Goal: Task Accomplishment & Management: Use online tool/utility

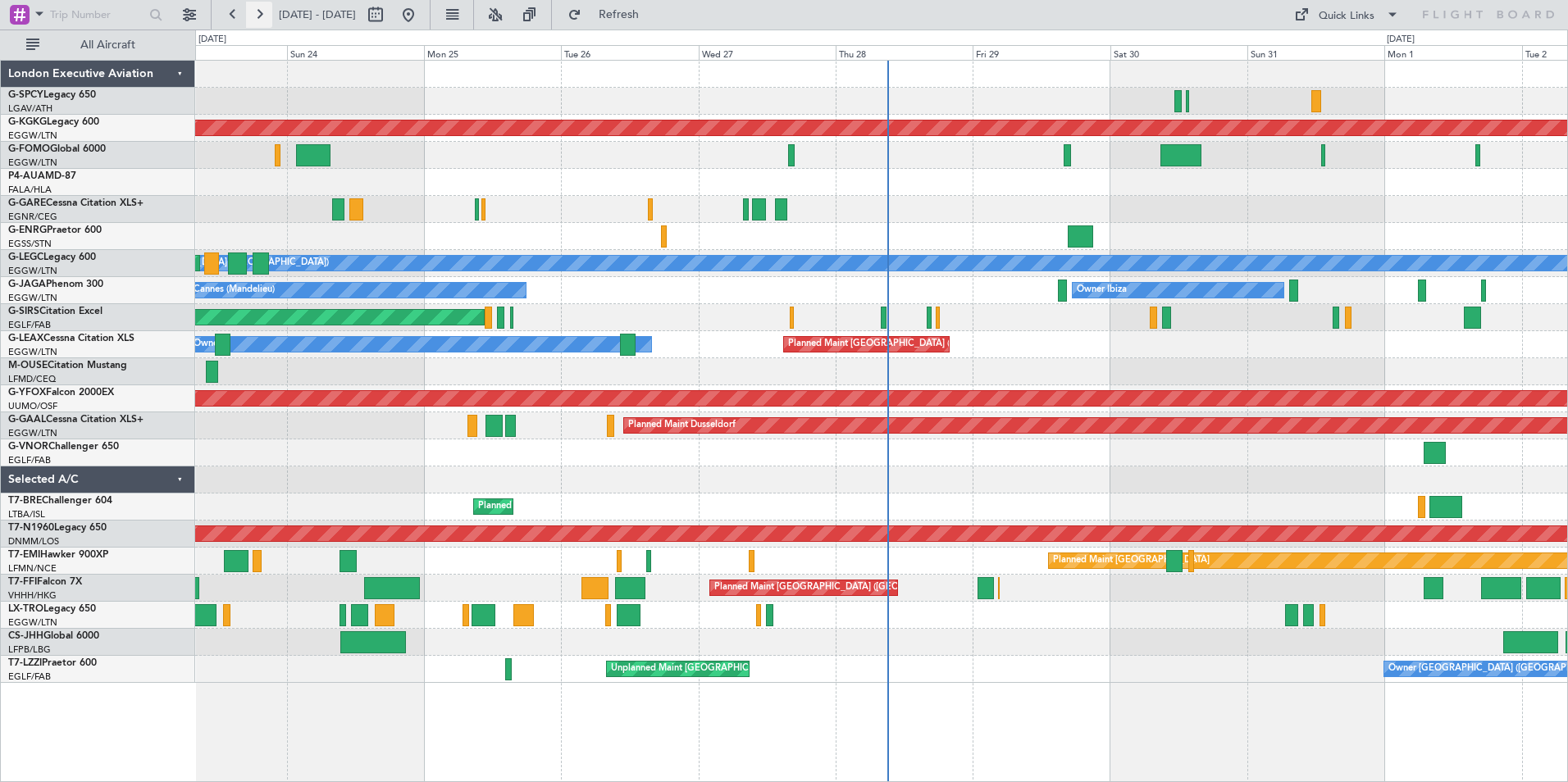
click at [254, 12] on button at bounding box center [259, 15] width 26 height 26
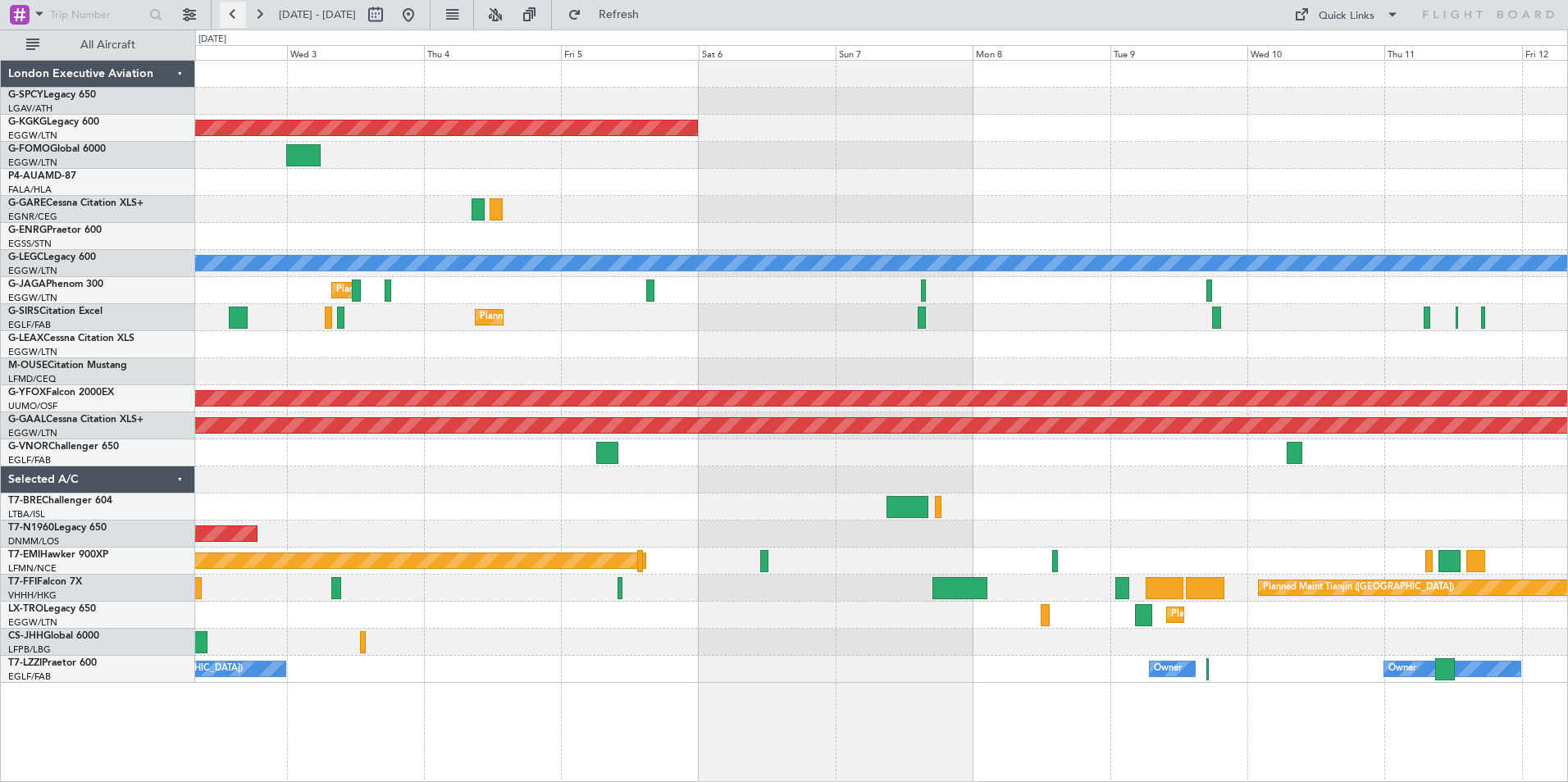
click at [231, 14] on button at bounding box center [232, 15] width 26 height 26
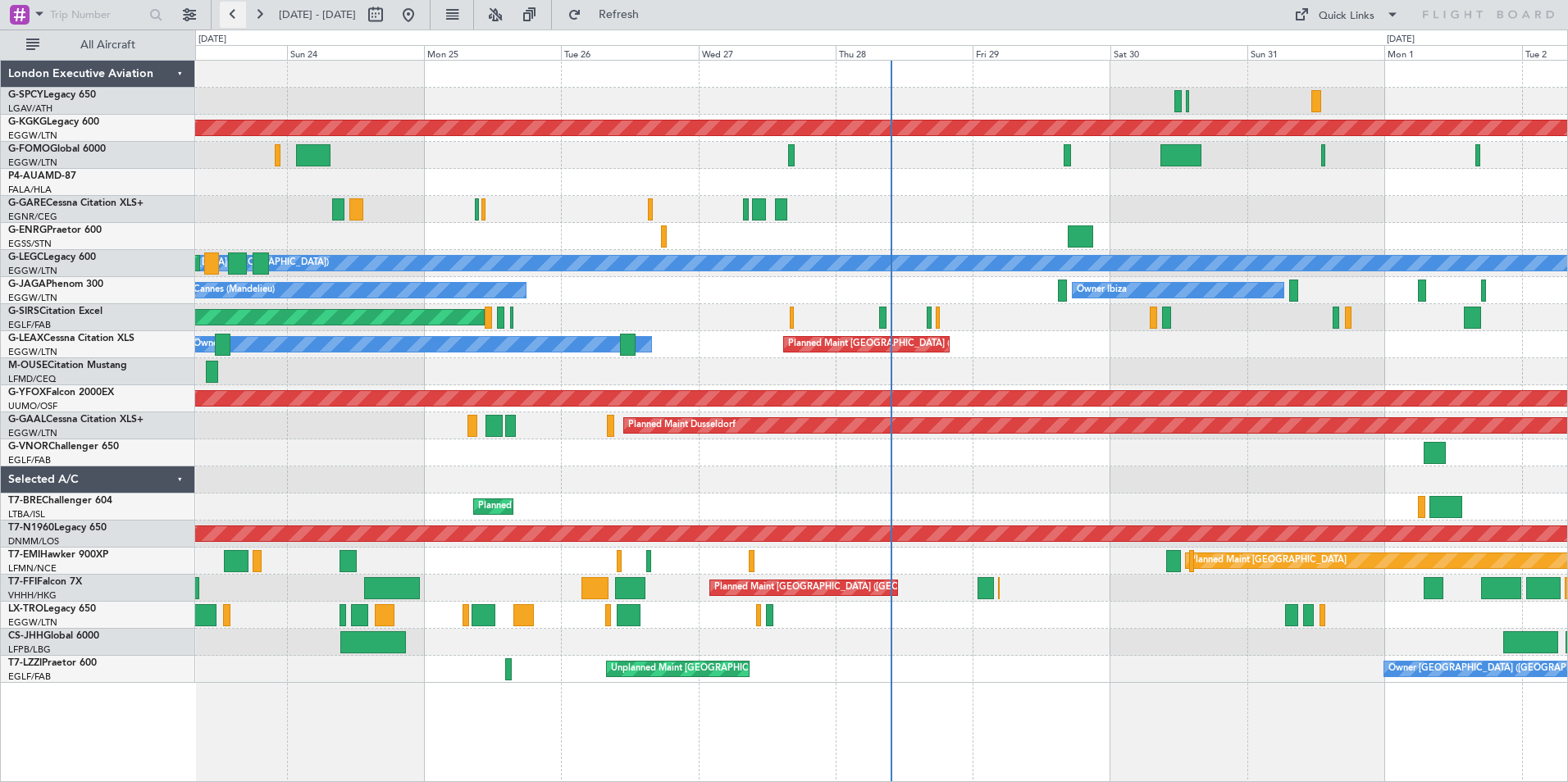
click at [232, 9] on button at bounding box center [232, 15] width 26 height 26
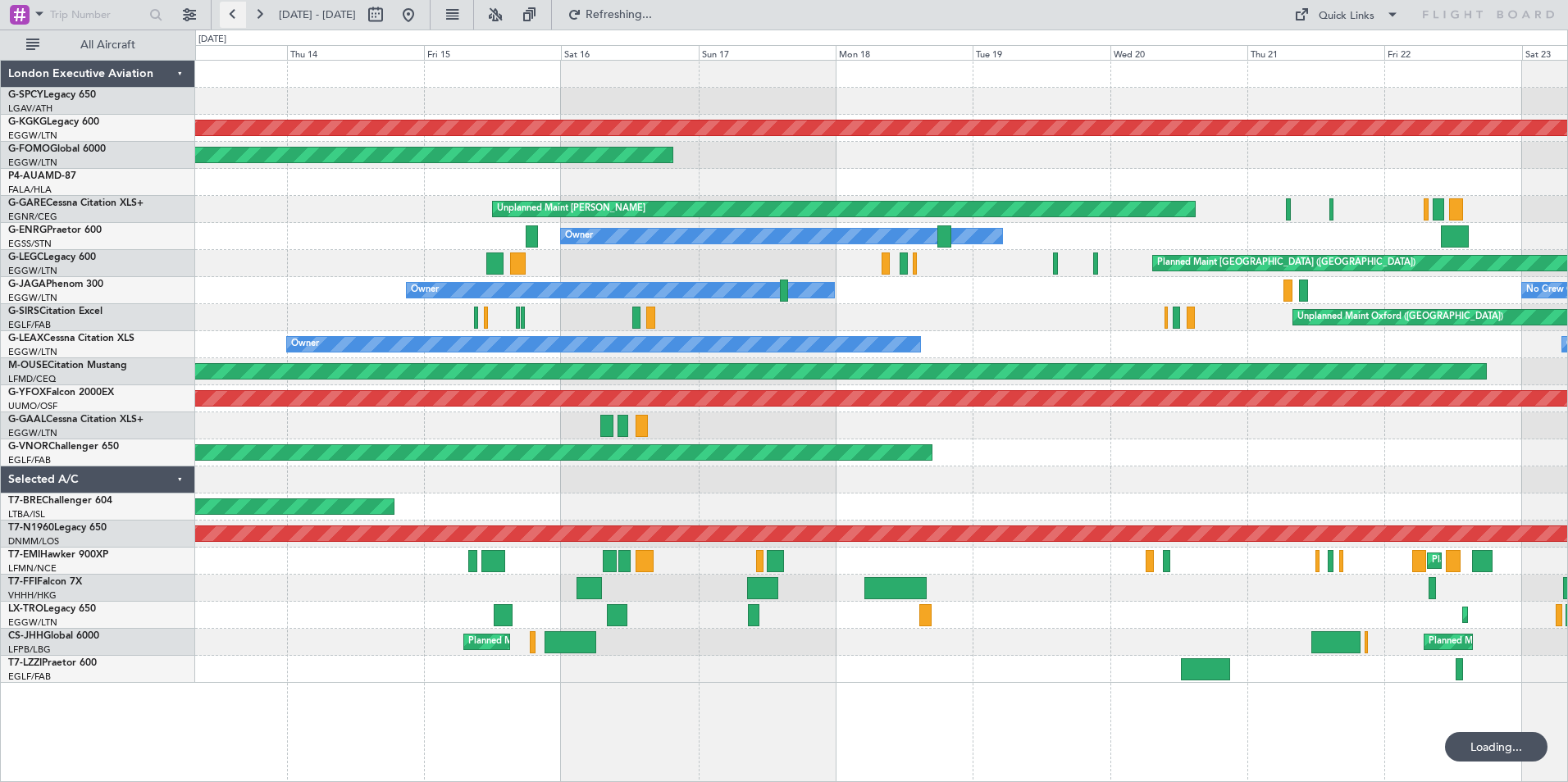
click at [232, 9] on button at bounding box center [232, 15] width 26 height 26
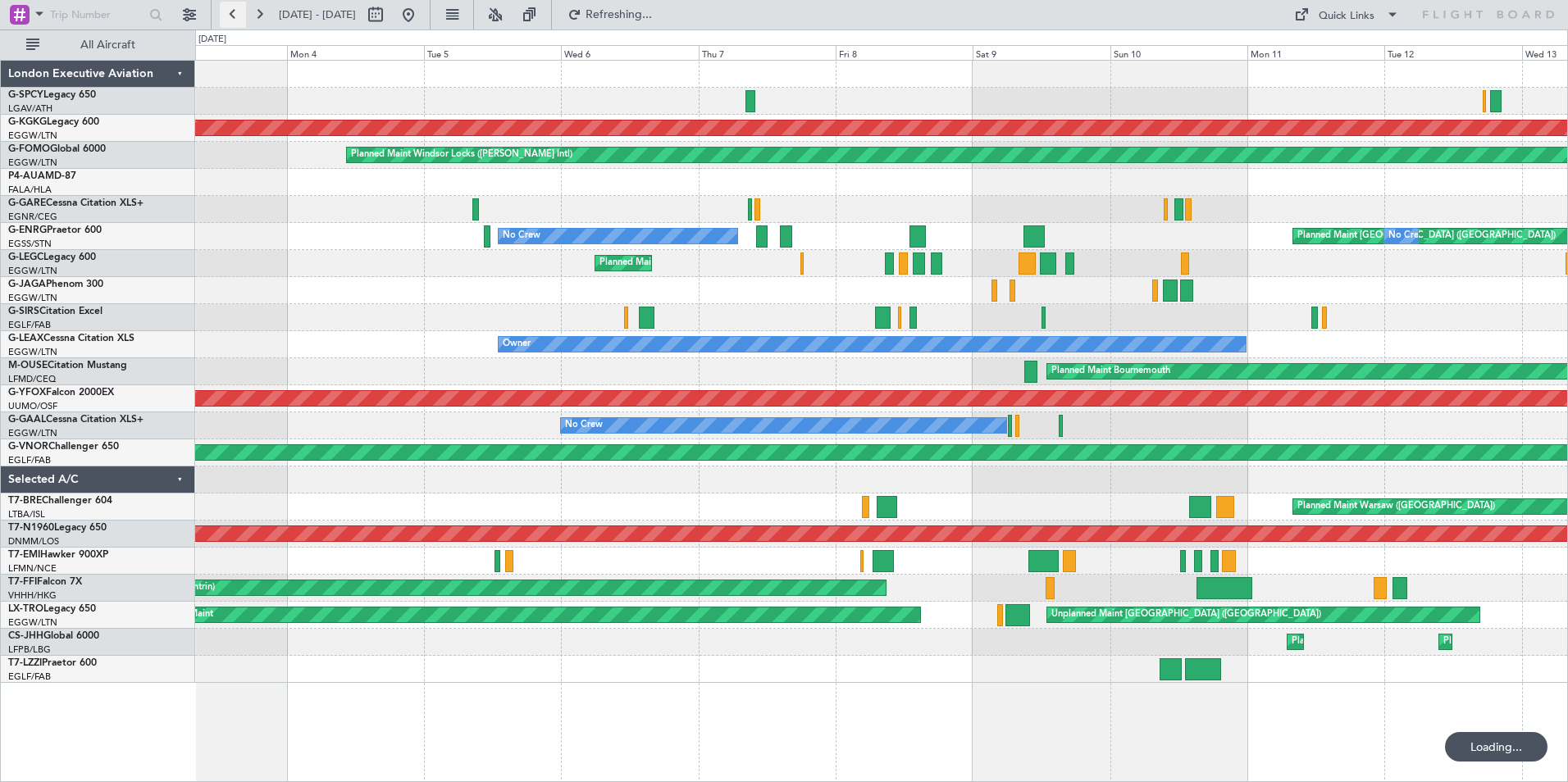
click at [232, 9] on button at bounding box center [232, 15] width 26 height 26
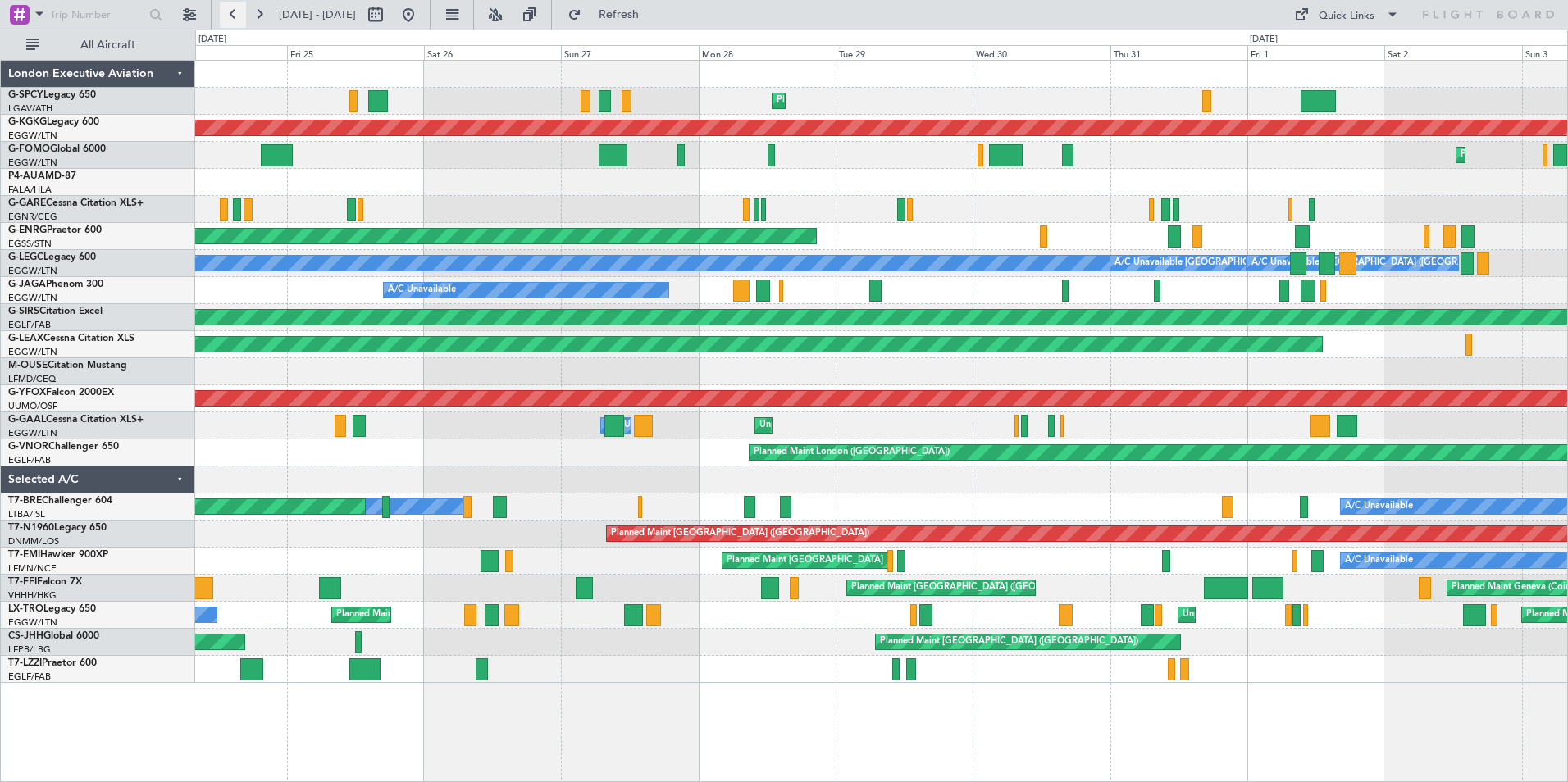
click at [229, 15] on button at bounding box center [232, 15] width 26 height 26
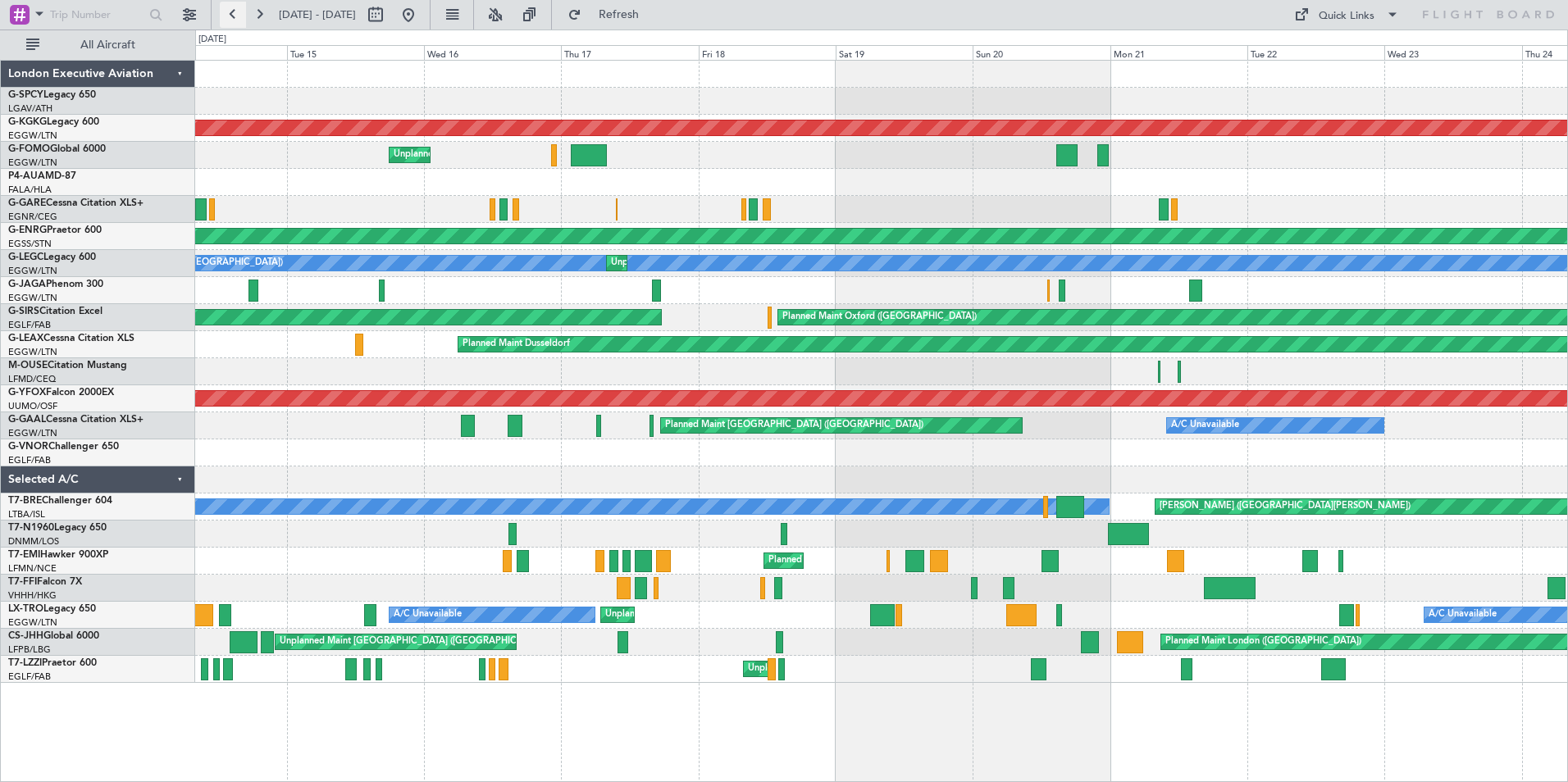
click at [229, 15] on button at bounding box center [232, 15] width 26 height 26
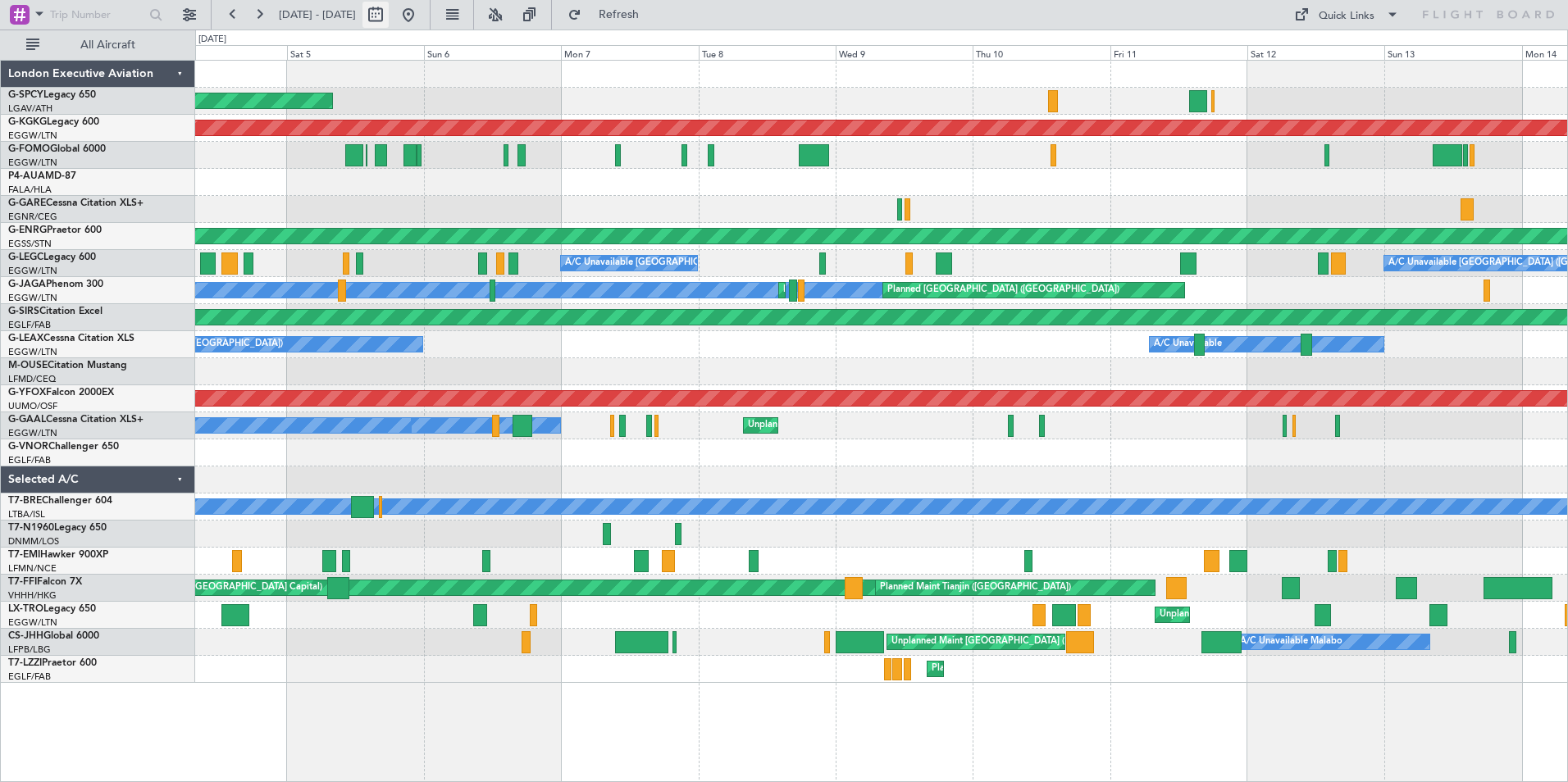
drag, startPoint x: 446, startPoint y: 11, endPoint x: 428, endPoint y: 12, distance: 18.0
click at [422, 11] on button at bounding box center [408, 15] width 26 height 26
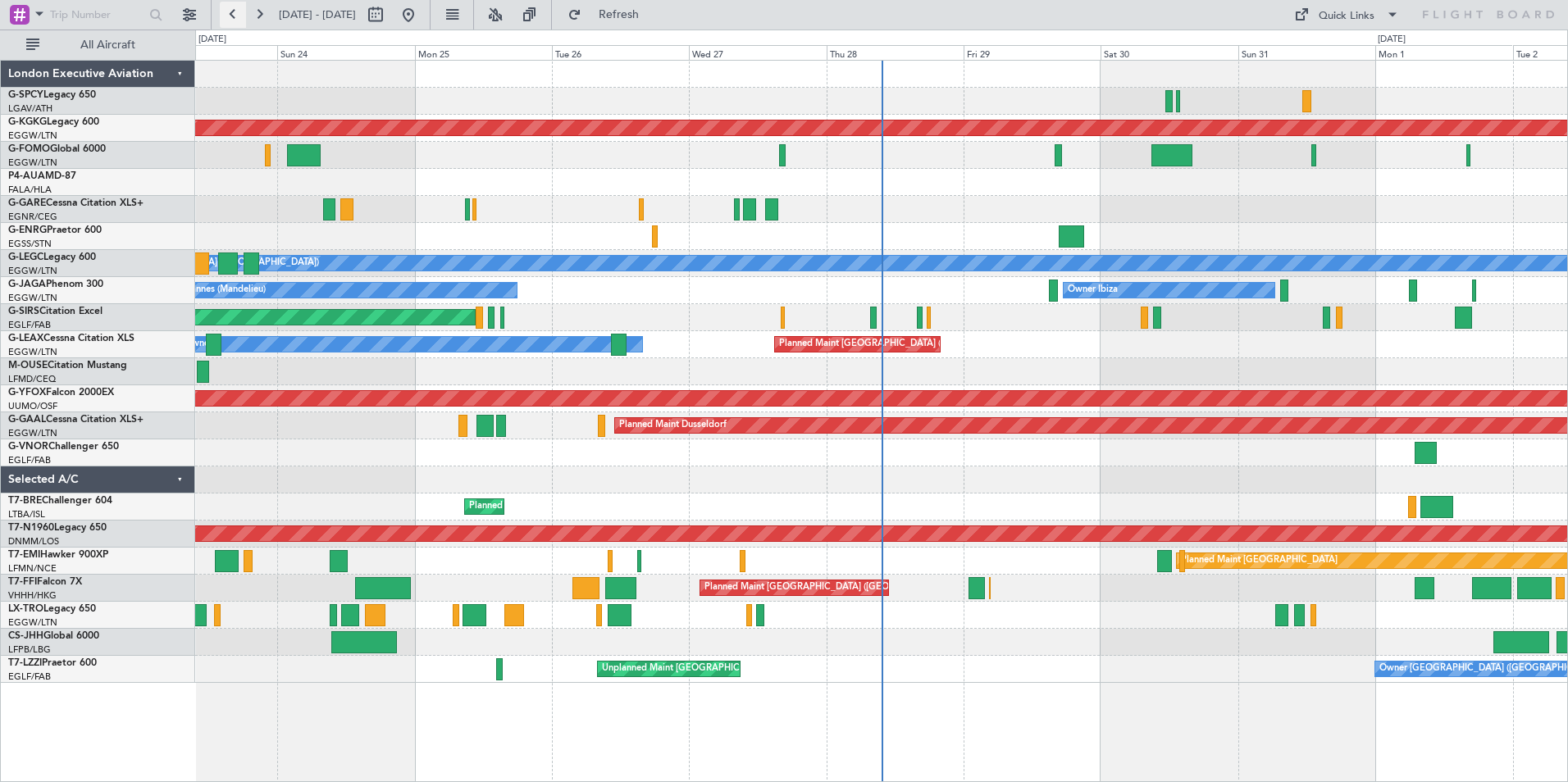
click at [234, 19] on button at bounding box center [232, 15] width 26 height 26
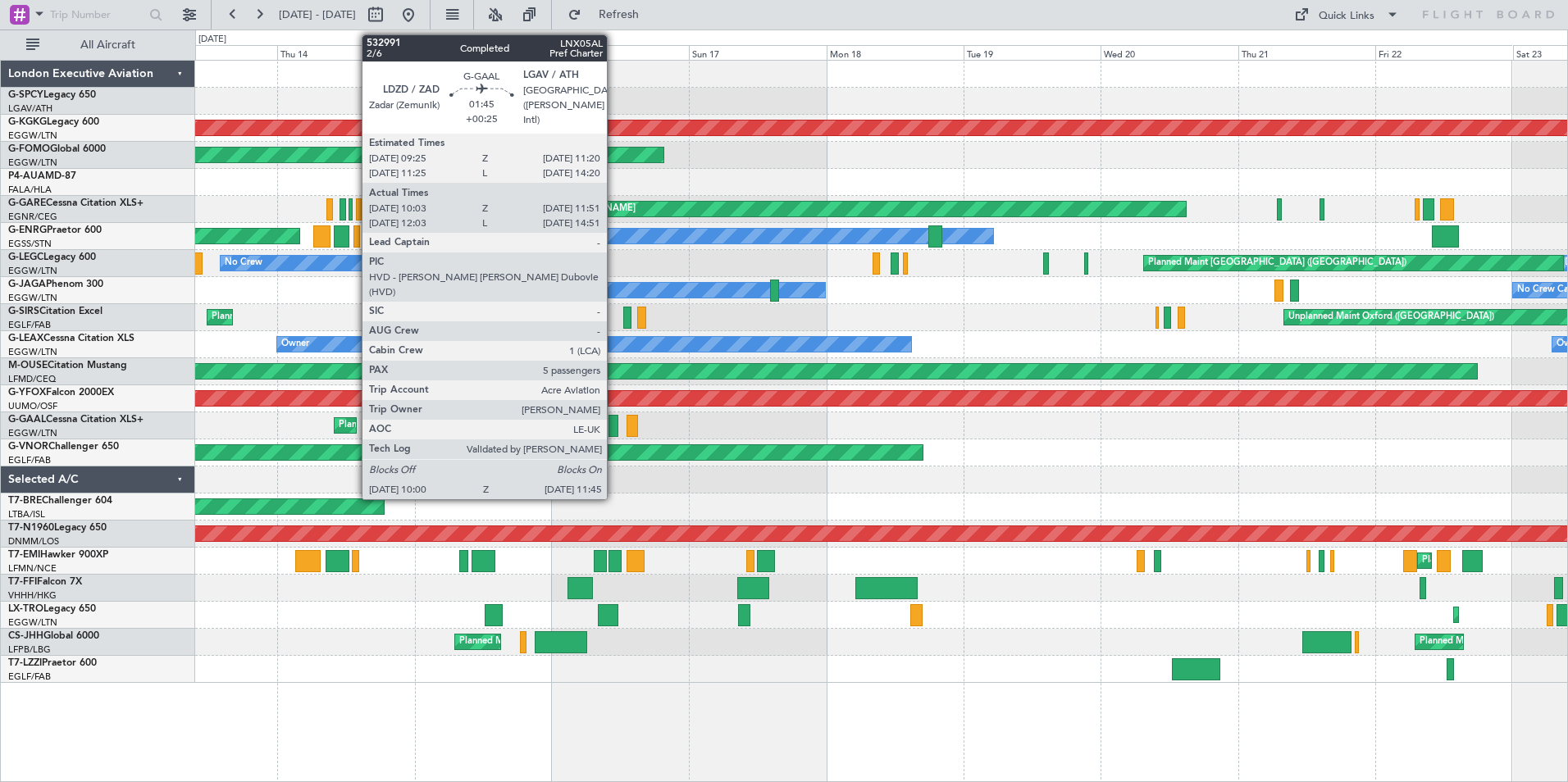
click at [614, 426] on div at bounding box center [614, 426] width 11 height 22
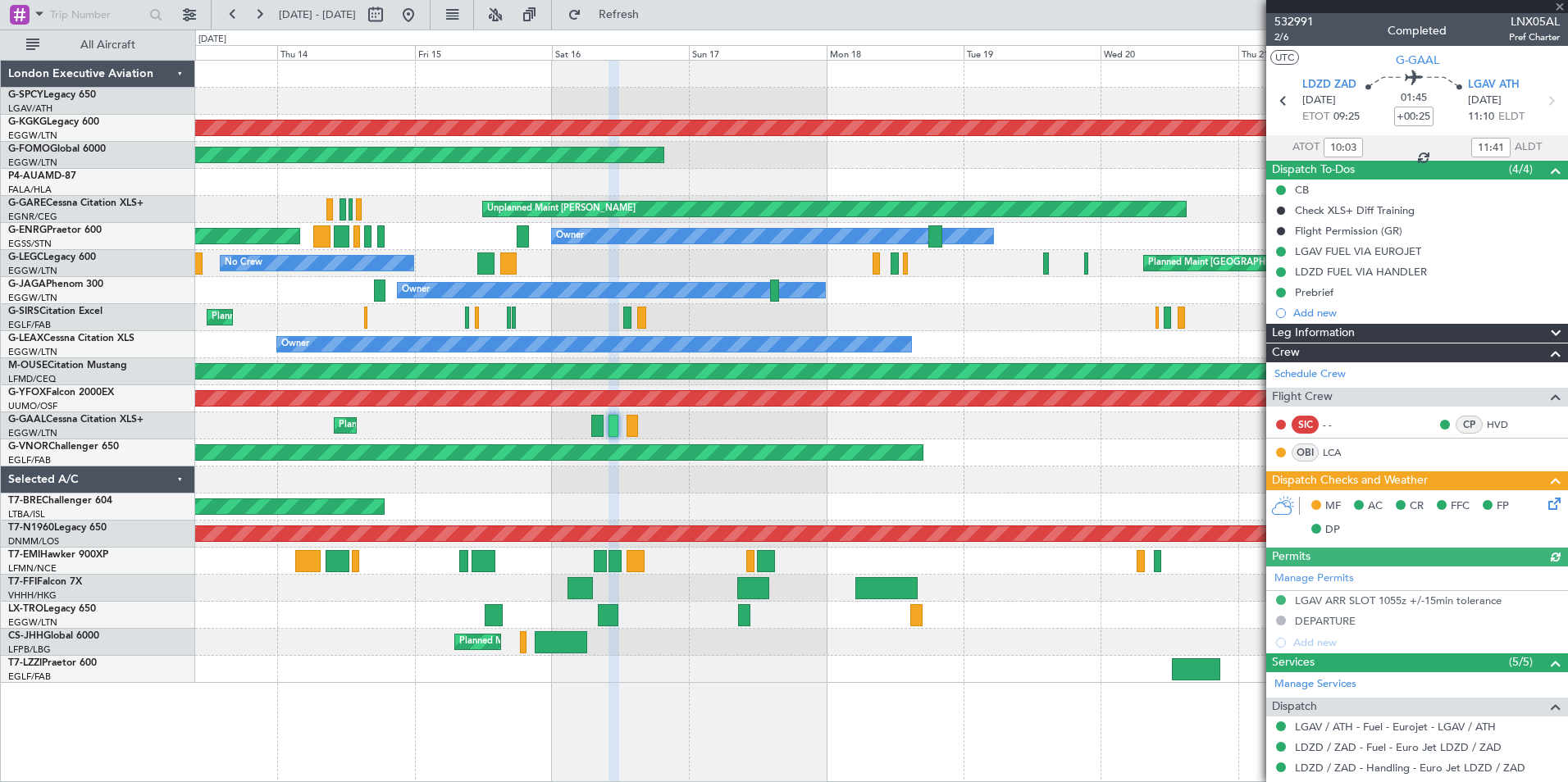
scroll to position [328, 0]
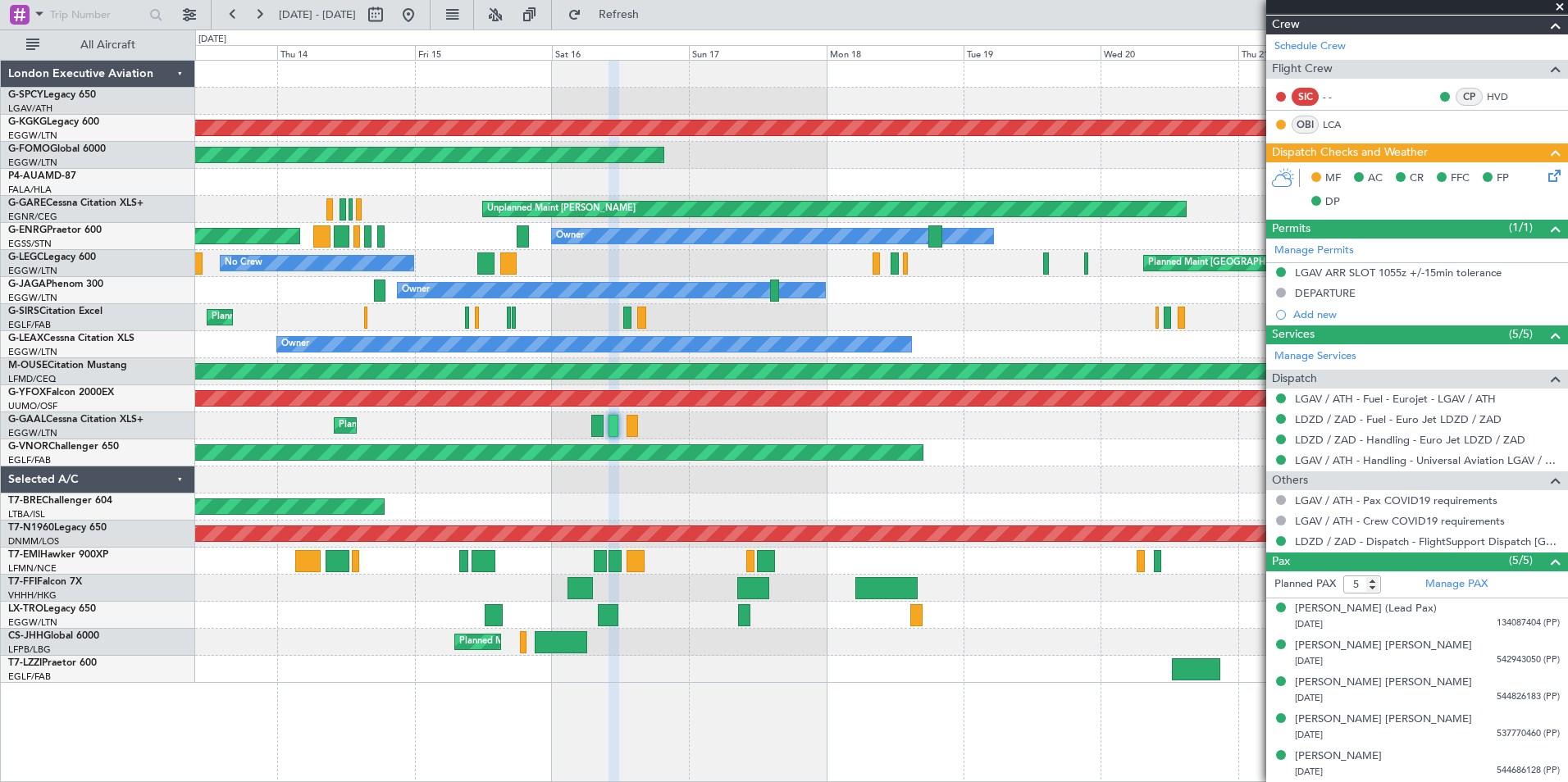
click at [1557, 8] on span at bounding box center [1560, 7] width 16 height 15
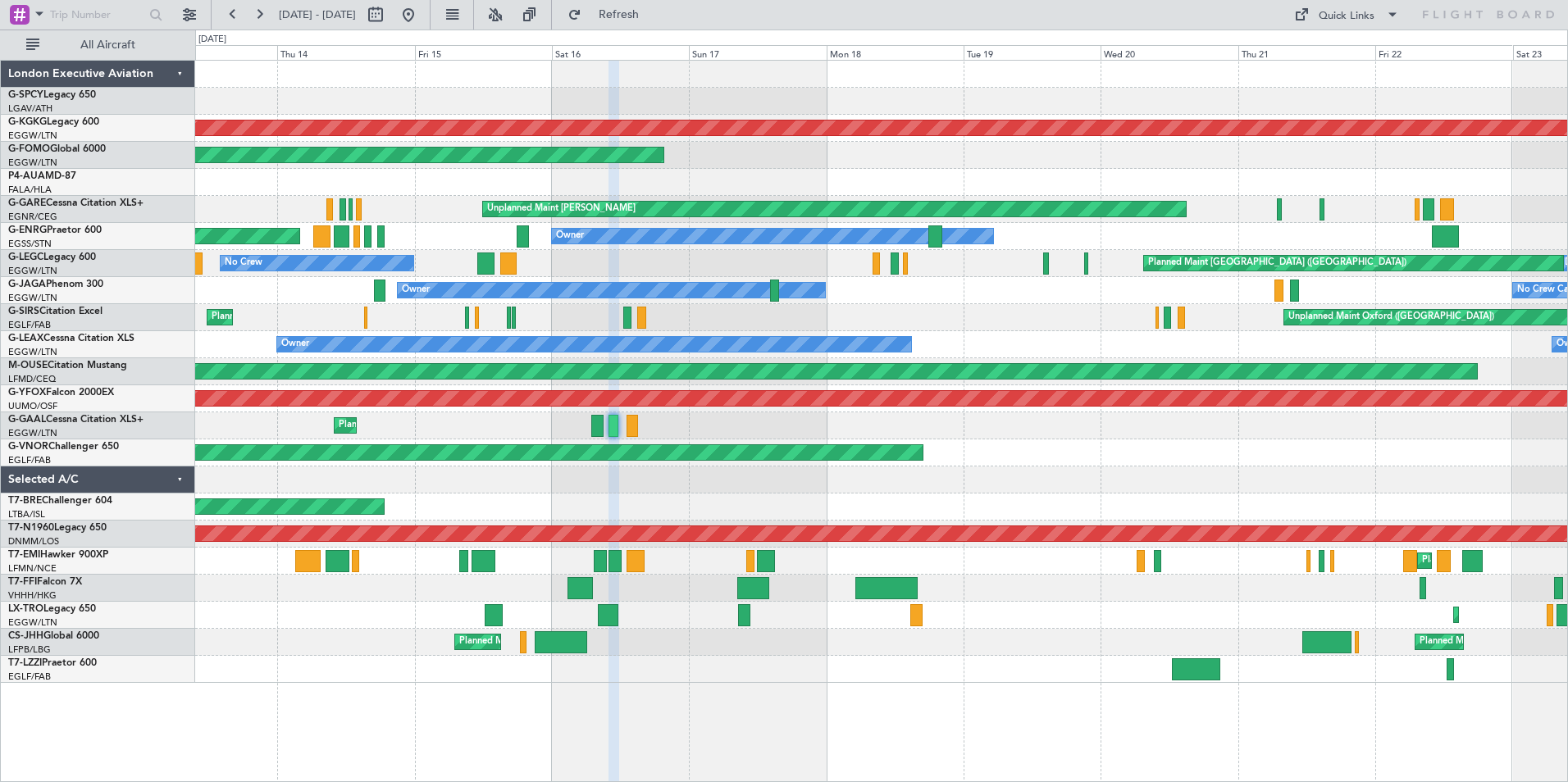
type input "0"
click at [226, 14] on button at bounding box center [232, 15] width 26 height 26
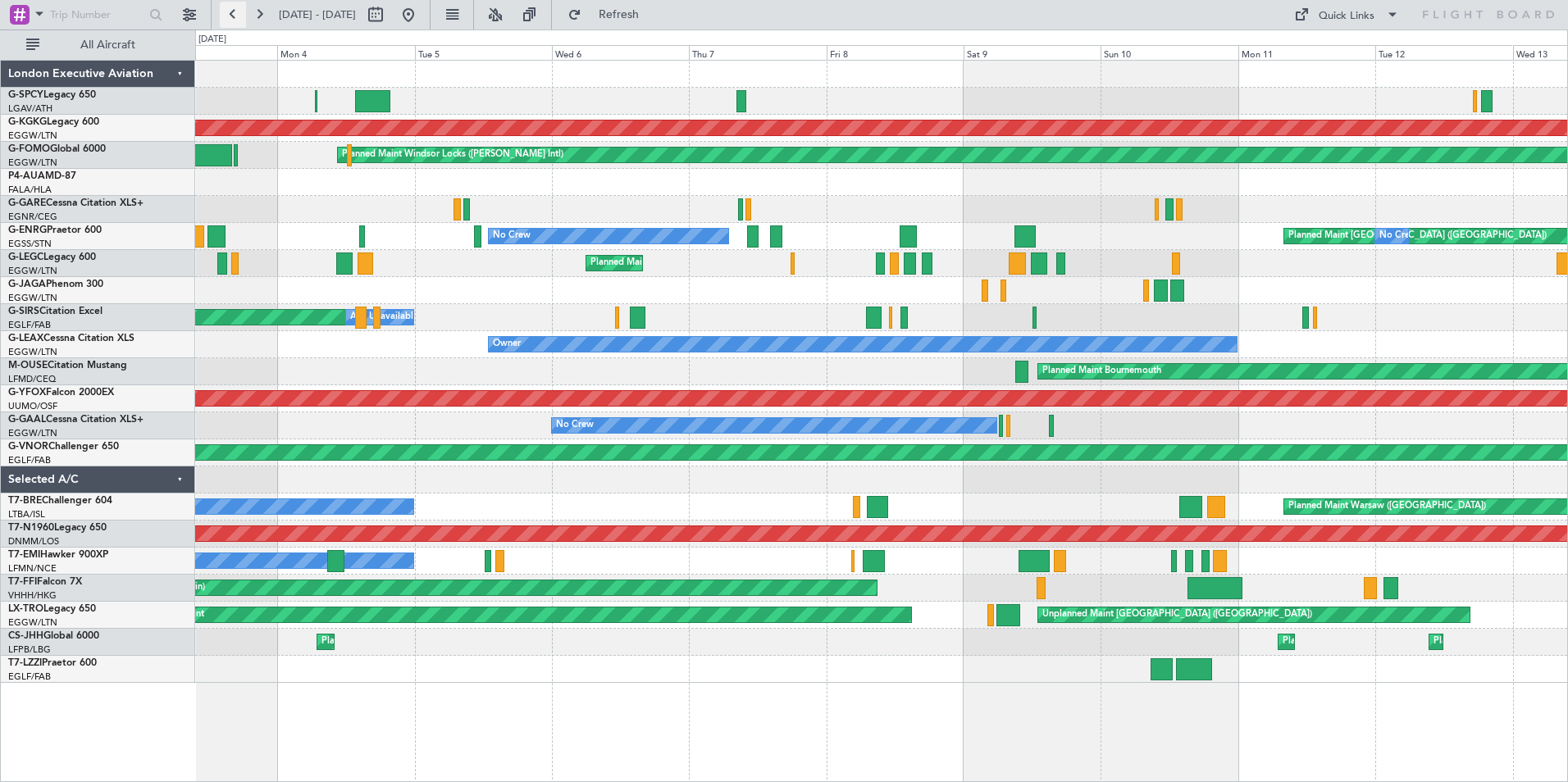
click at [233, 17] on button at bounding box center [232, 15] width 26 height 26
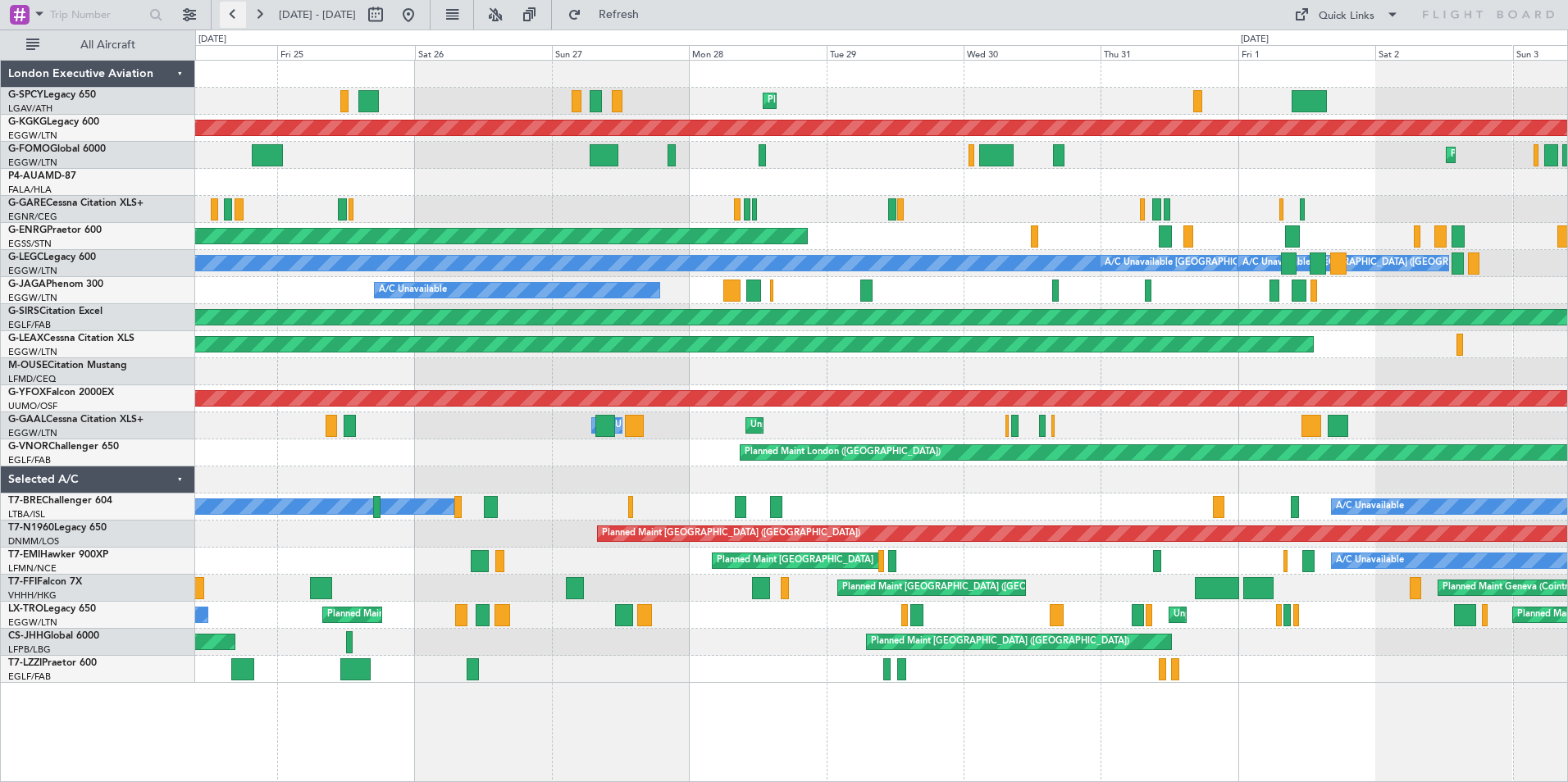
click at [229, 13] on button at bounding box center [232, 15] width 26 height 26
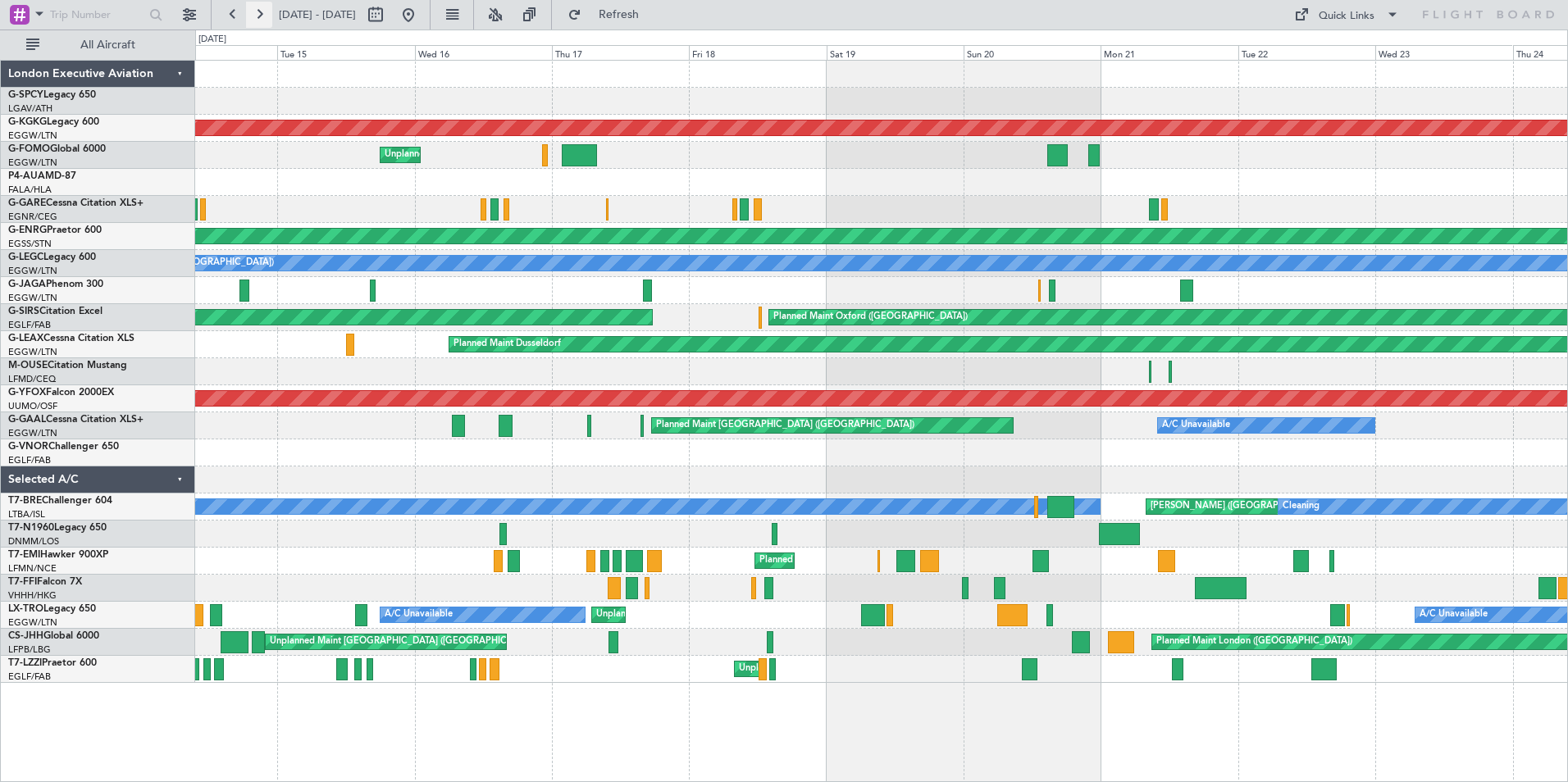
click at [260, 13] on button at bounding box center [259, 15] width 26 height 26
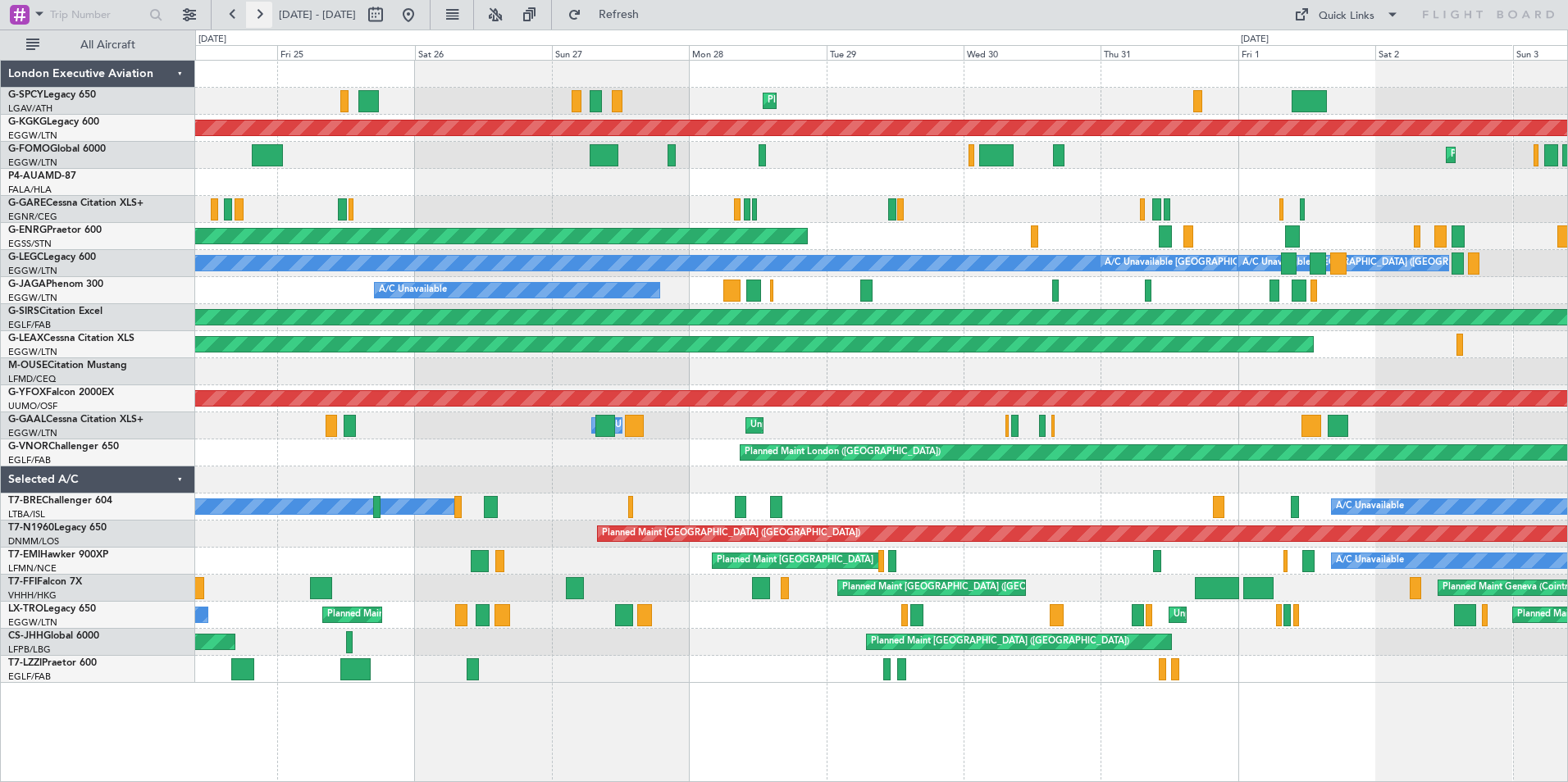
click at [260, 13] on button at bounding box center [259, 15] width 26 height 26
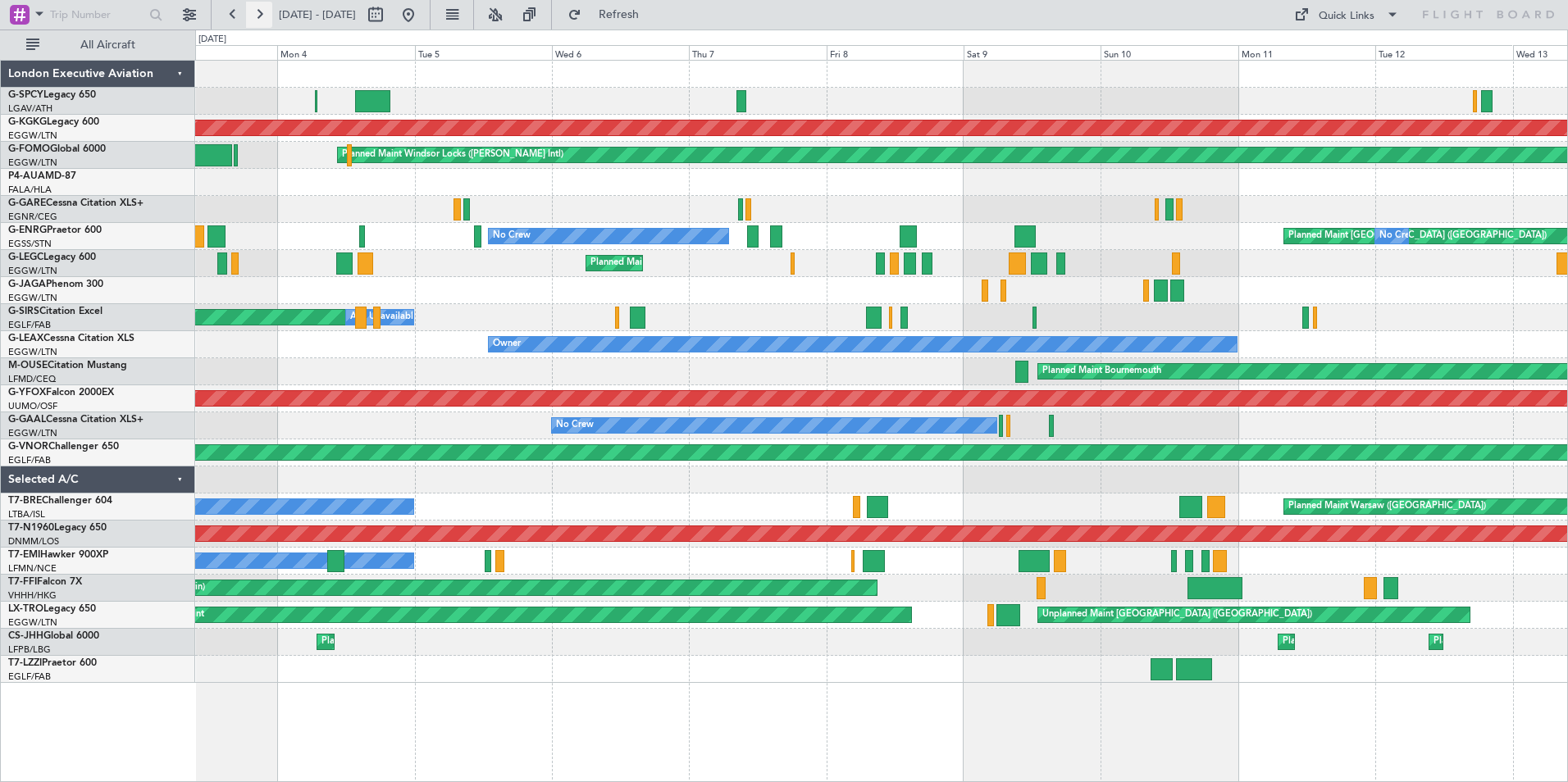
click at [261, 12] on button at bounding box center [259, 15] width 26 height 26
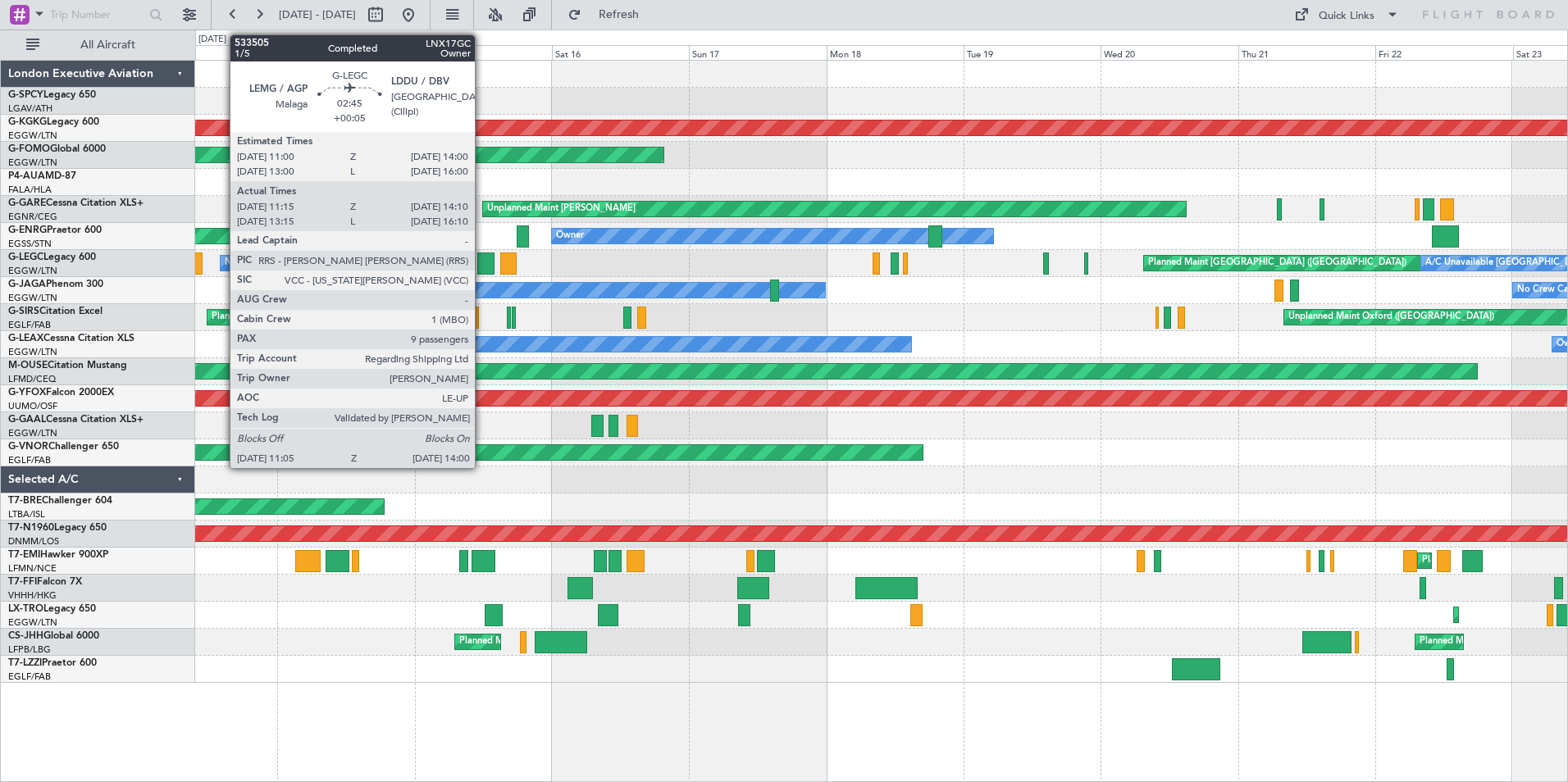
click at [482, 259] on div at bounding box center [486, 263] width 17 height 22
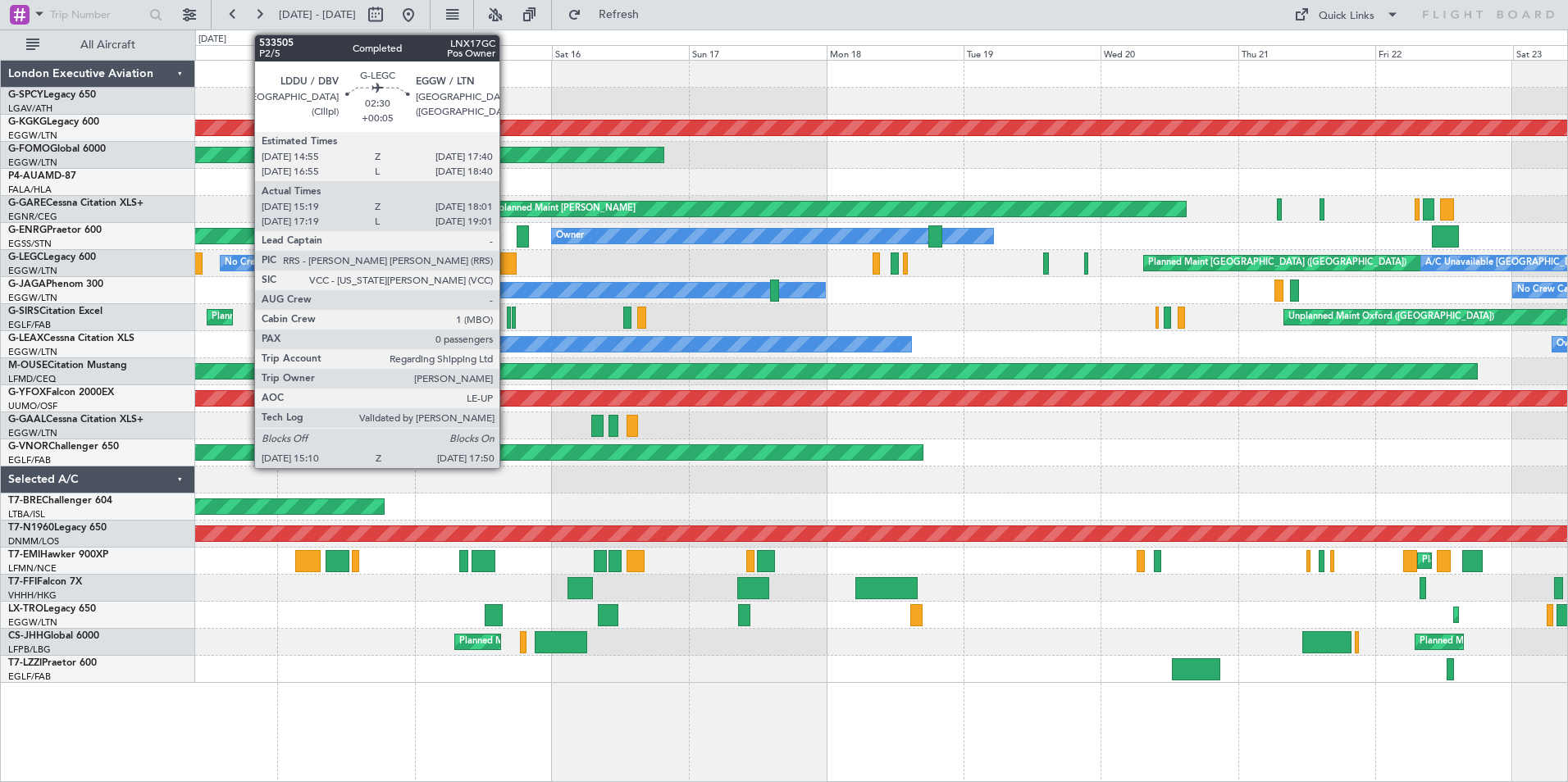
click at [507, 263] on div at bounding box center [507, 263] width 15 height 22
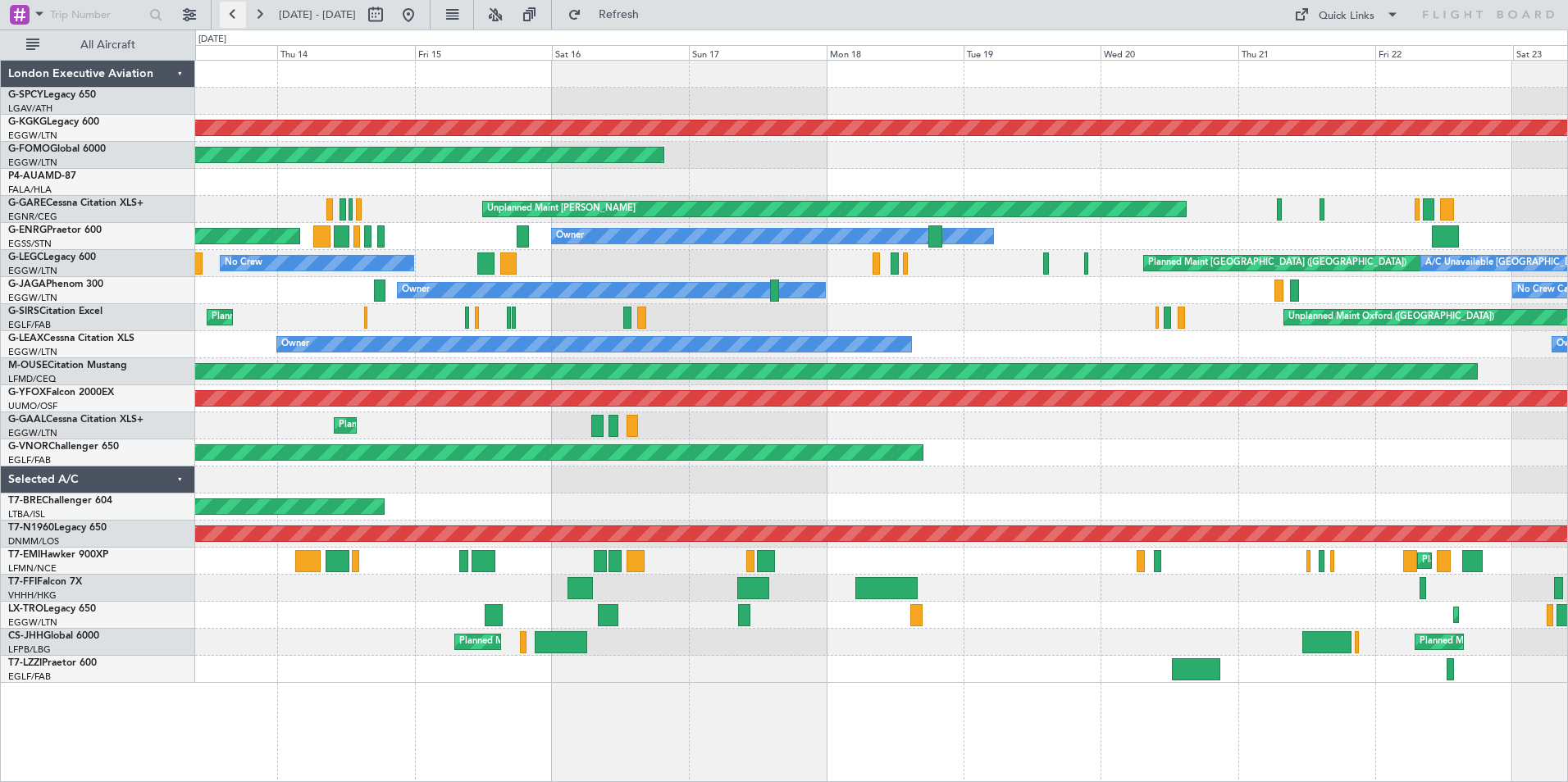
click at [231, 10] on button at bounding box center [232, 15] width 26 height 26
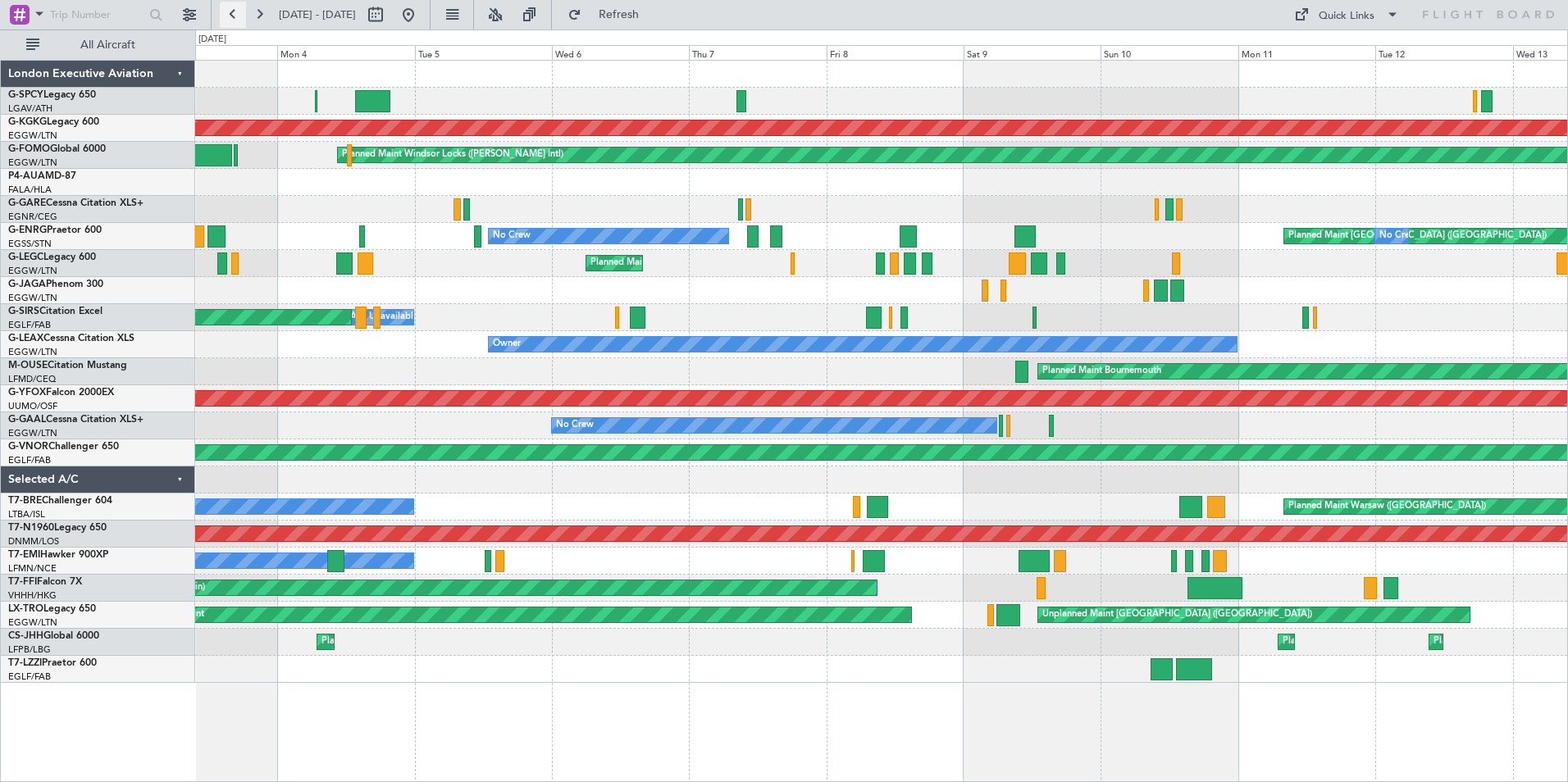
click at [231, 10] on button at bounding box center [232, 15] width 26 height 26
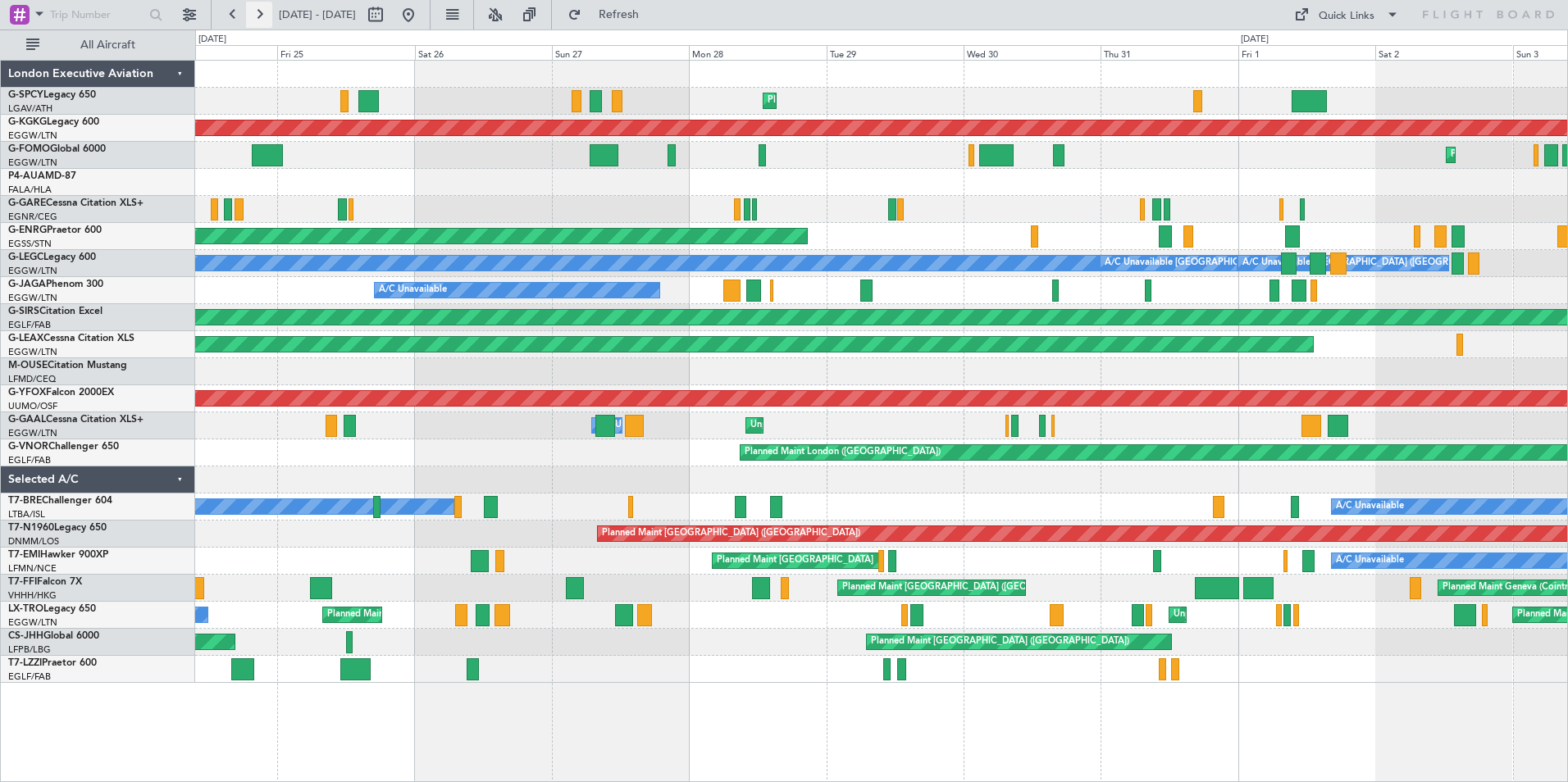
click at [260, 20] on button at bounding box center [259, 15] width 26 height 26
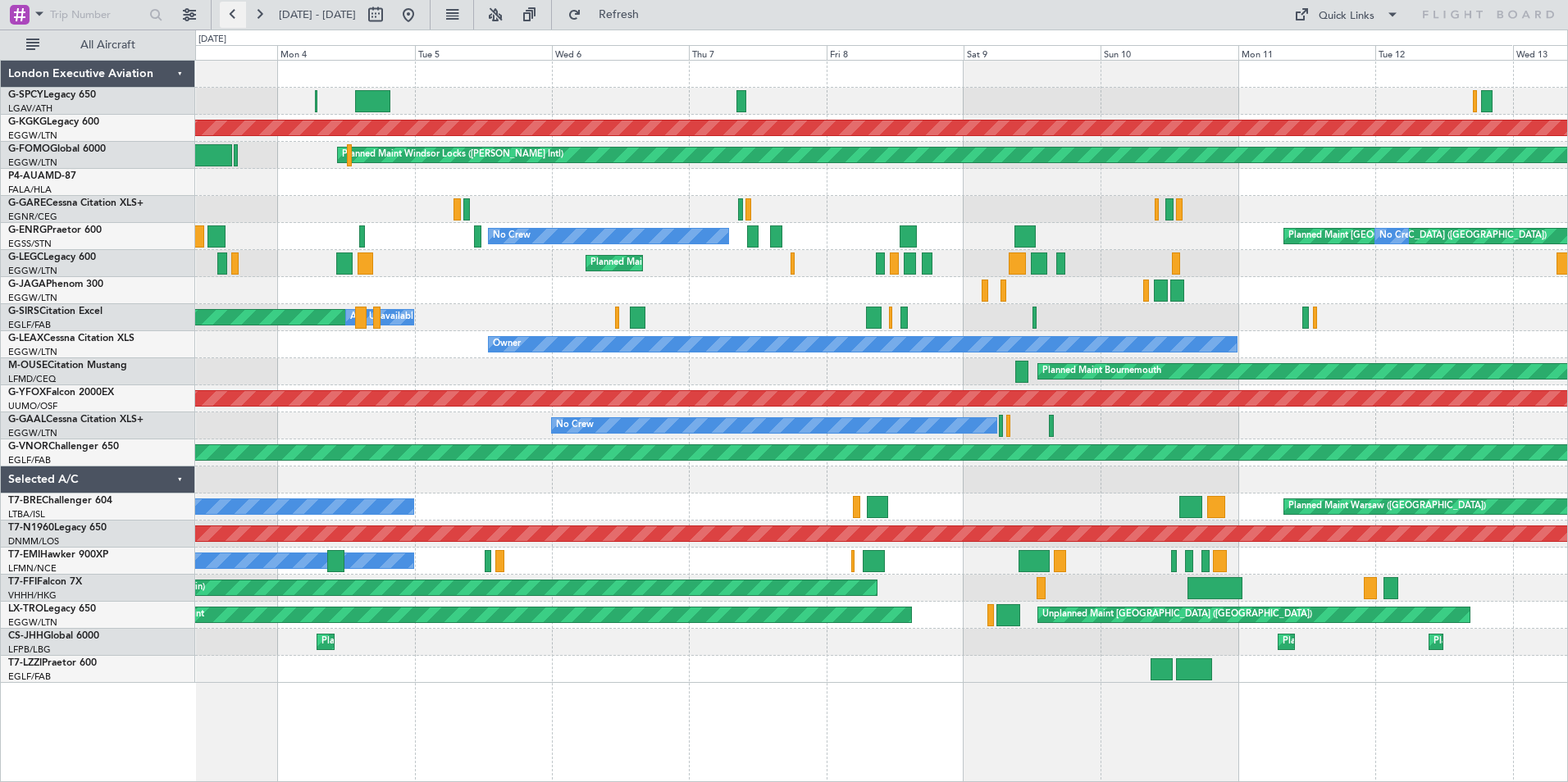
click at [227, 10] on button at bounding box center [232, 15] width 26 height 26
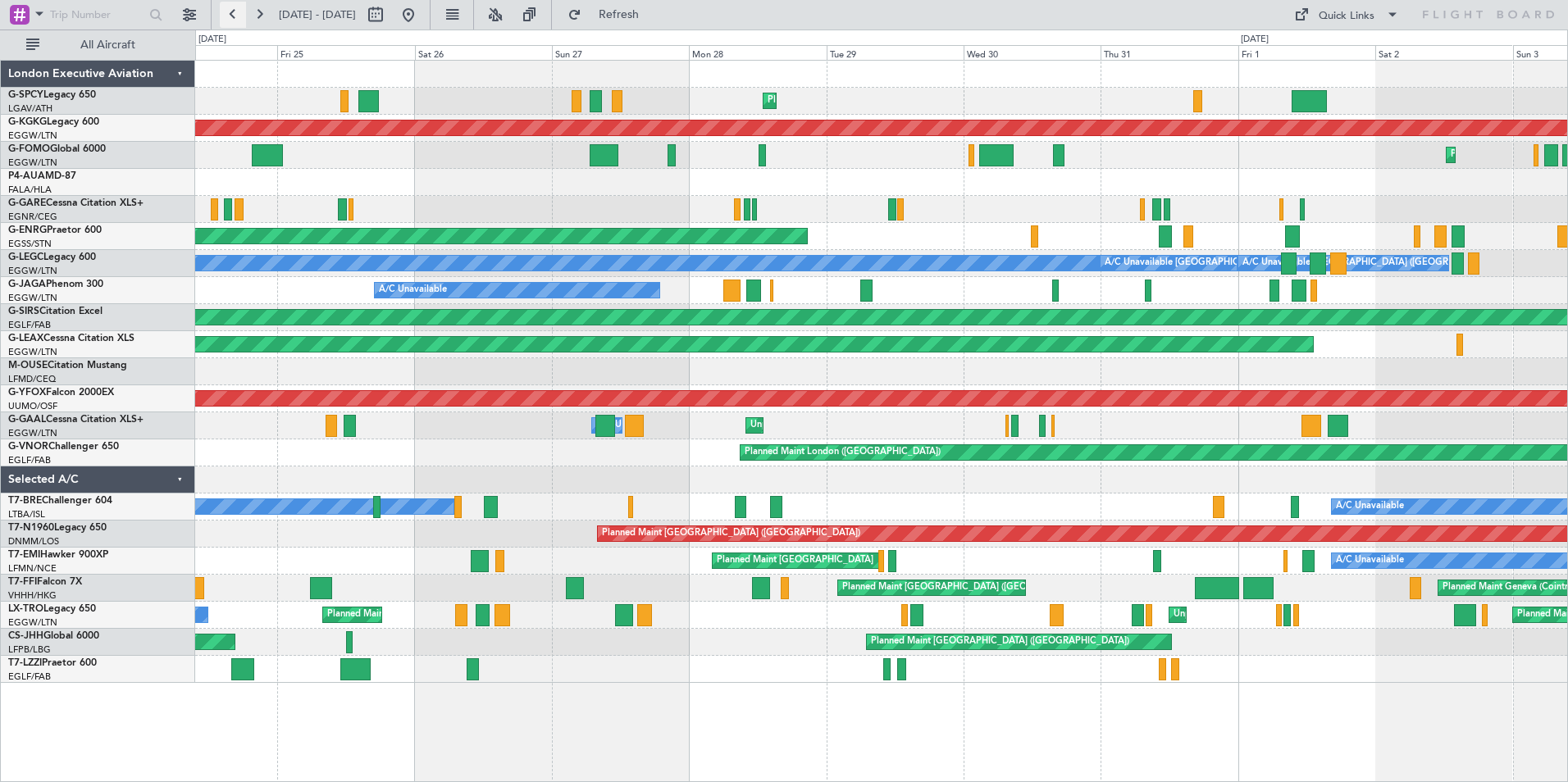
click at [232, 18] on button at bounding box center [232, 15] width 26 height 26
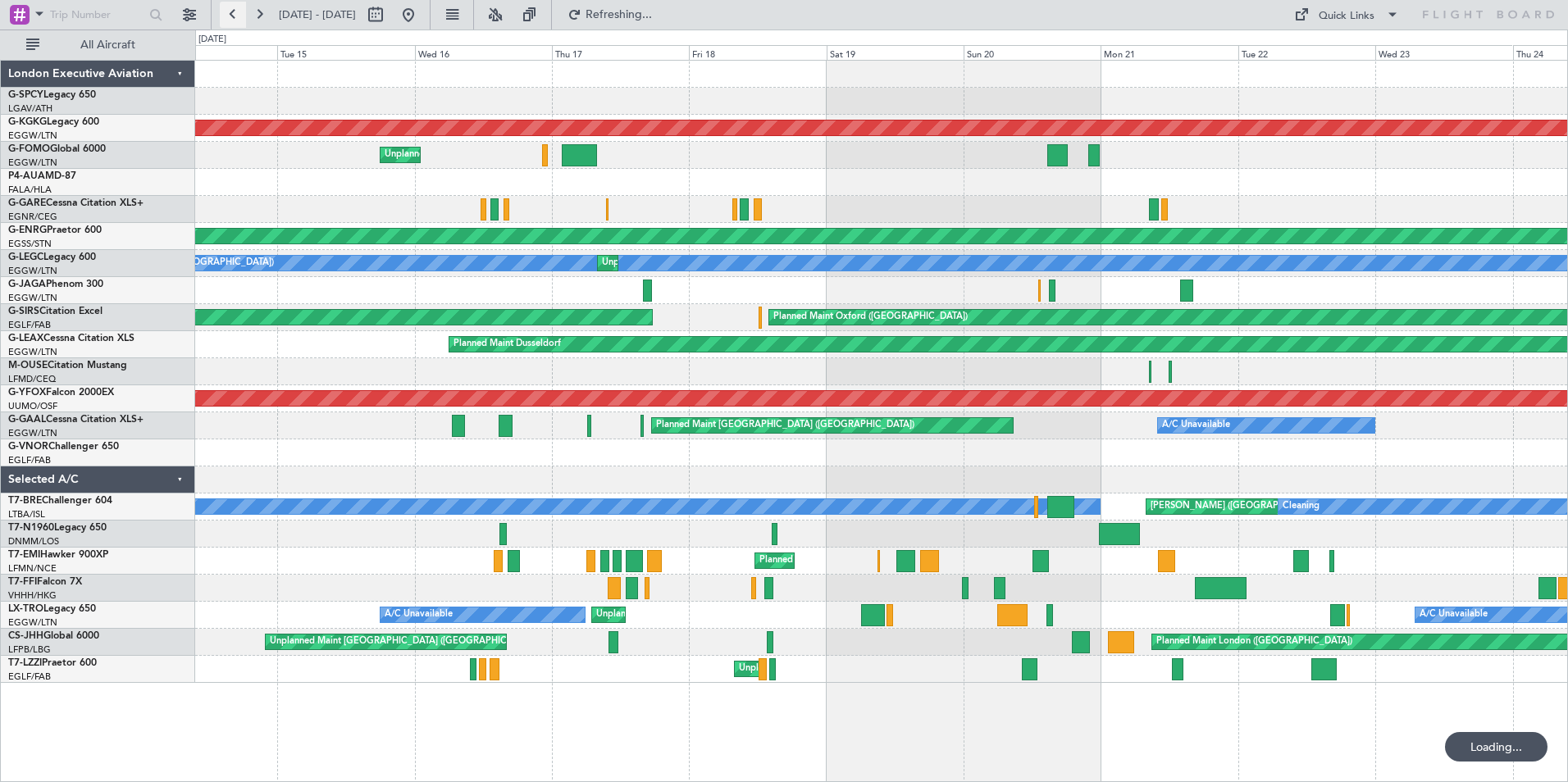
click at [232, 18] on button at bounding box center [232, 15] width 26 height 26
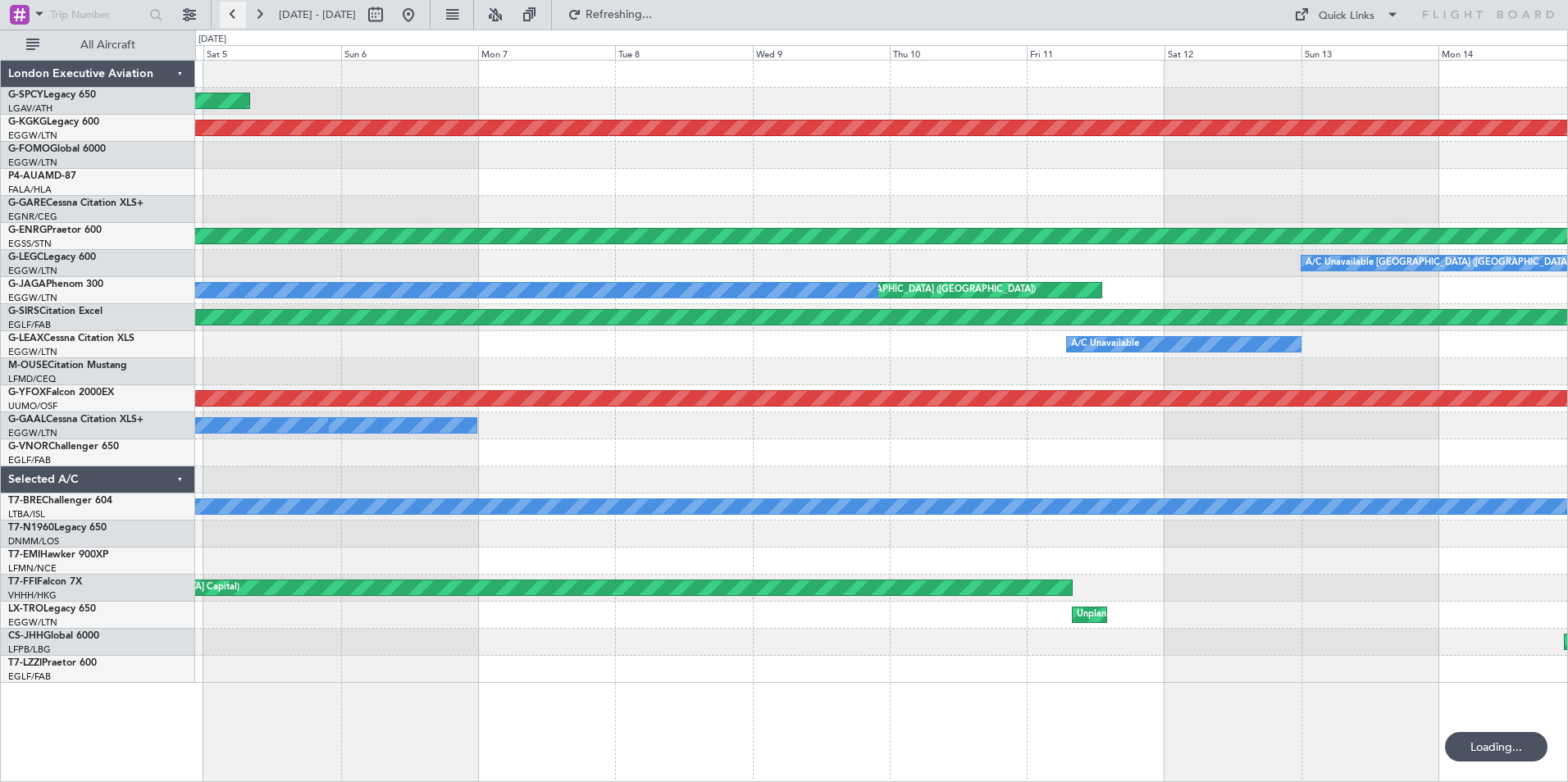
click at [232, 18] on button at bounding box center [232, 15] width 26 height 26
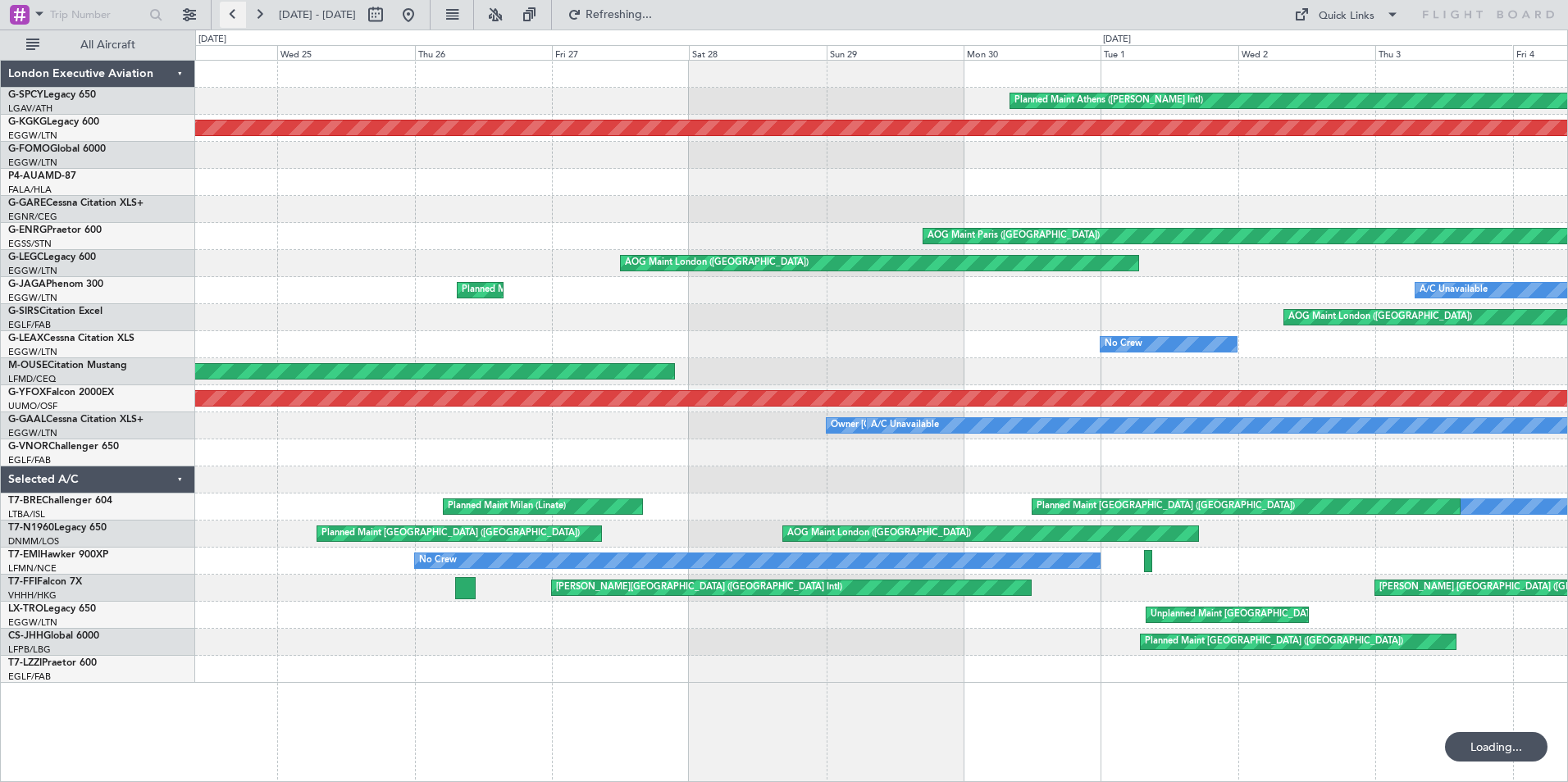
click at [232, 18] on button at bounding box center [232, 15] width 26 height 26
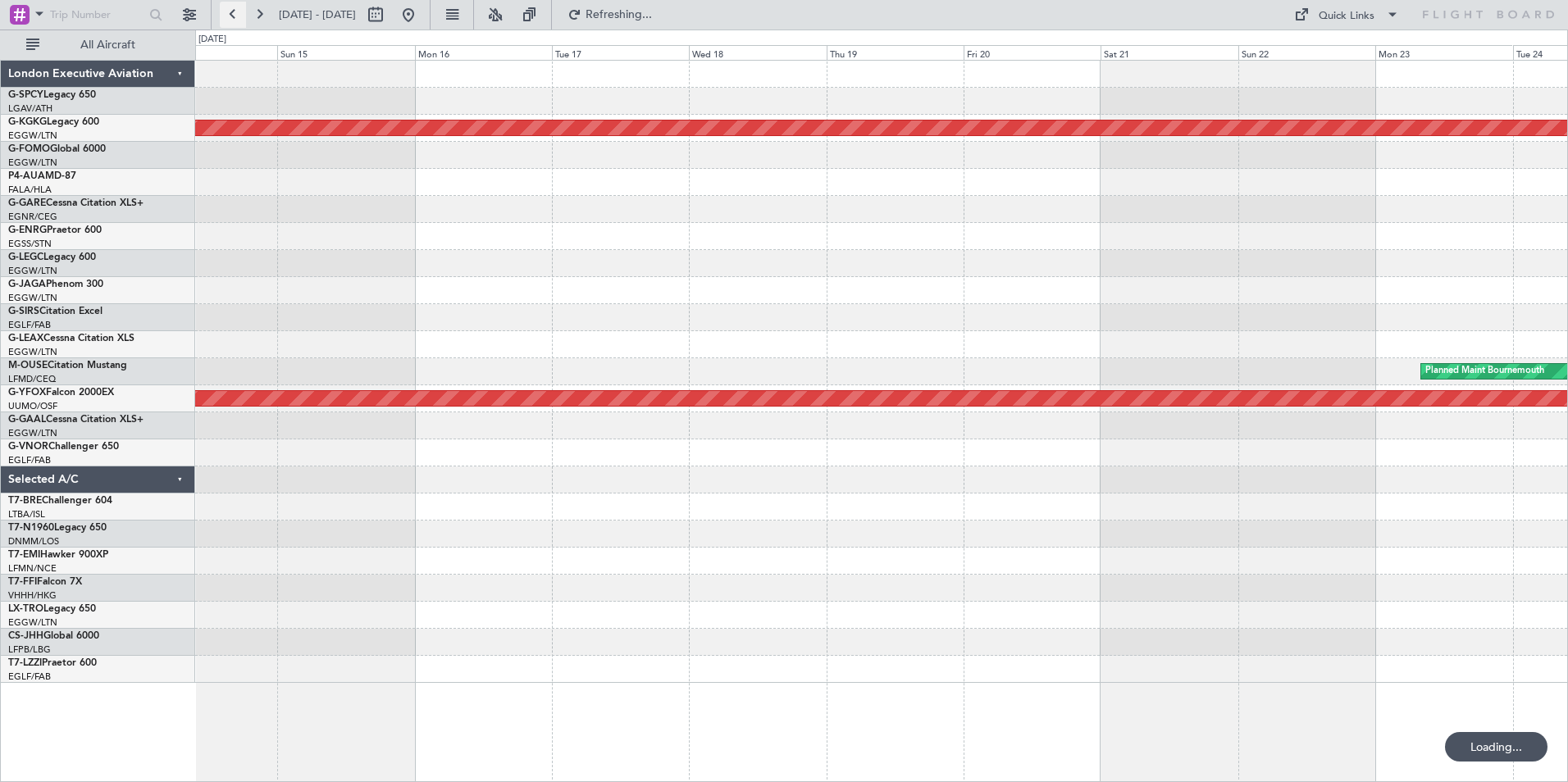
click at [232, 18] on button at bounding box center [232, 15] width 26 height 26
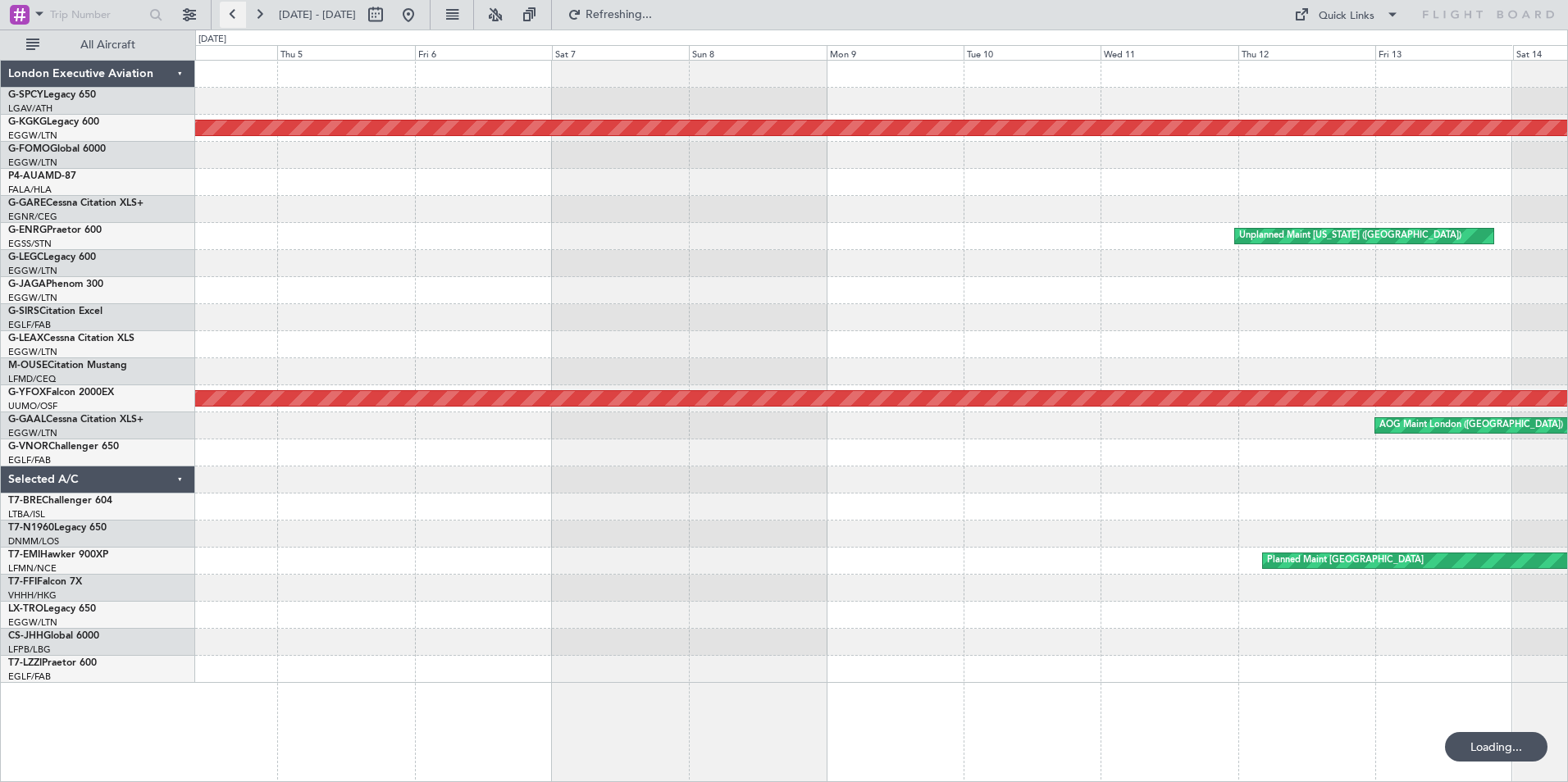
click at [232, 18] on button at bounding box center [232, 15] width 26 height 26
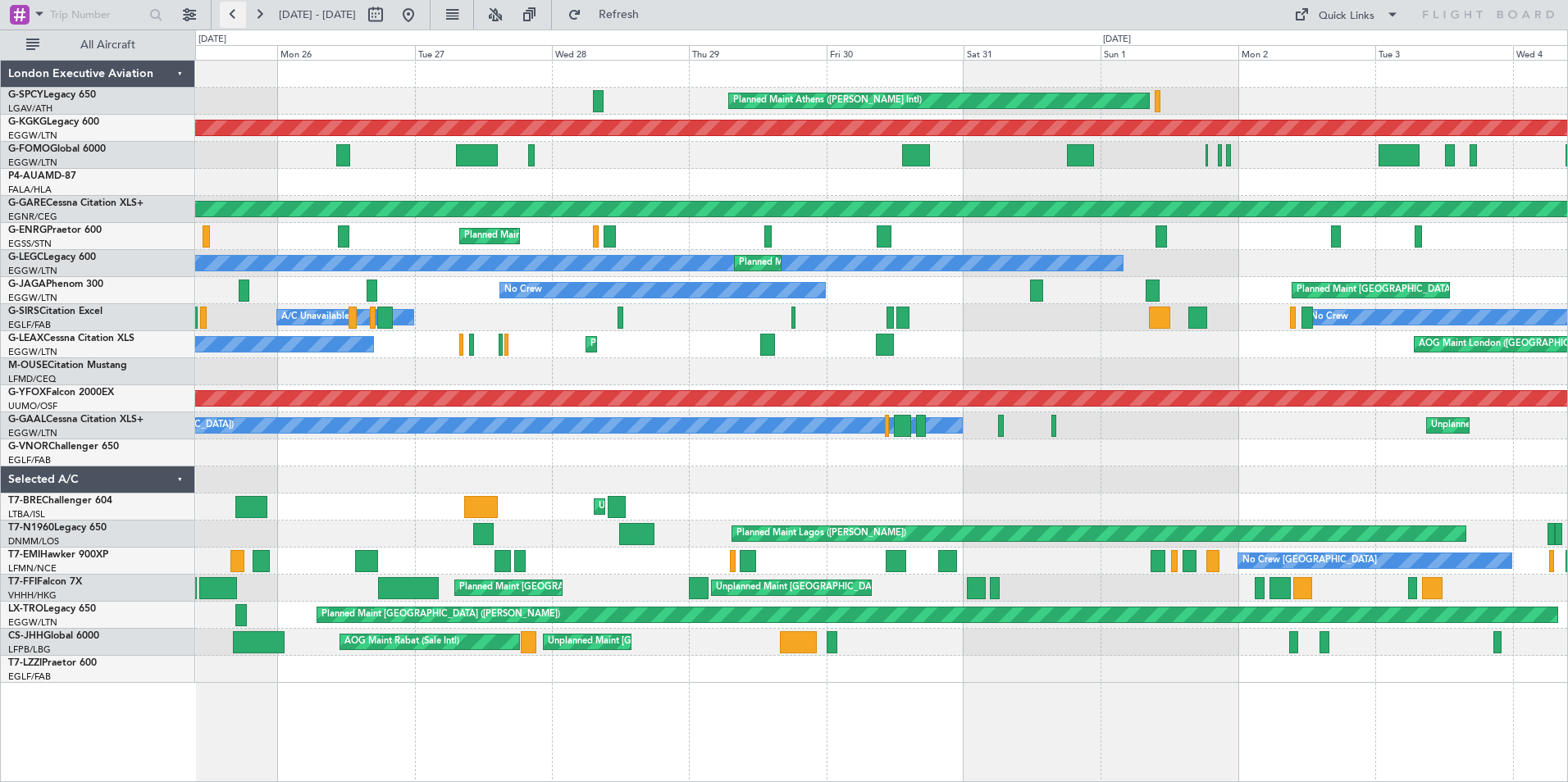
click at [233, 17] on button at bounding box center [232, 15] width 26 height 26
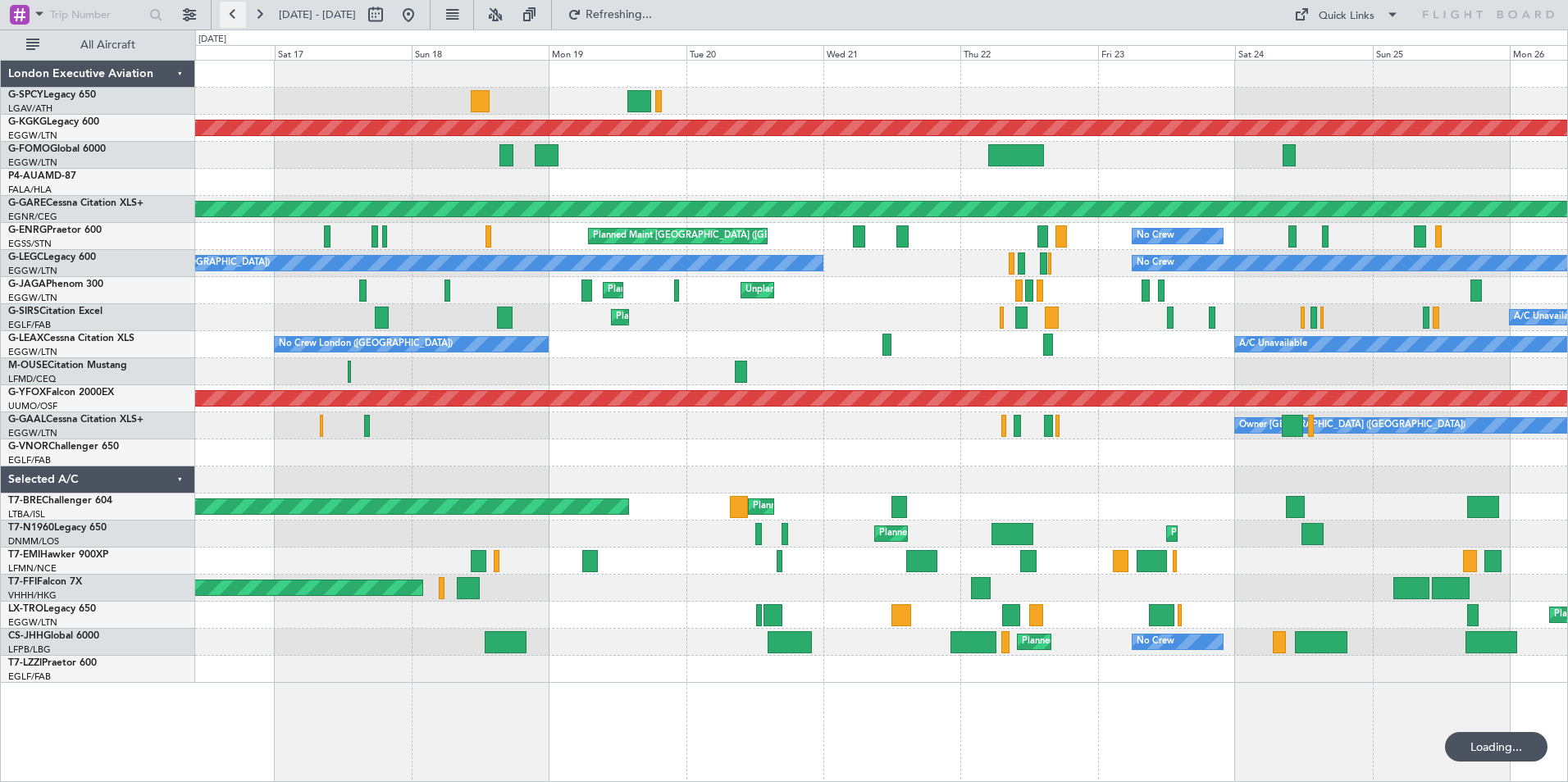
click at [233, 17] on button at bounding box center [232, 15] width 26 height 26
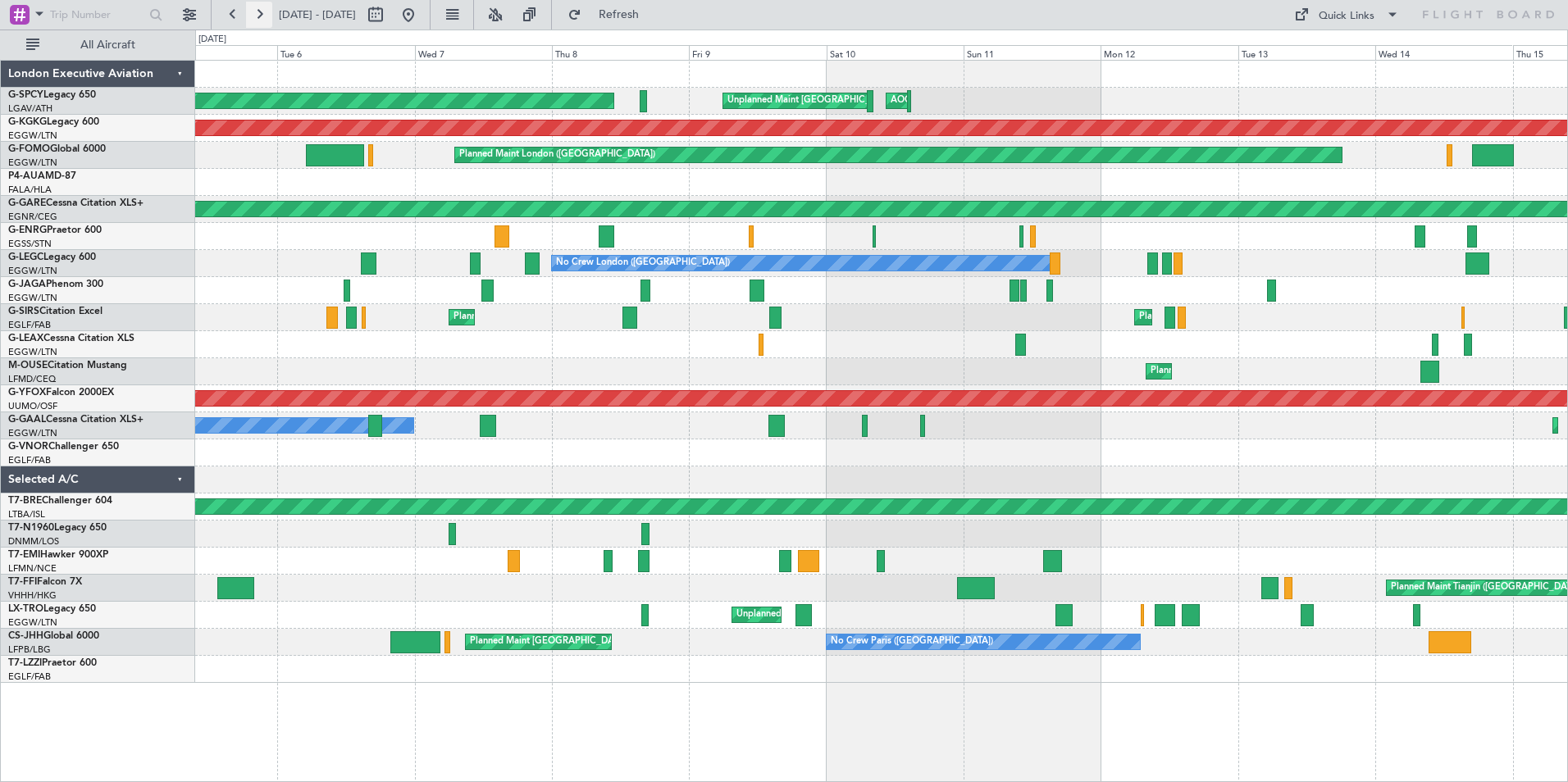
click at [262, 8] on button at bounding box center [259, 15] width 26 height 26
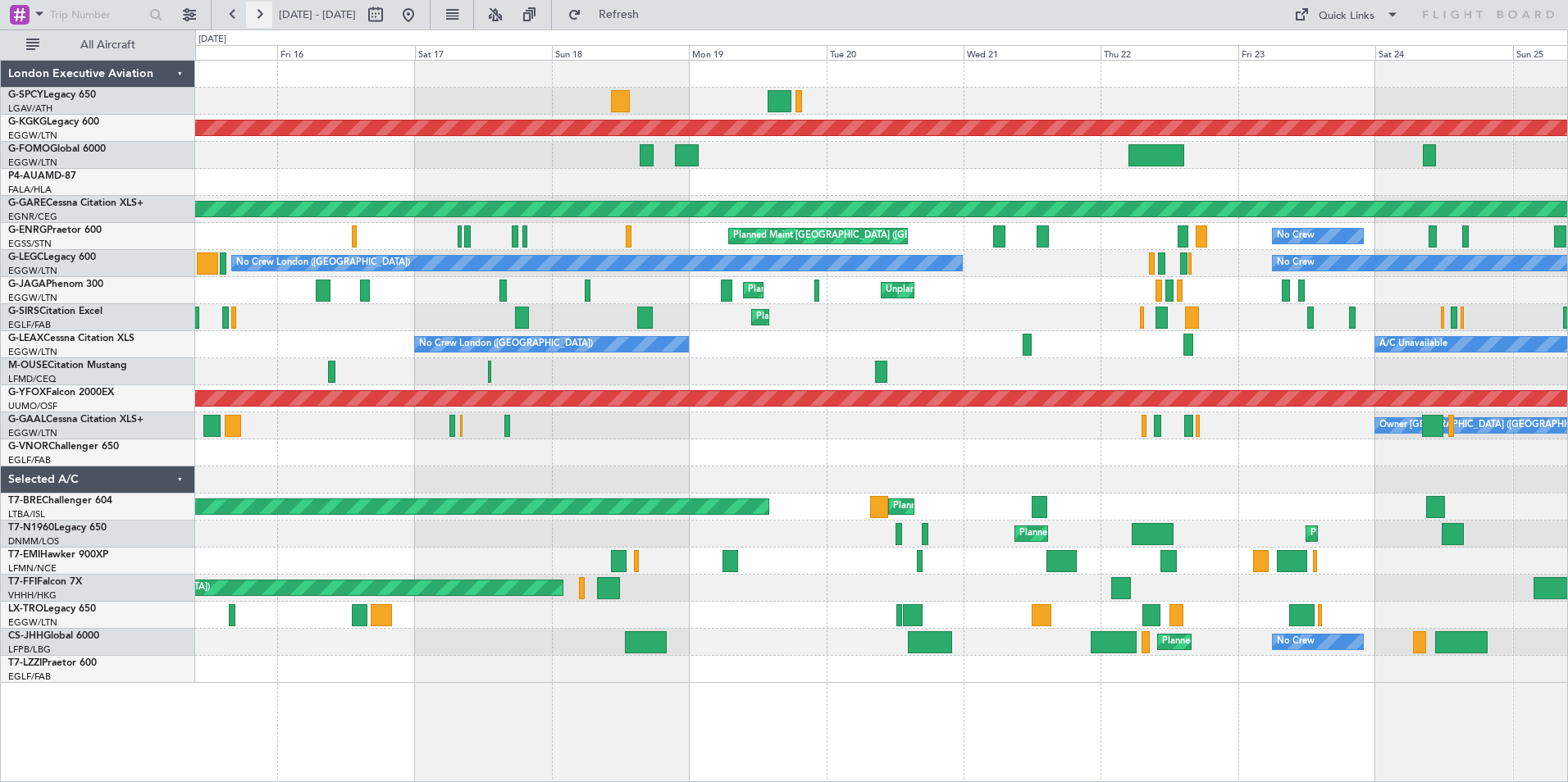
click at [262, 8] on button at bounding box center [259, 15] width 26 height 26
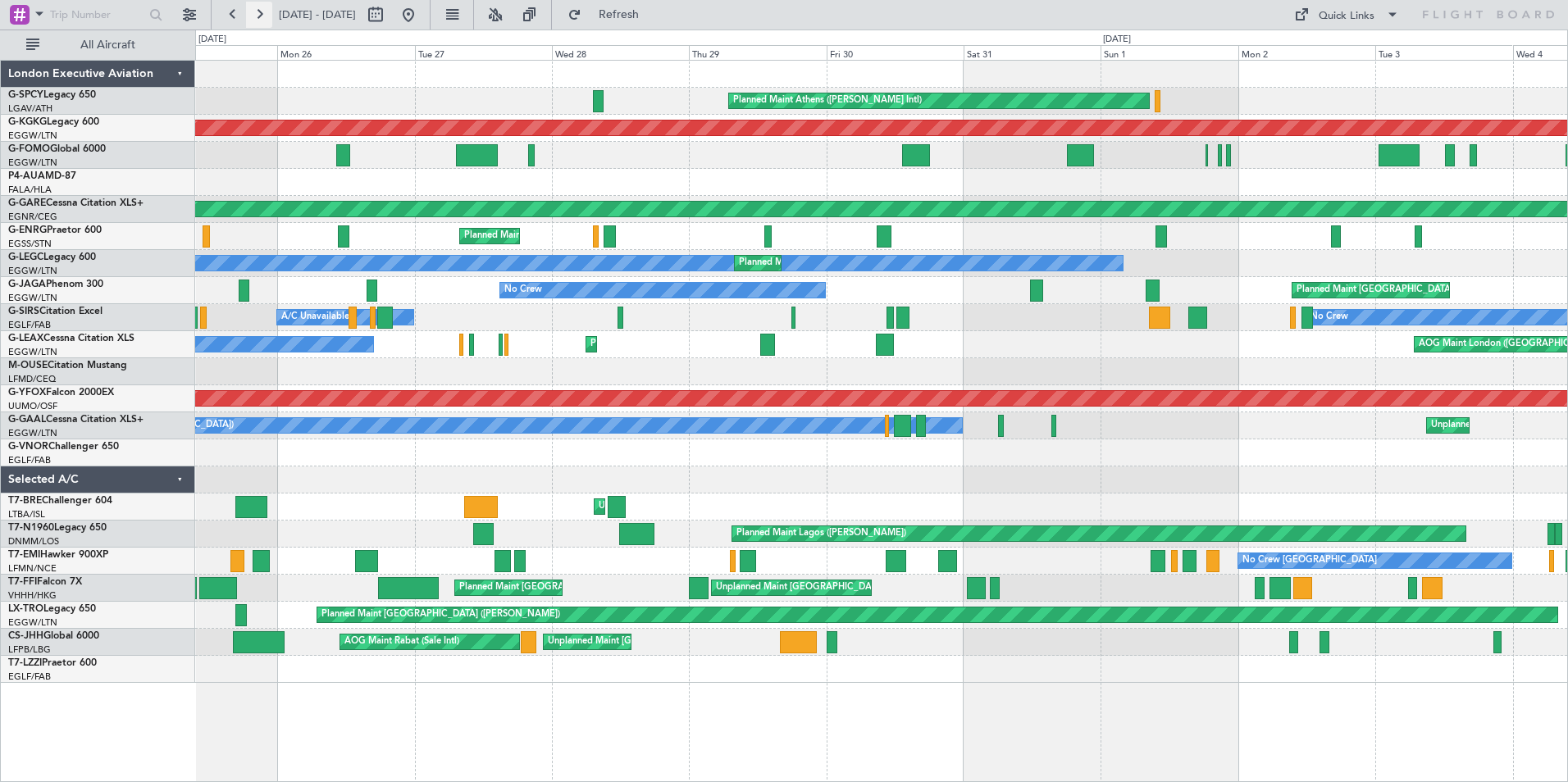
click at [262, 8] on button at bounding box center [259, 15] width 26 height 26
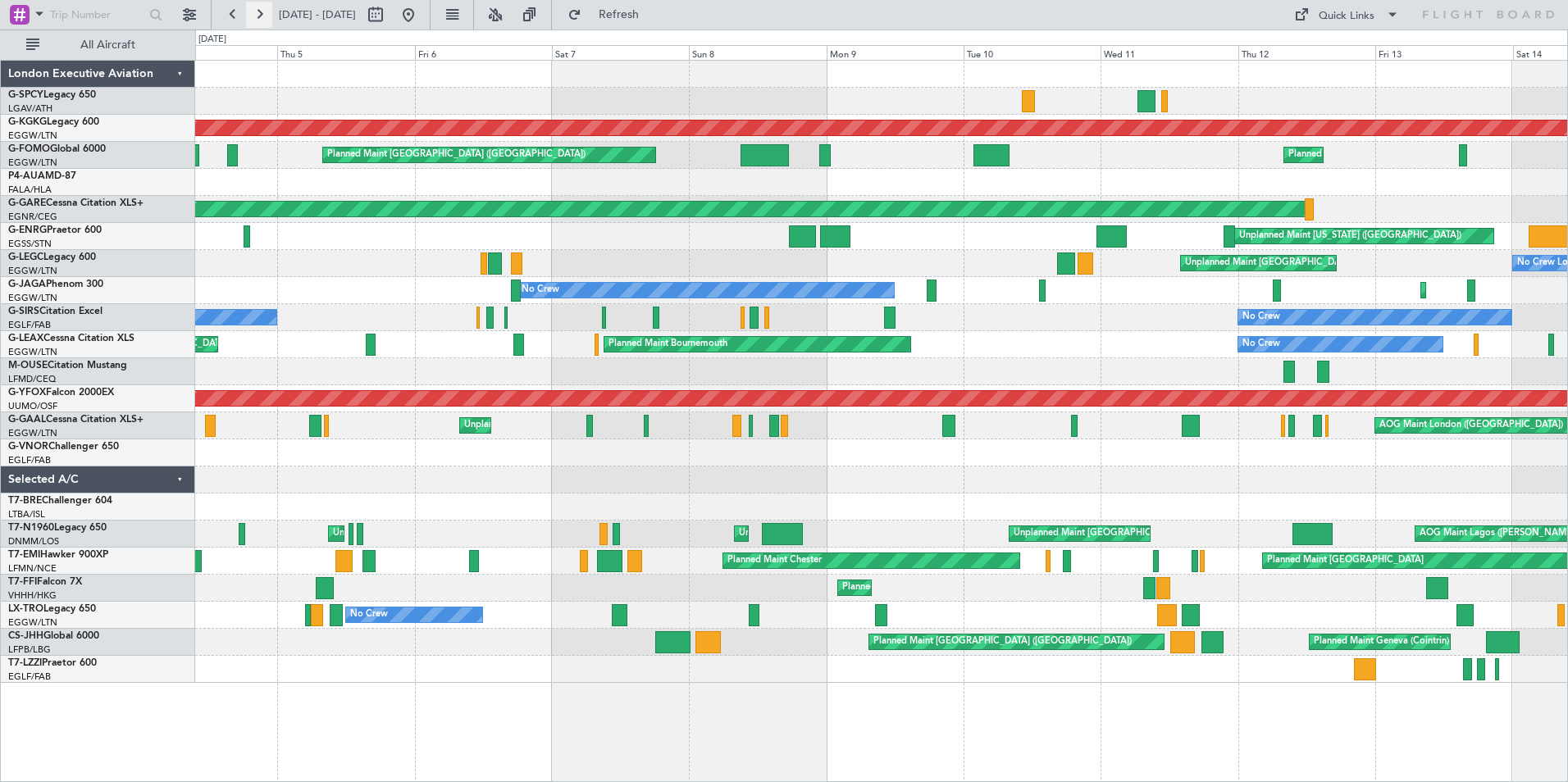
click at [262, 8] on button at bounding box center [259, 15] width 26 height 26
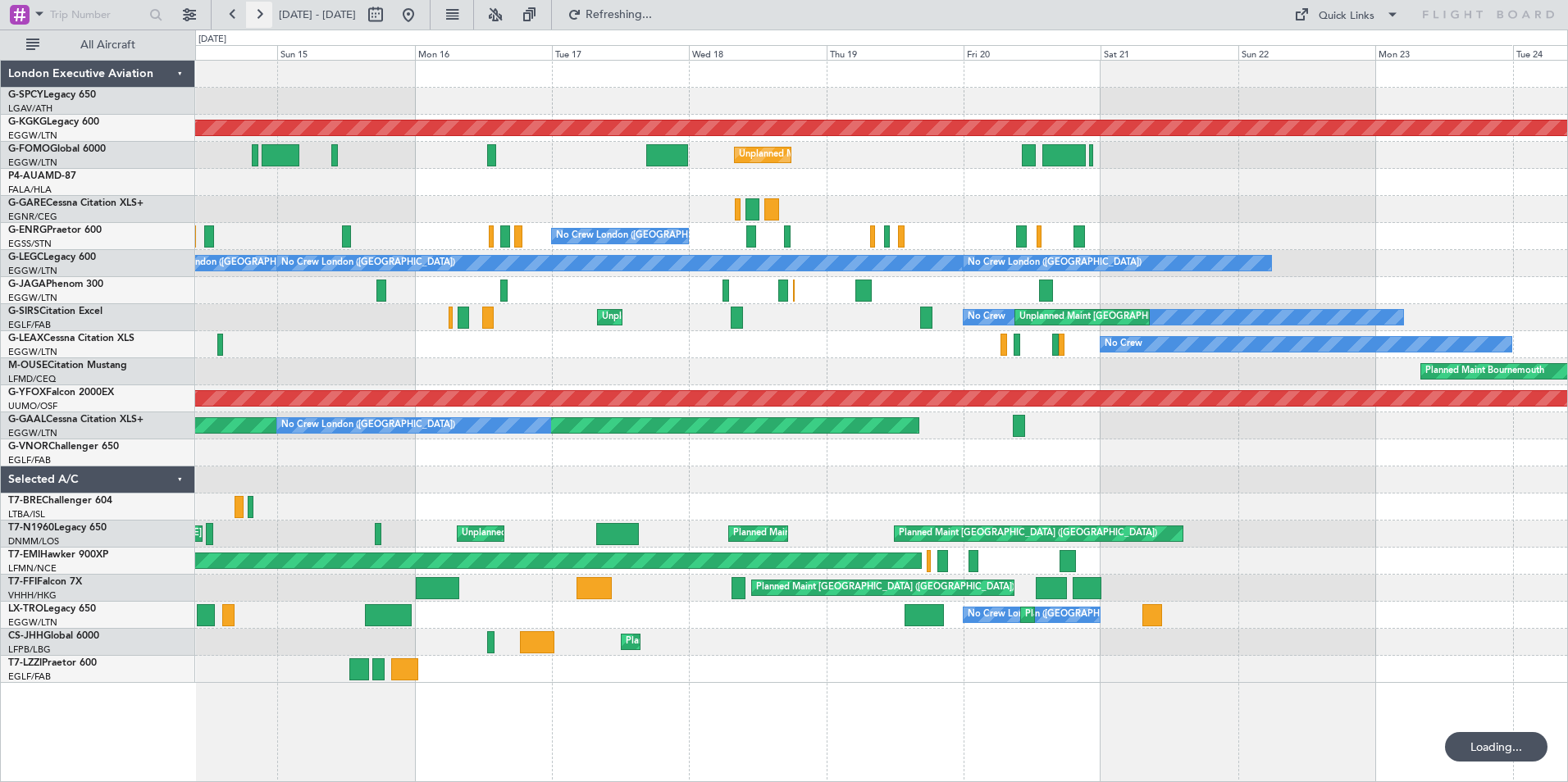
click at [262, 8] on button at bounding box center [259, 15] width 26 height 26
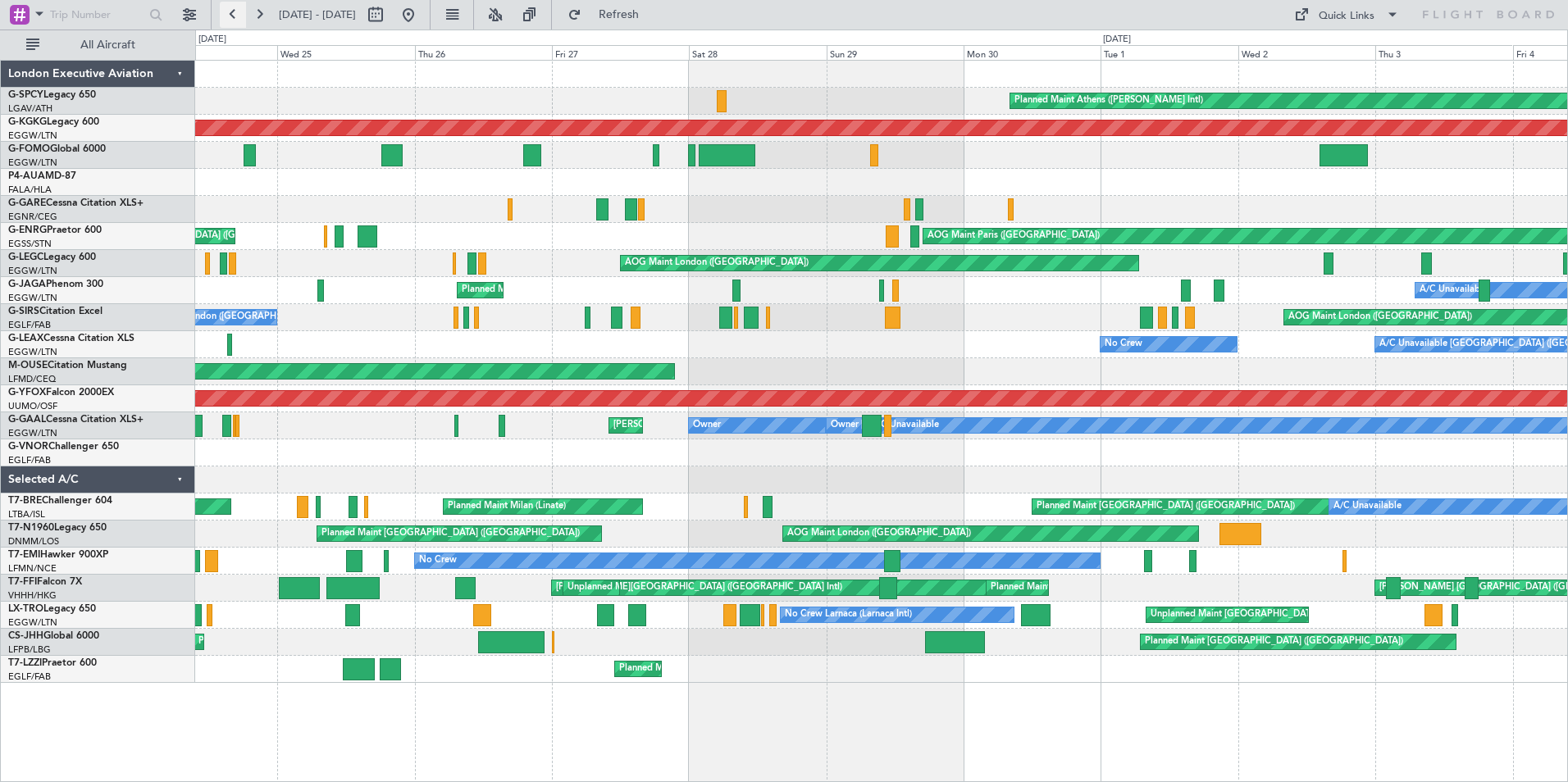
click at [234, 20] on button at bounding box center [232, 15] width 26 height 26
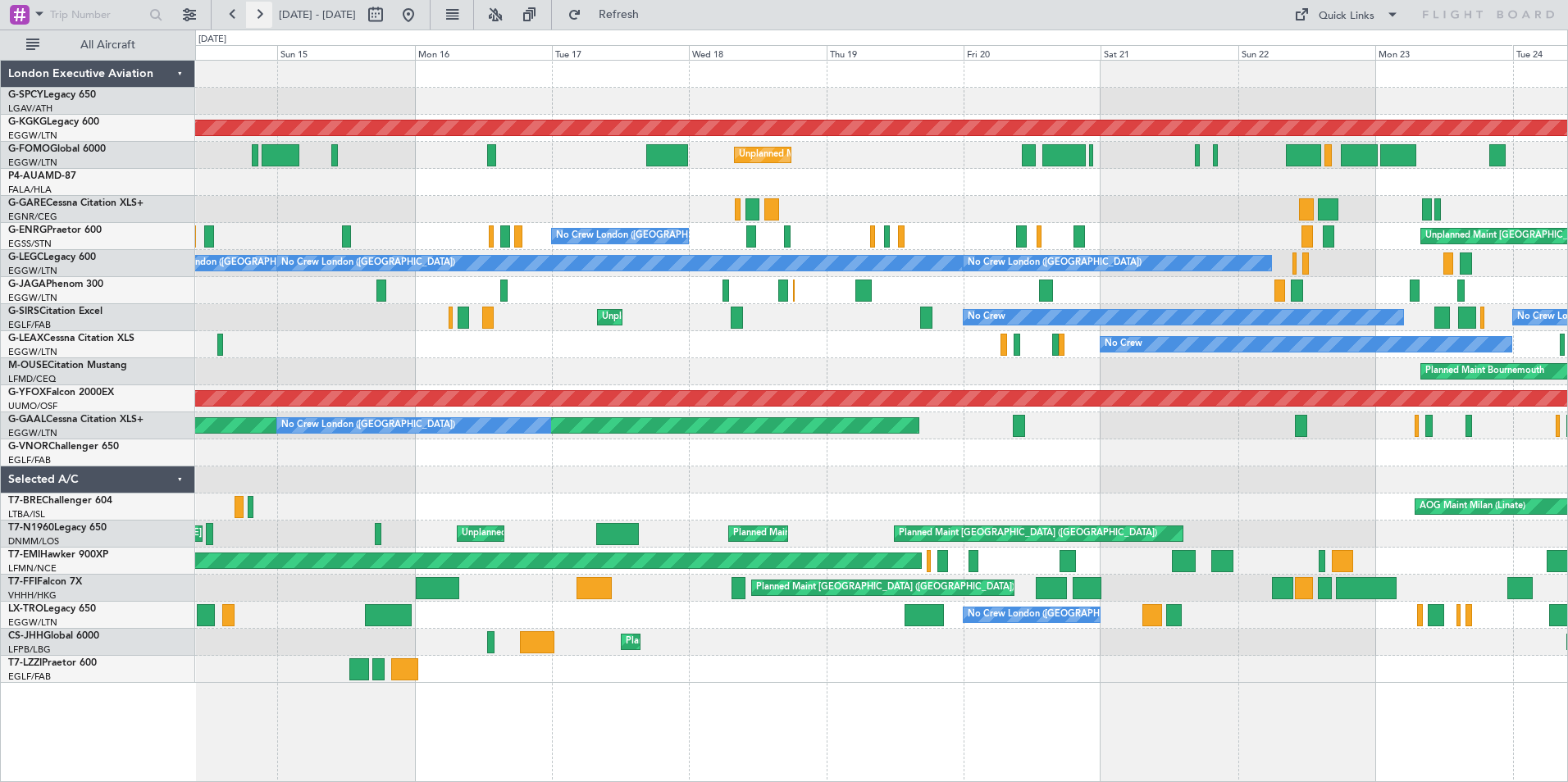
click at [258, 15] on button at bounding box center [259, 15] width 26 height 26
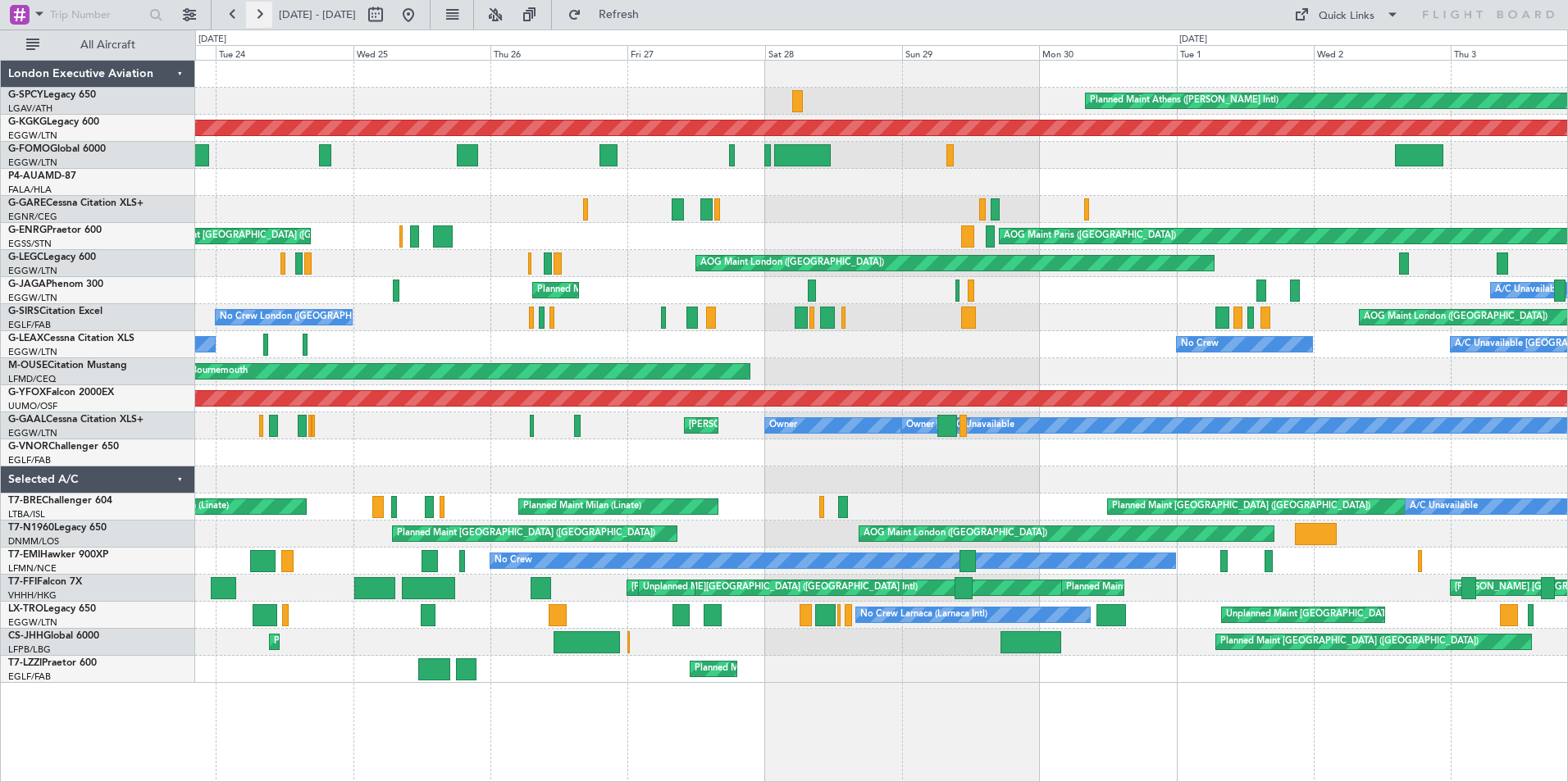
click at [258, 15] on button at bounding box center [259, 15] width 26 height 26
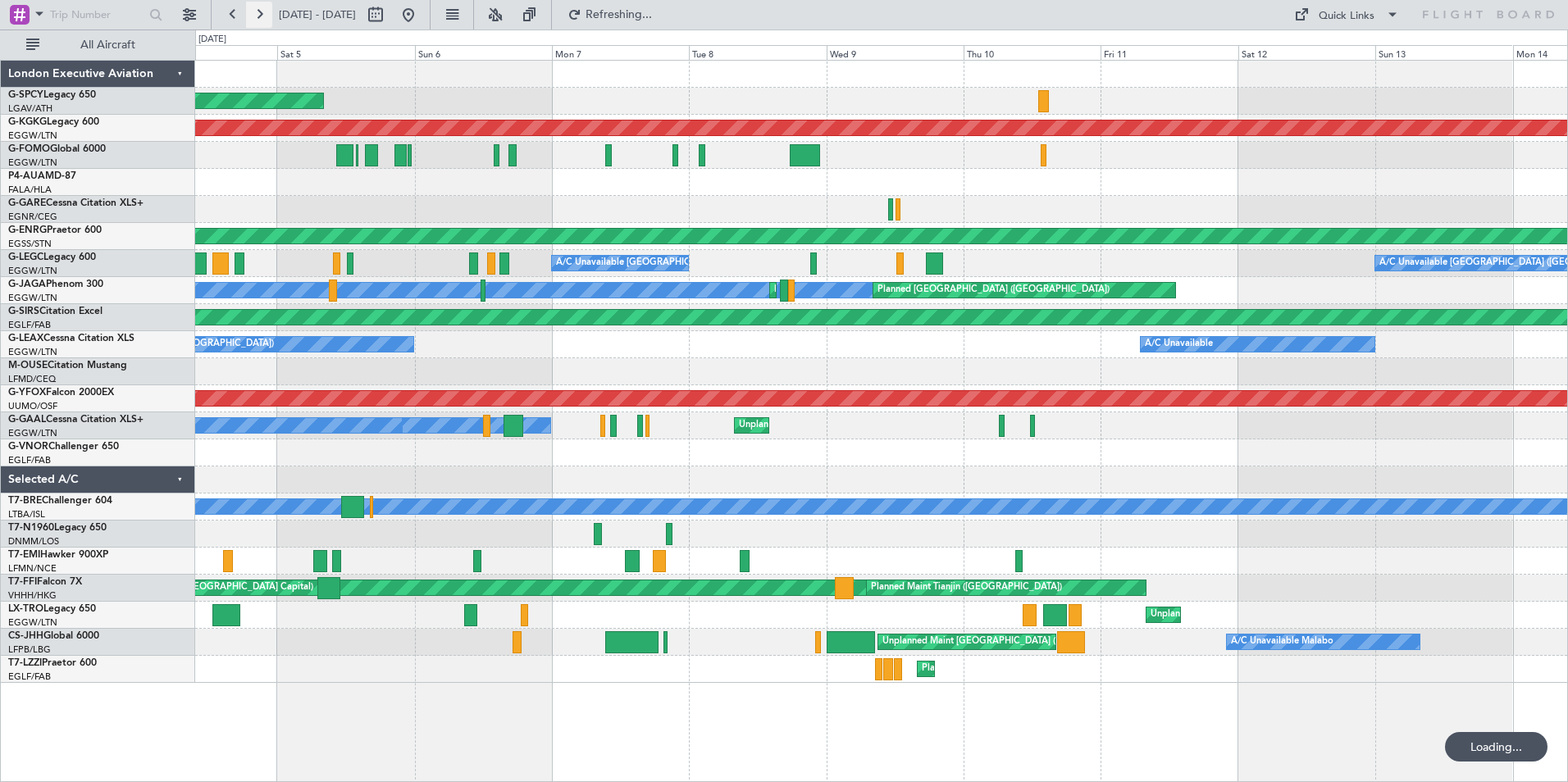
click at [258, 15] on button at bounding box center [259, 15] width 26 height 26
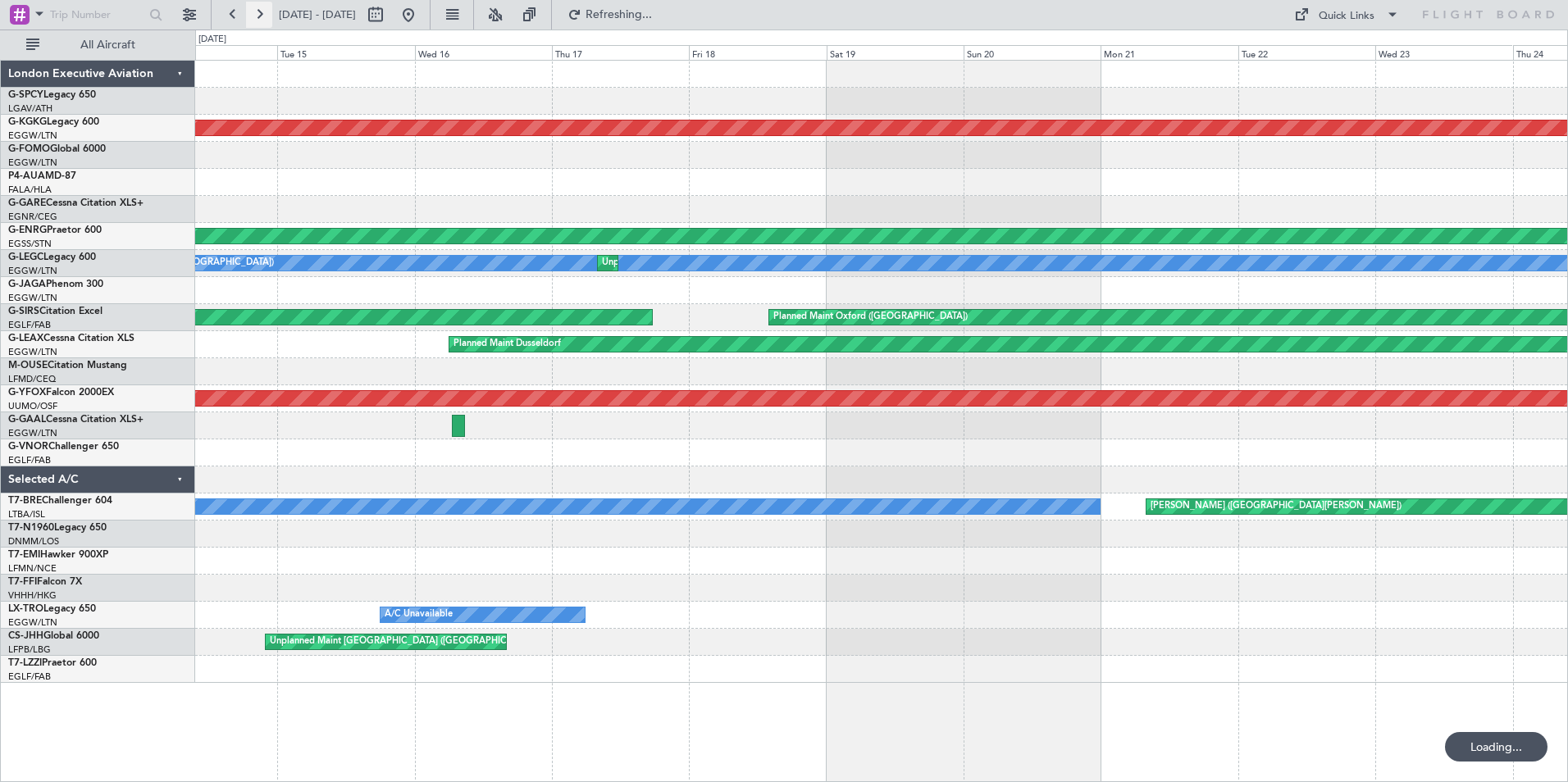
click at [258, 15] on button at bounding box center [259, 15] width 26 height 26
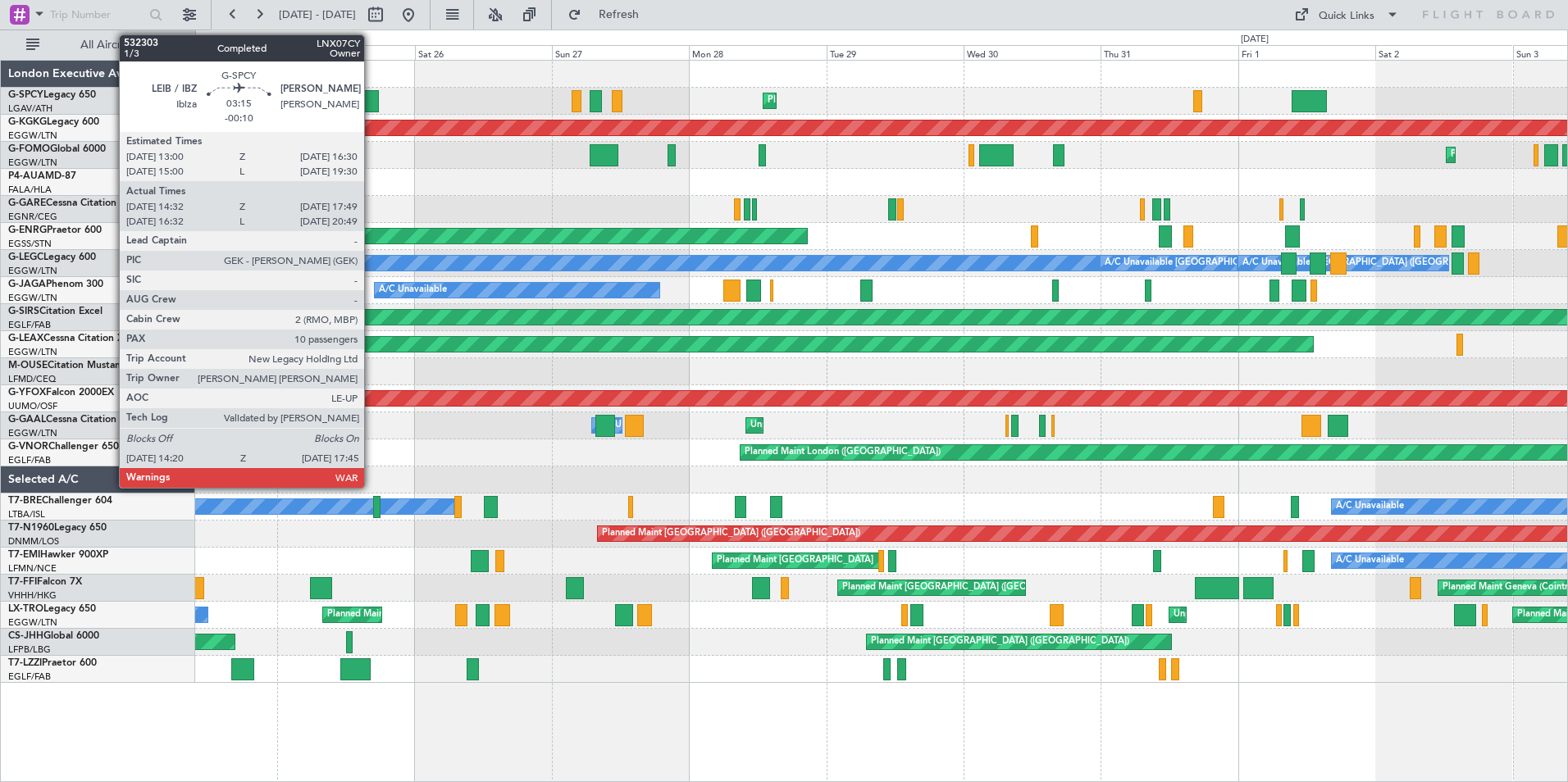
click at [372, 102] on div at bounding box center [368, 101] width 20 height 22
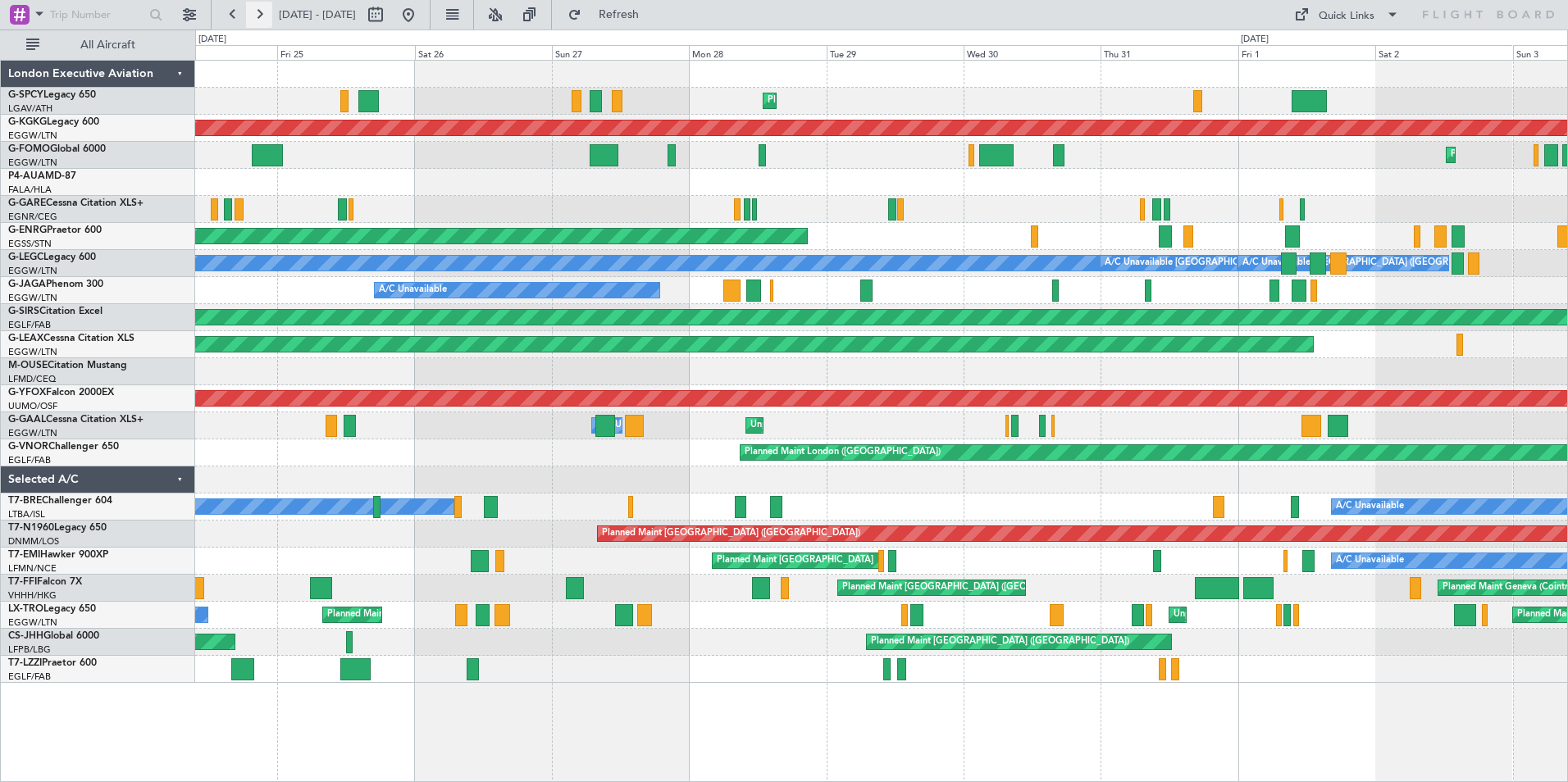
click at [262, 15] on button at bounding box center [259, 15] width 26 height 26
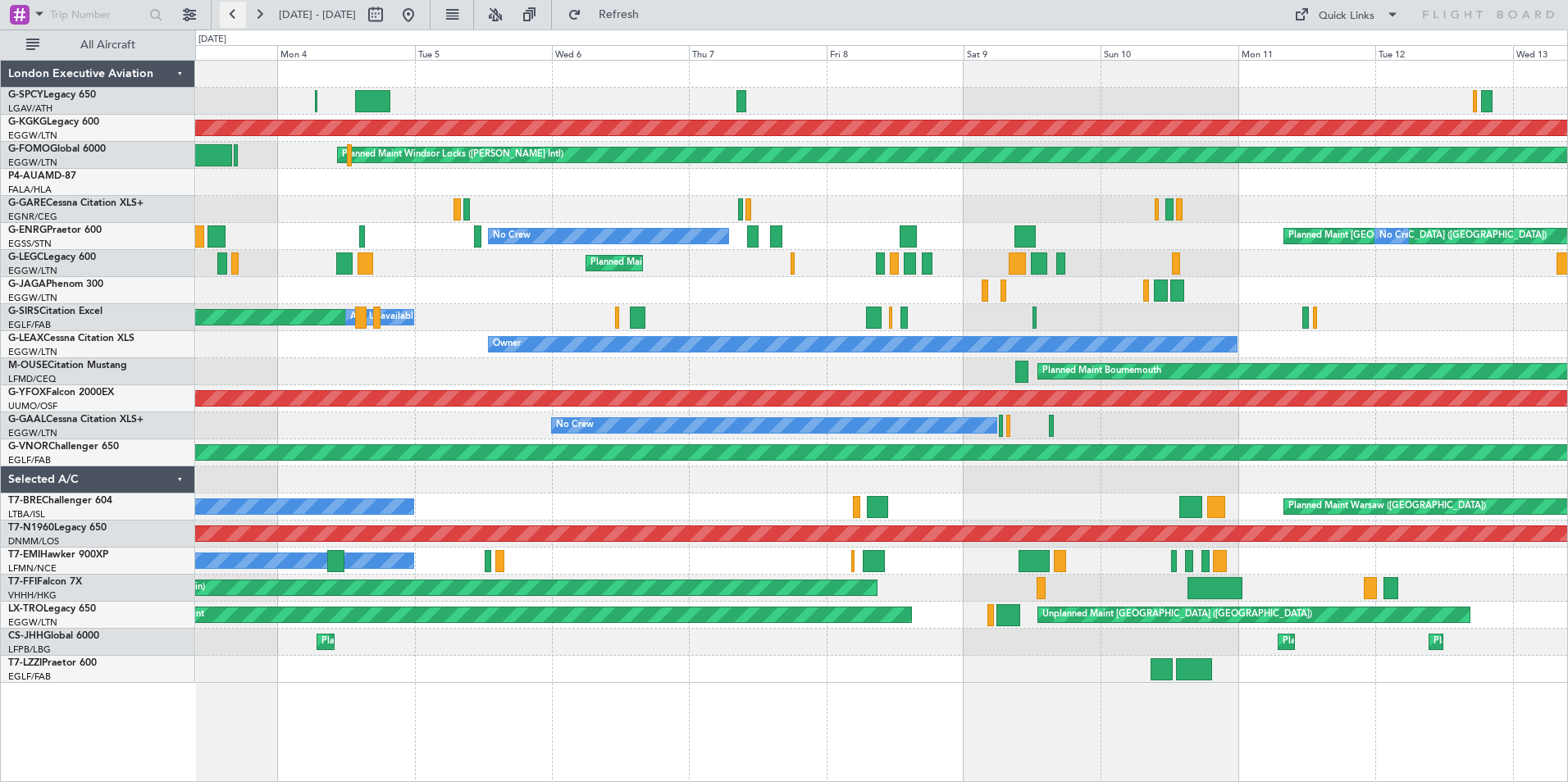
click at [230, 15] on button at bounding box center [232, 15] width 26 height 26
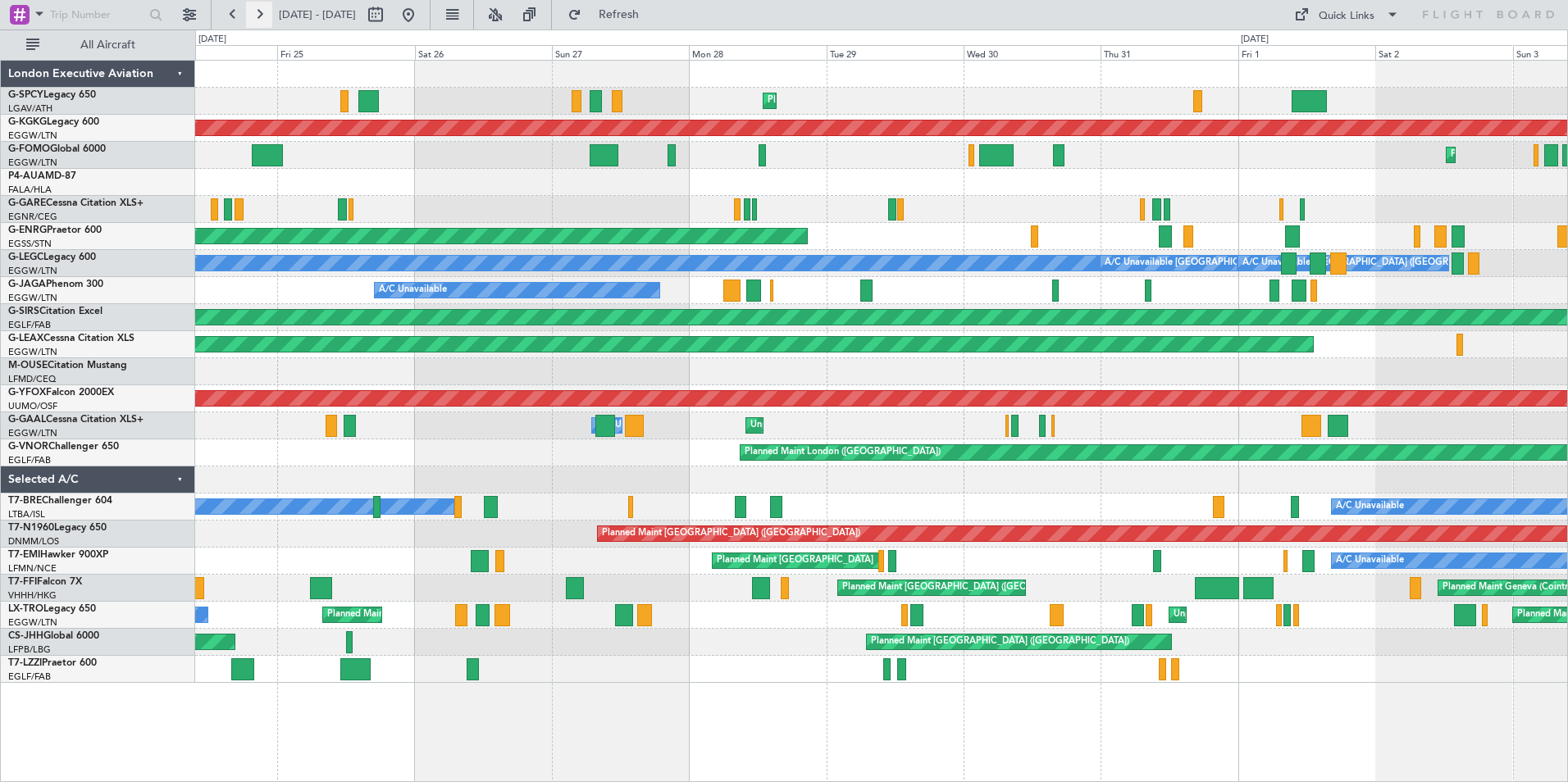
click at [271, 12] on button at bounding box center [259, 15] width 26 height 26
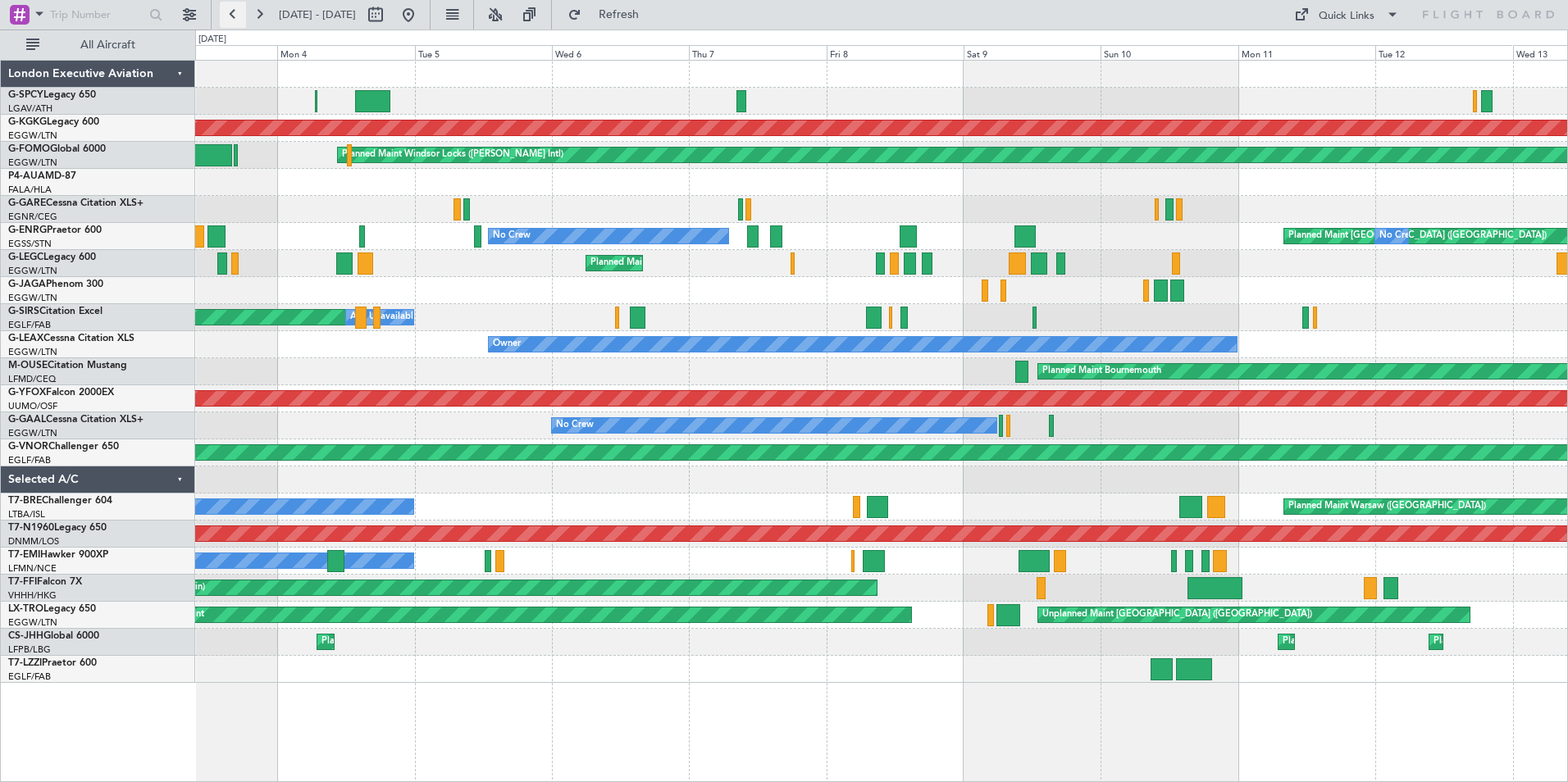
click at [232, 15] on button at bounding box center [232, 15] width 26 height 26
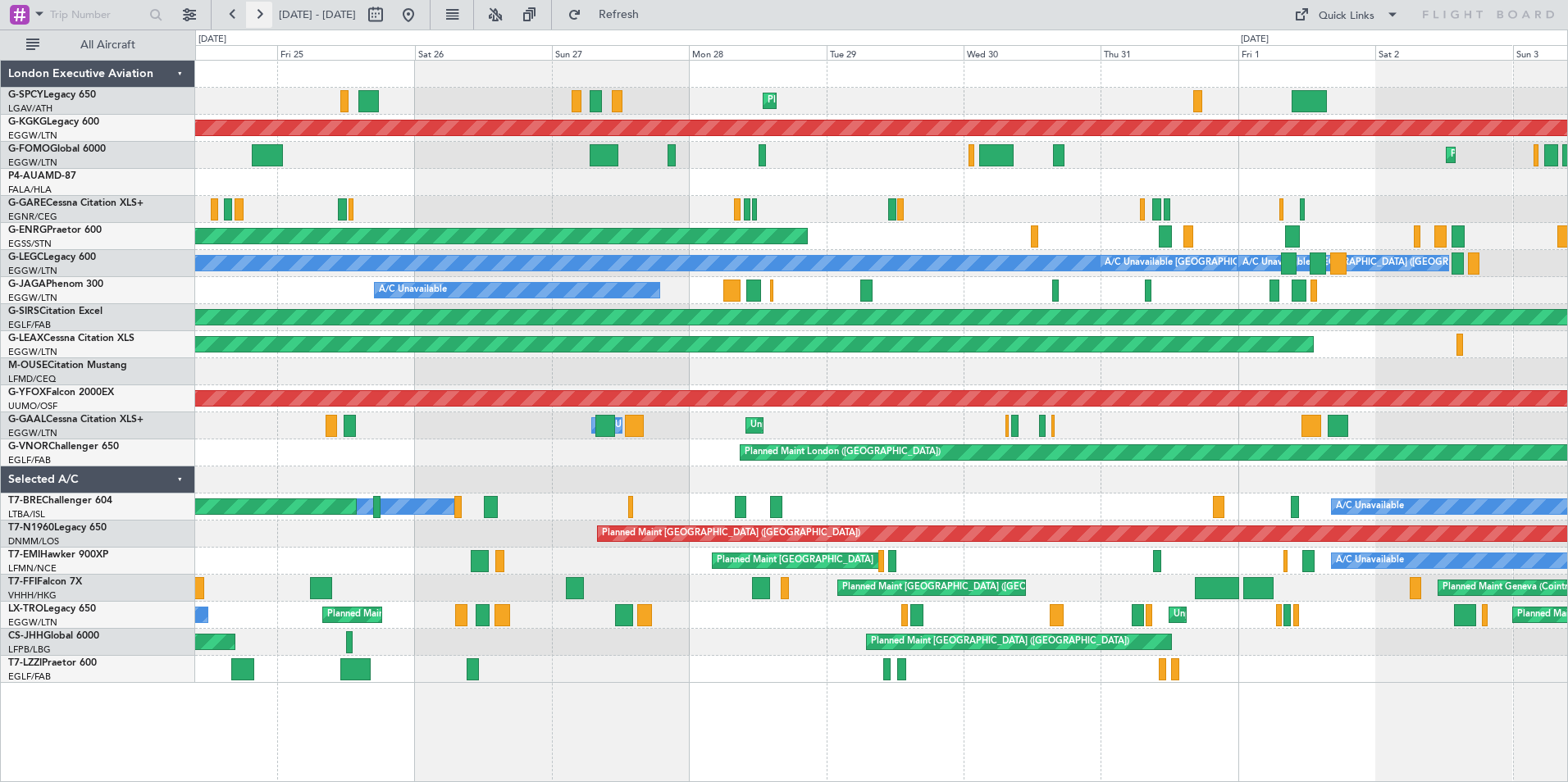
click at [250, 20] on button at bounding box center [259, 15] width 26 height 26
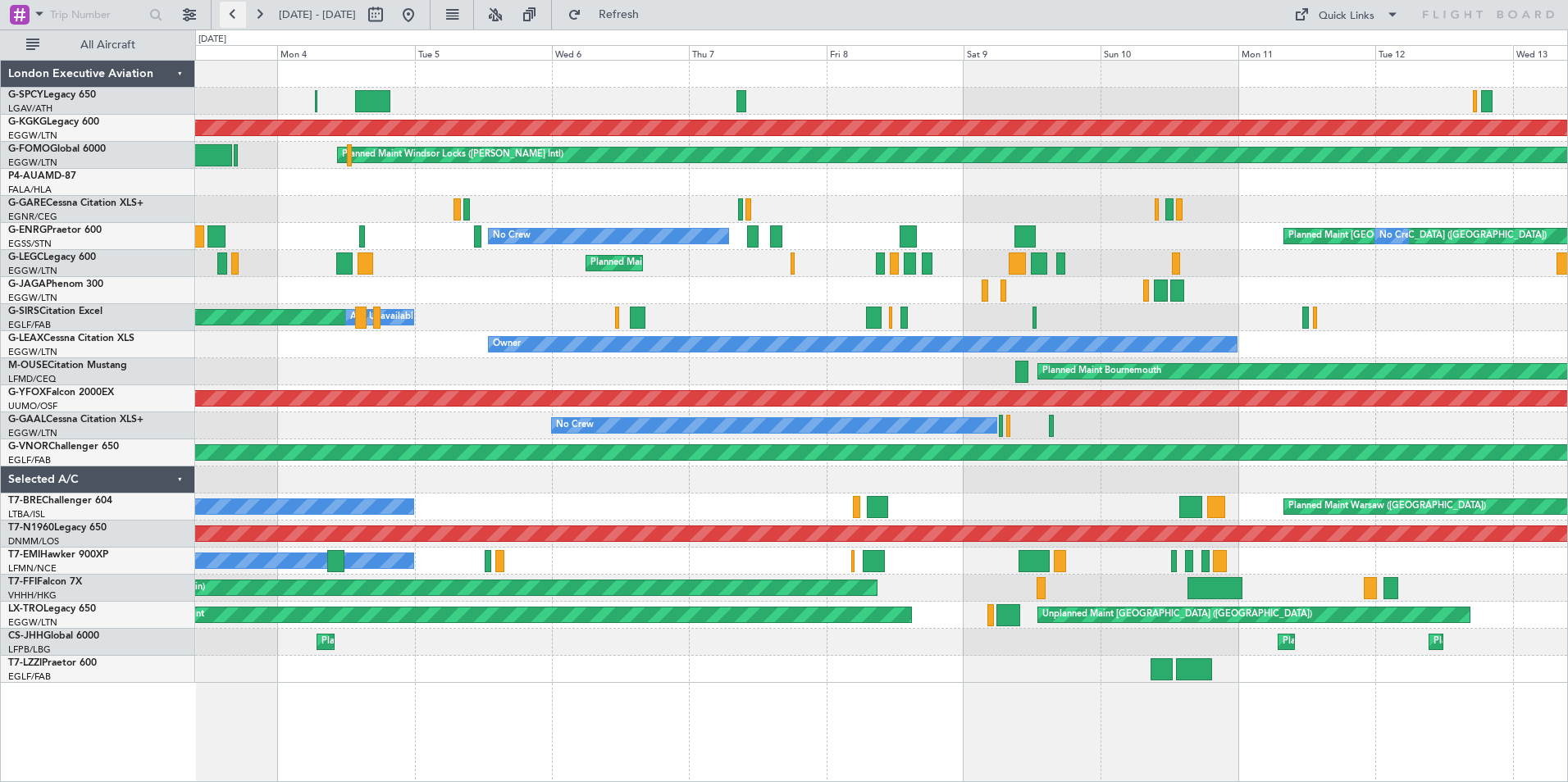
click at [238, 15] on button at bounding box center [232, 15] width 26 height 26
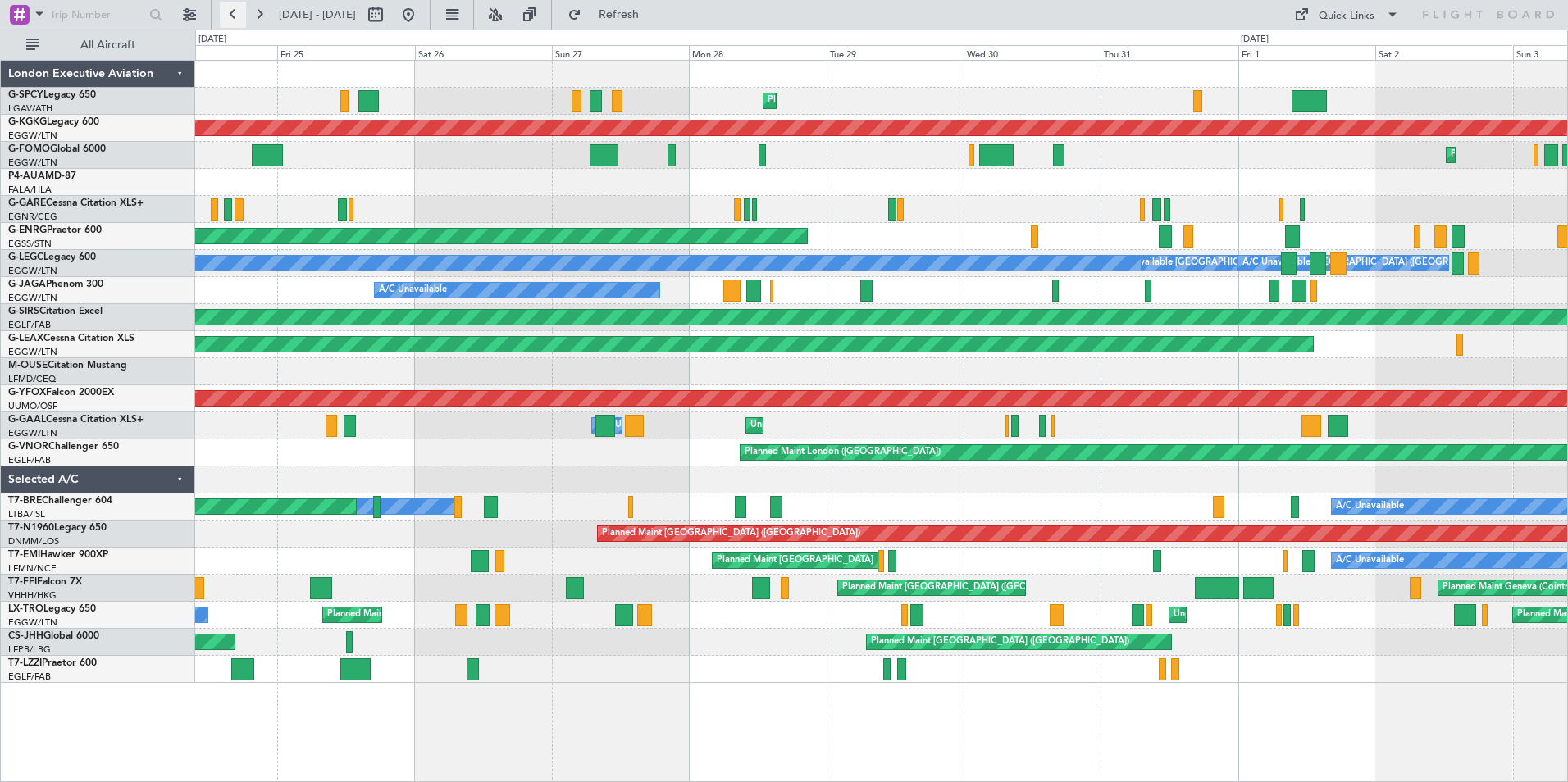
click at [238, 14] on button at bounding box center [232, 15] width 26 height 26
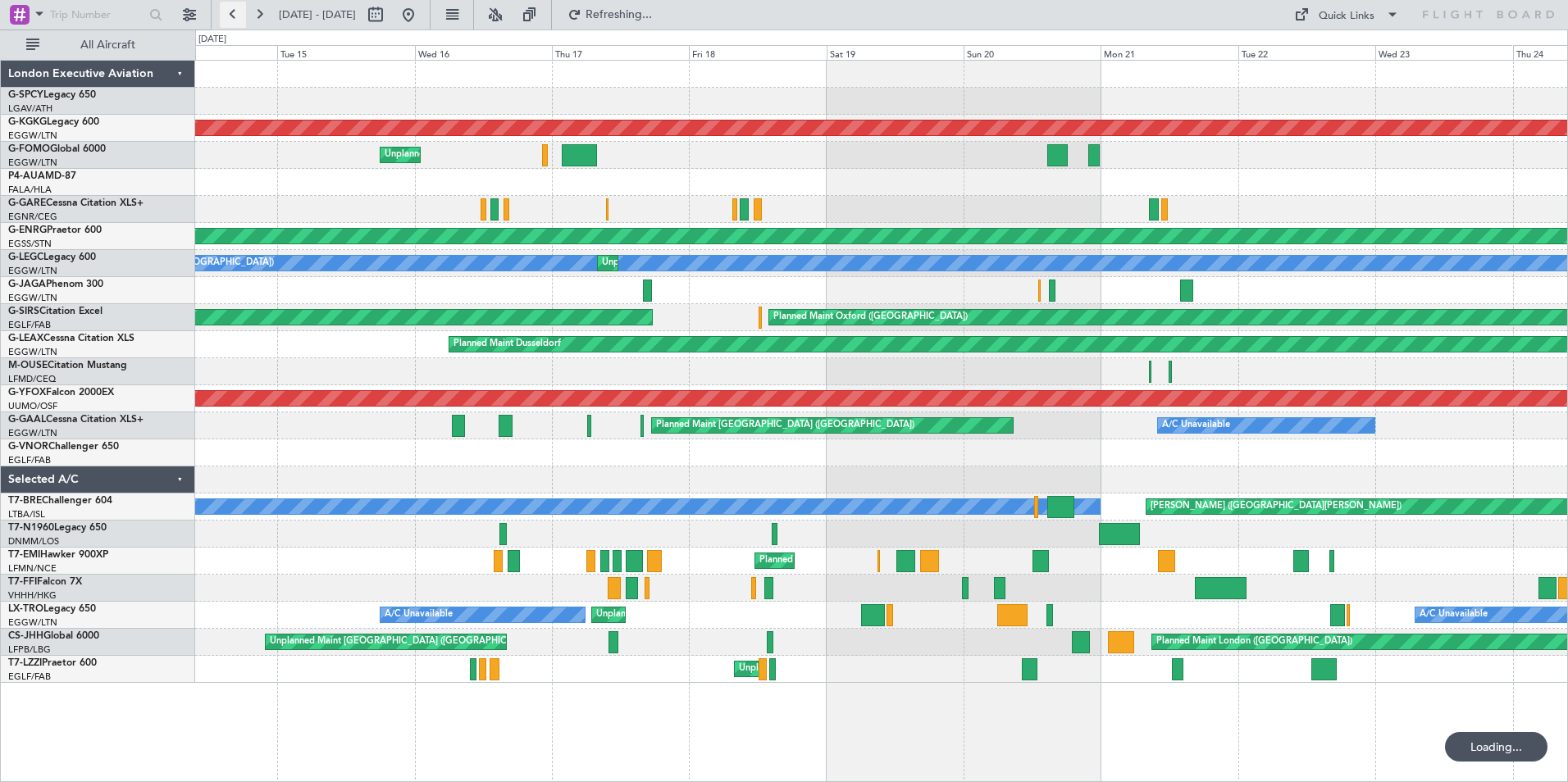
click at [238, 14] on button at bounding box center [232, 15] width 26 height 26
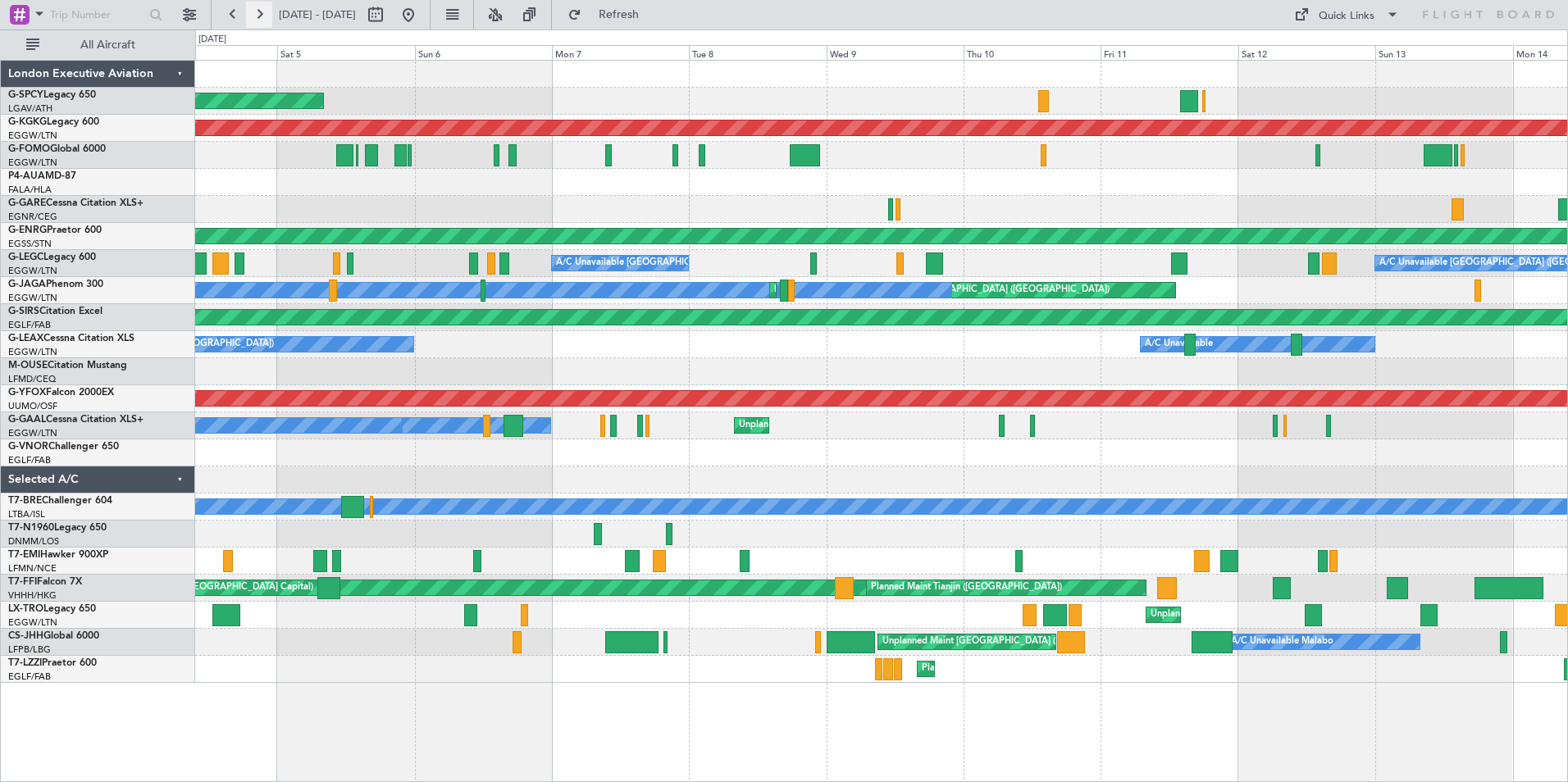
click at [256, 6] on button at bounding box center [259, 15] width 26 height 26
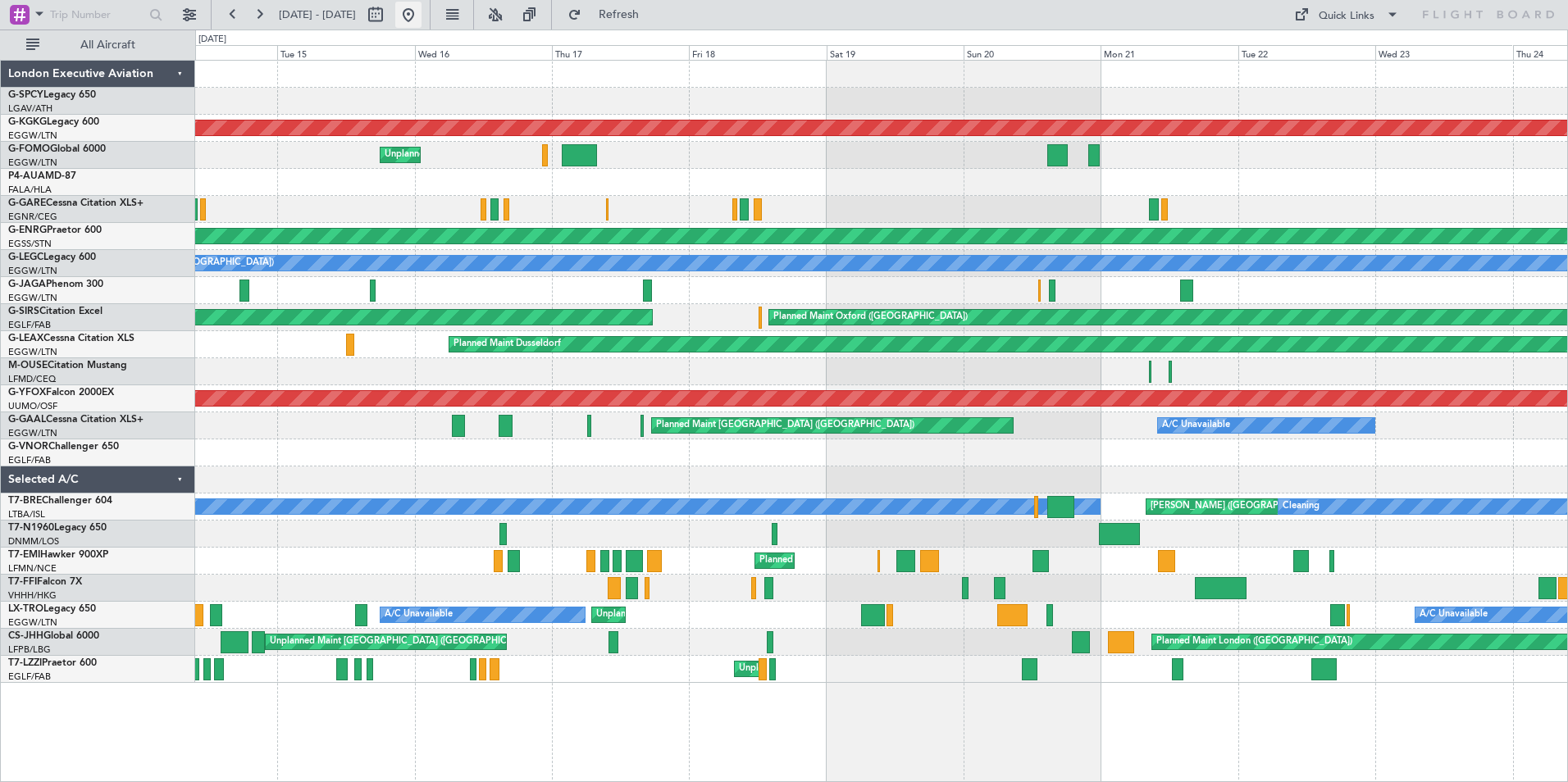
click at [422, 14] on button at bounding box center [408, 15] width 26 height 26
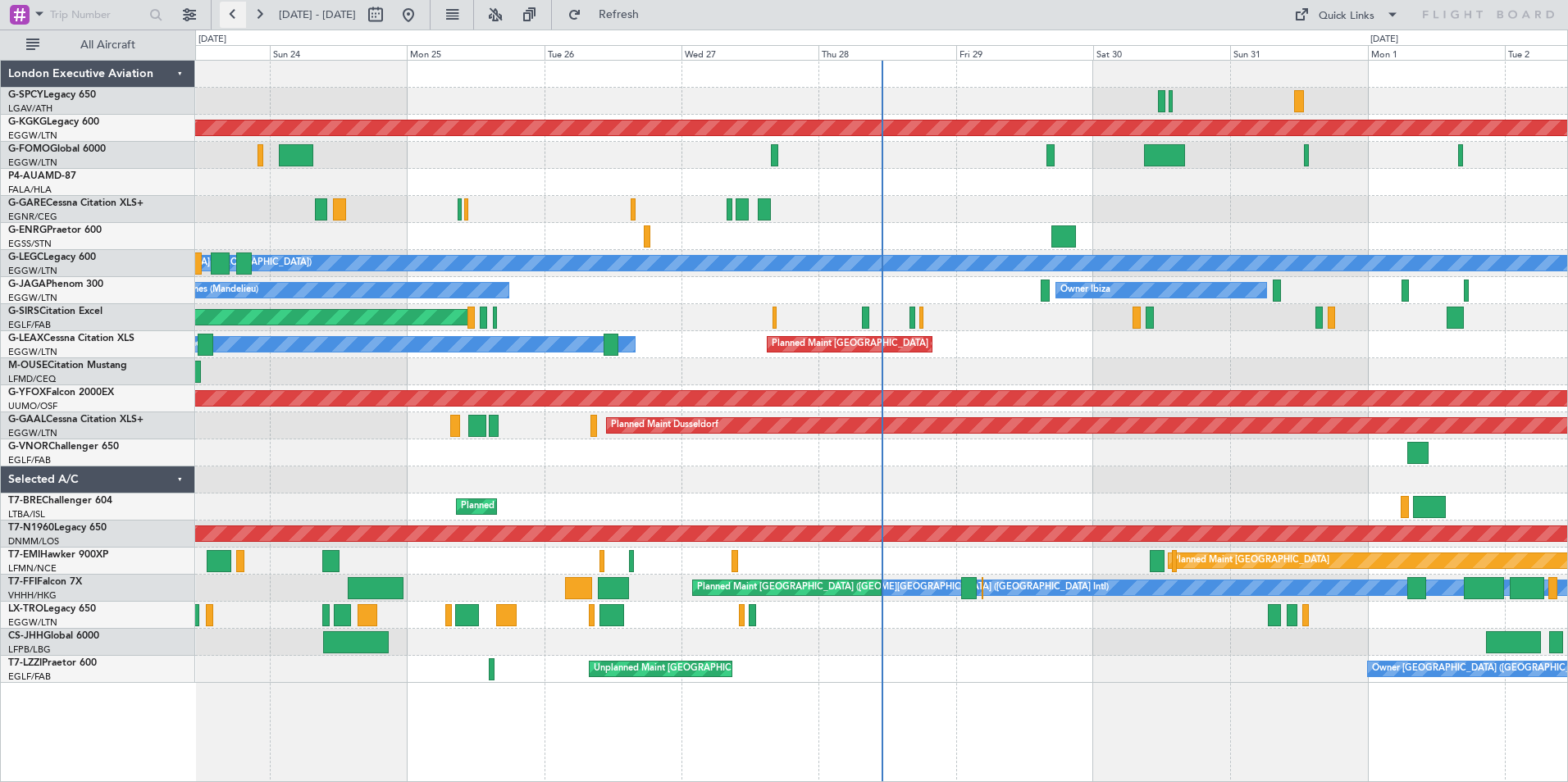
click at [233, 17] on button at bounding box center [232, 15] width 26 height 26
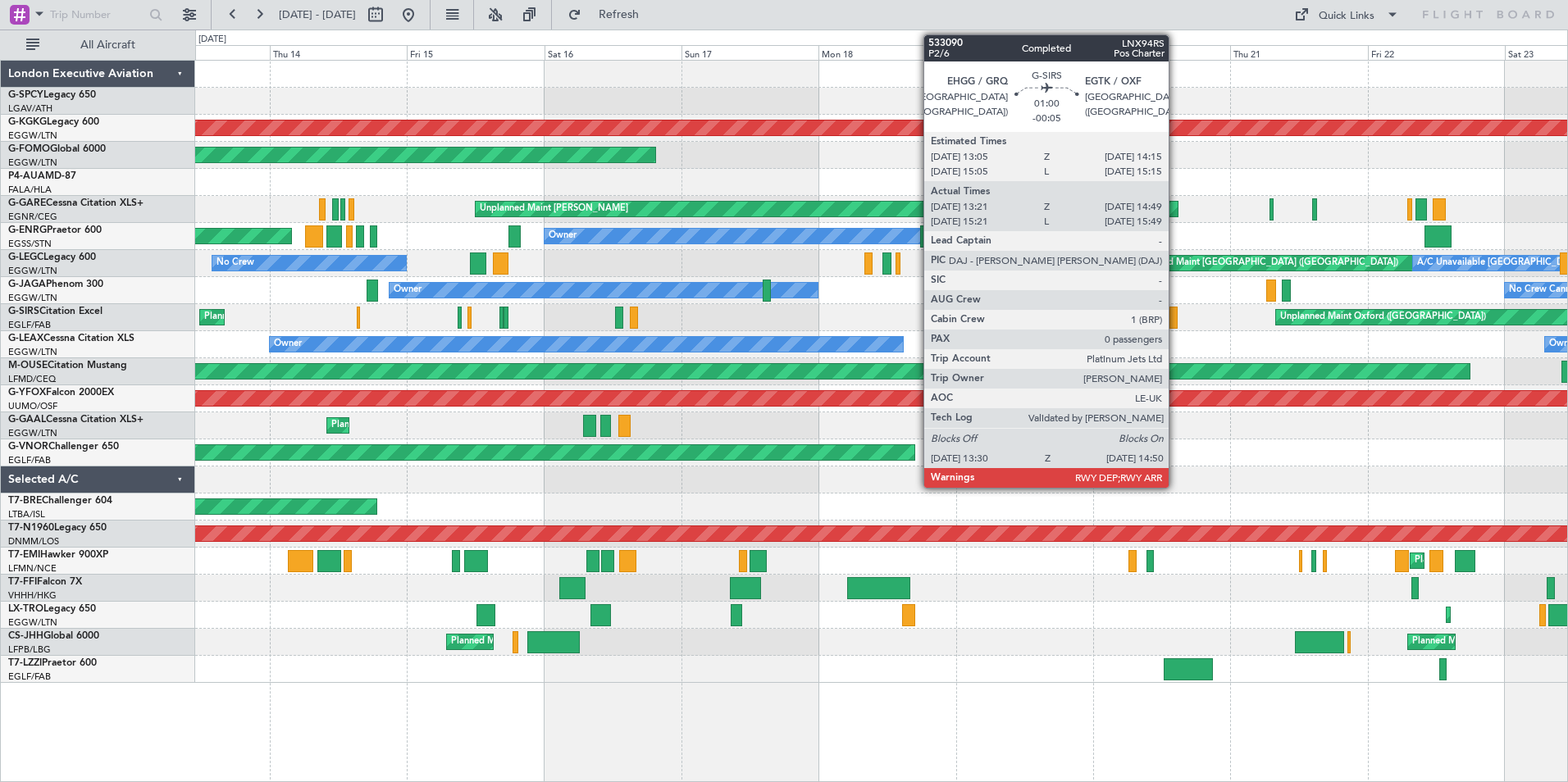
click at [1175, 316] on div at bounding box center [1173, 318] width 8 height 22
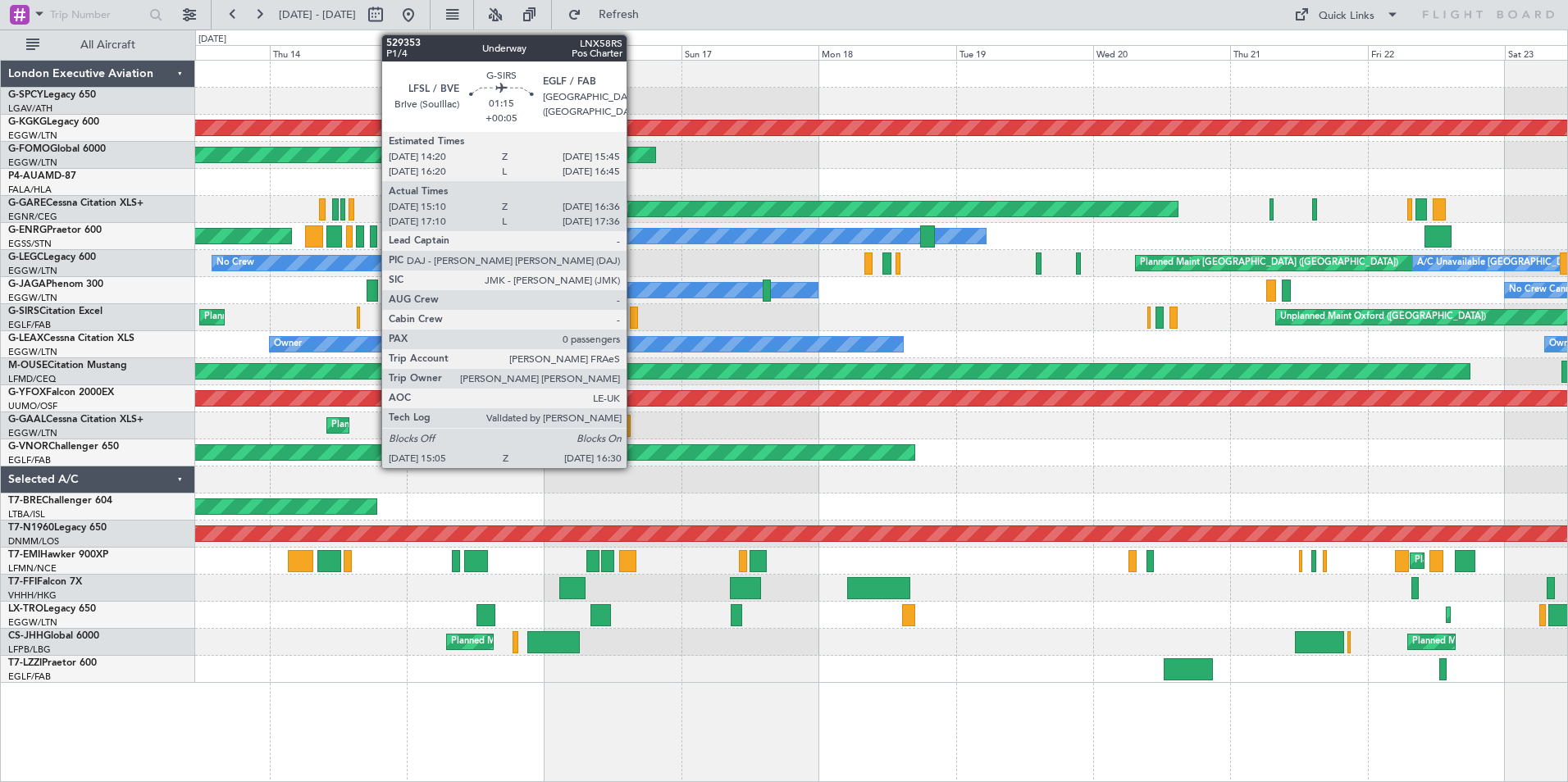
click at [634, 319] on div at bounding box center [633, 318] width 8 height 22
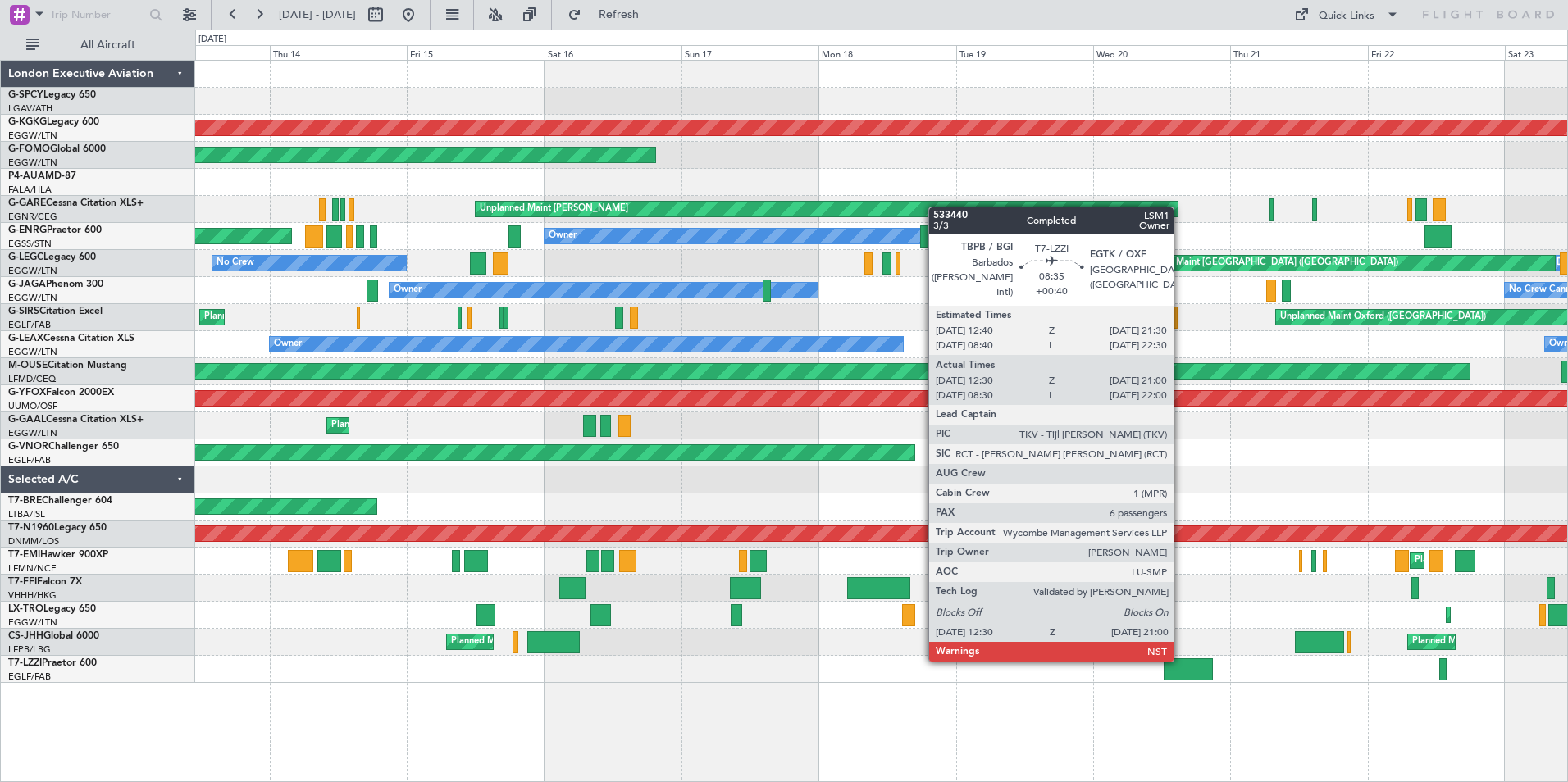
click at [1181, 660] on div at bounding box center [1188, 670] width 49 height 22
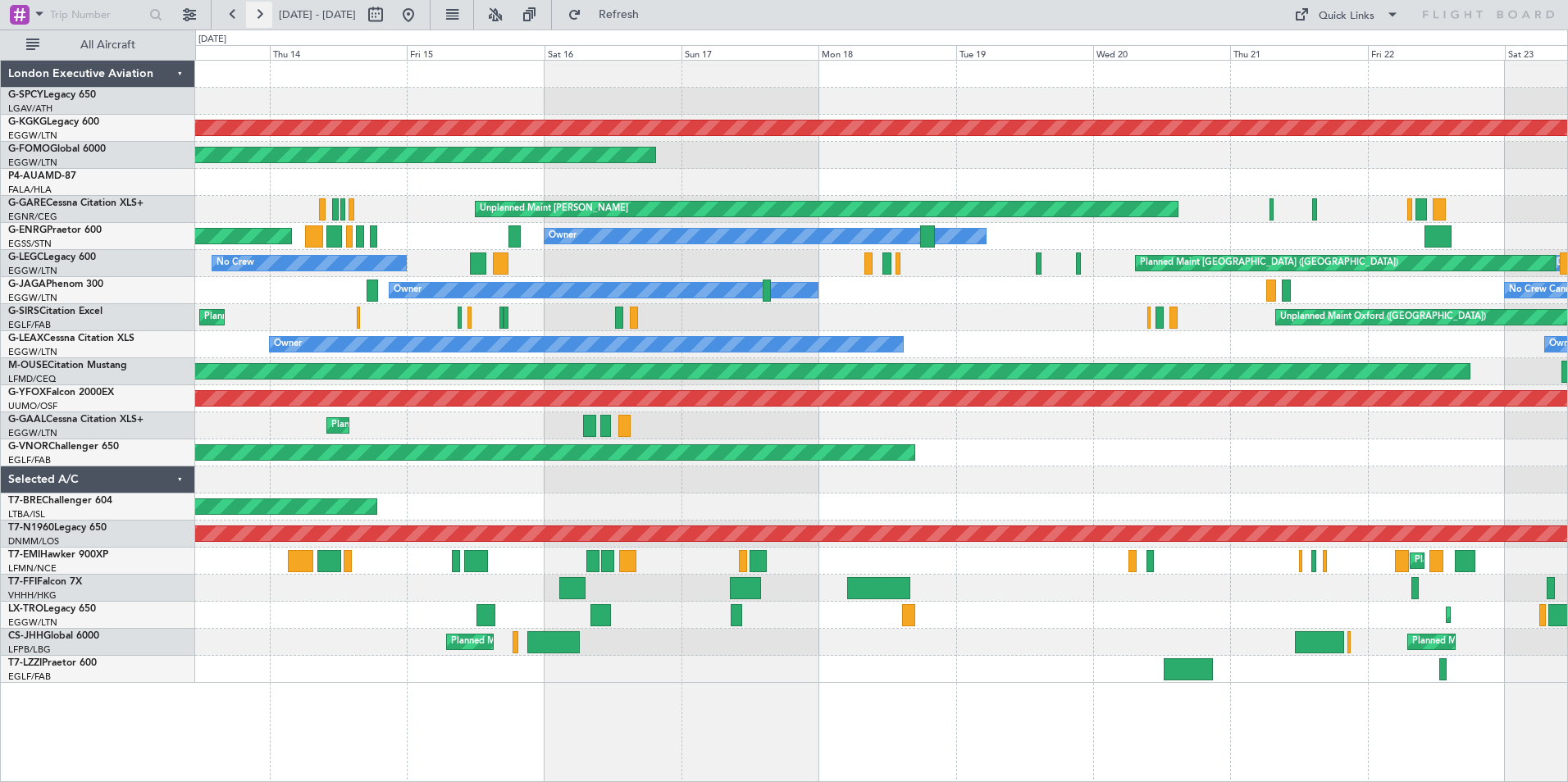
click at [255, 5] on button at bounding box center [259, 15] width 26 height 26
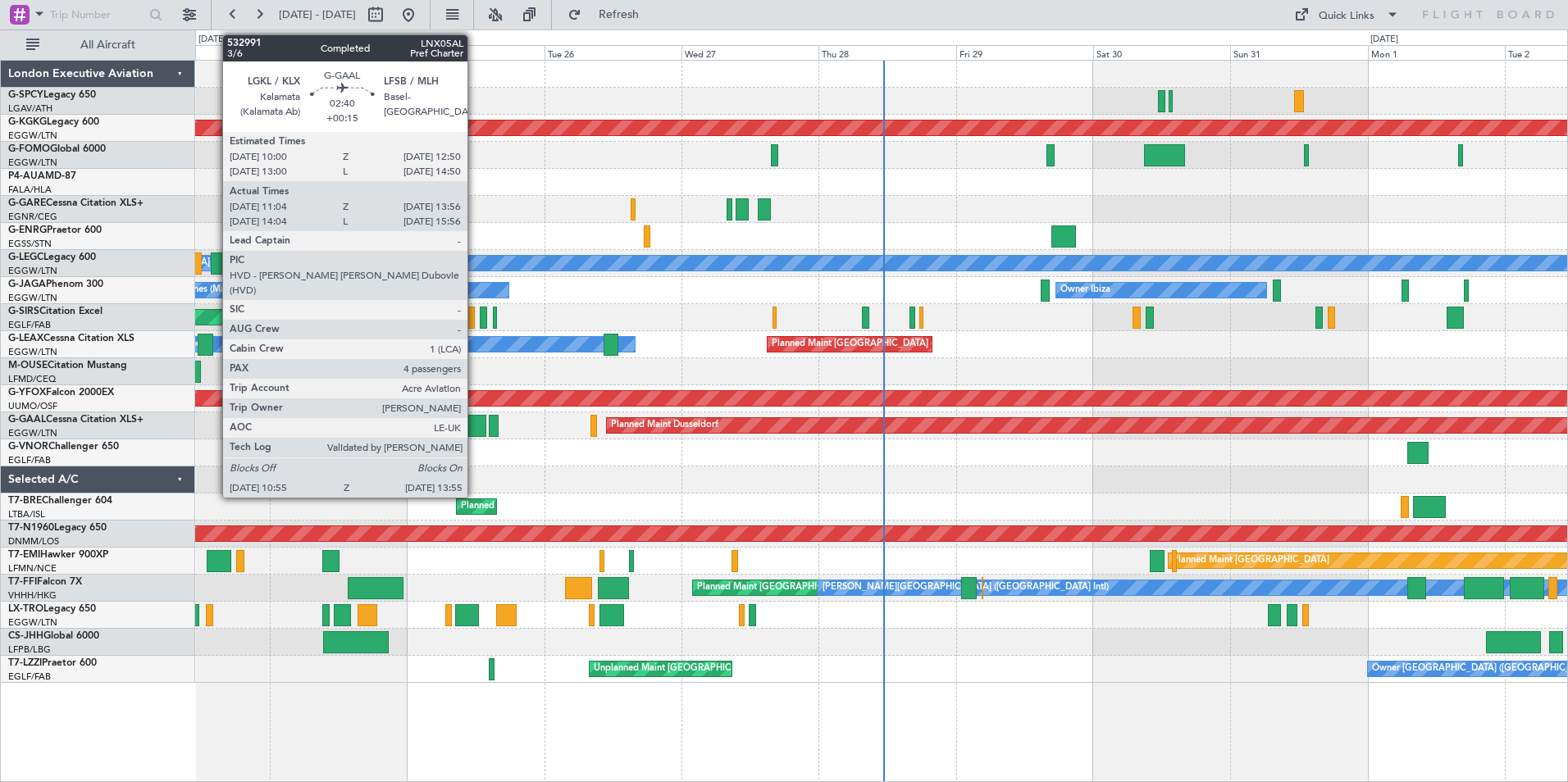
click at [475, 423] on div at bounding box center [477, 426] width 17 height 22
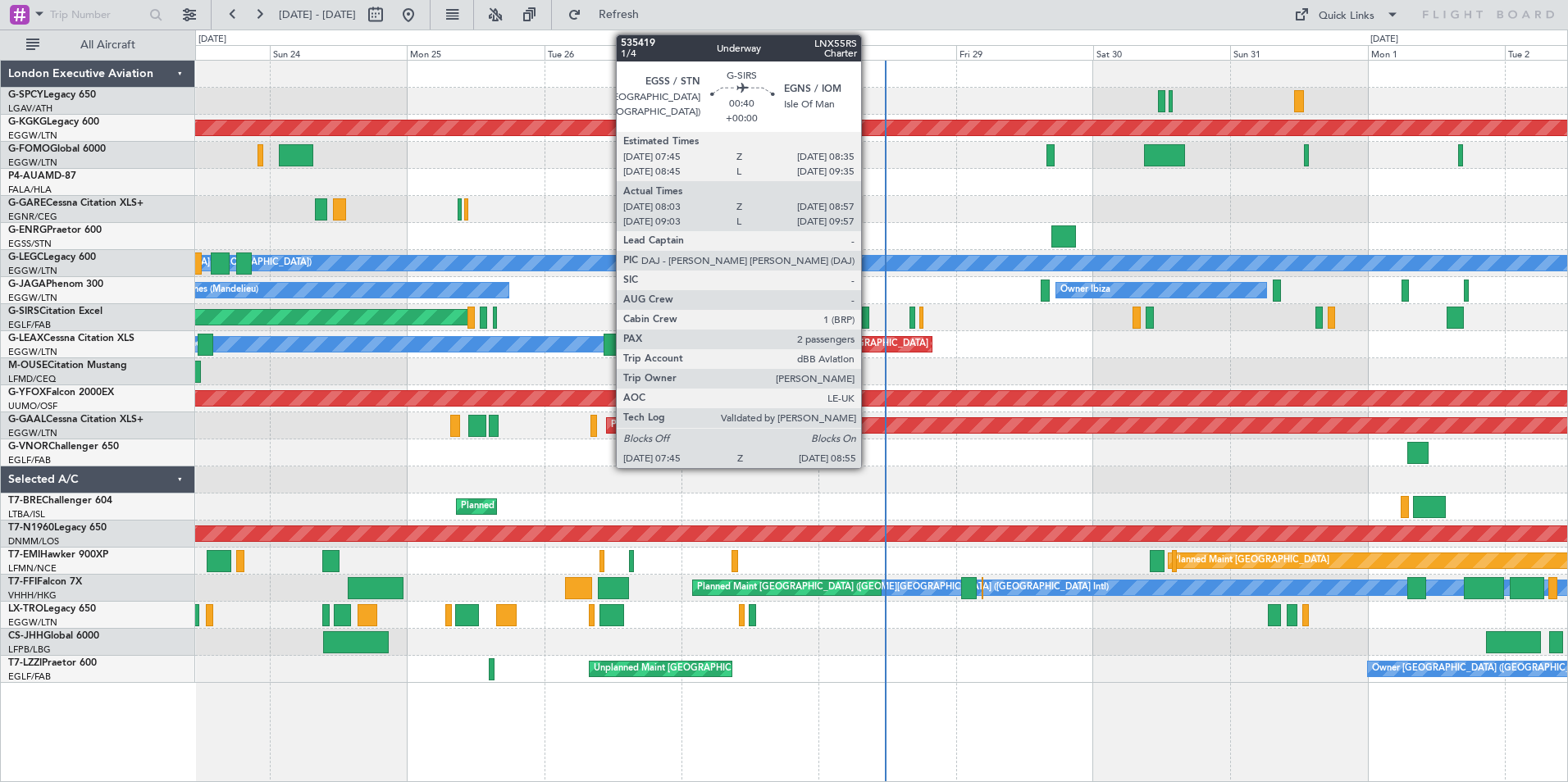
click at [868, 315] on div at bounding box center [866, 318] width 7 height 22
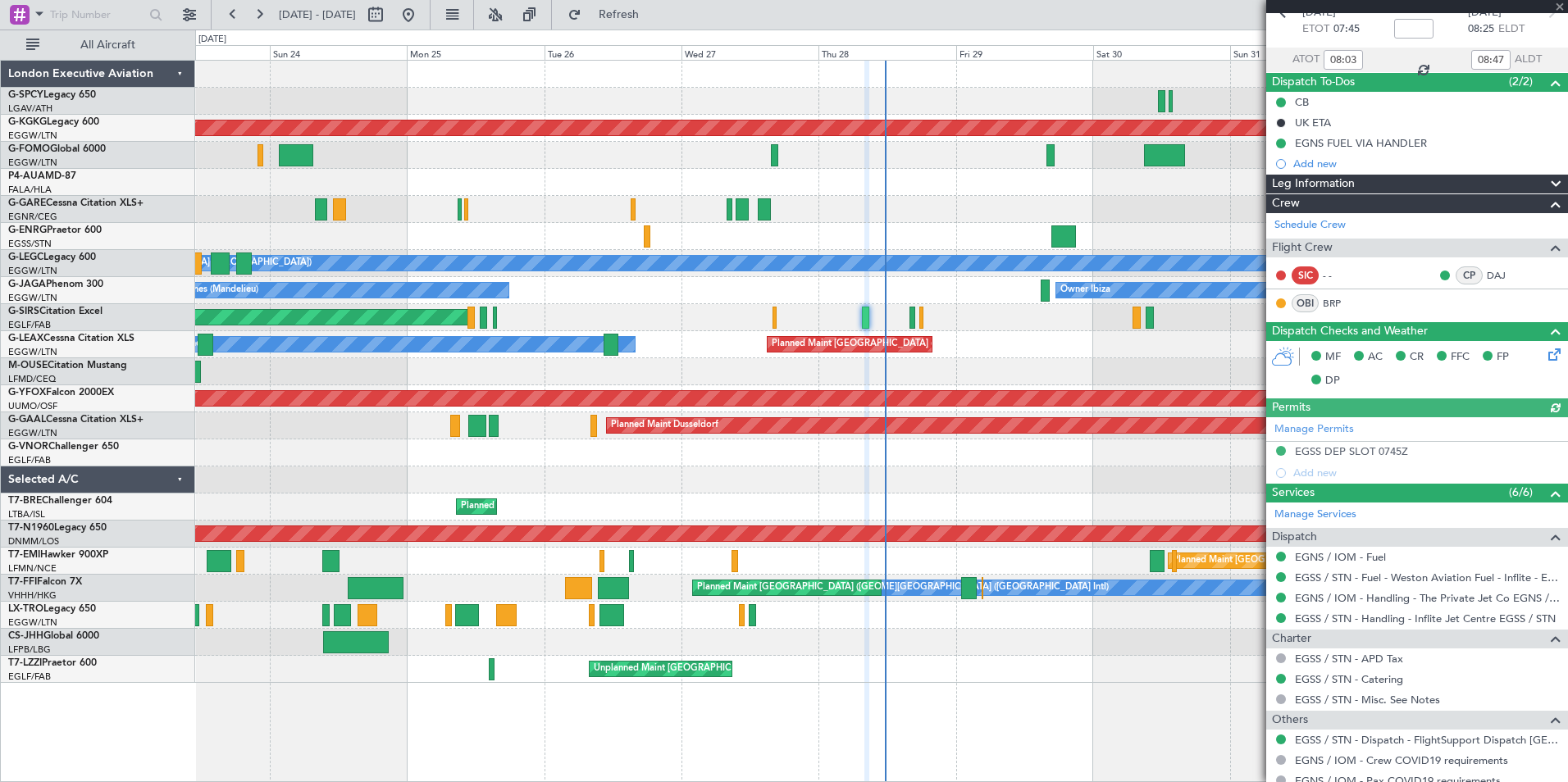
scroll to position [217, 0]
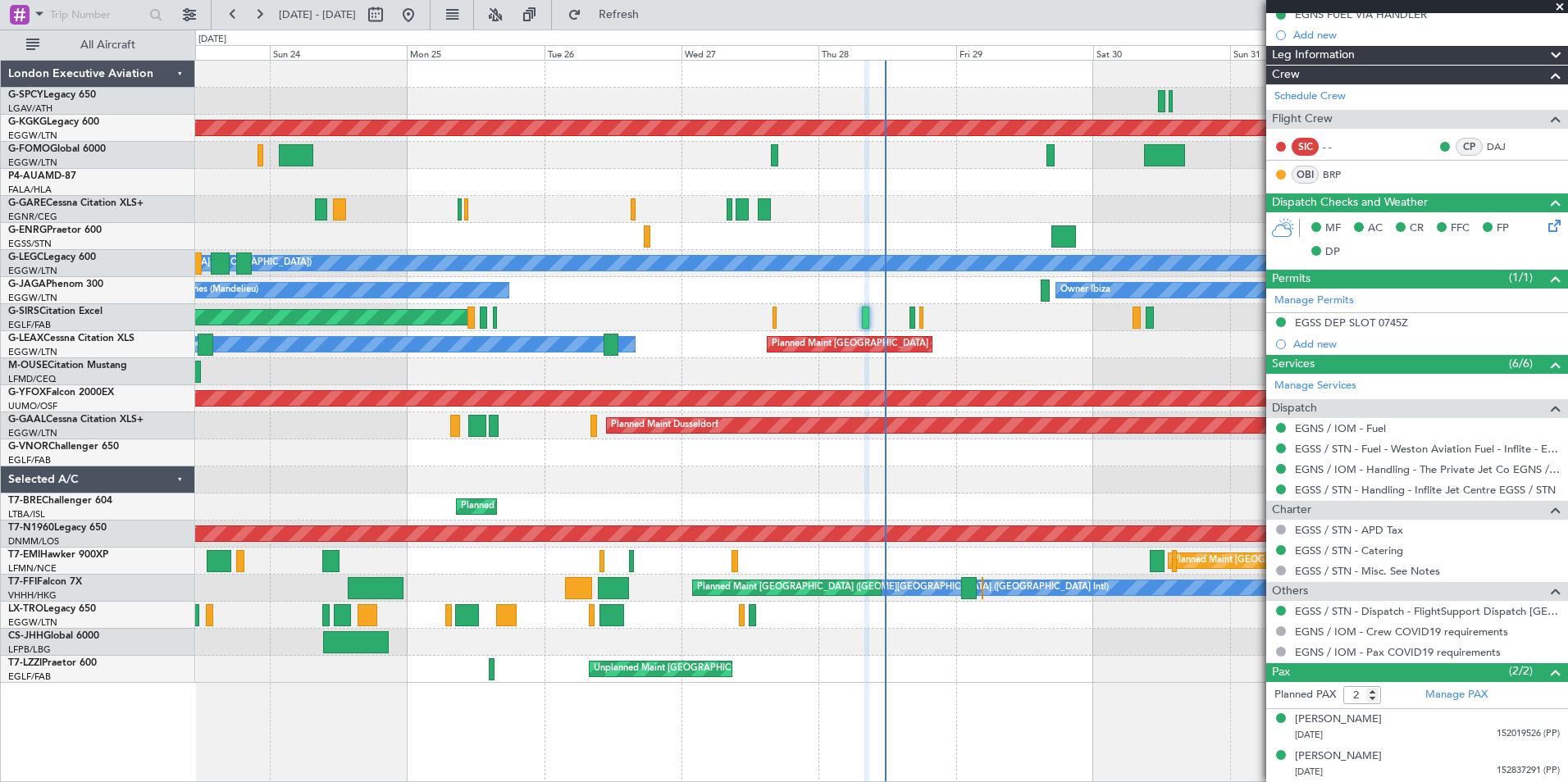
click at [1559, 8] on span at bounding box center [1560, 7] width 16 height 15
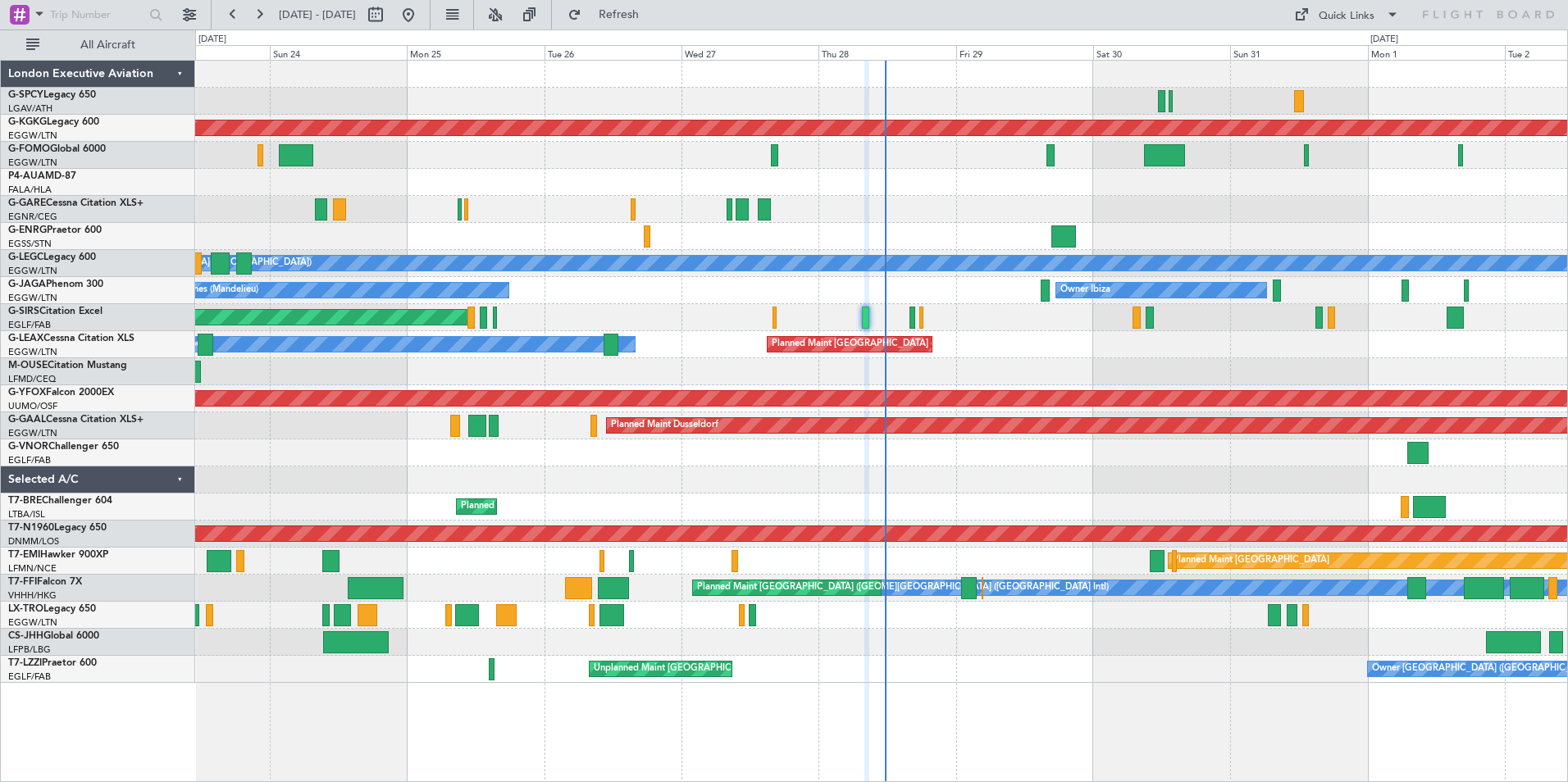
type input "0"
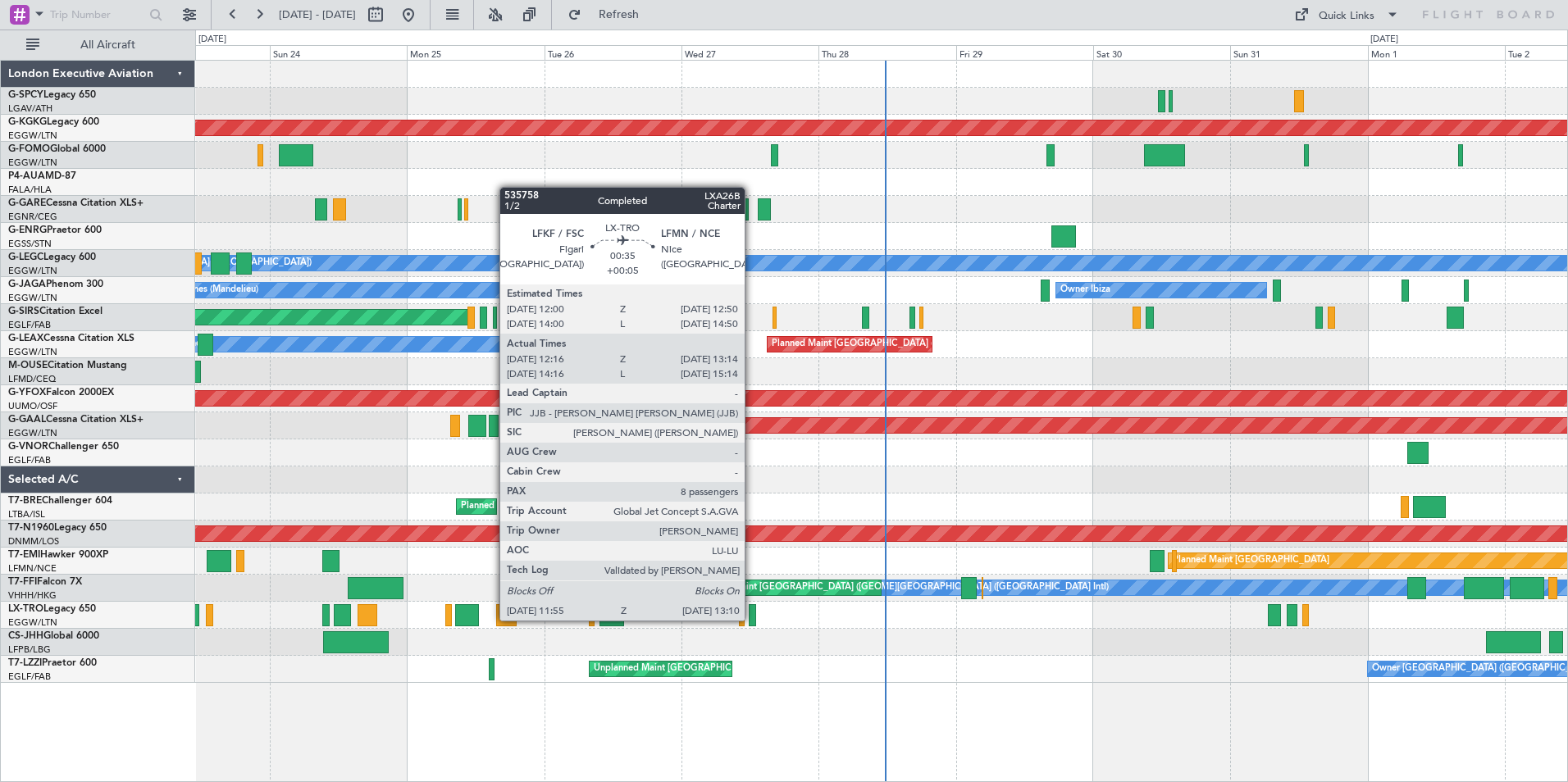
click at [752, 619] on div at bounding box center [753, 615] width 7 height 22
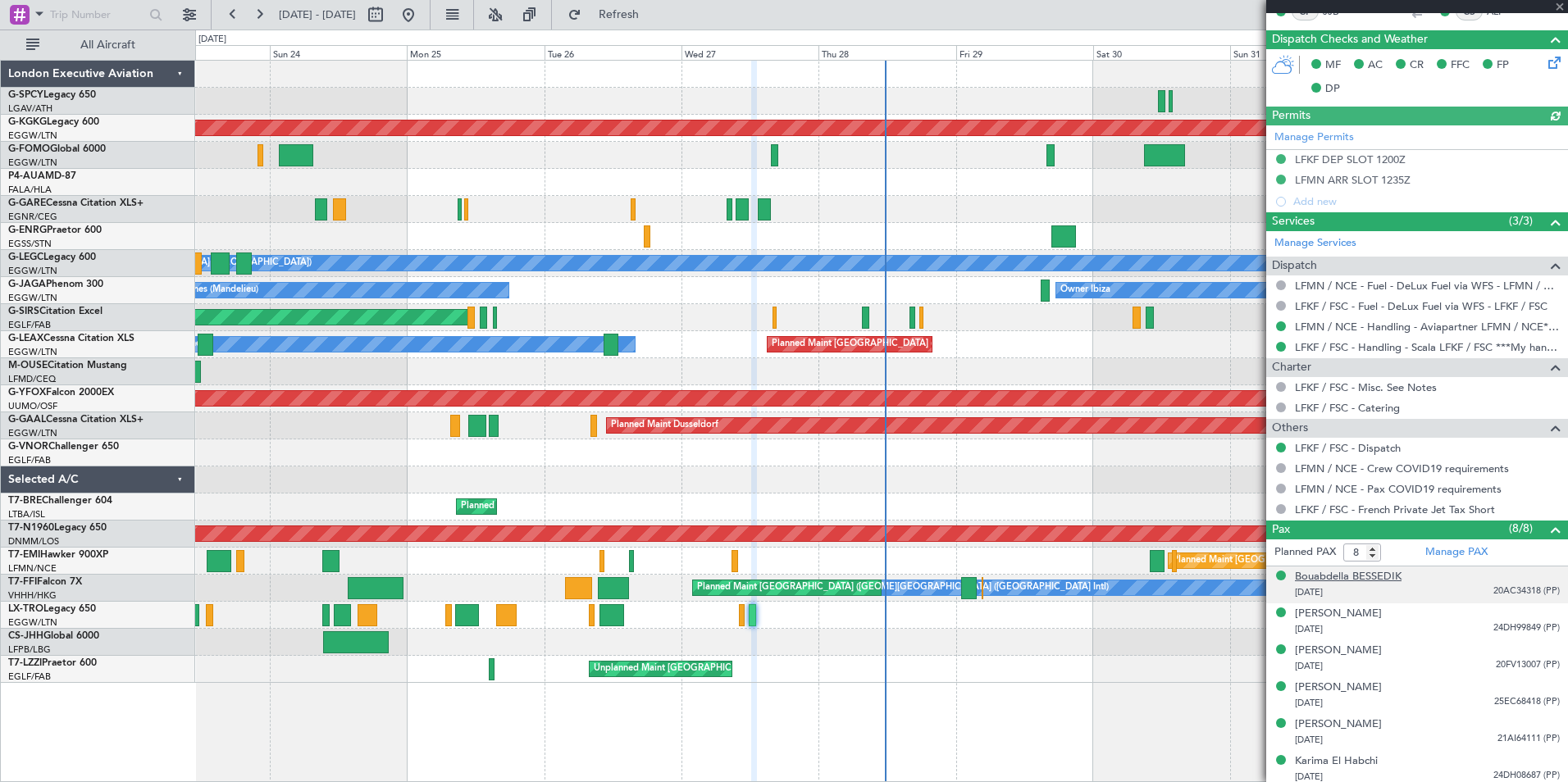
scroll to position [408, 0]
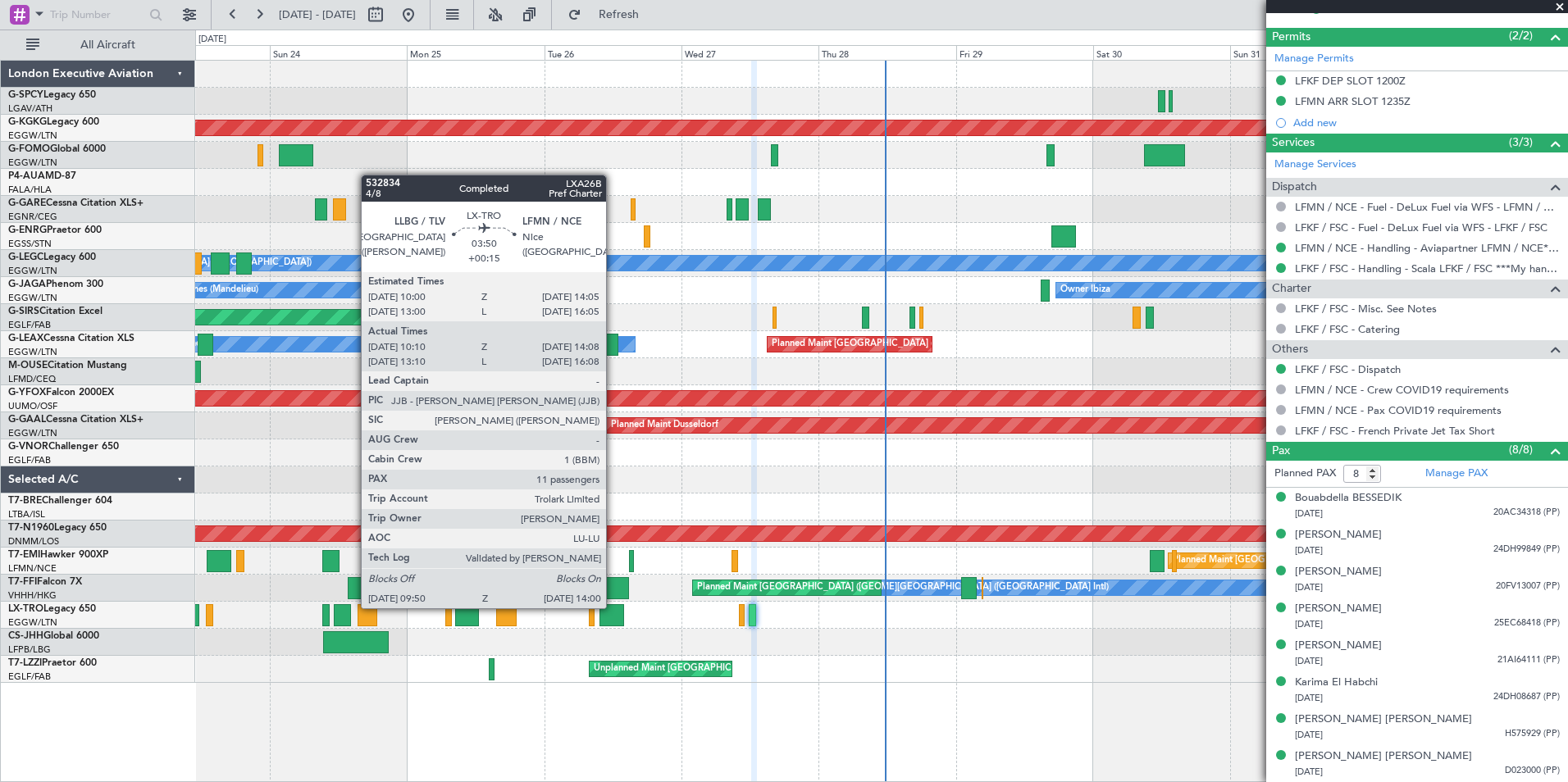
click at [613, 607] on div at bounding box center [611, 615] width 25 height 22
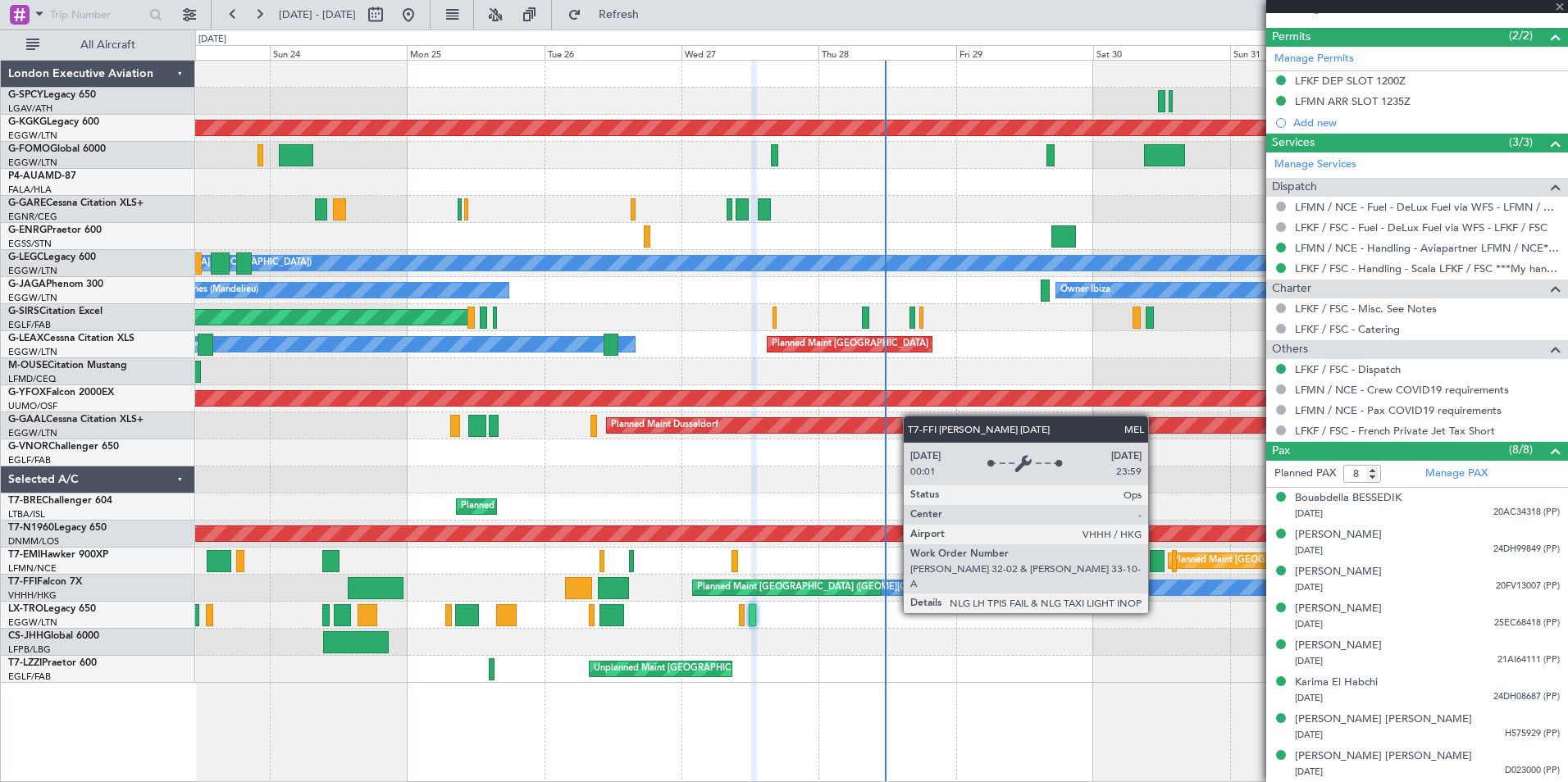
type input "+00:15"
type input "10:10"
type input "13:53"
type input "11"
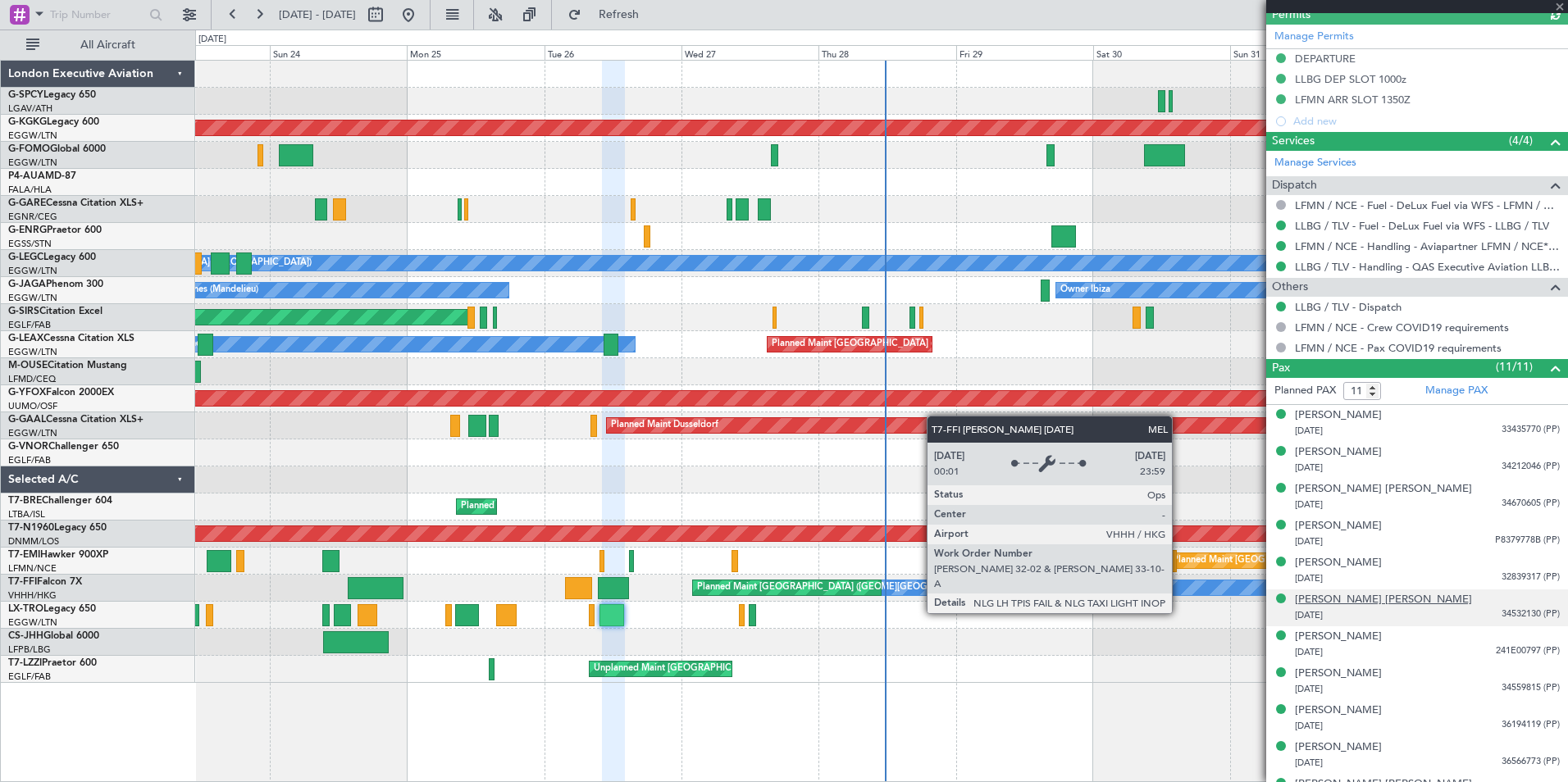
scroll to position [512, 0]
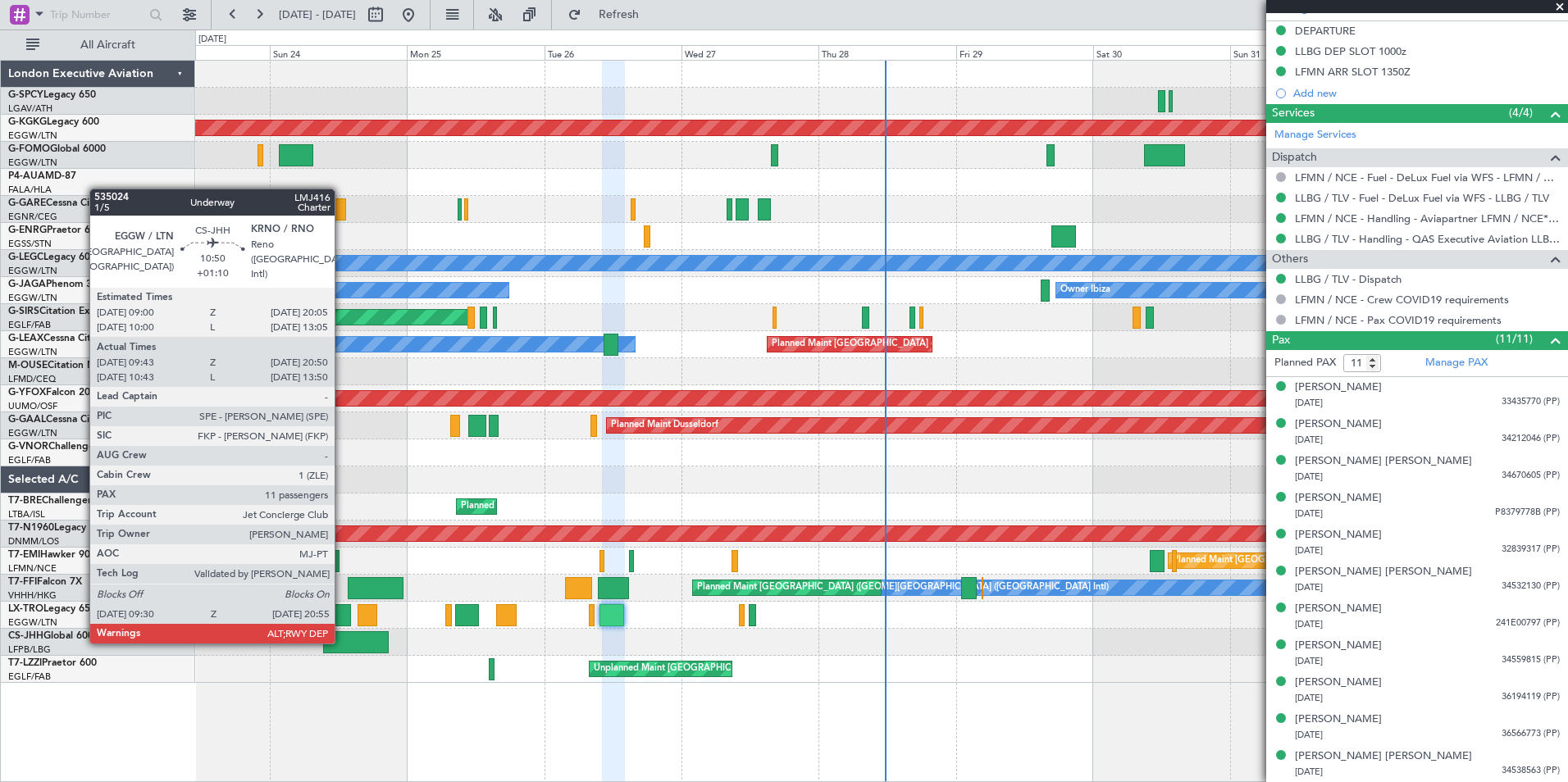
click at [342, 643] on div at bounding box center [356, 643] width 66 height 22
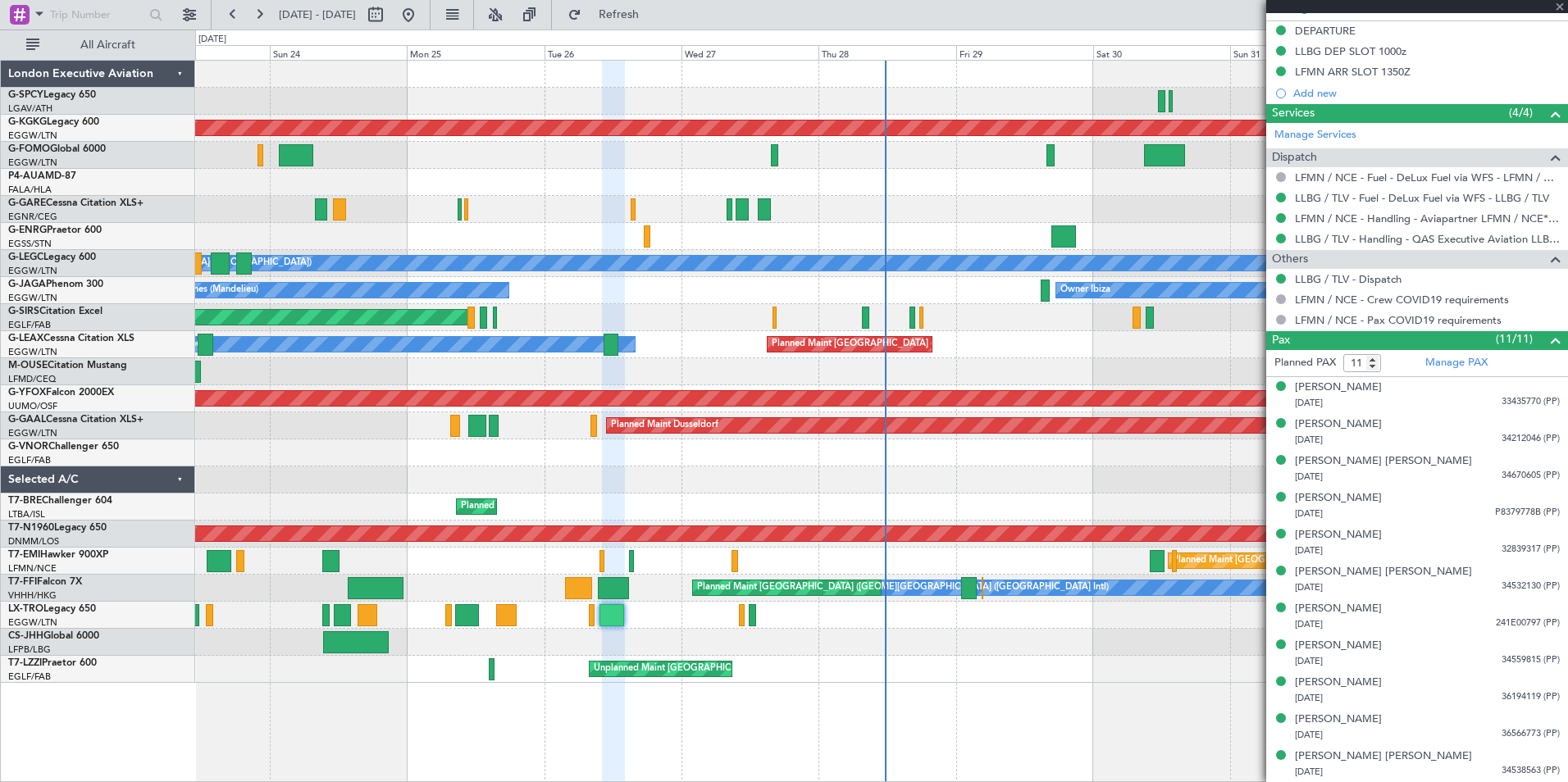
click at [346, 643] on div at bounding box center [356, 643] width 66 height 22
type input "+01:10"
type input "09:53"
type input "20:45"
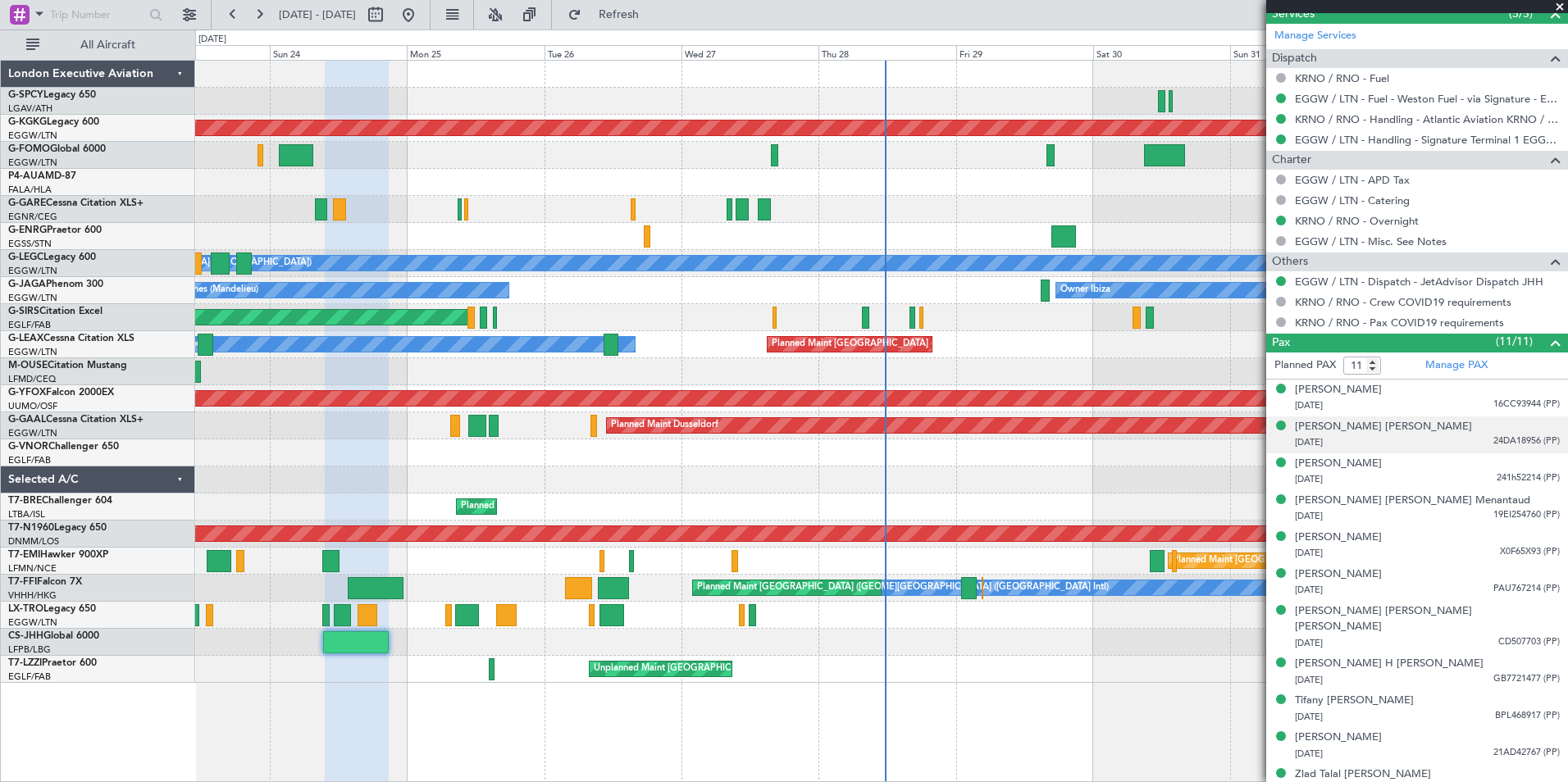
scroll to position [754, 0]
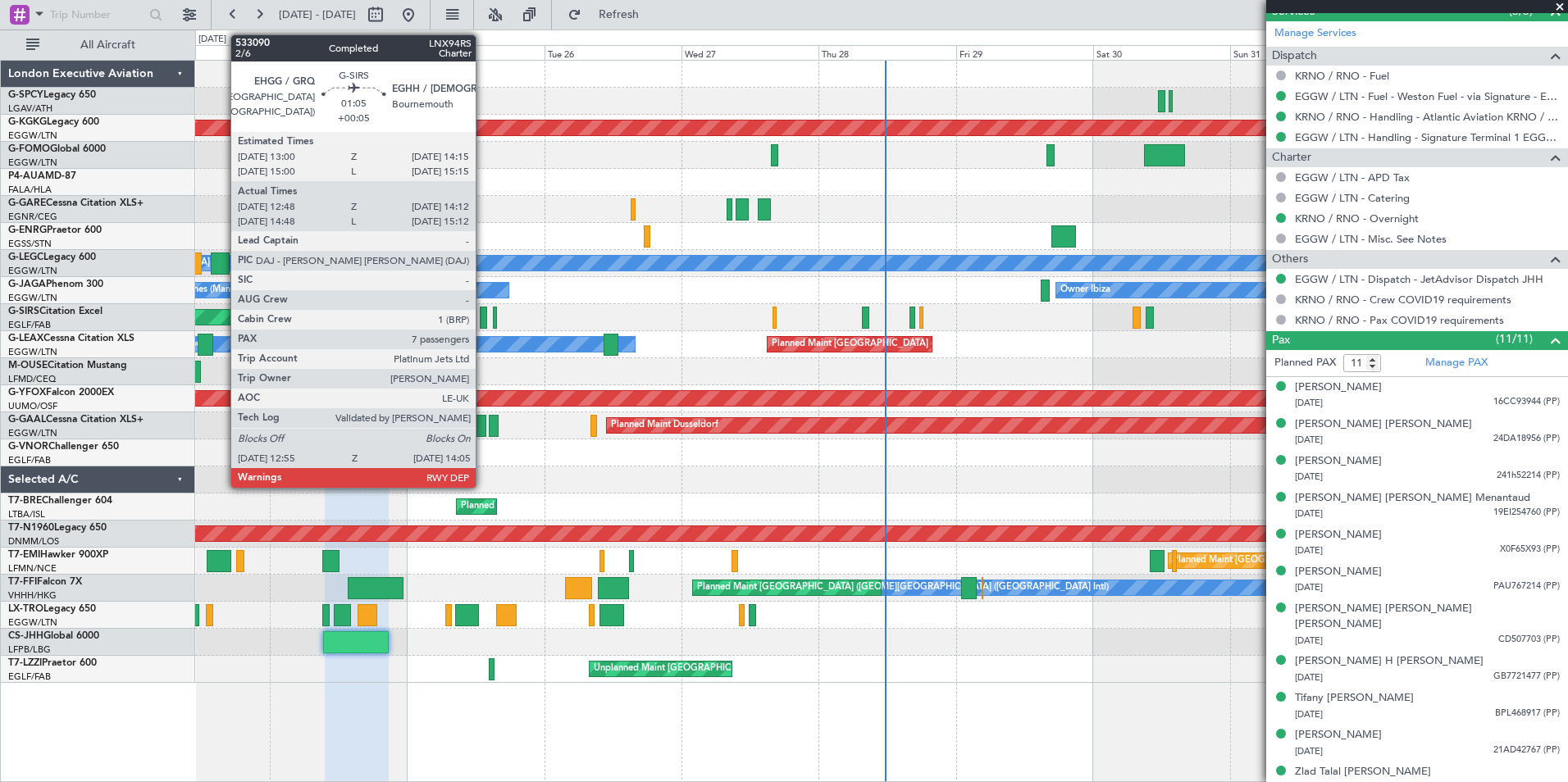
click at [483, 322] on div at bounding box center [483, 318] width 7 height 22
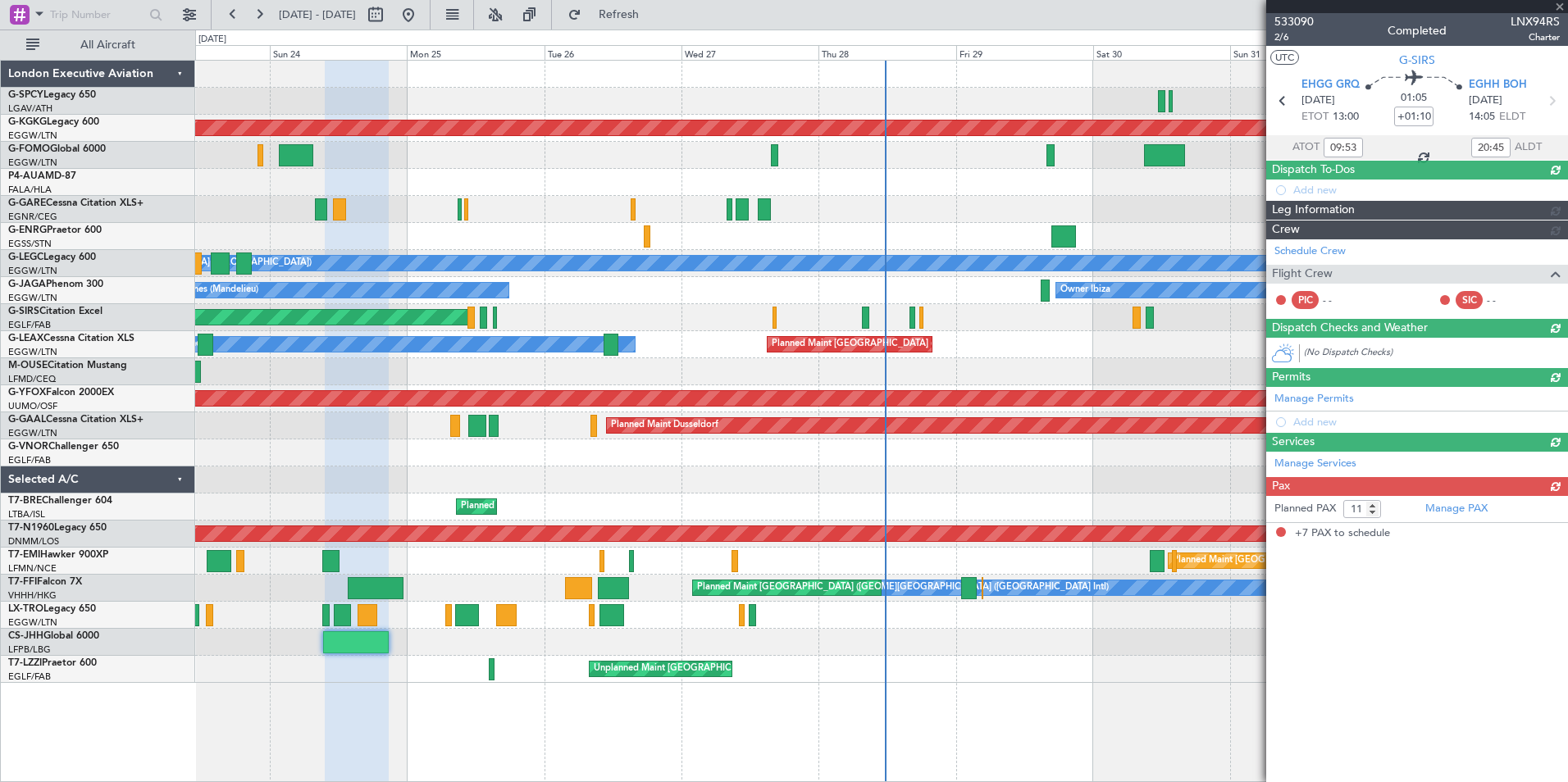
type input "+00:05"
type input "12:48"
type input "14:02"
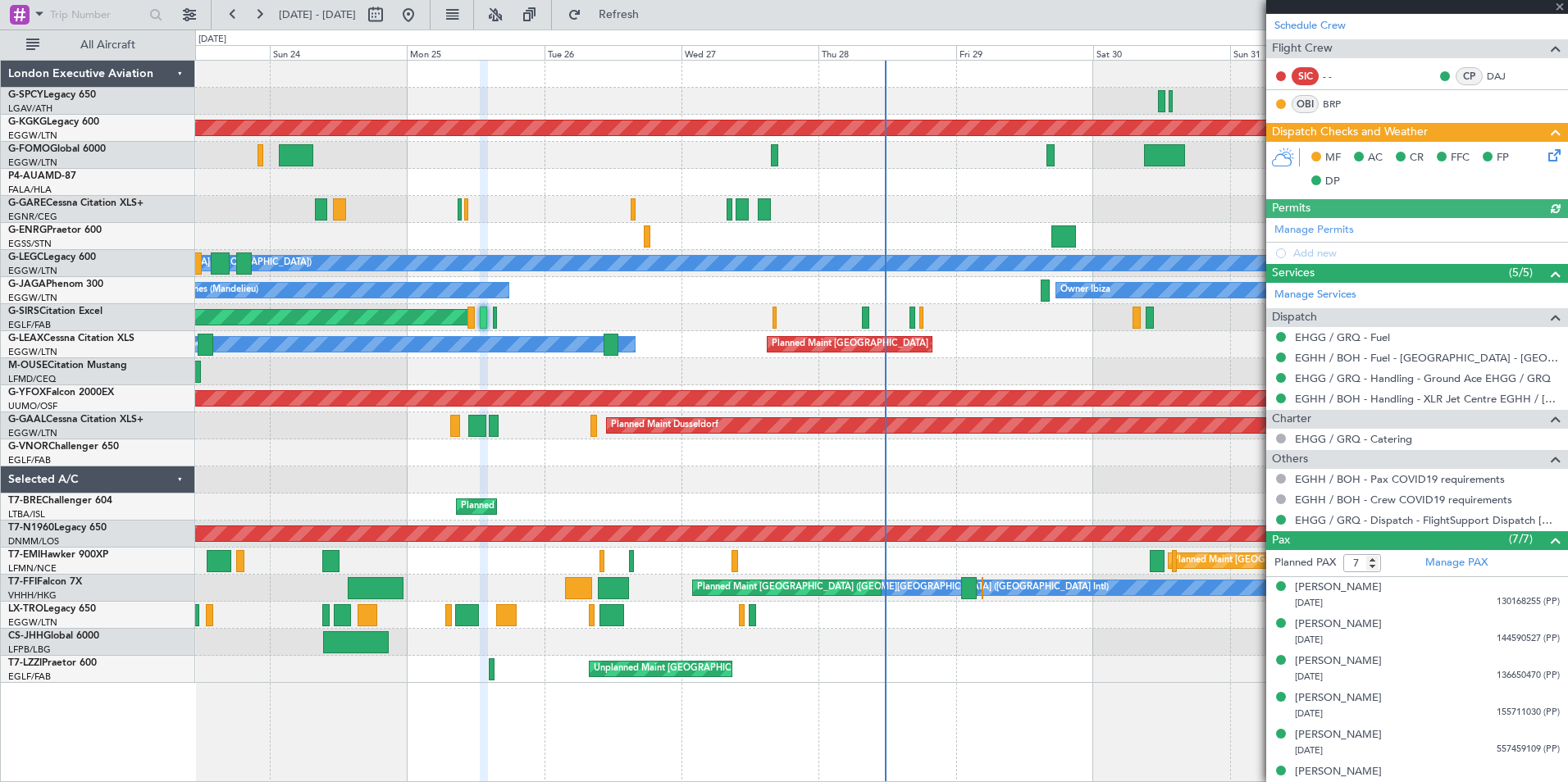
scroll to position [381, 0]
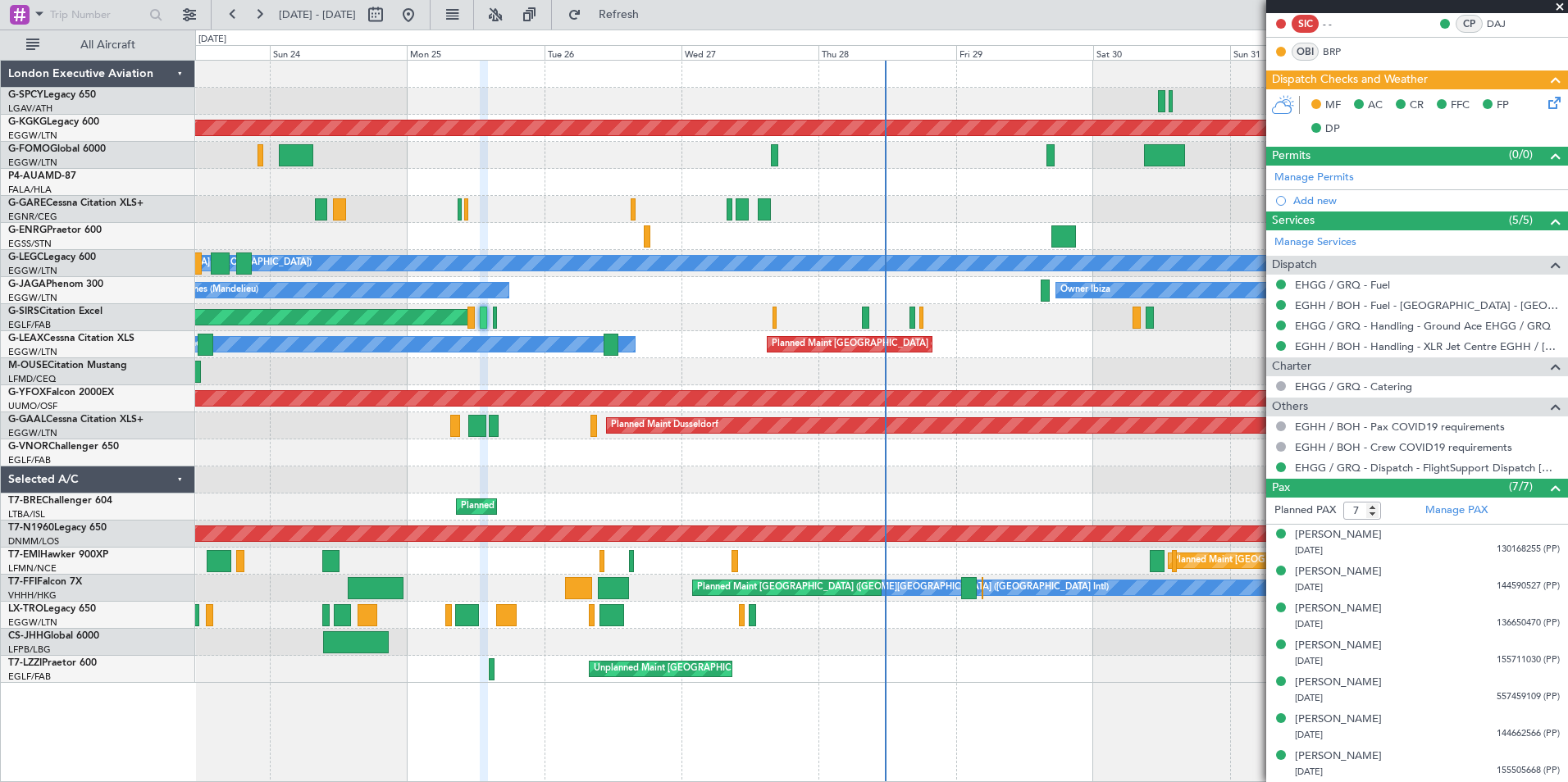
click at [1560, 5] on span at bounding box center [1560, 7] width 16 height 15
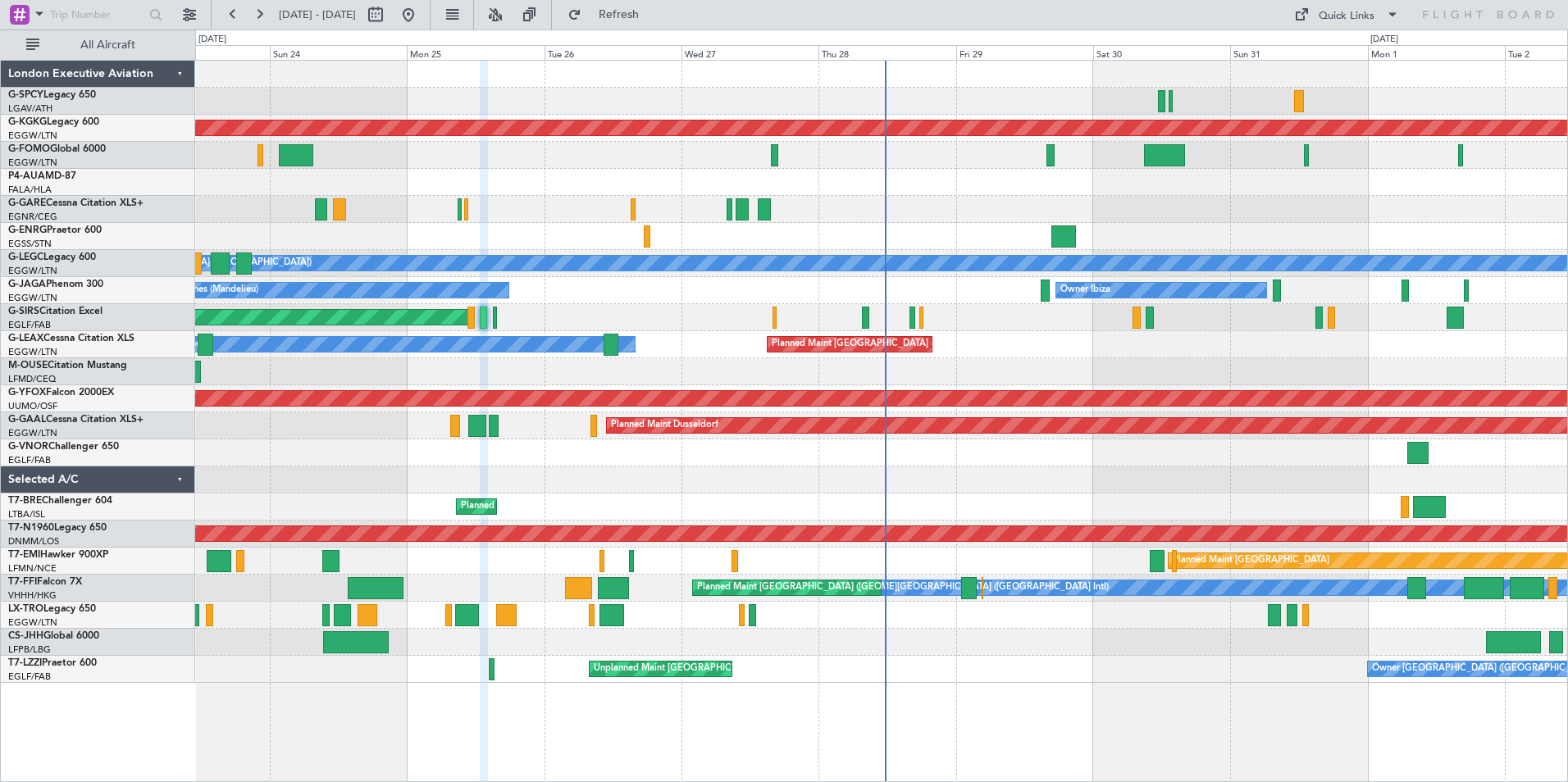
type input "0"
click at [230, 13] on button at bounding box center [232, 15] width 26 height 26
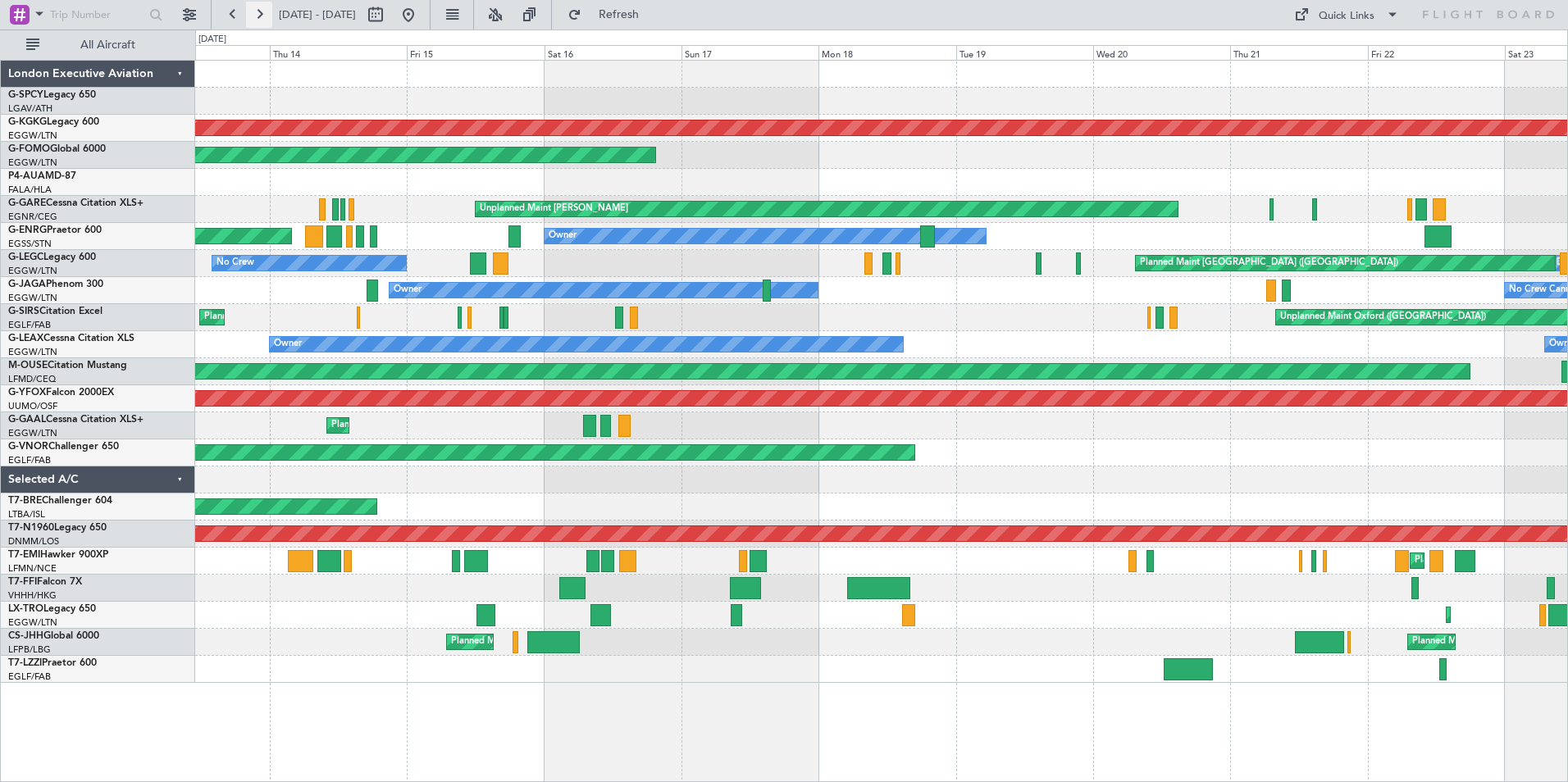
click at [256, 12] on button at bounding box center [259, 15] width 26 height 26
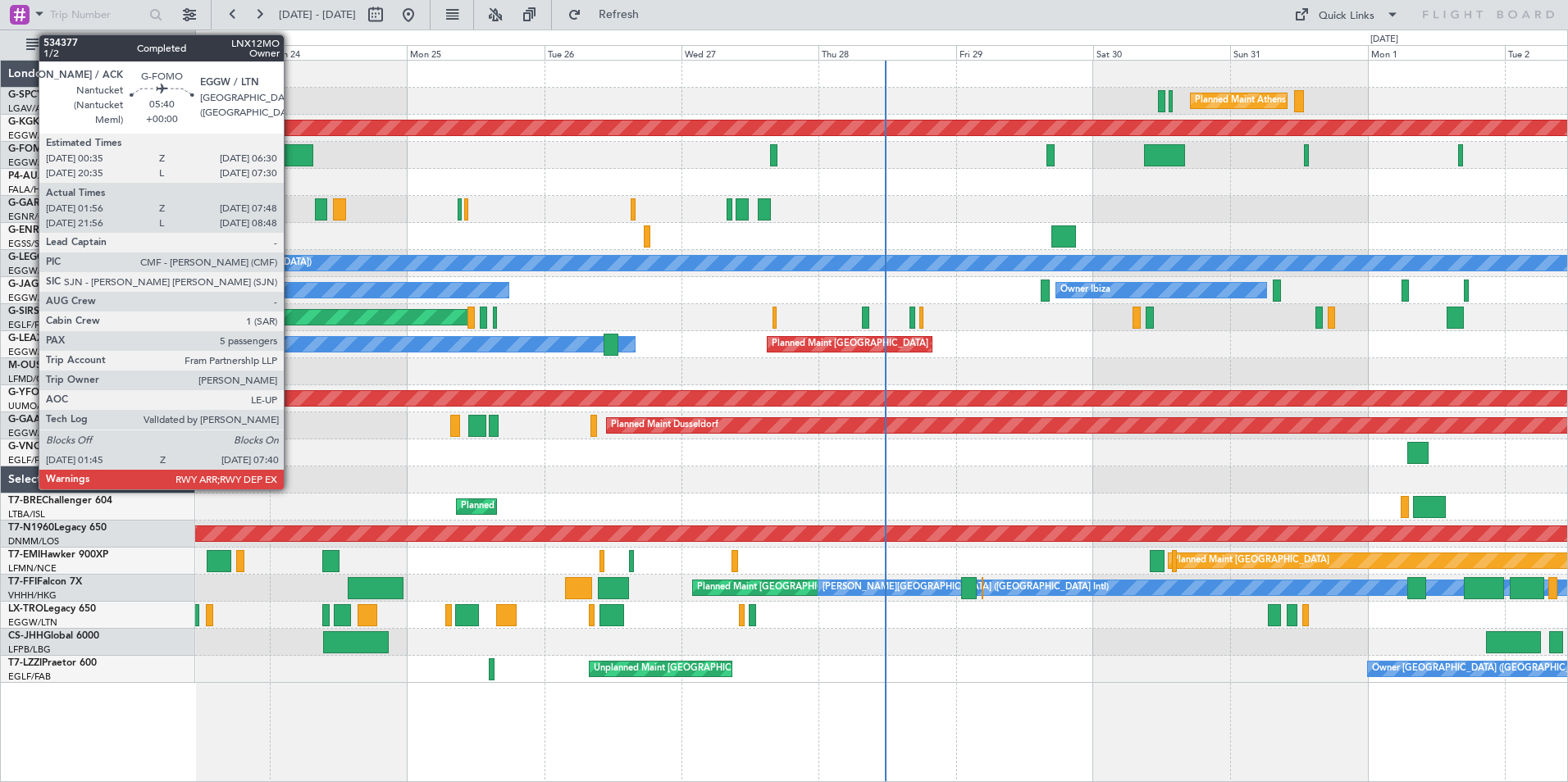
click at [291, 159] on div at bounding box center [296, 155] width 35 height 22
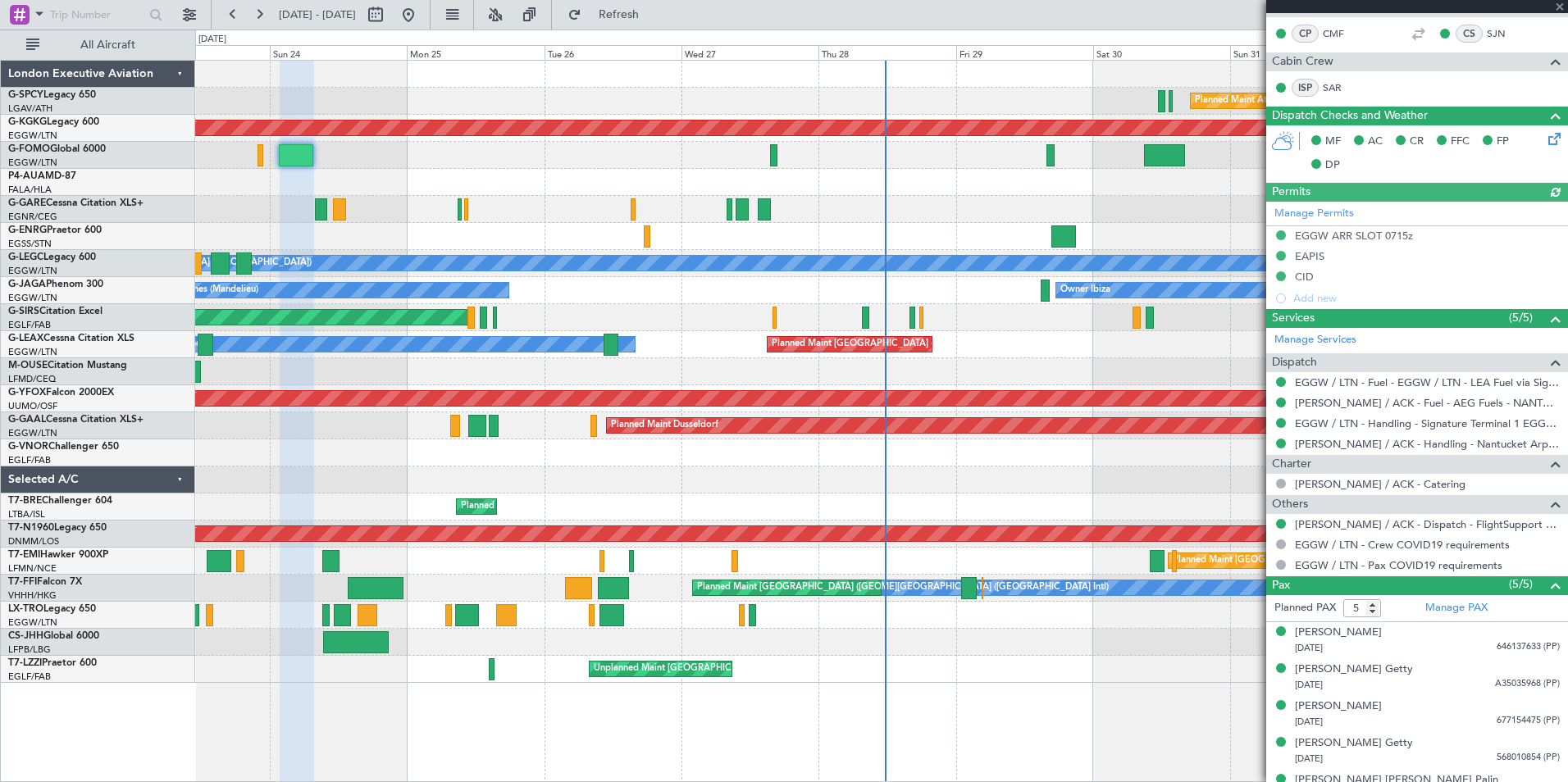
scroll to position [352, 0]
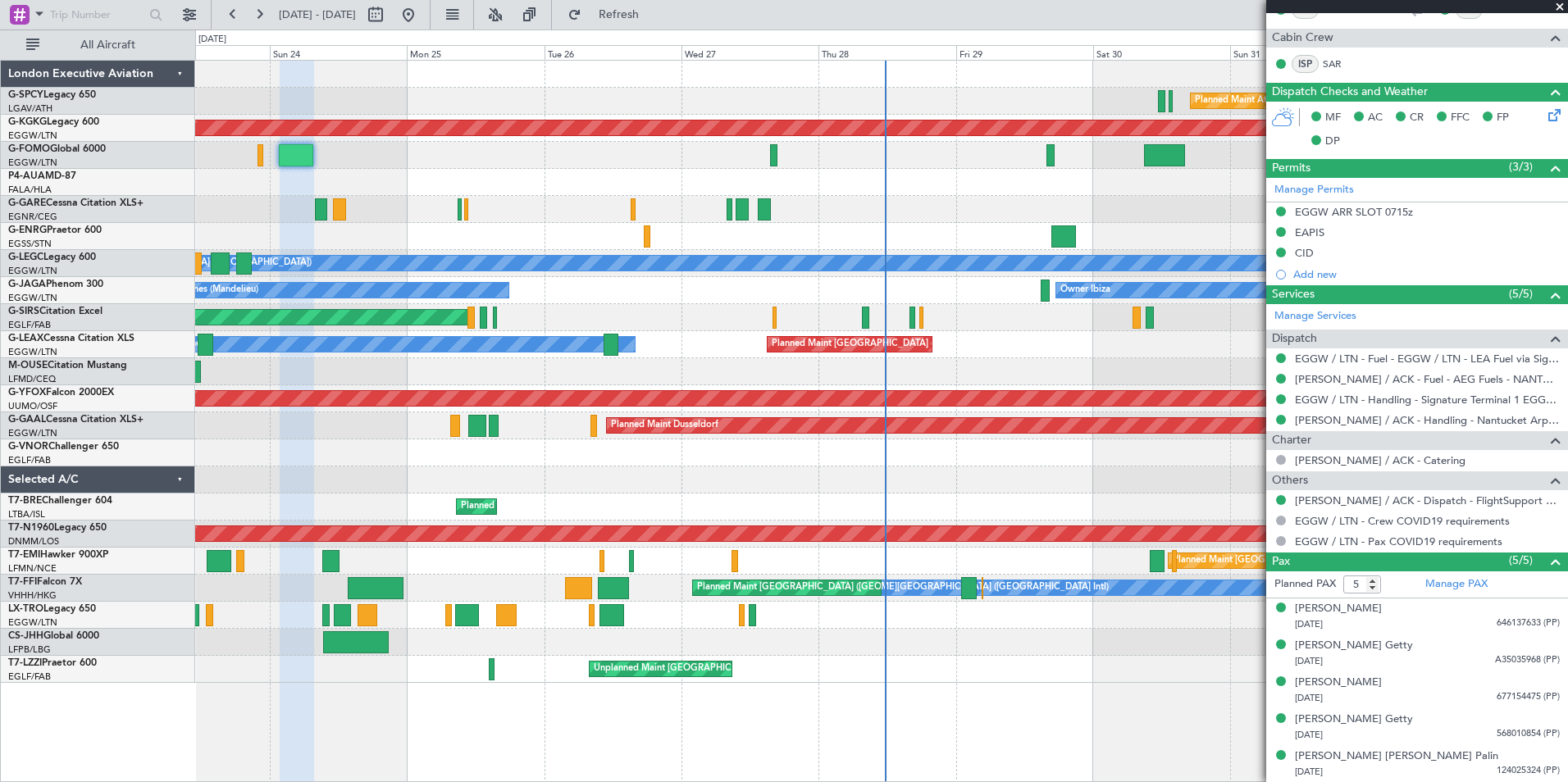
click at [1558, 9] on span at bounding box center [1560, 7] width 16 height 15
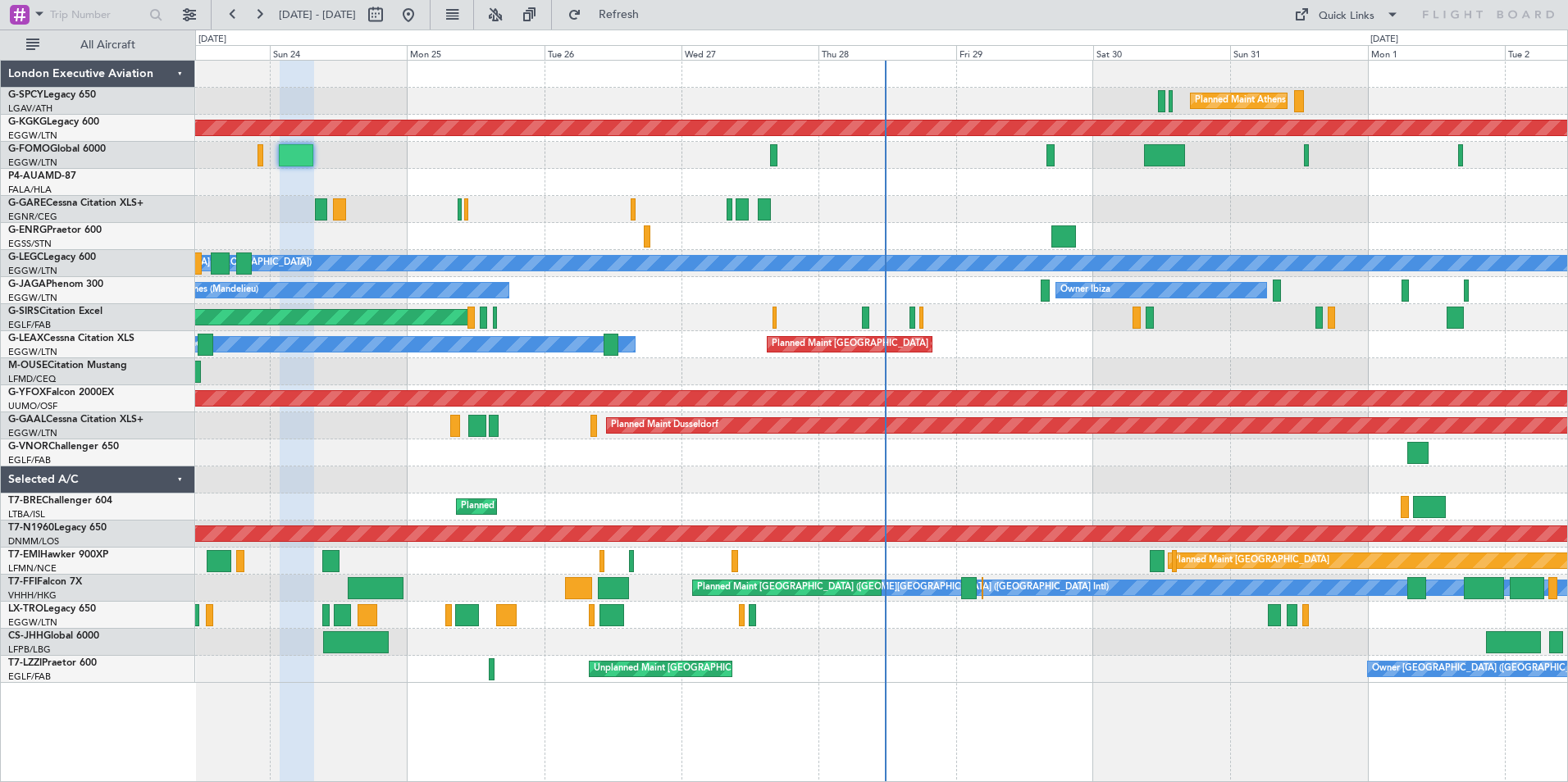
type input "0"
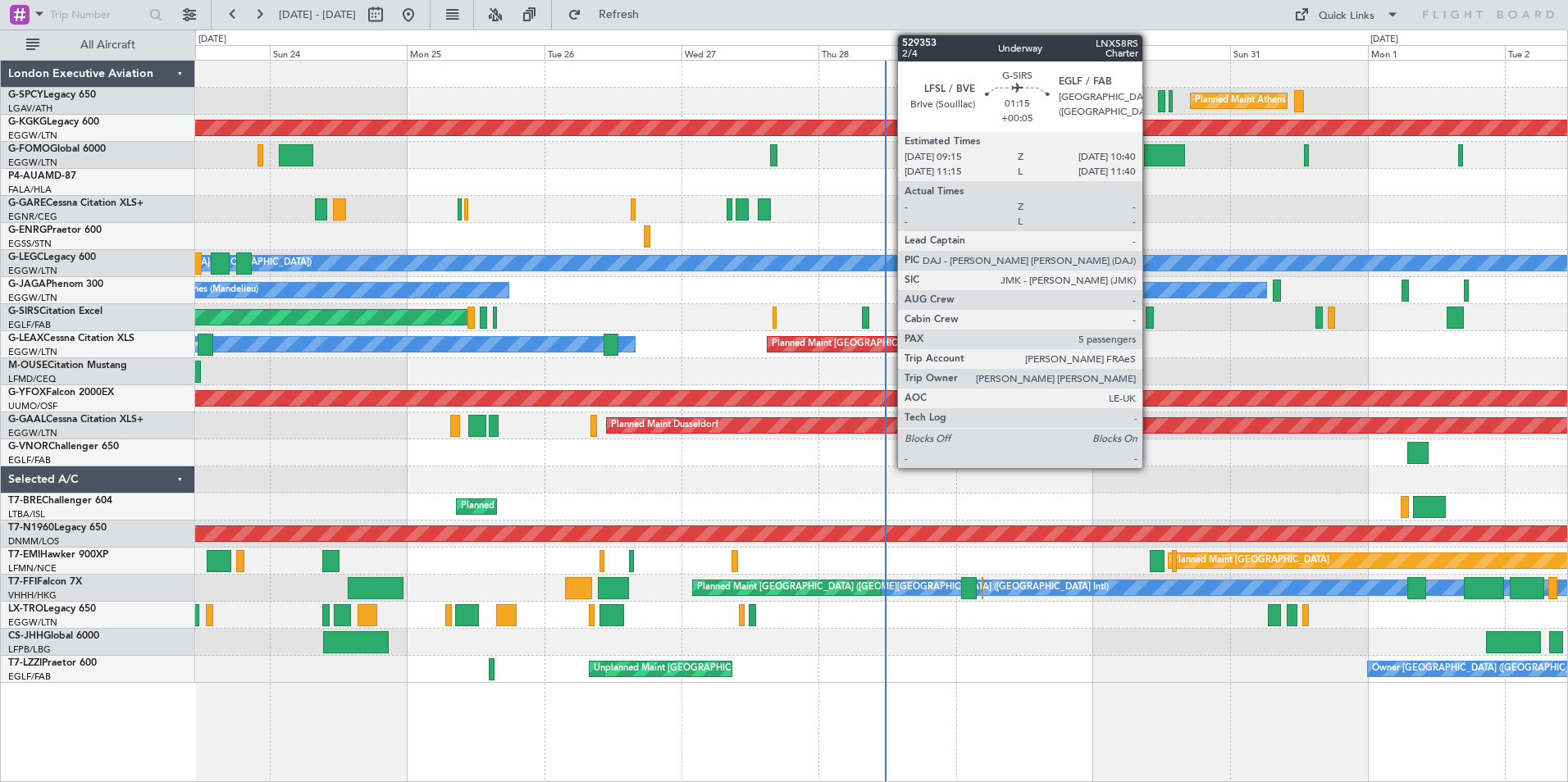
click at [1150, 321] on div at bounding box center [1149, 318] width 8 height 22
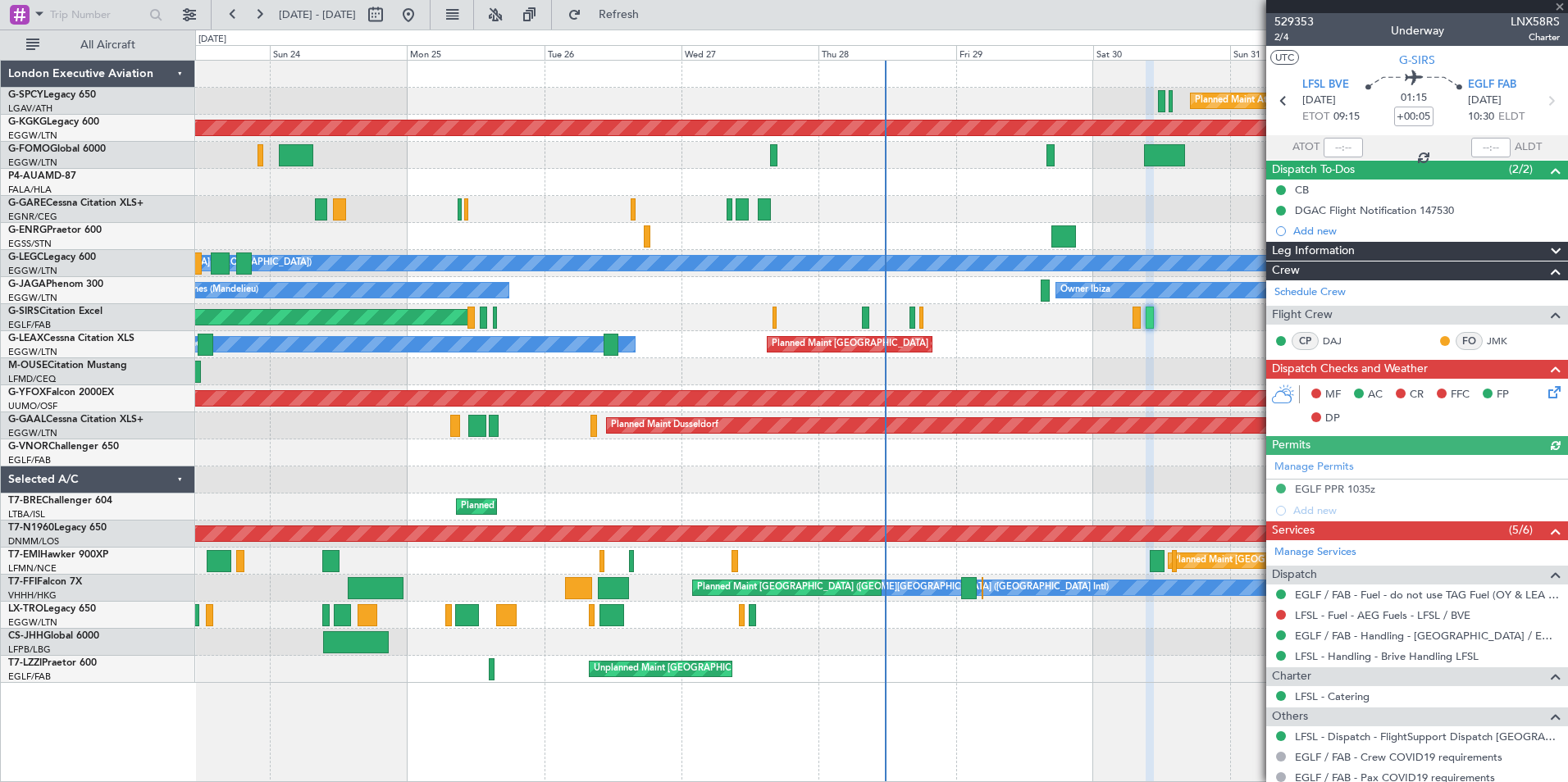
scroll to position [254, 0]
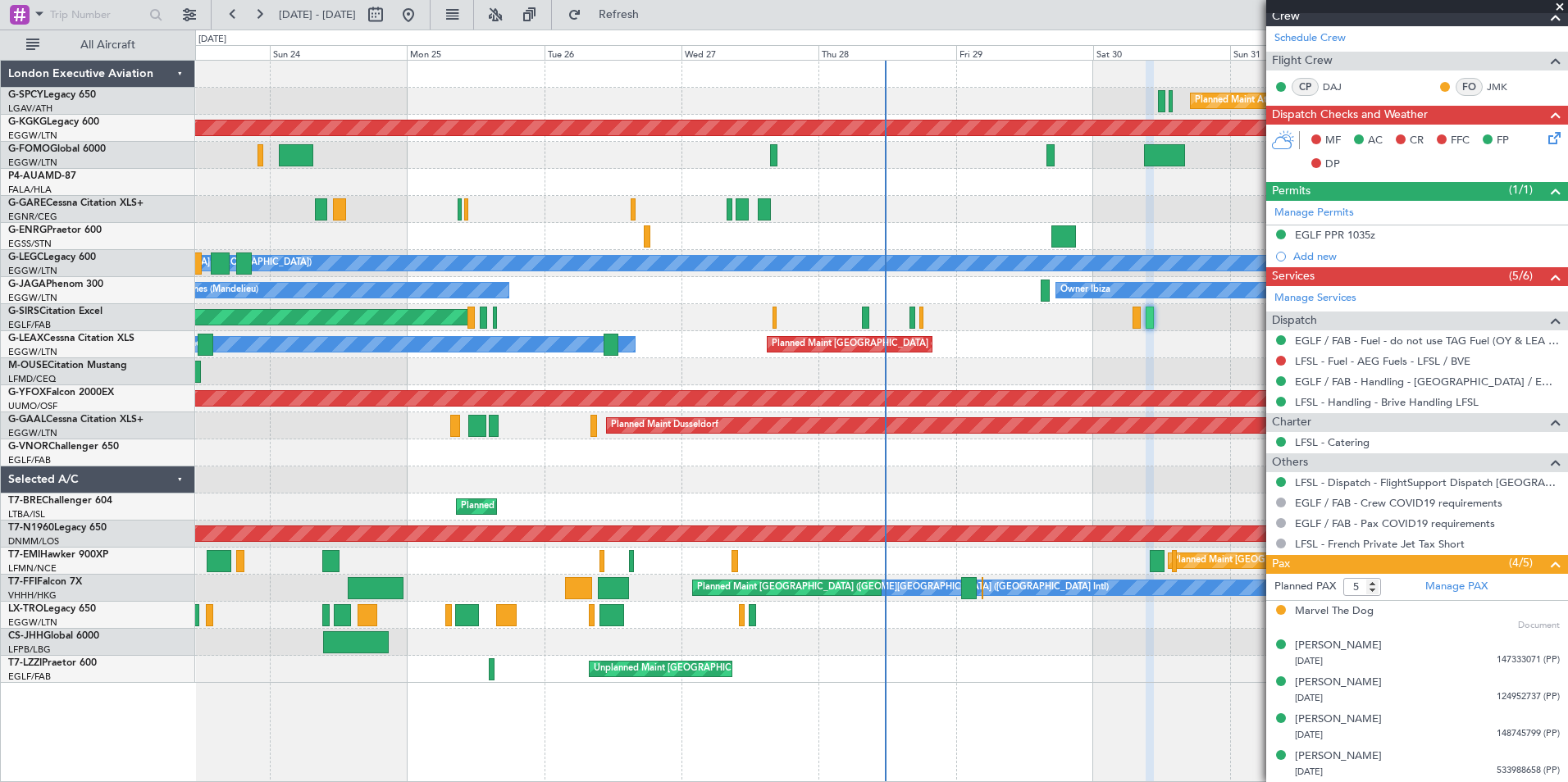
click at [1560, 7] on span at bounding box center [1560, 7] width 16 height 15
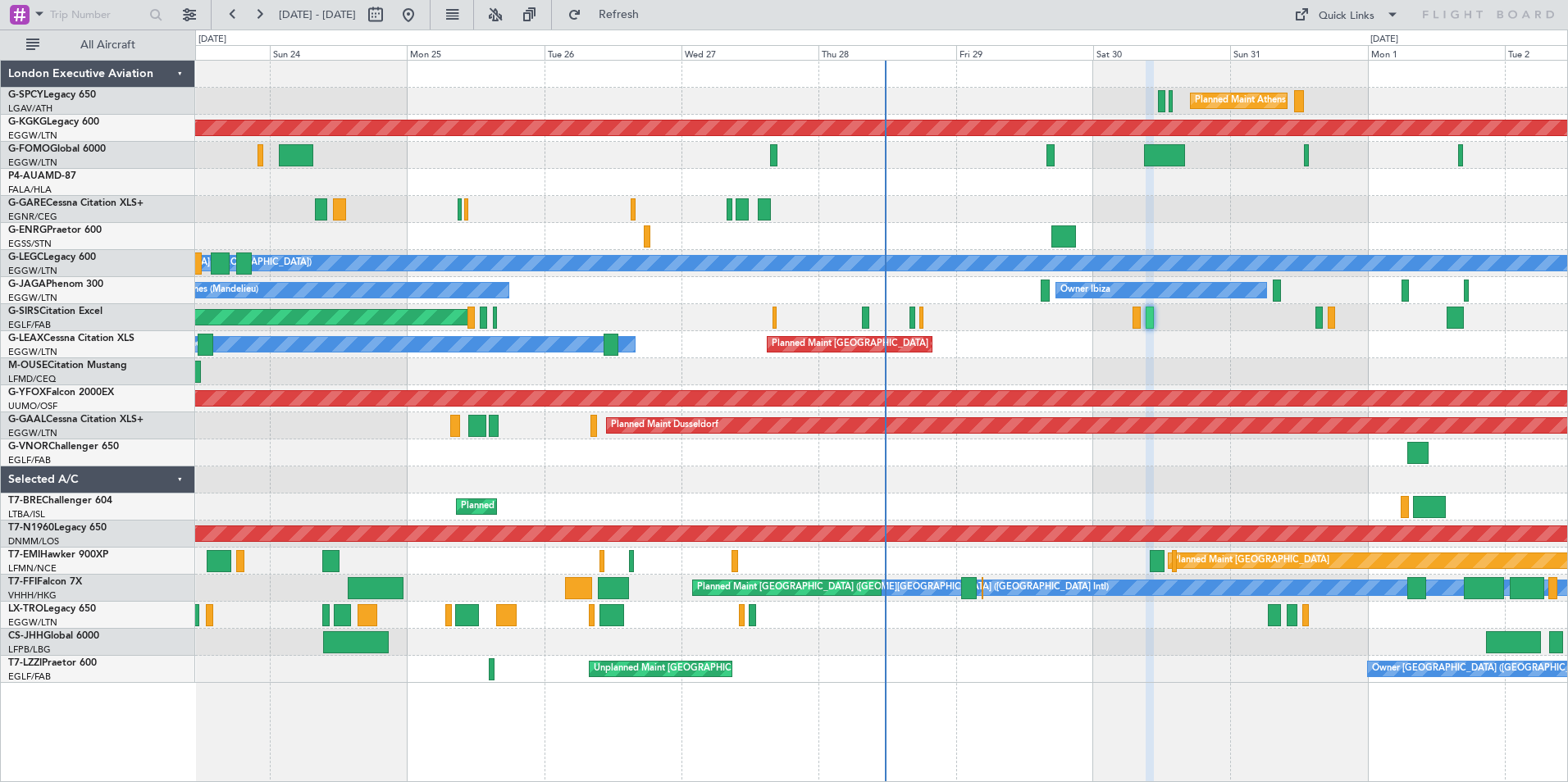
type input "0"
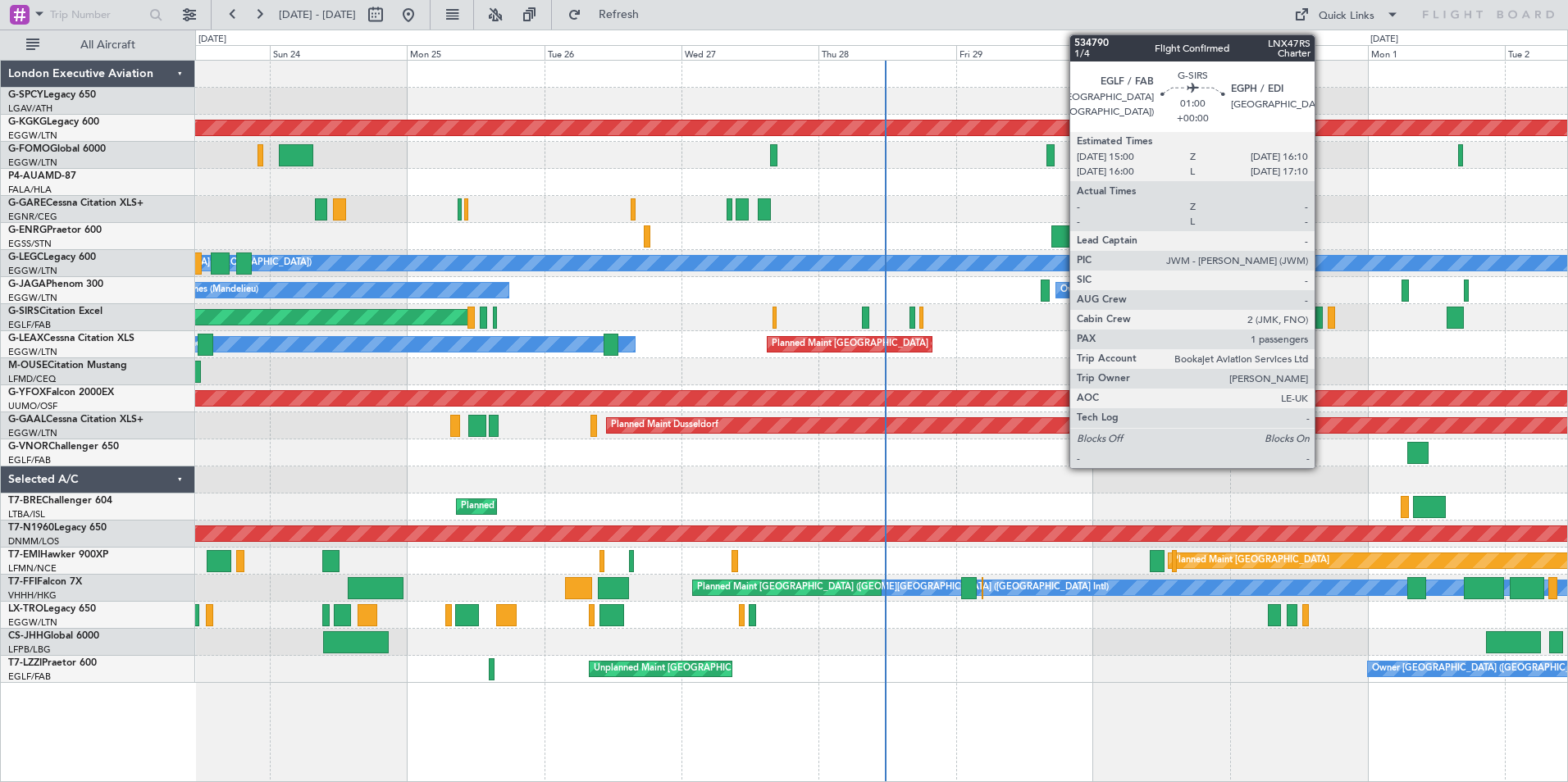
click at [1322, 318] on div at bounding box center [1318, 318] width 7 height 22
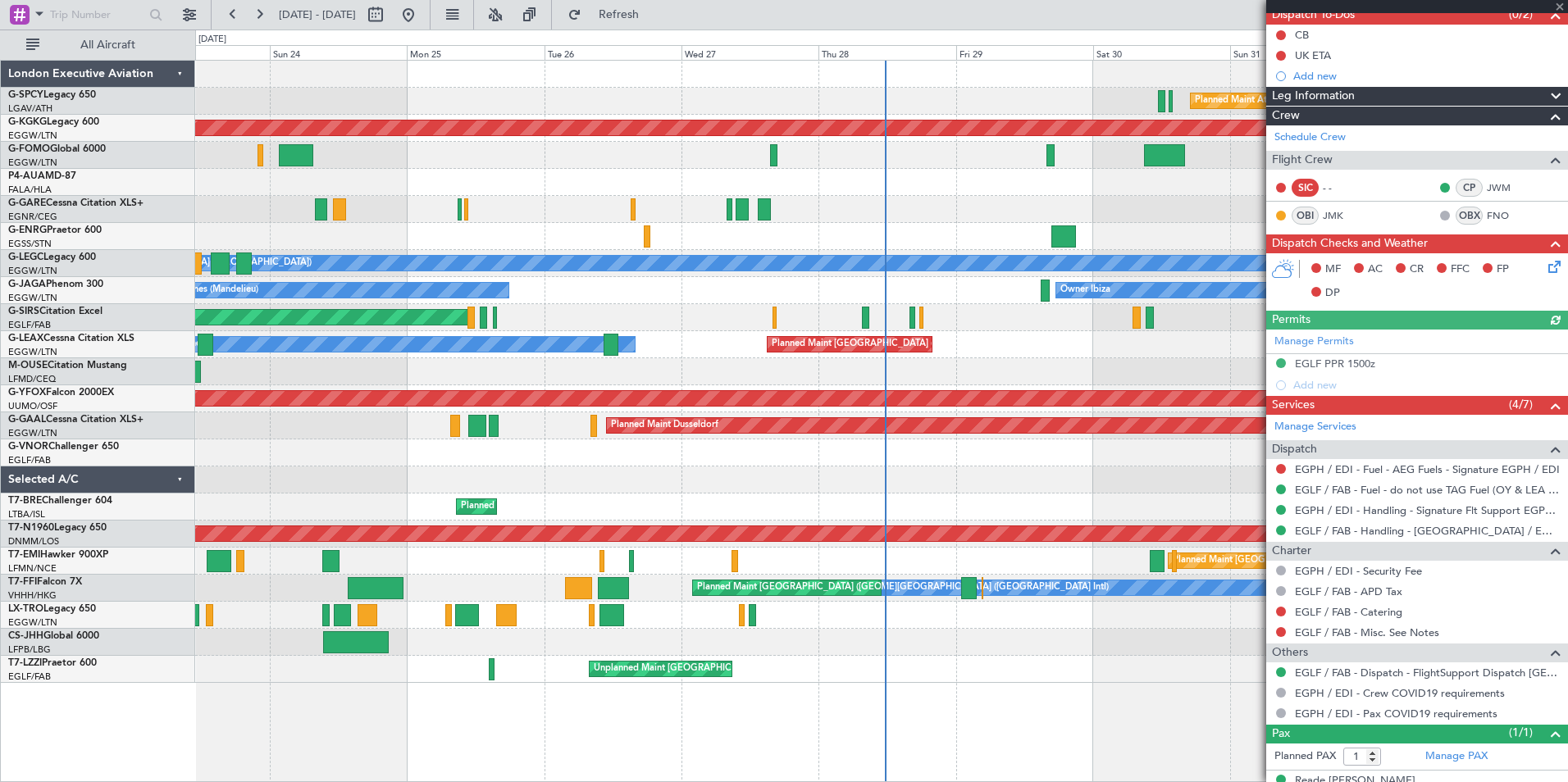
scroll to position [180, 0]
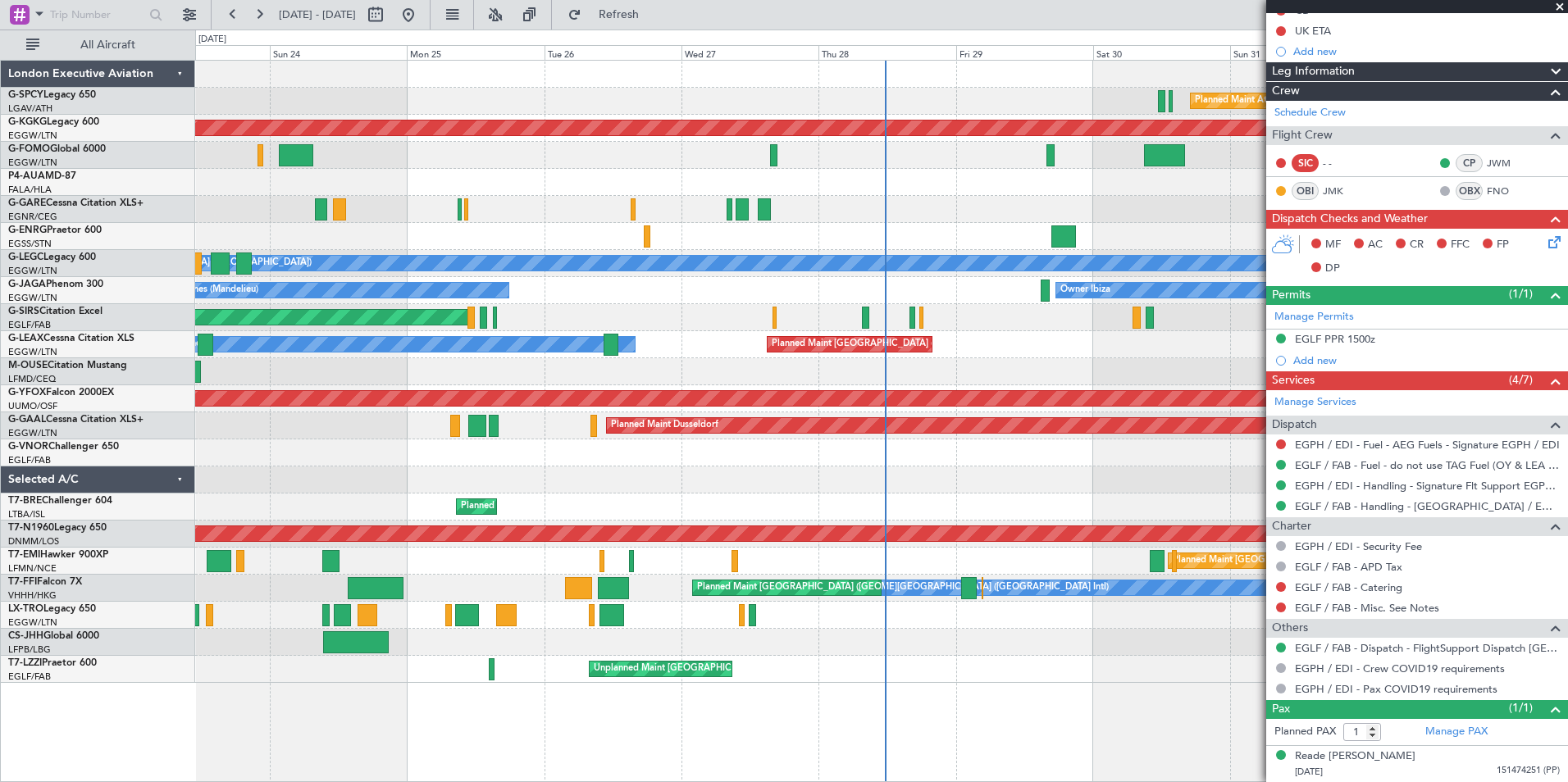
click at [1561, 9] on span at bounding box center [1560, 7] width 16 height 15
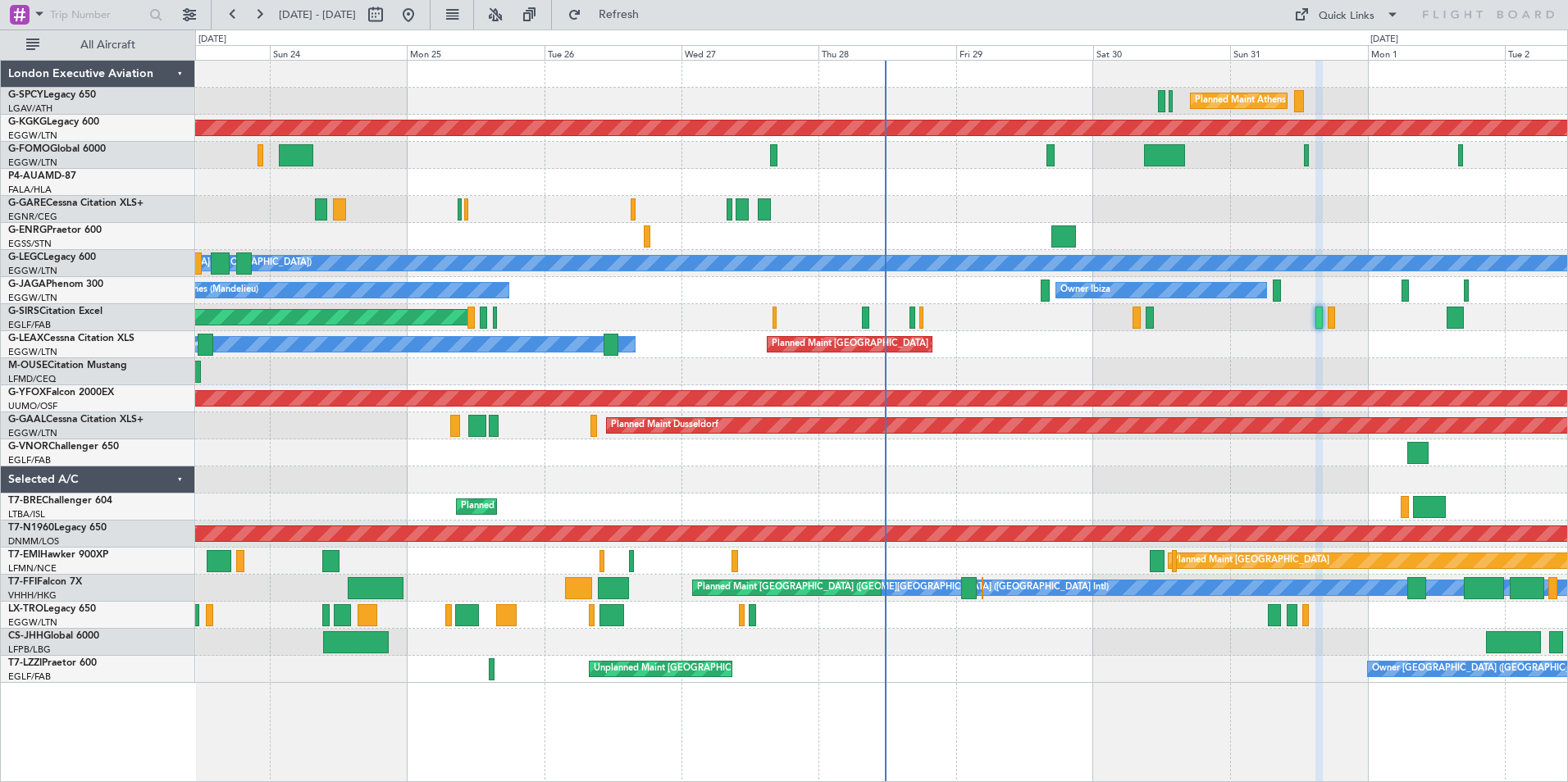
type input "0"
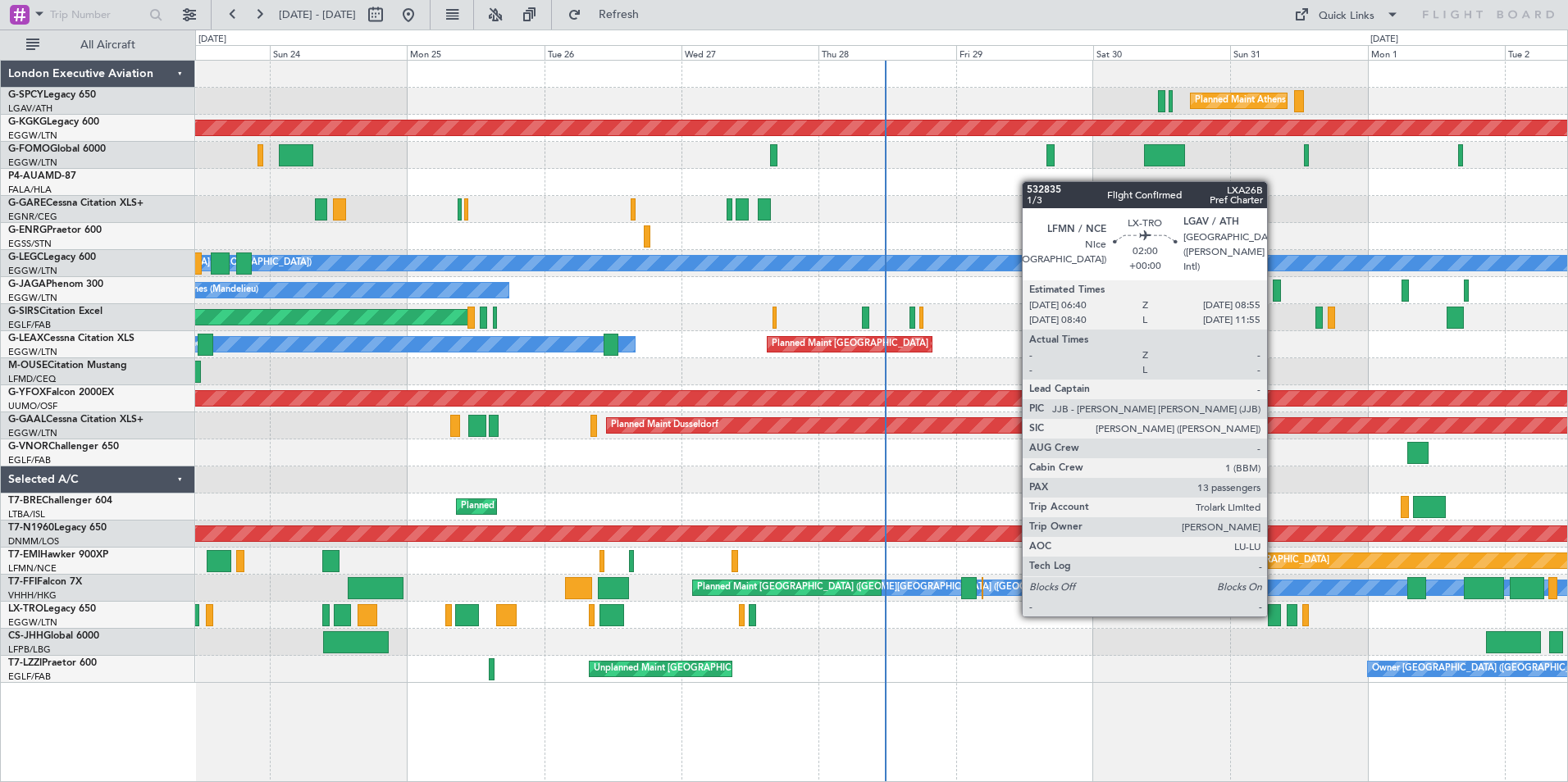
click at [1274, 615] on div at bounding box center [1274, 615] width 13 height 22
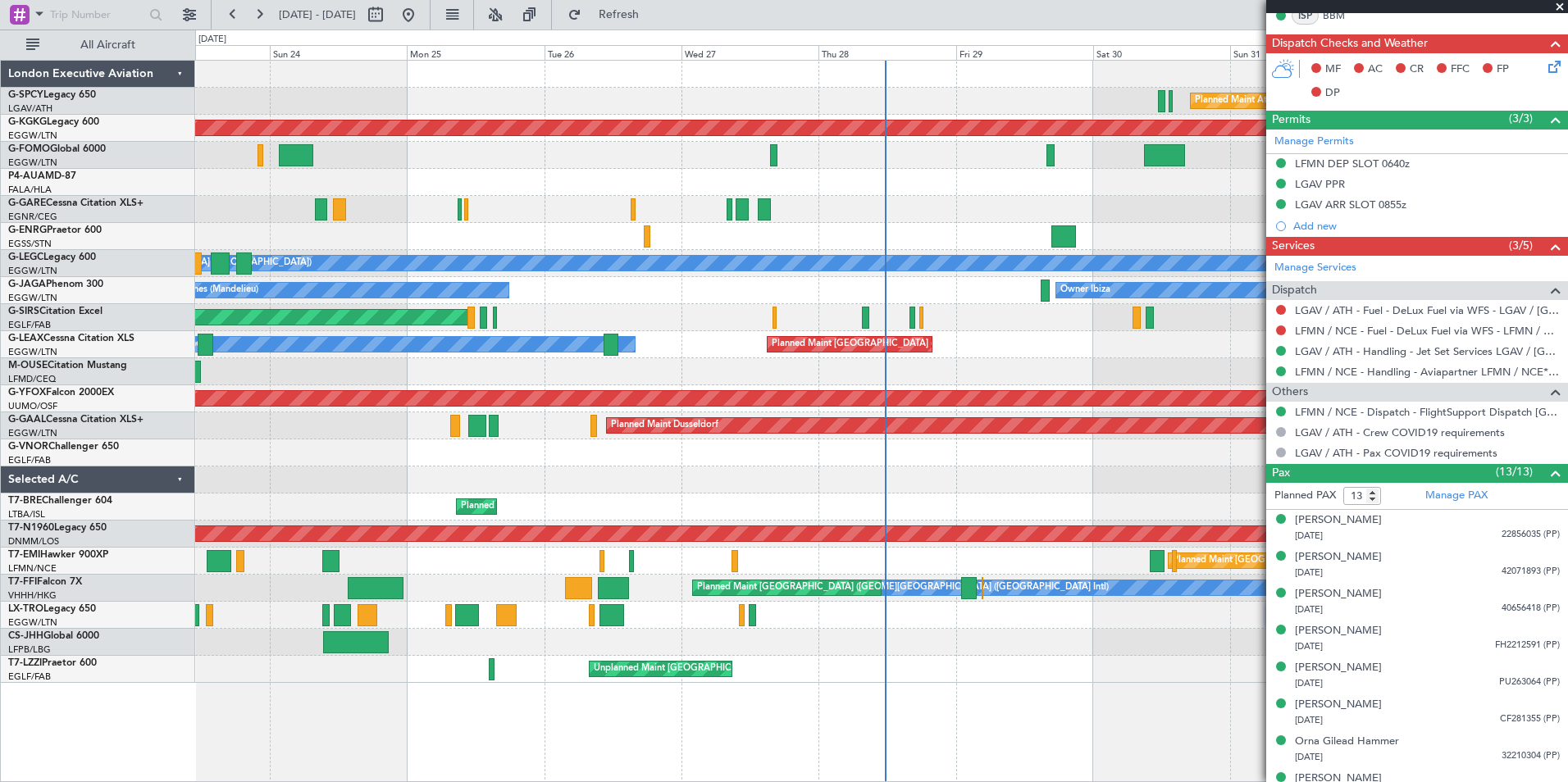
scroll to position [94, 0]
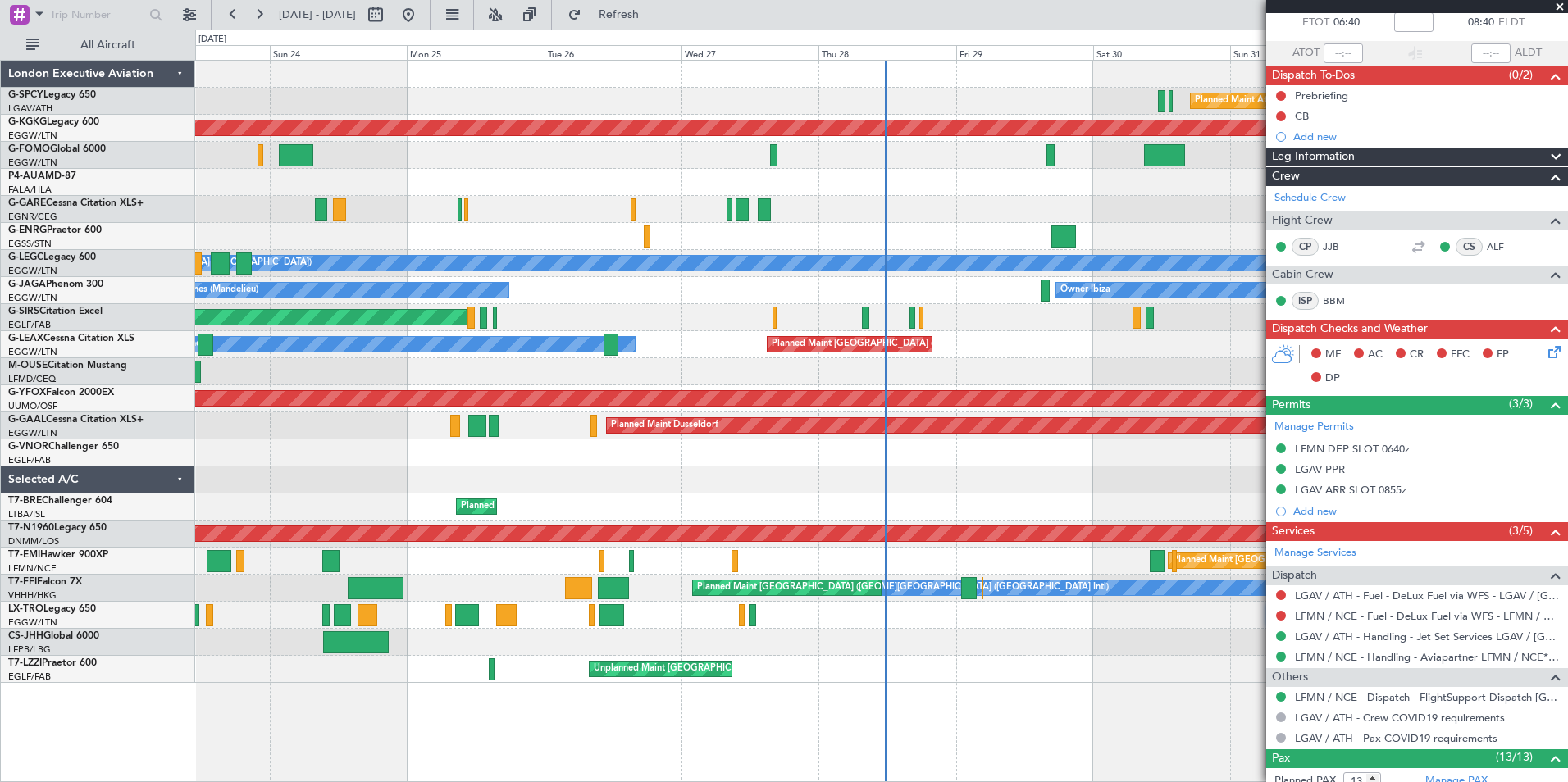
click at [1561, 6] on span at bounding box center [1560, 7] width 16 height 15
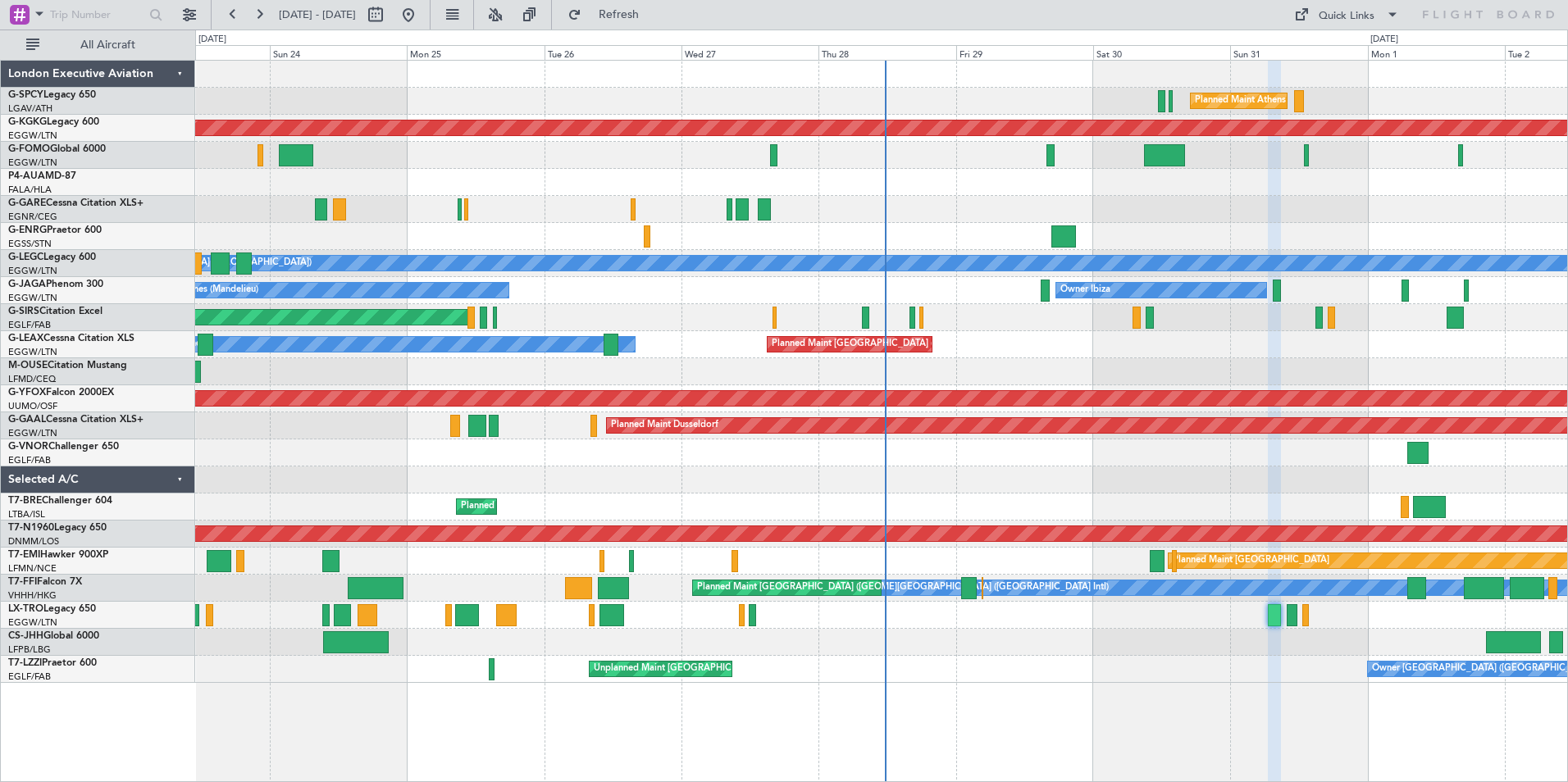
type input "0"
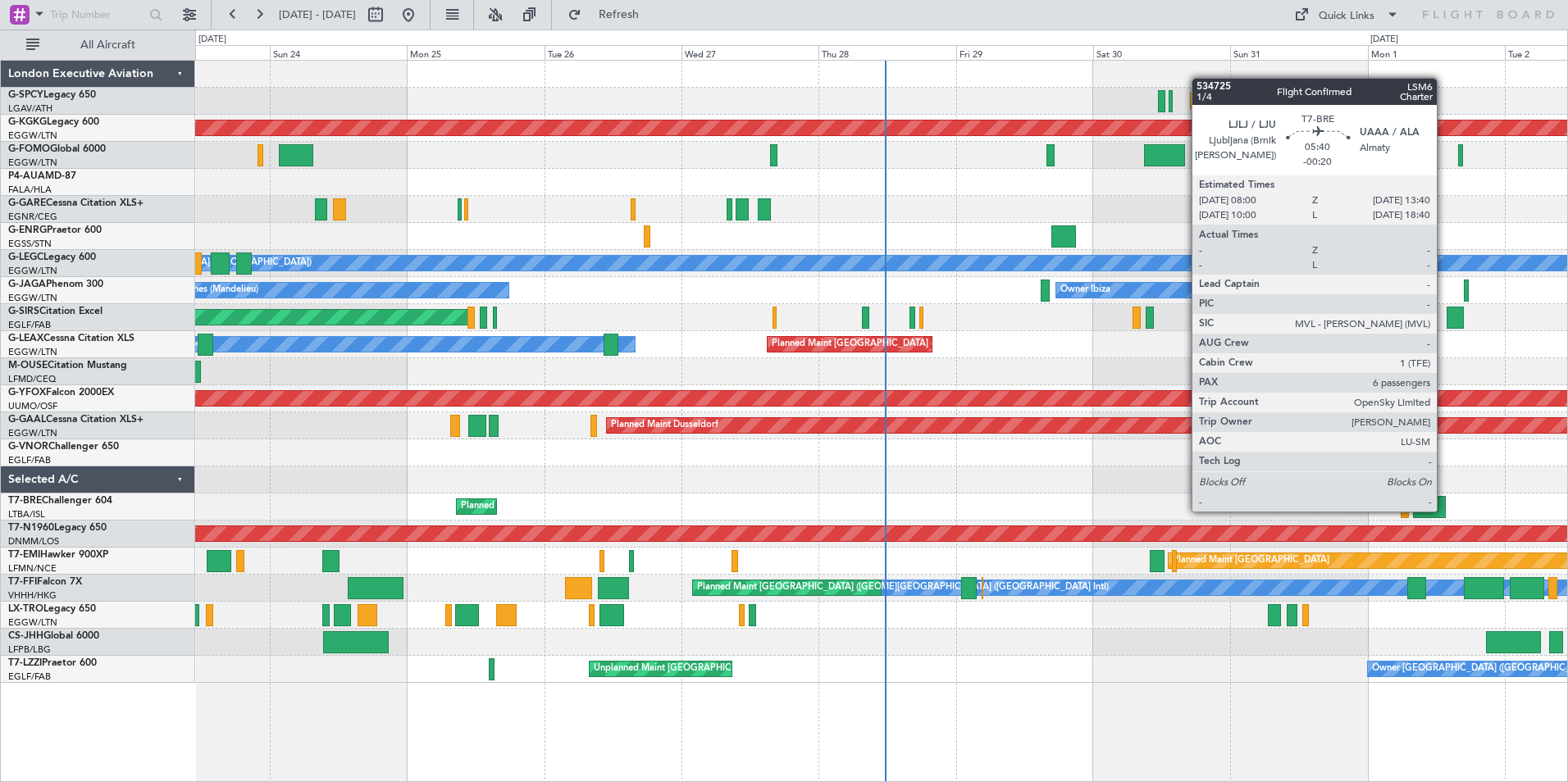
click at [1444, 510] on div at bounding box center [1429, 507] width 33 height 22
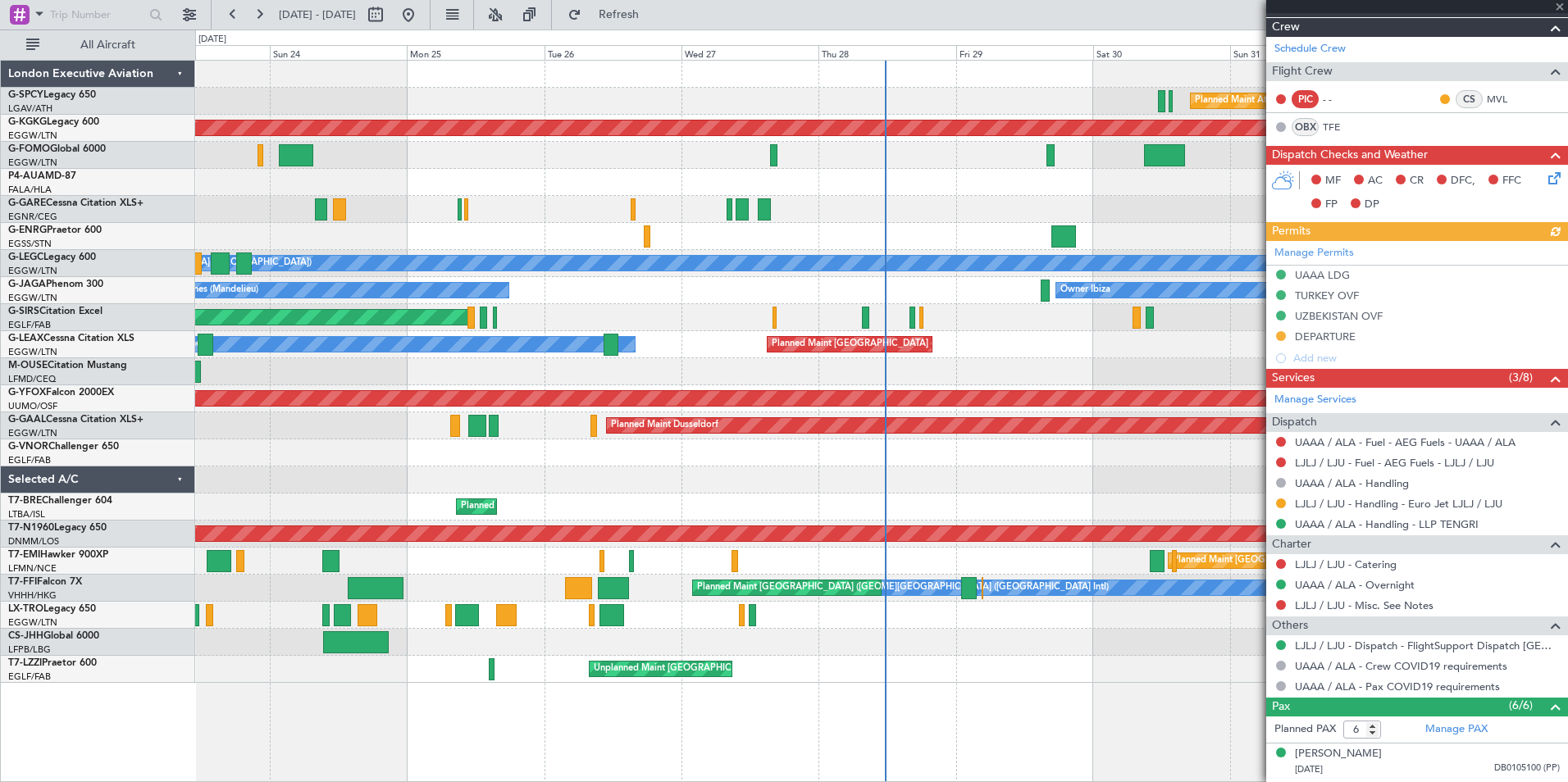
scroll to position [385, 0]
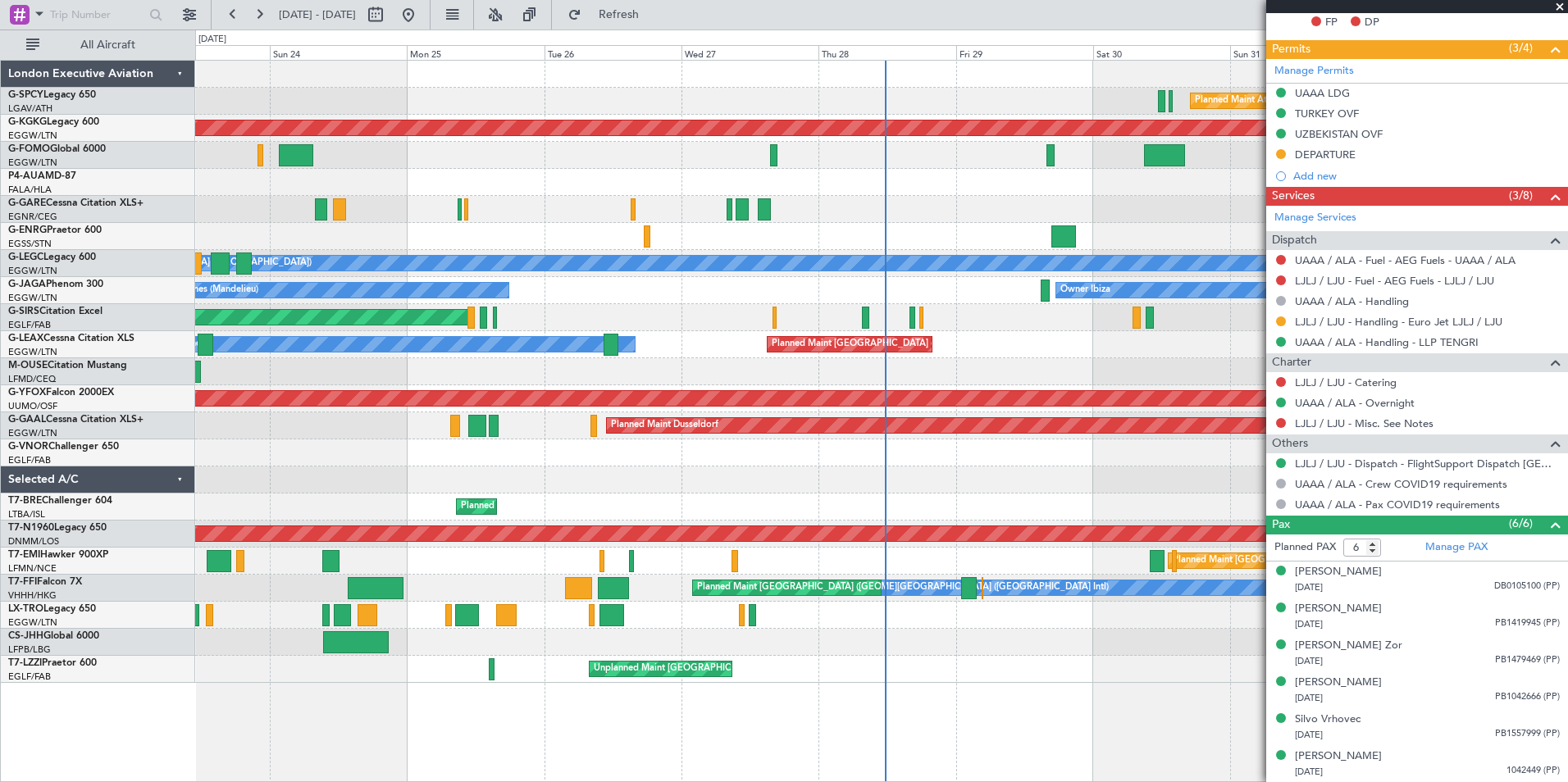
click at [1560, 6] on span at bounding box center [1560, 7] width 16 height 15
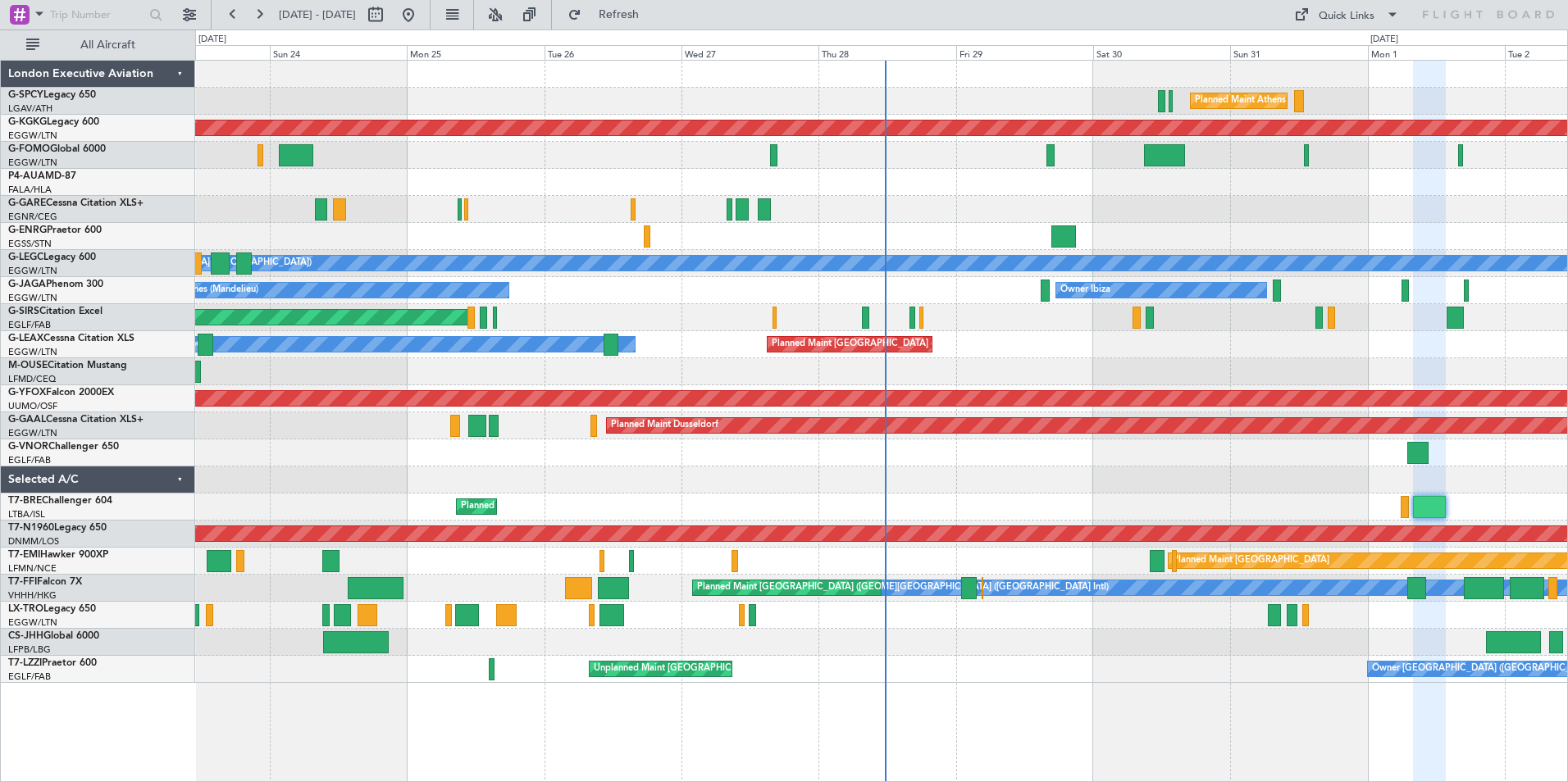
type input "0"
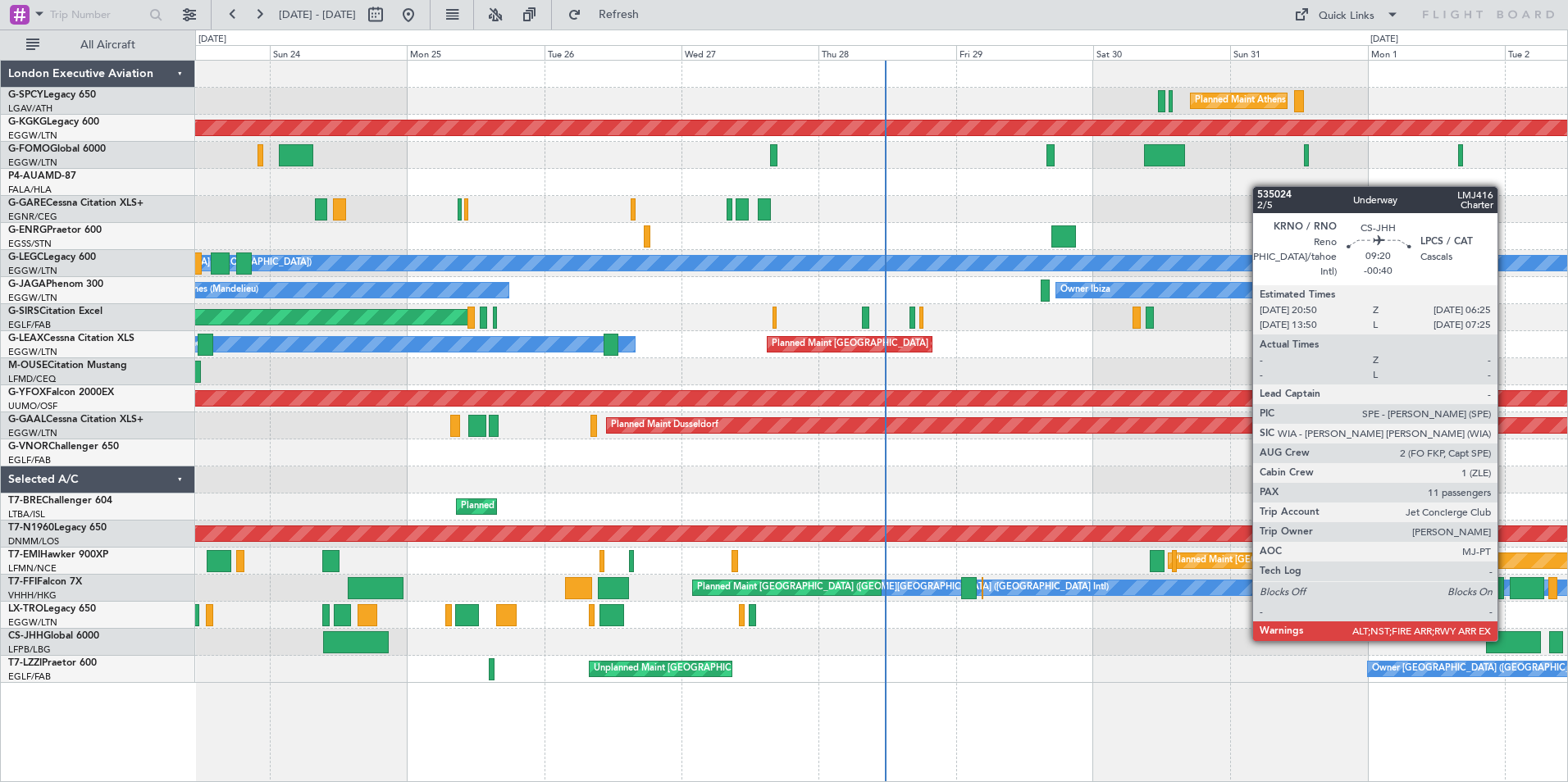
click at [1504, 641] on div at bounding box center [1513, 643] width 55 height 22
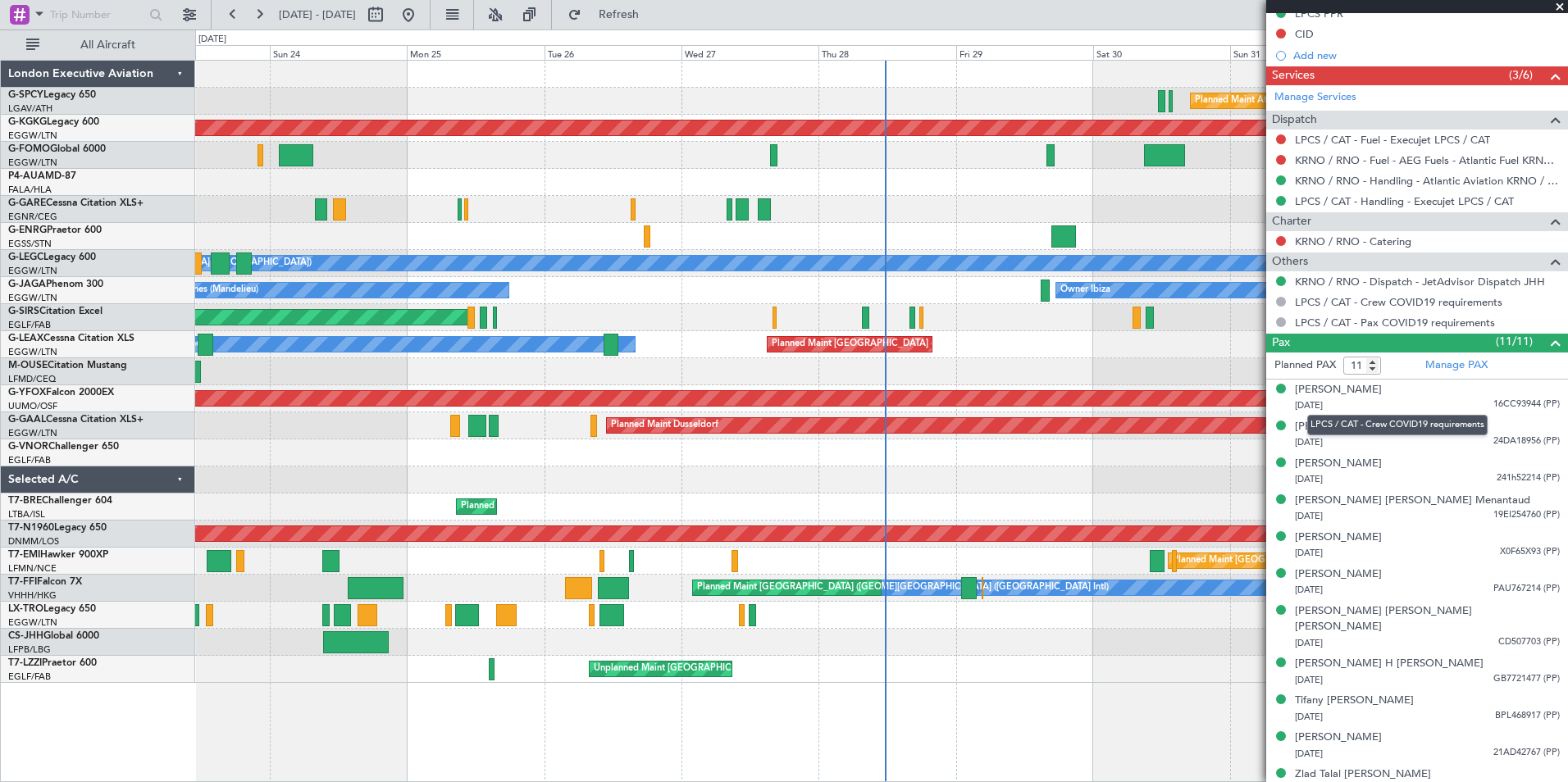
scroll to position [672, 0]
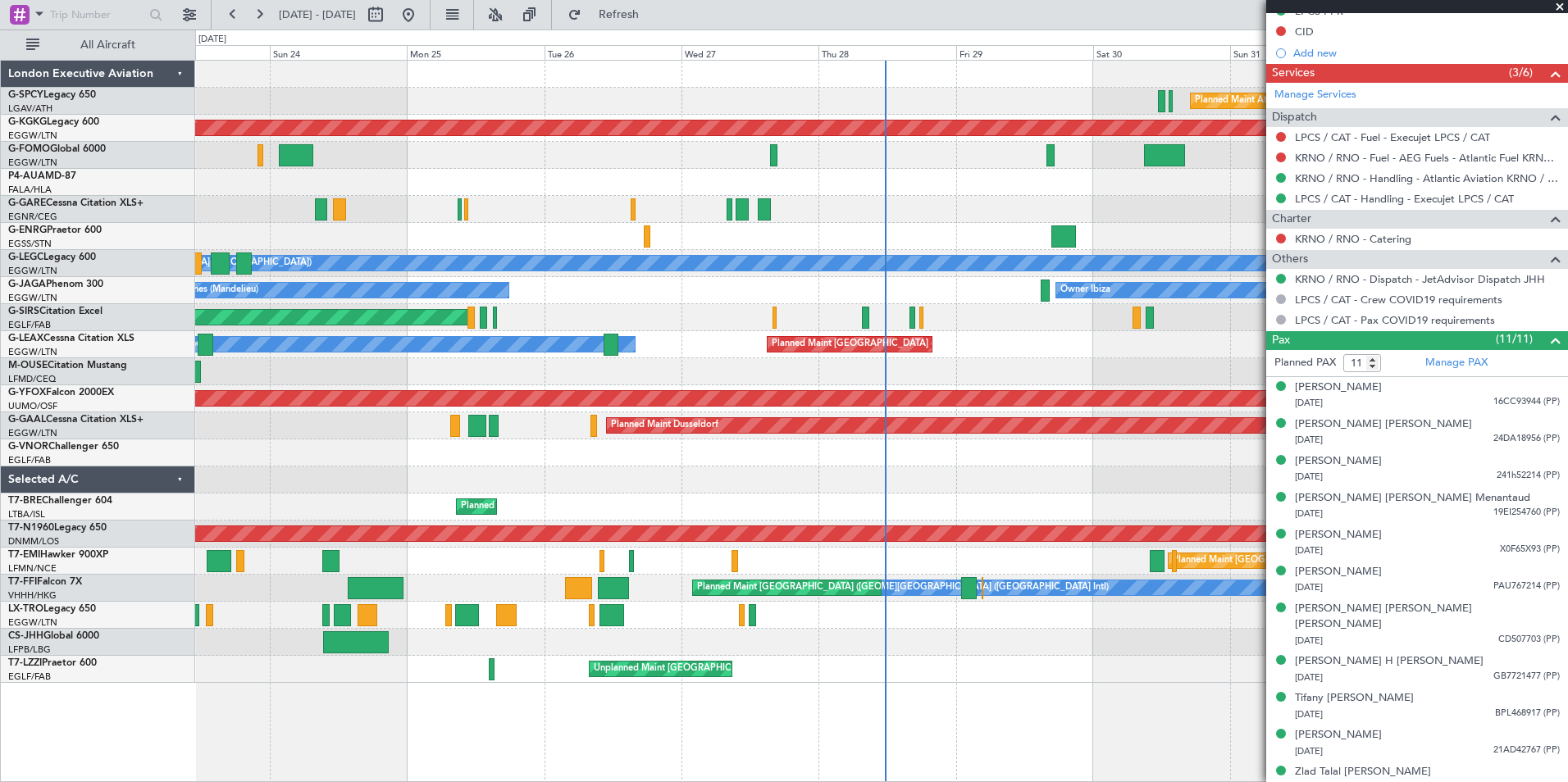
click at [1560, 6] on span at bounding box center [1560, 7] width 16 height 15
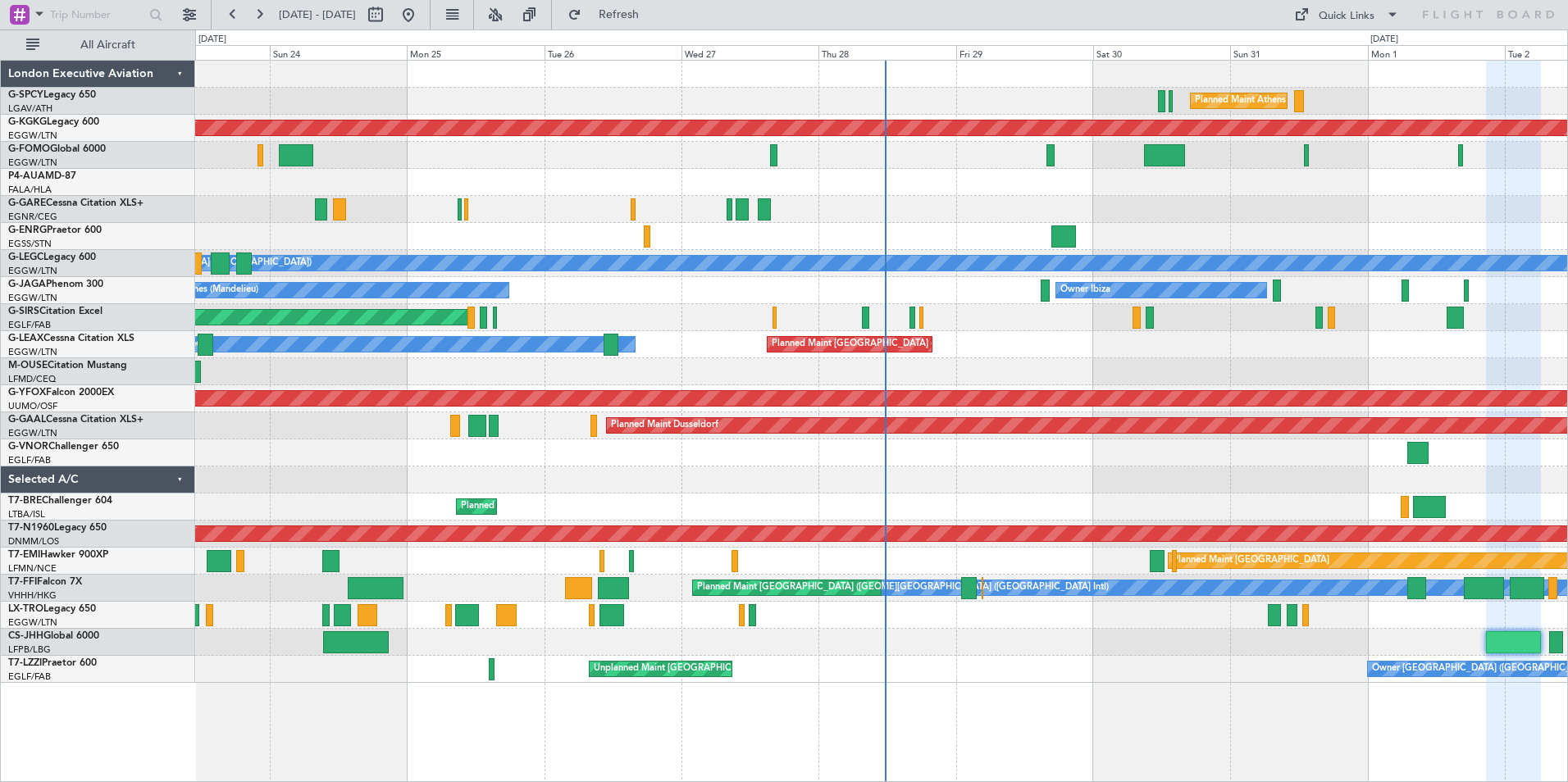
type input "0"
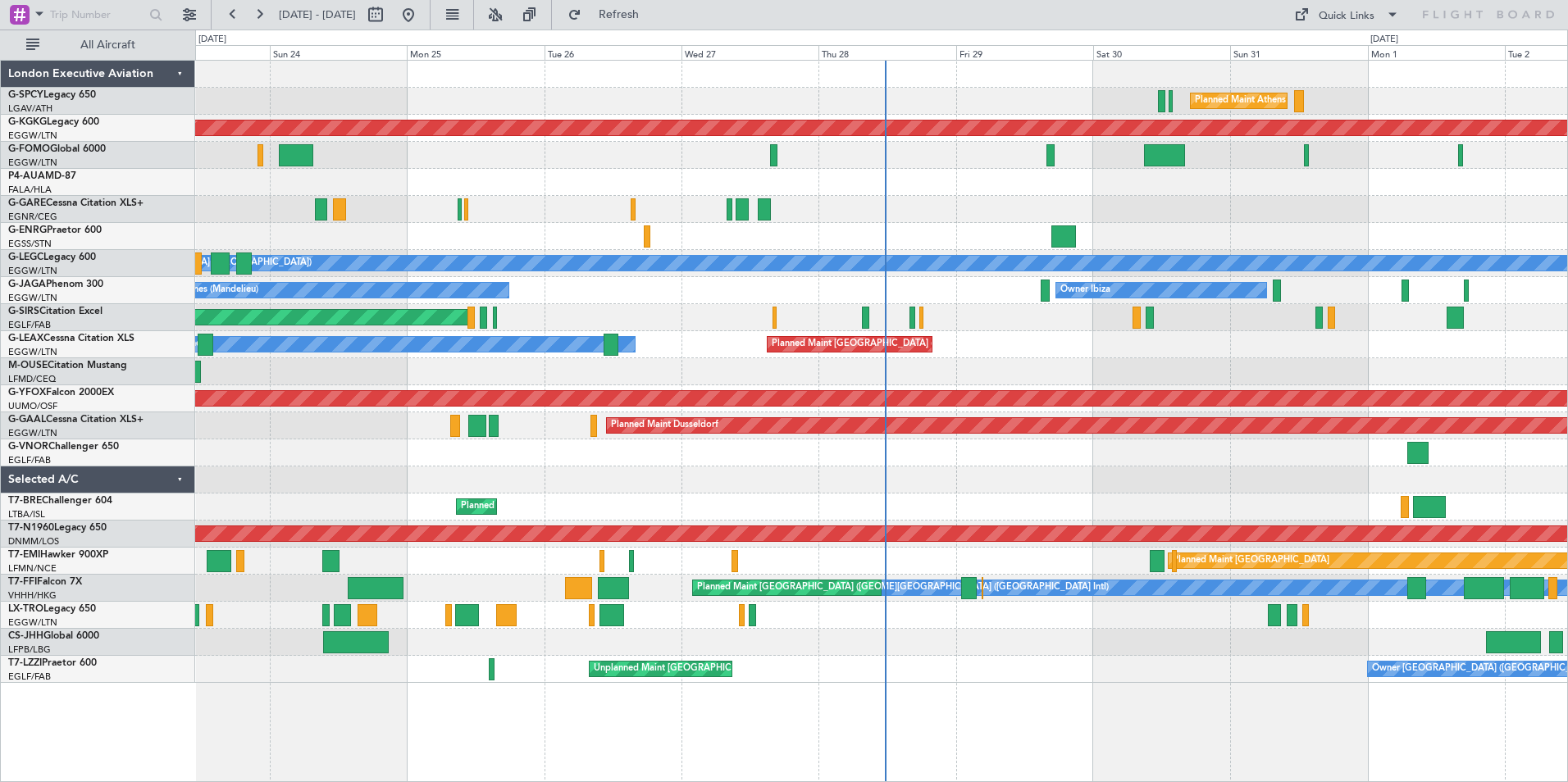
scroll to position [0, 0]
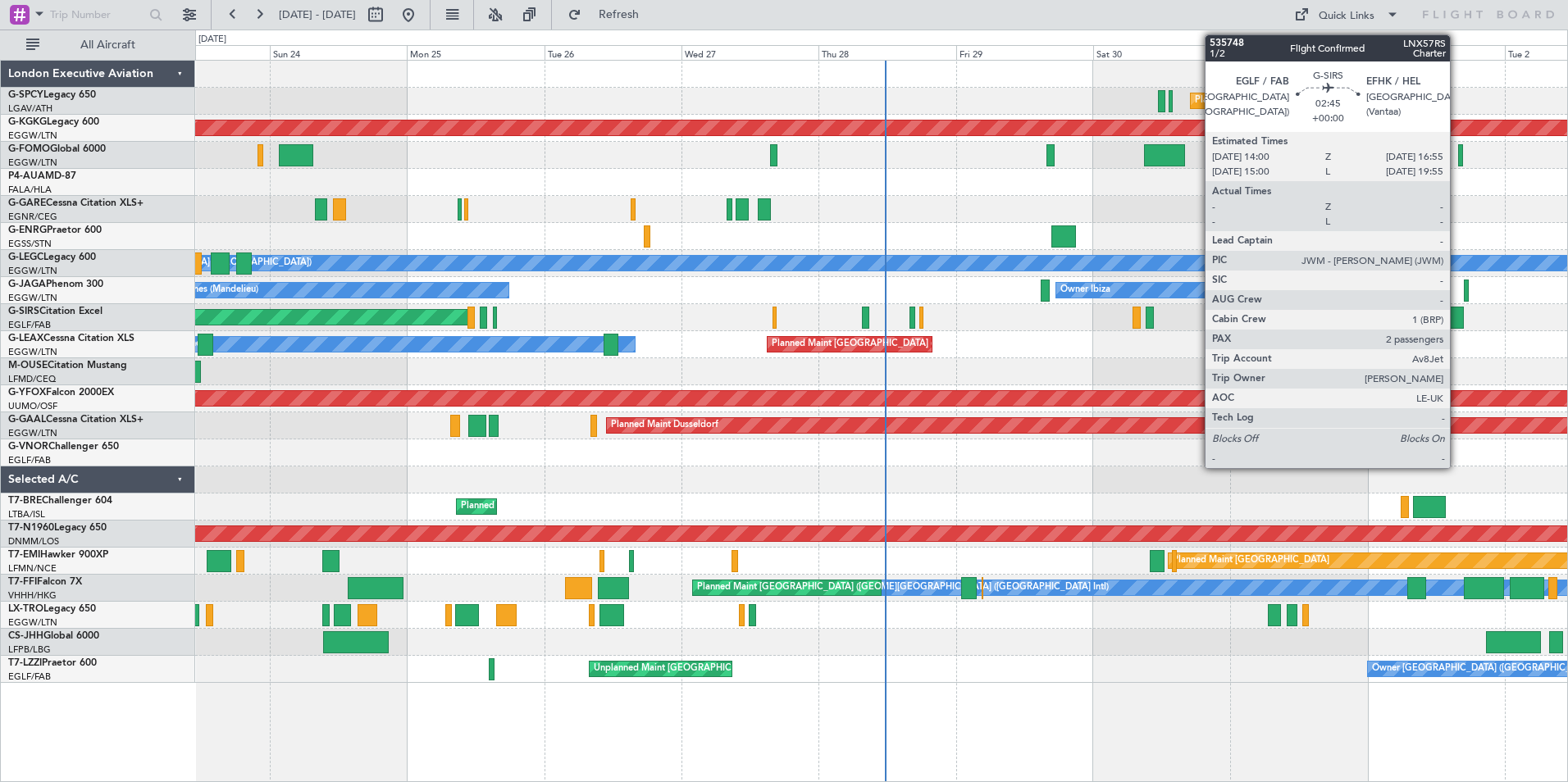
click at [1457, 323] on div at bounding box center [1454, 318] width 17 height 22
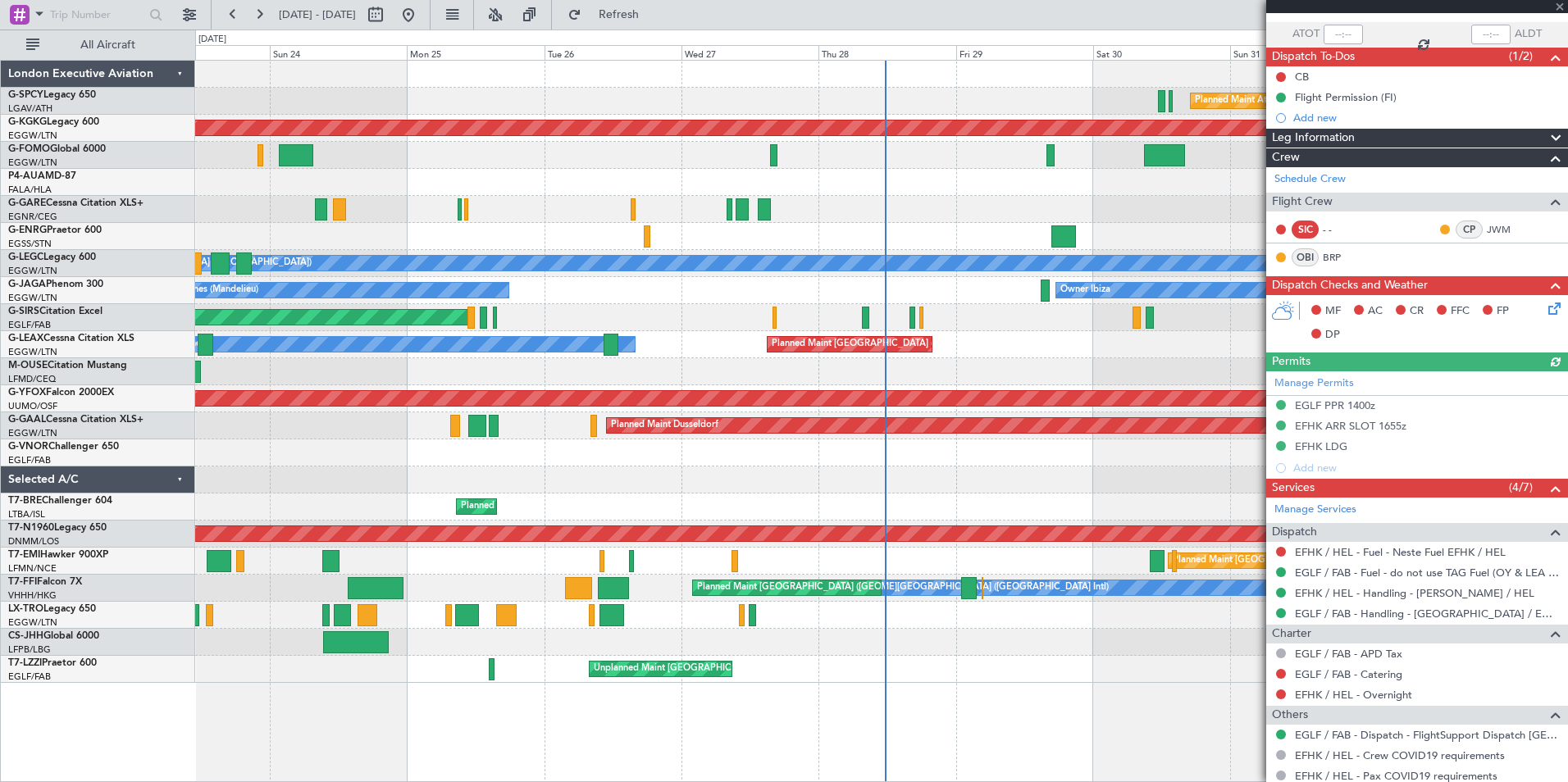
scroll to position [237, 0]
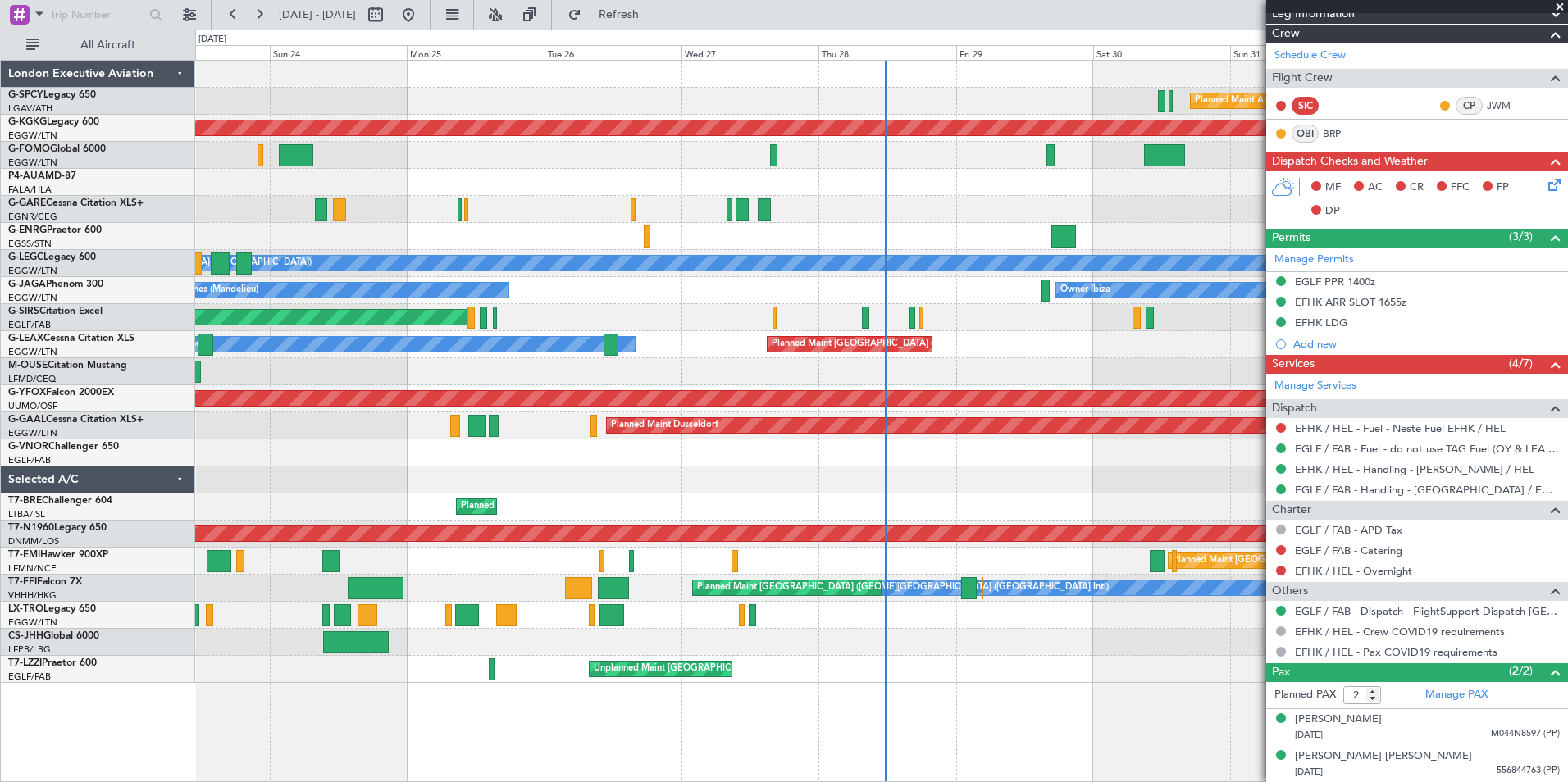
click at [1567, 5] on span at bounding box center [1560, 7] width 16 height 15
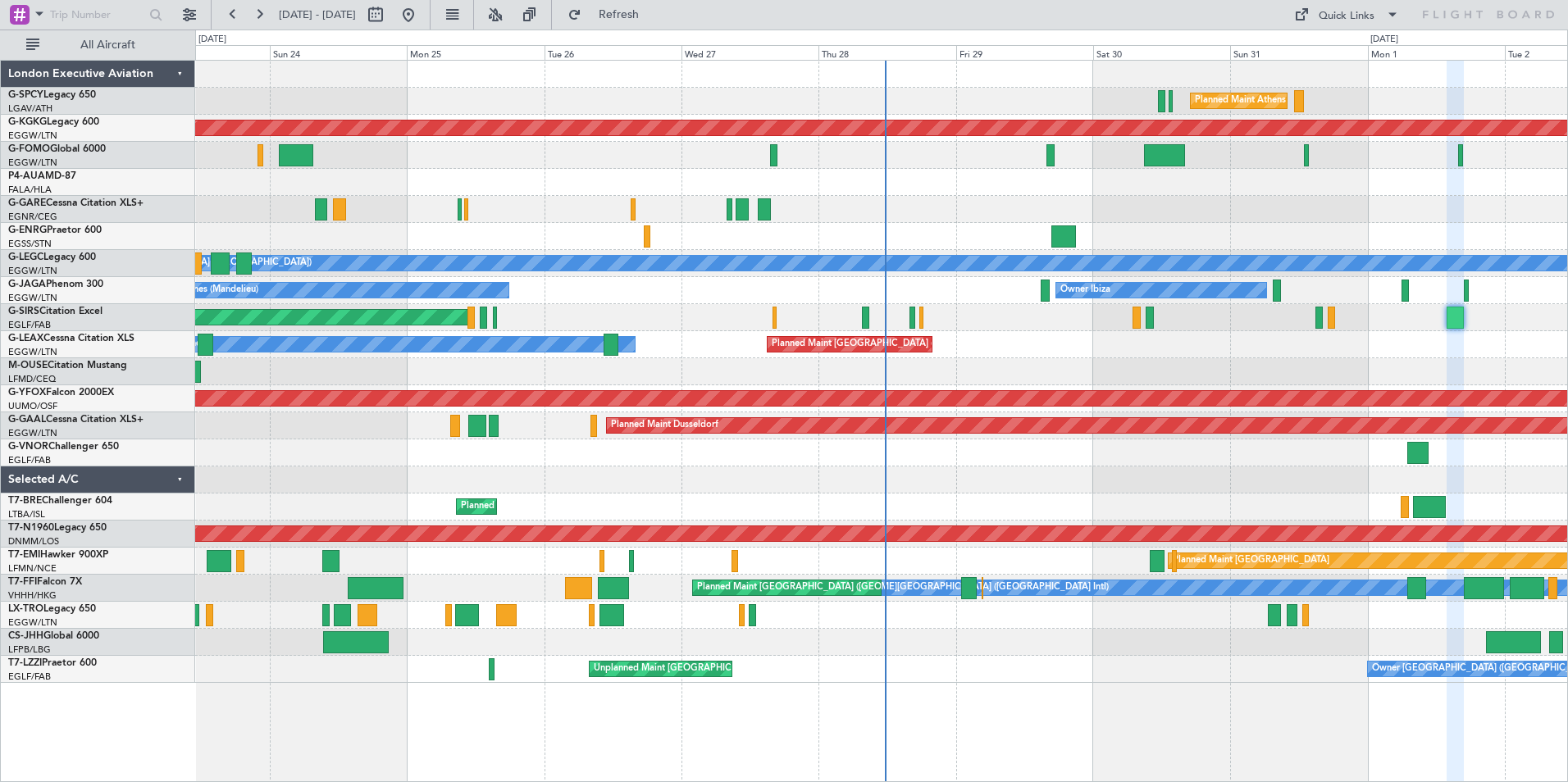
type input "0"
click at [235, 13] on button at bounding box center [232, 15] width 26 height 26
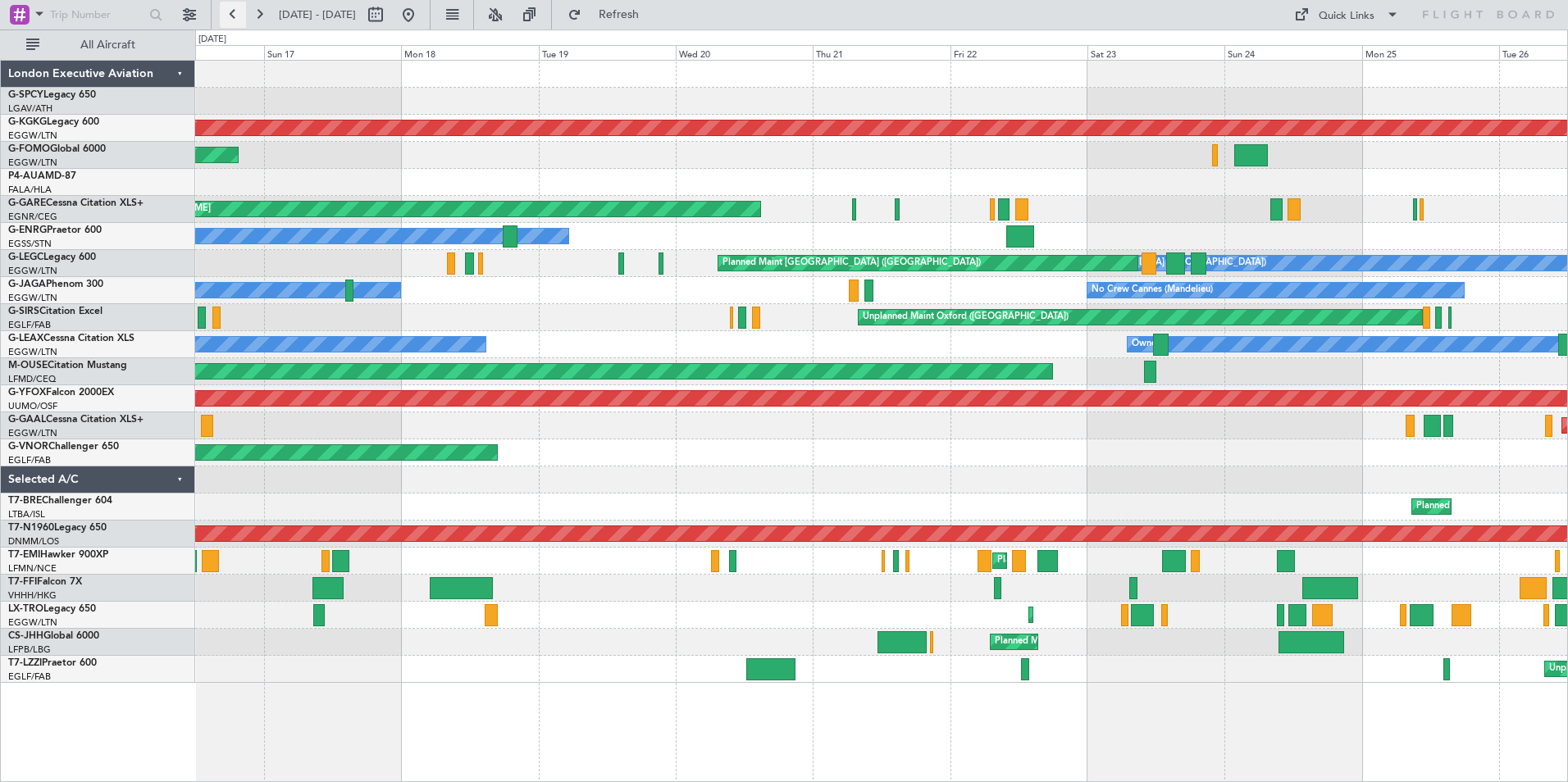
click at [235, 13] on button at bounding box center [232, 15] width 26 height 26
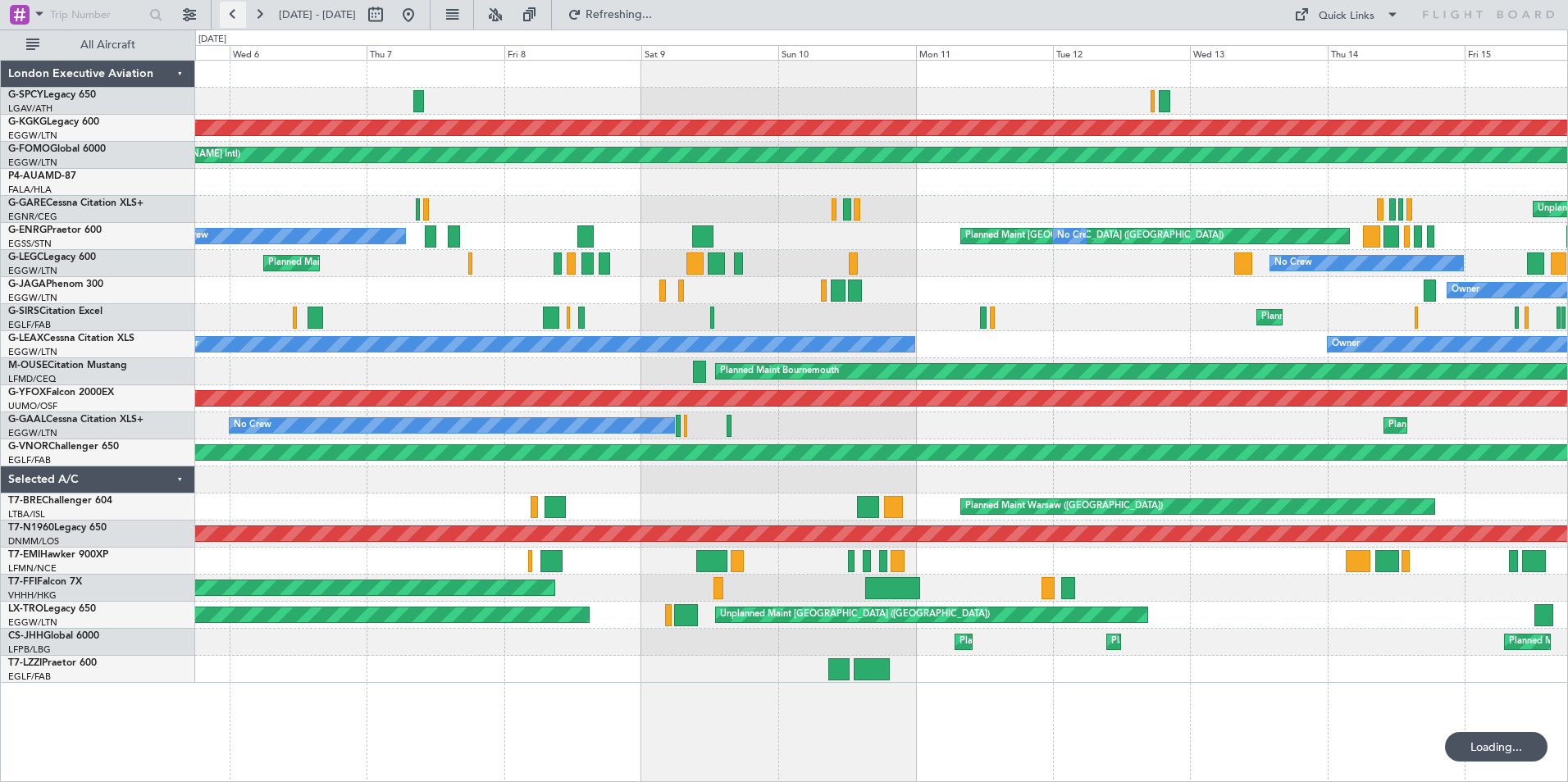
click at [235, 13] on button at bounding box center [232, 15] width 26 height 26
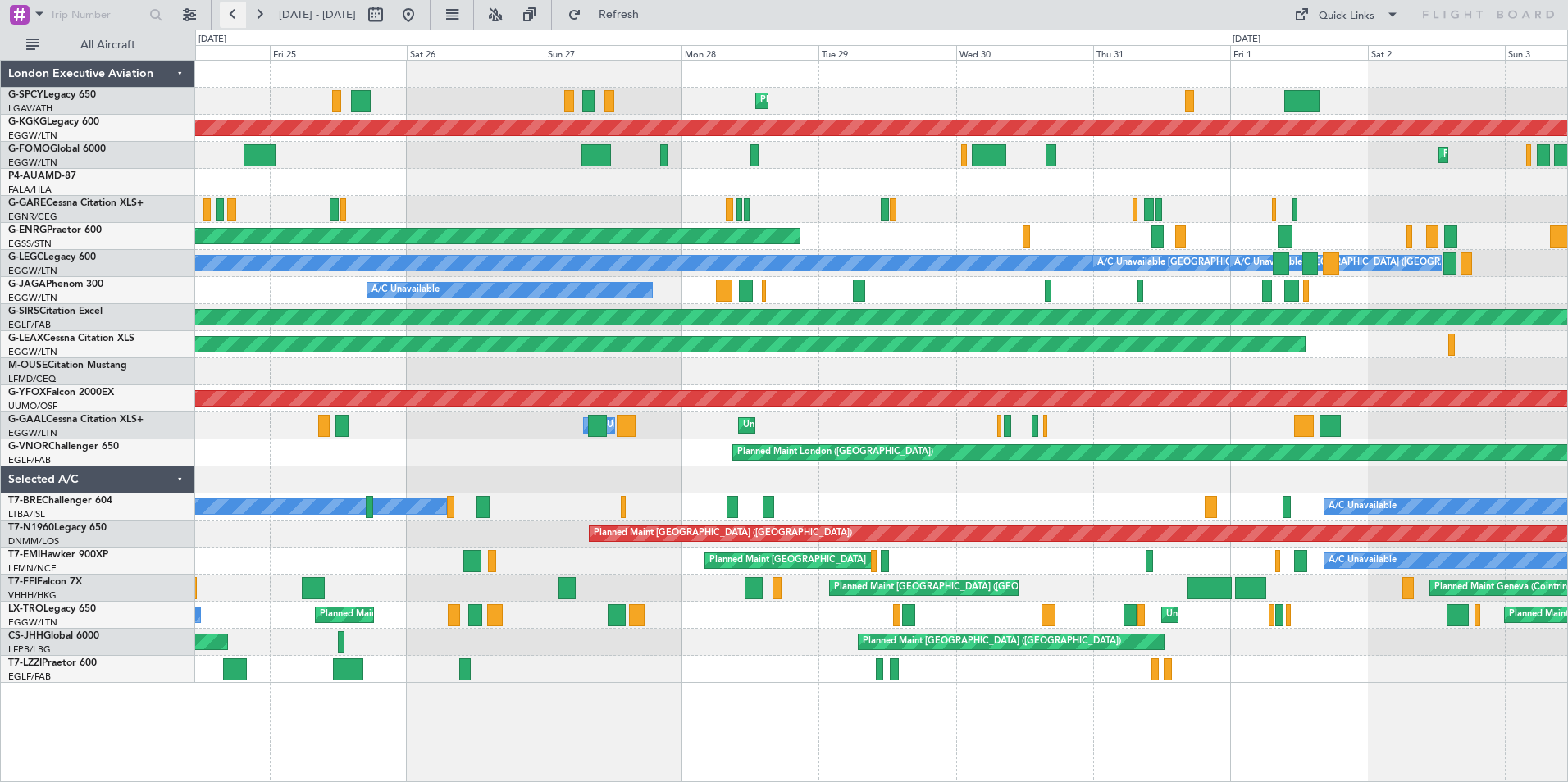
click at [231, 15] on button at bounding box center [232, 15] width 26 height 26
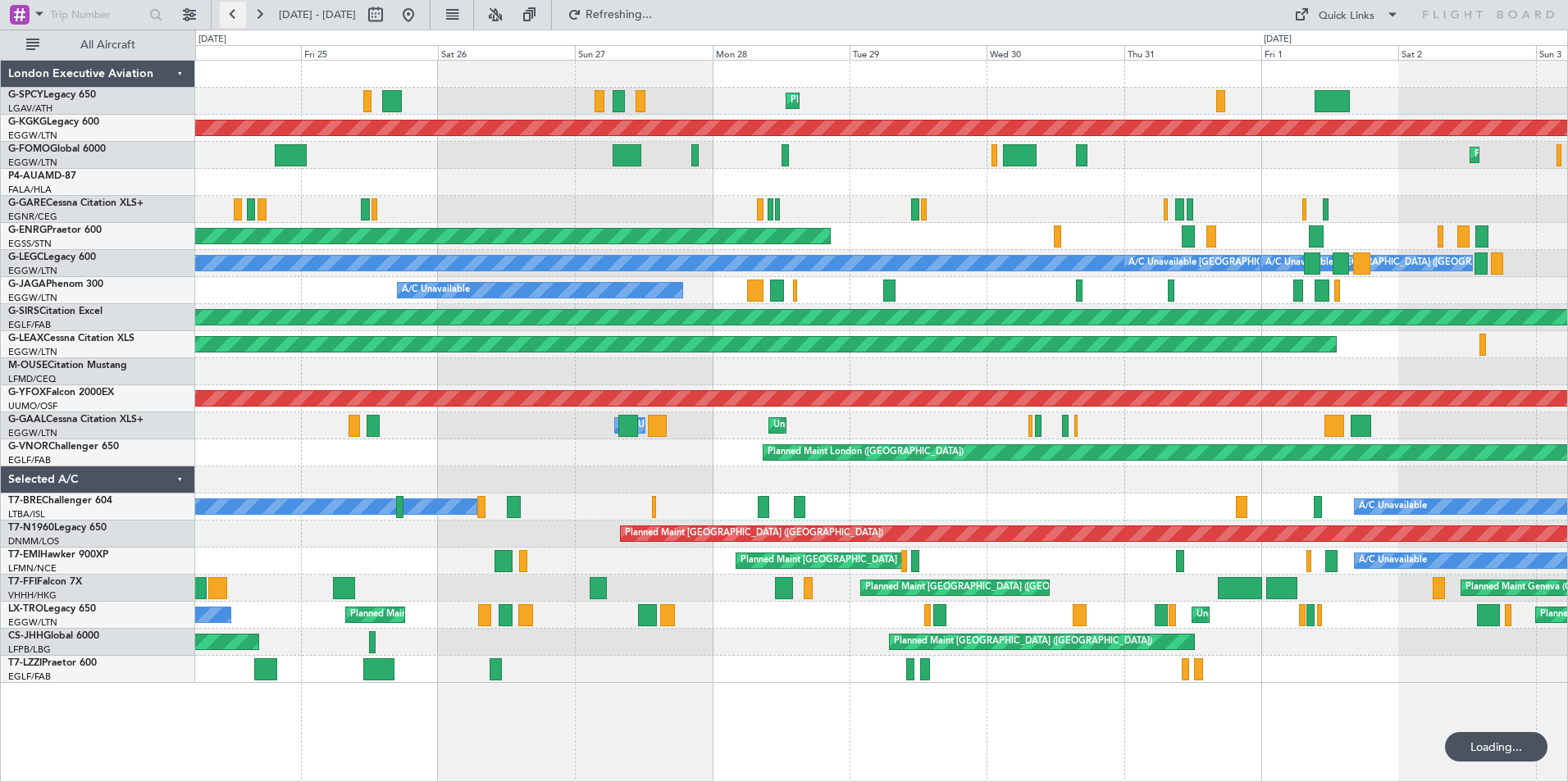
click at [231, 15] on button at bounding box center [232, 15] width 26 height 26
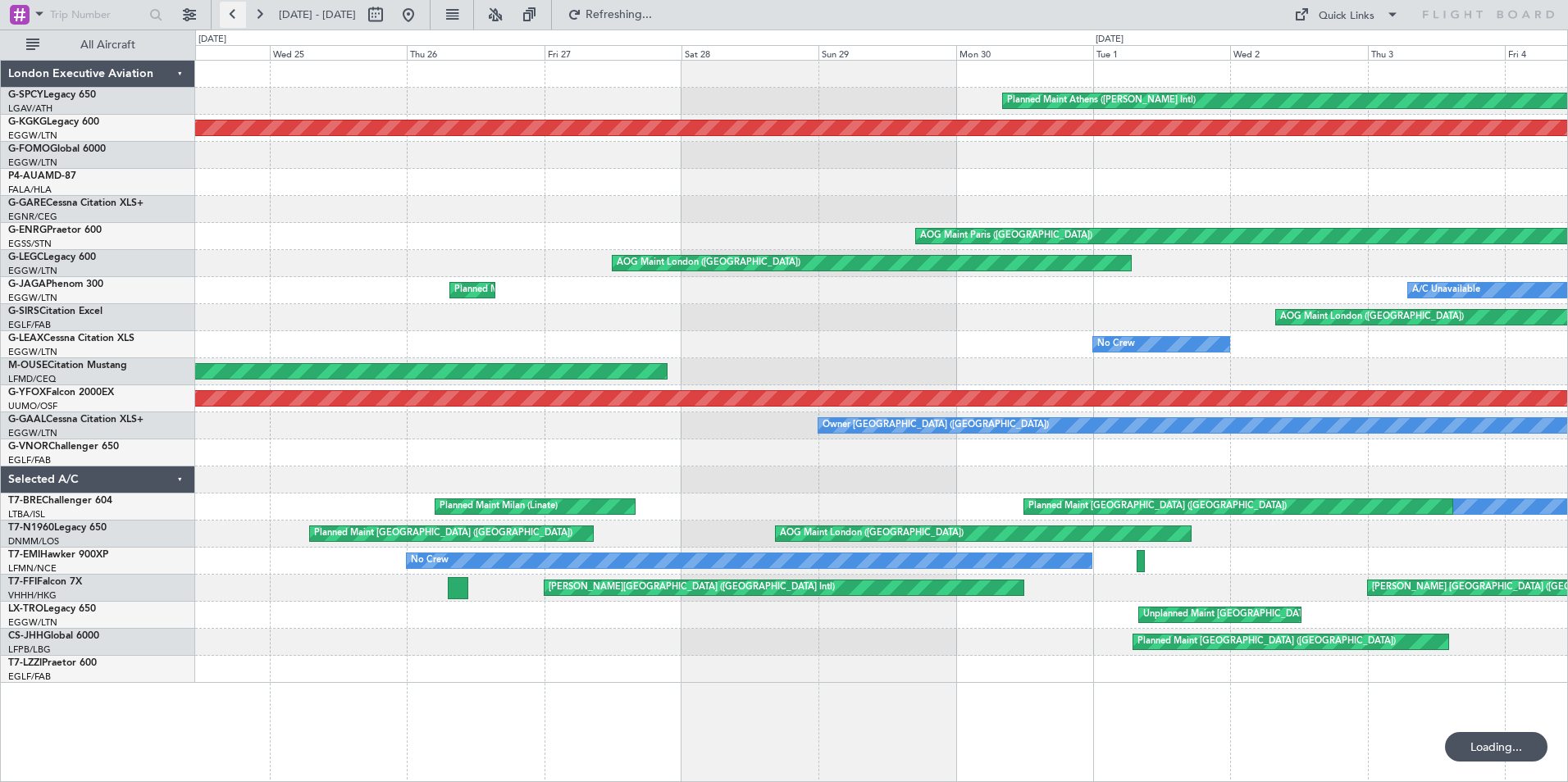
click at [231, 15] on button at bounding box center [232, 15] width 26 height 26
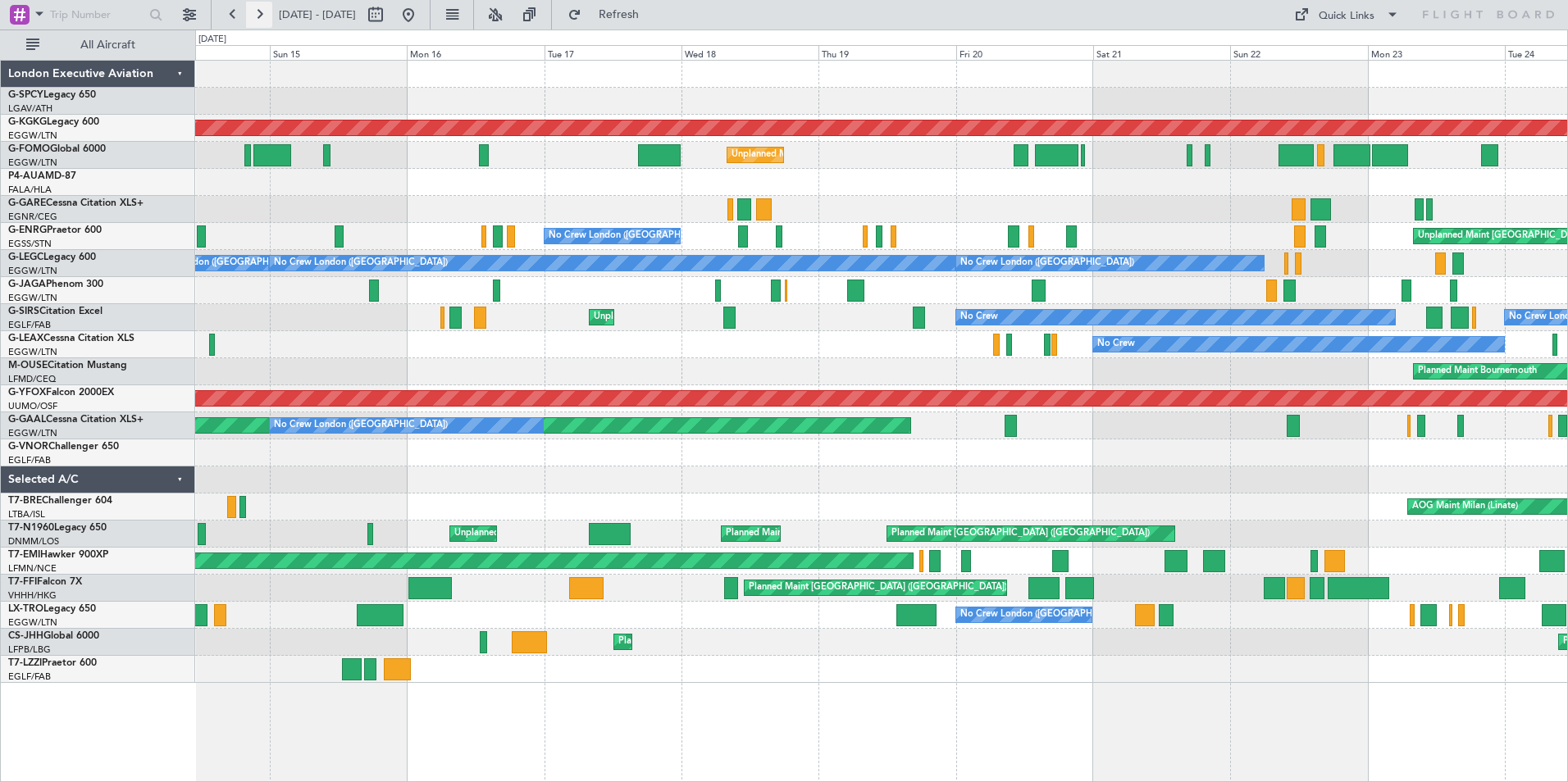
click at [258, 13] on button at bounding box center [259, 15] width 26 height 26
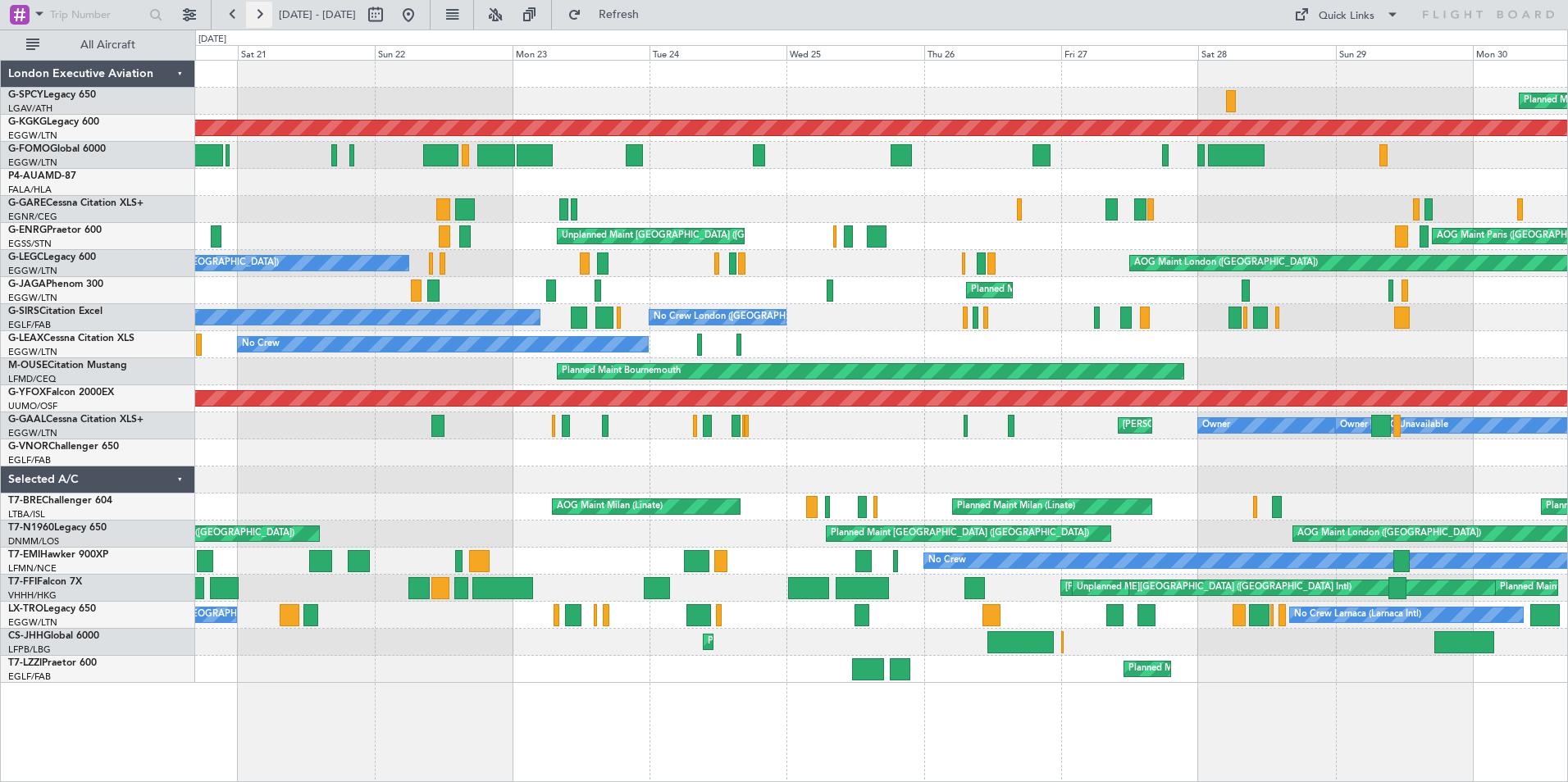
click at [258, 13] on button at bounding box center [259, 15] width 26 height 26
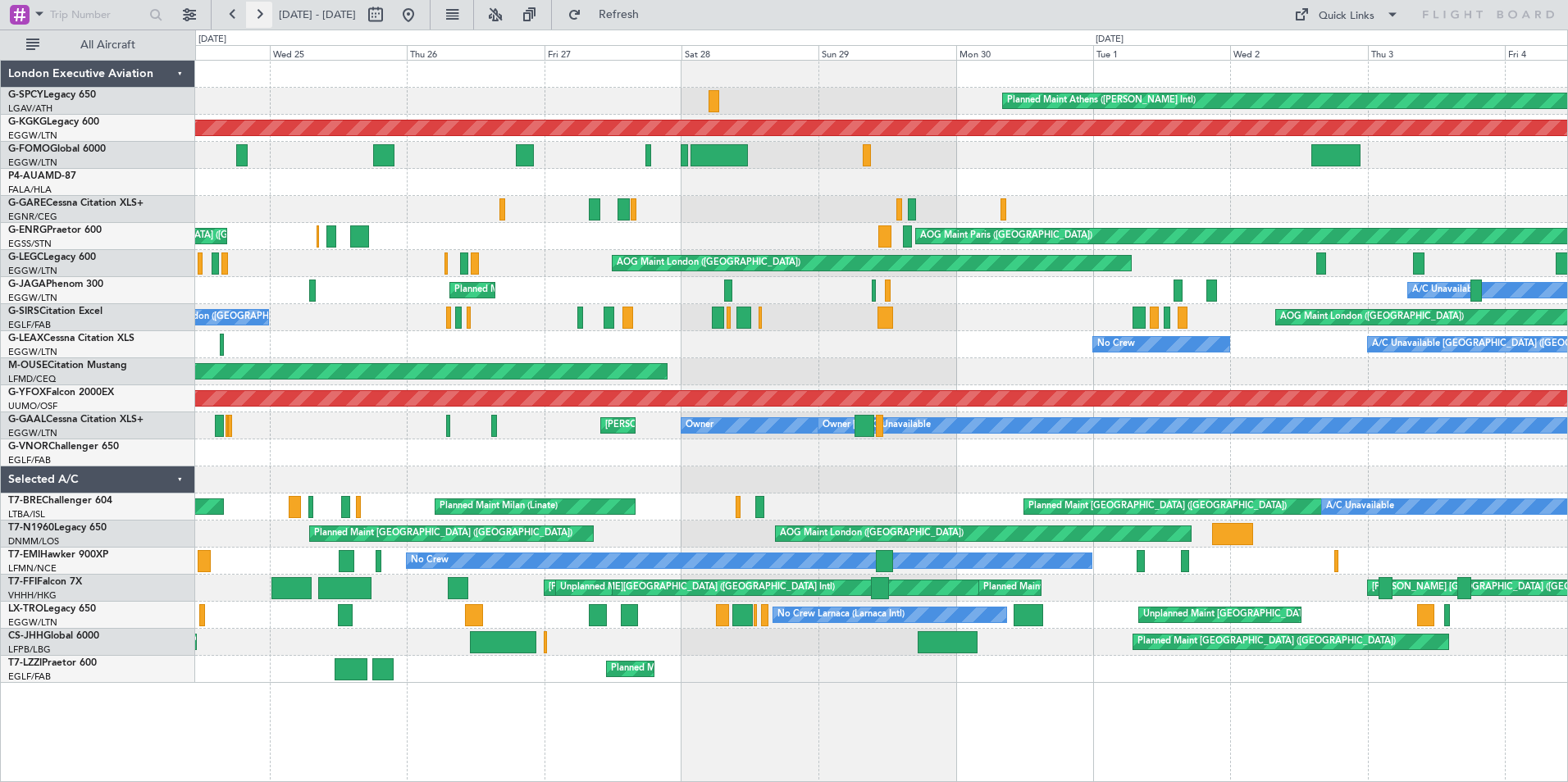
click at [258, 13] on button at bounding box center [259, 15] width 26 height 26
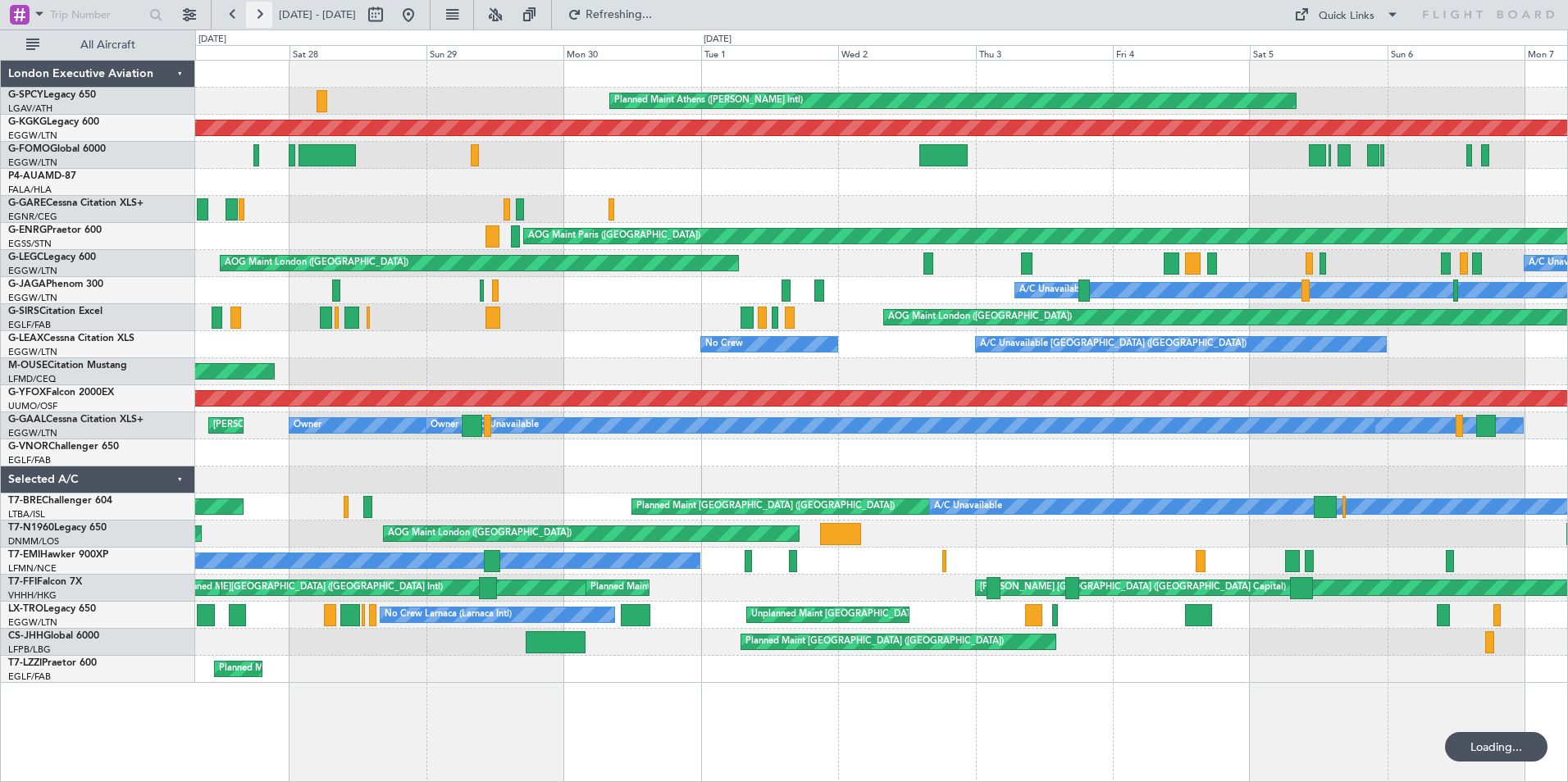
click at [258, 13] on button at bounding box center [259, 15] width 26 height 26
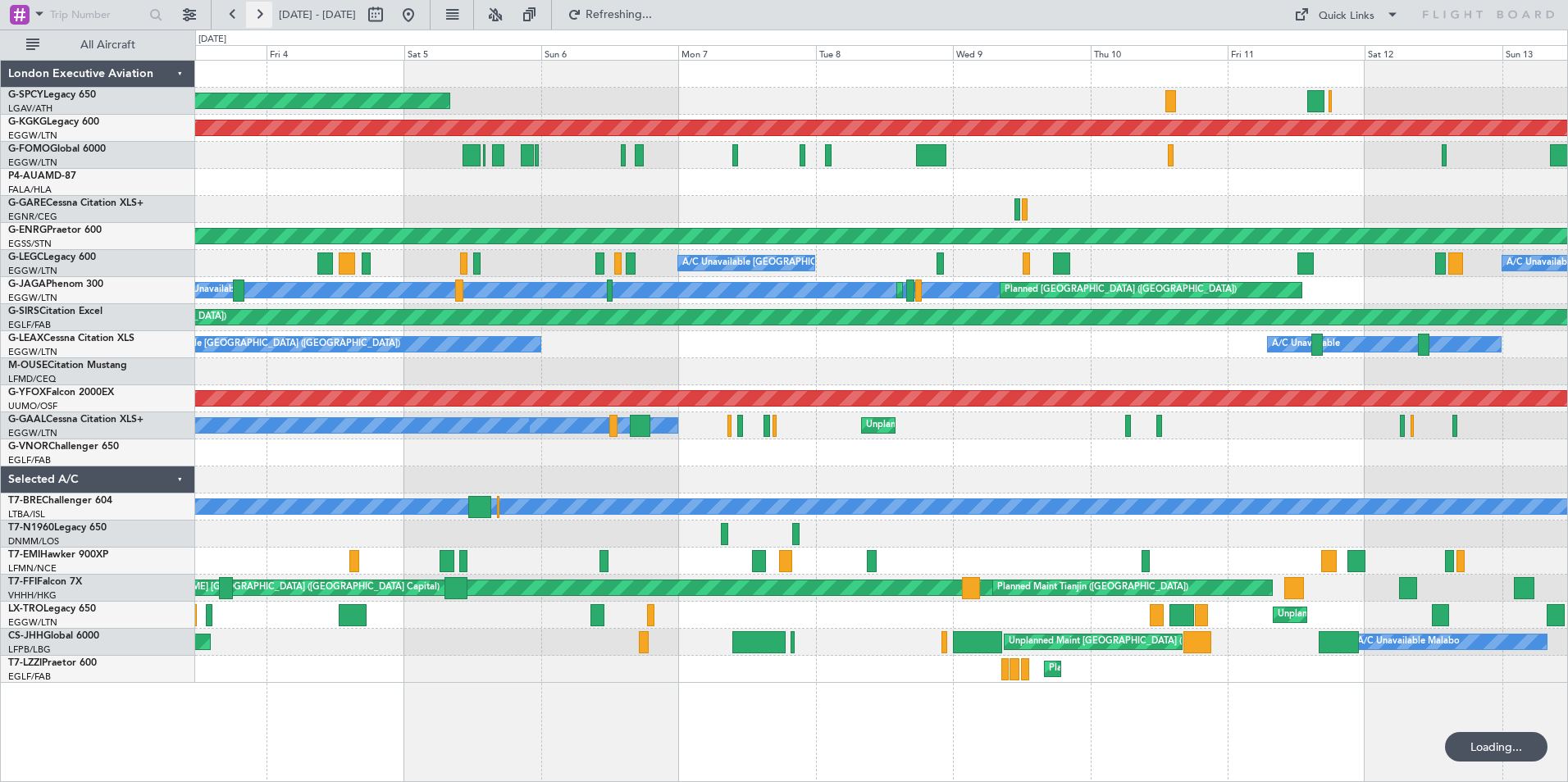
click at [258, 13] on button at bounding box center [259, 15] width 26 height 26
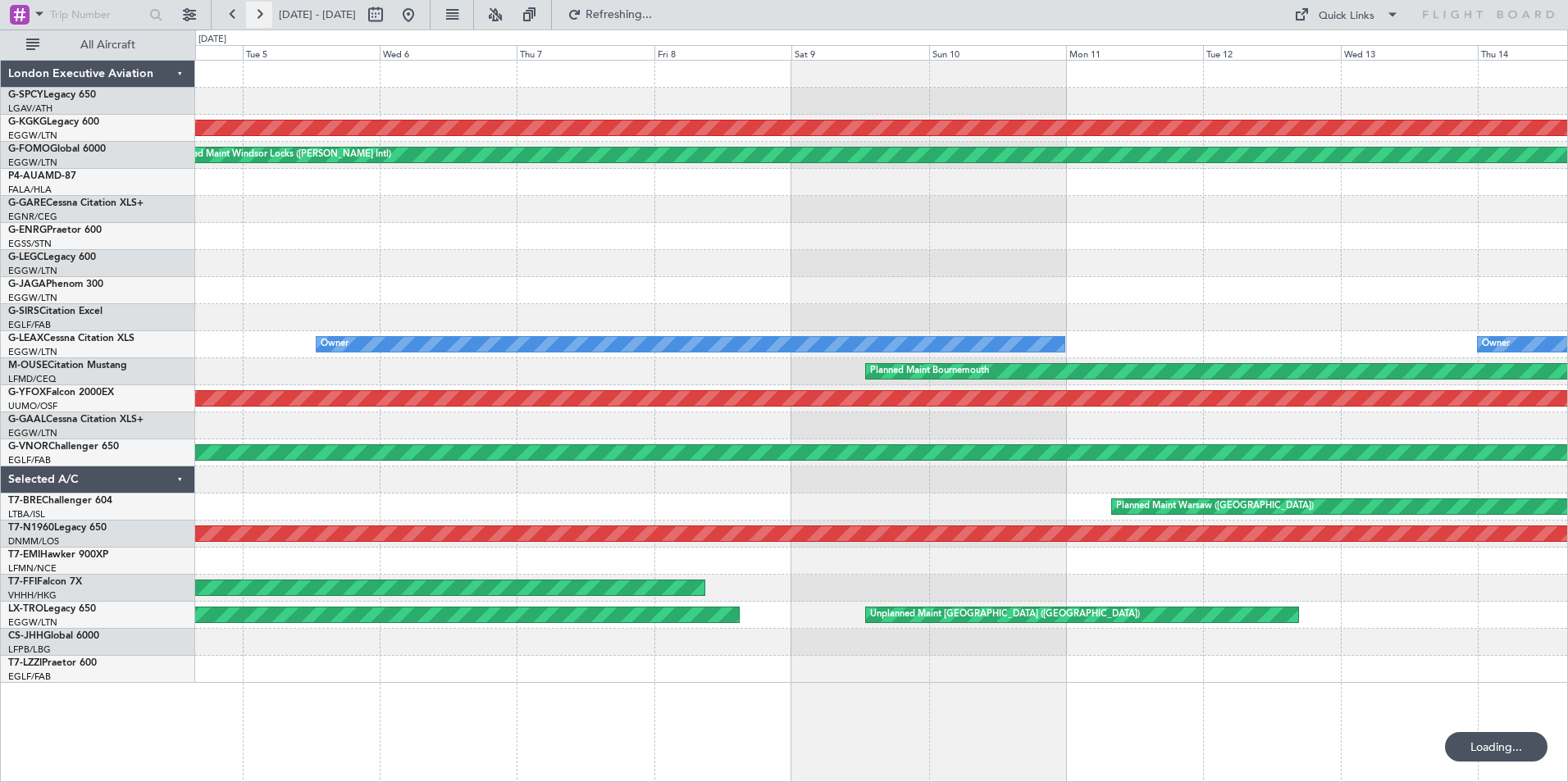
click at [258, 13] on button at bounding box center [259, 15] width 26 height 26
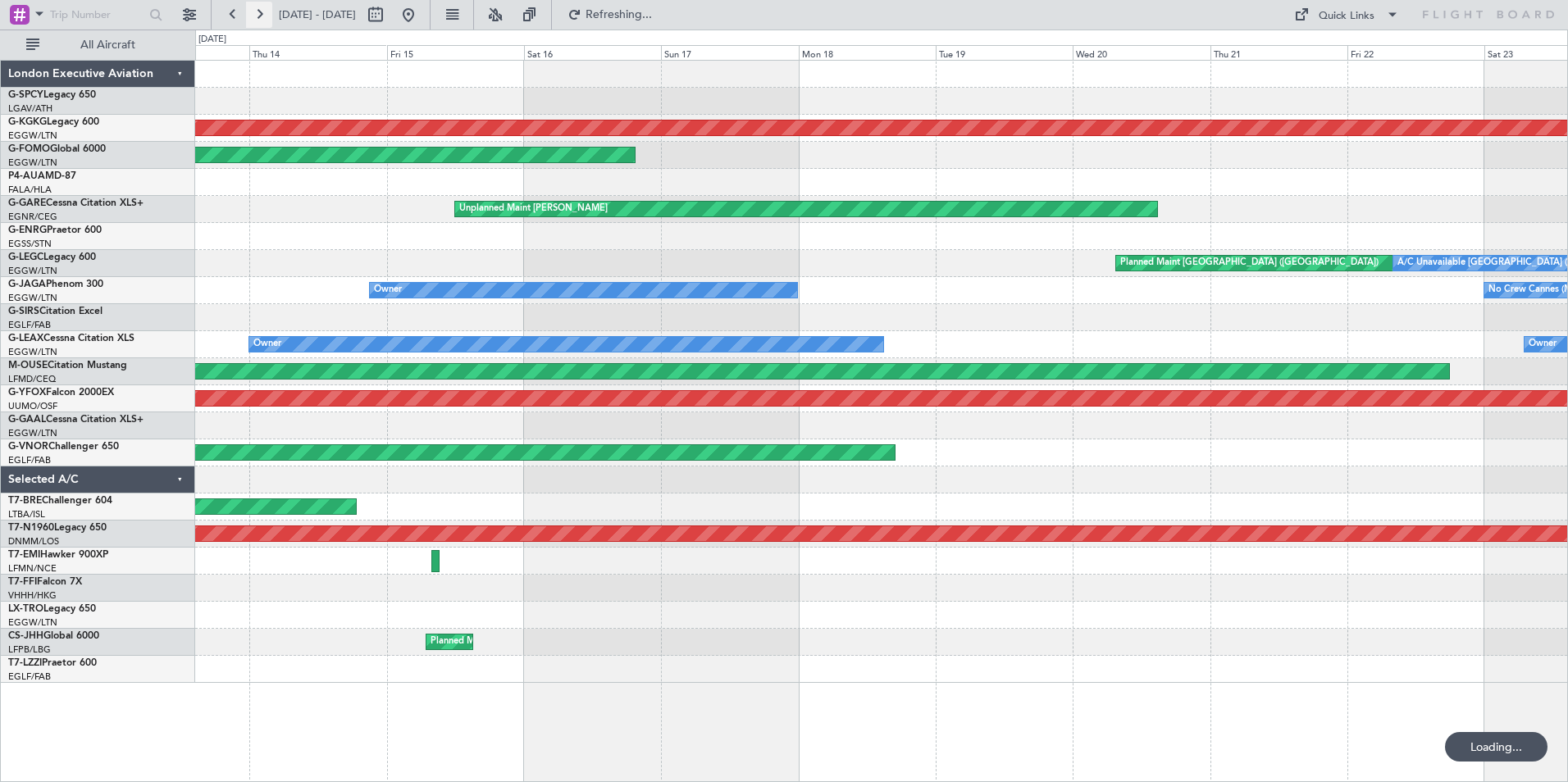
click at [258, 13] on button at bounding box center [259, 15] width 26 height 26
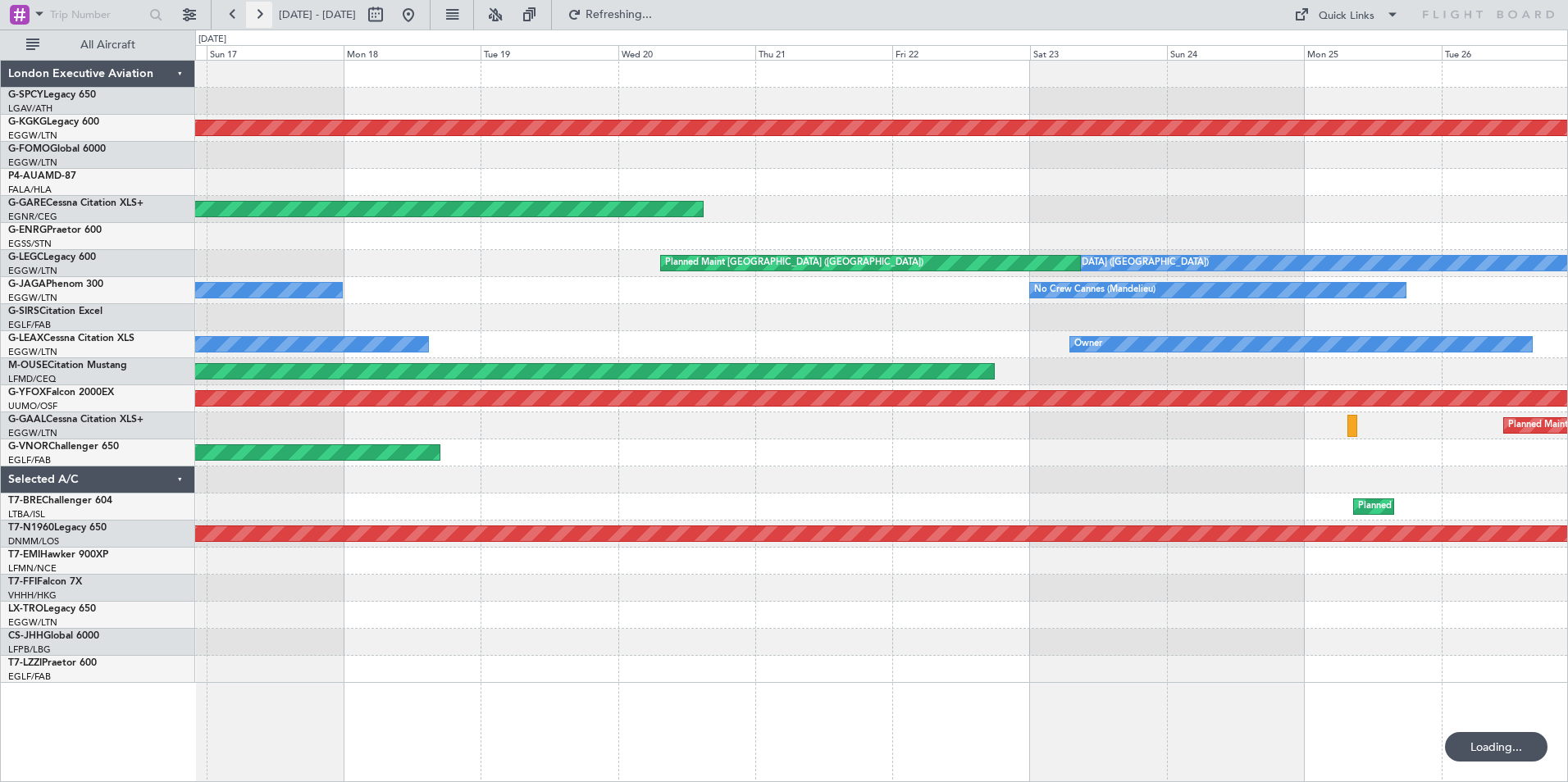
click at [258, 13] on button at bounding box center [259, 15] width 26 height 26
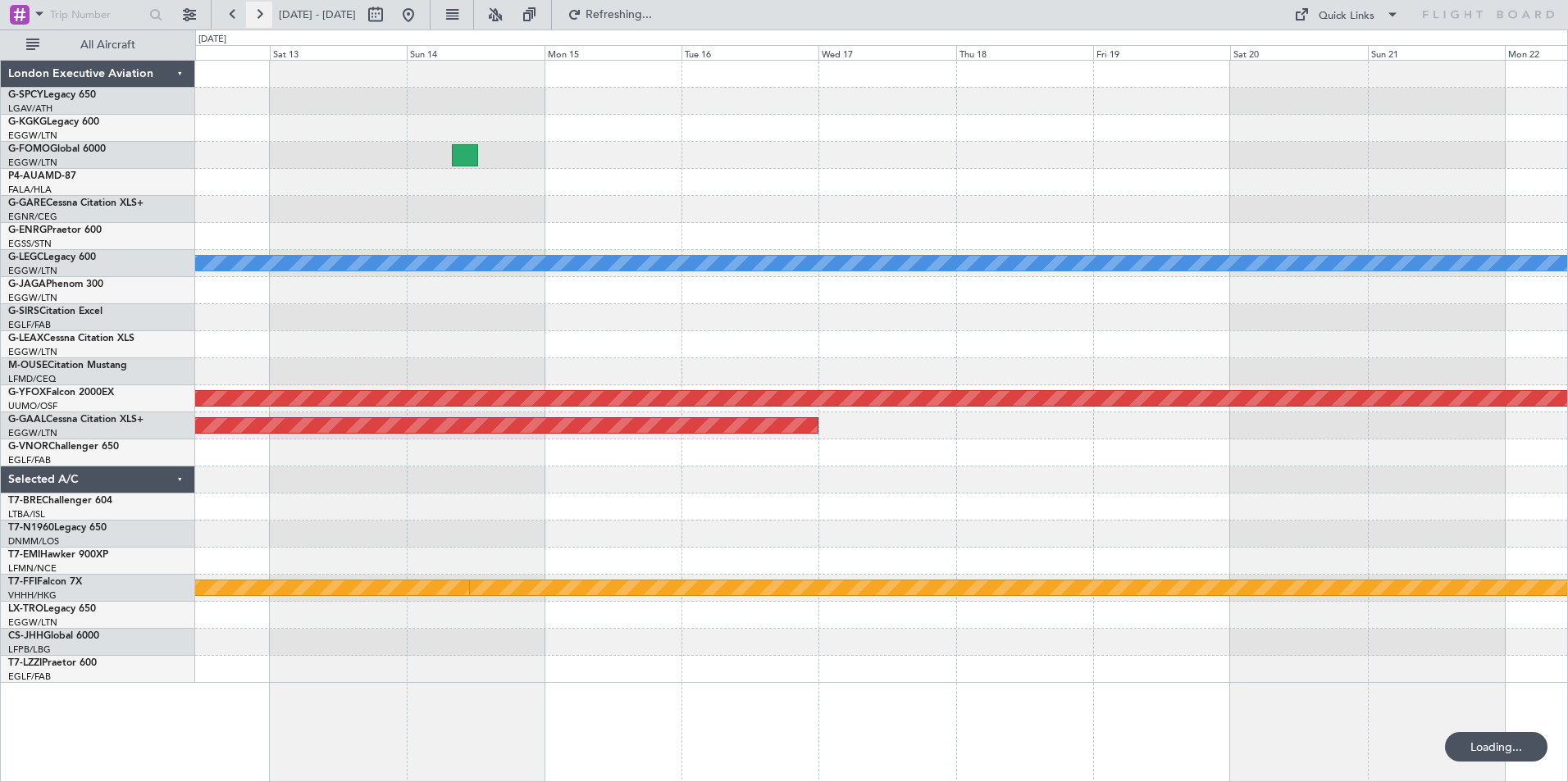
click at [258, 13] on button at bounding box center [259, 15] width 26 height 26
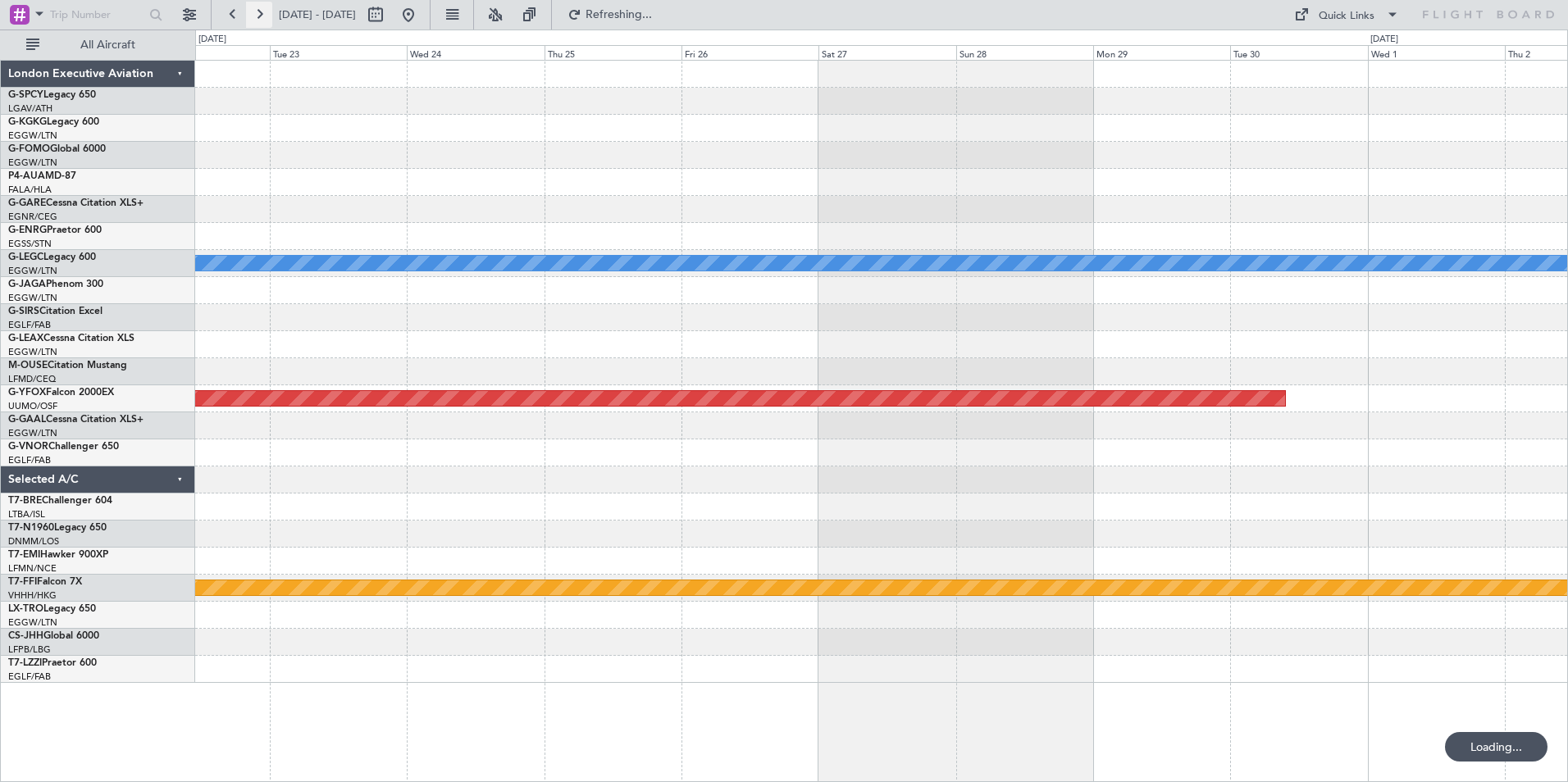
click at [258, 13] on button at bounding box center [259, 15] width 26 height 26
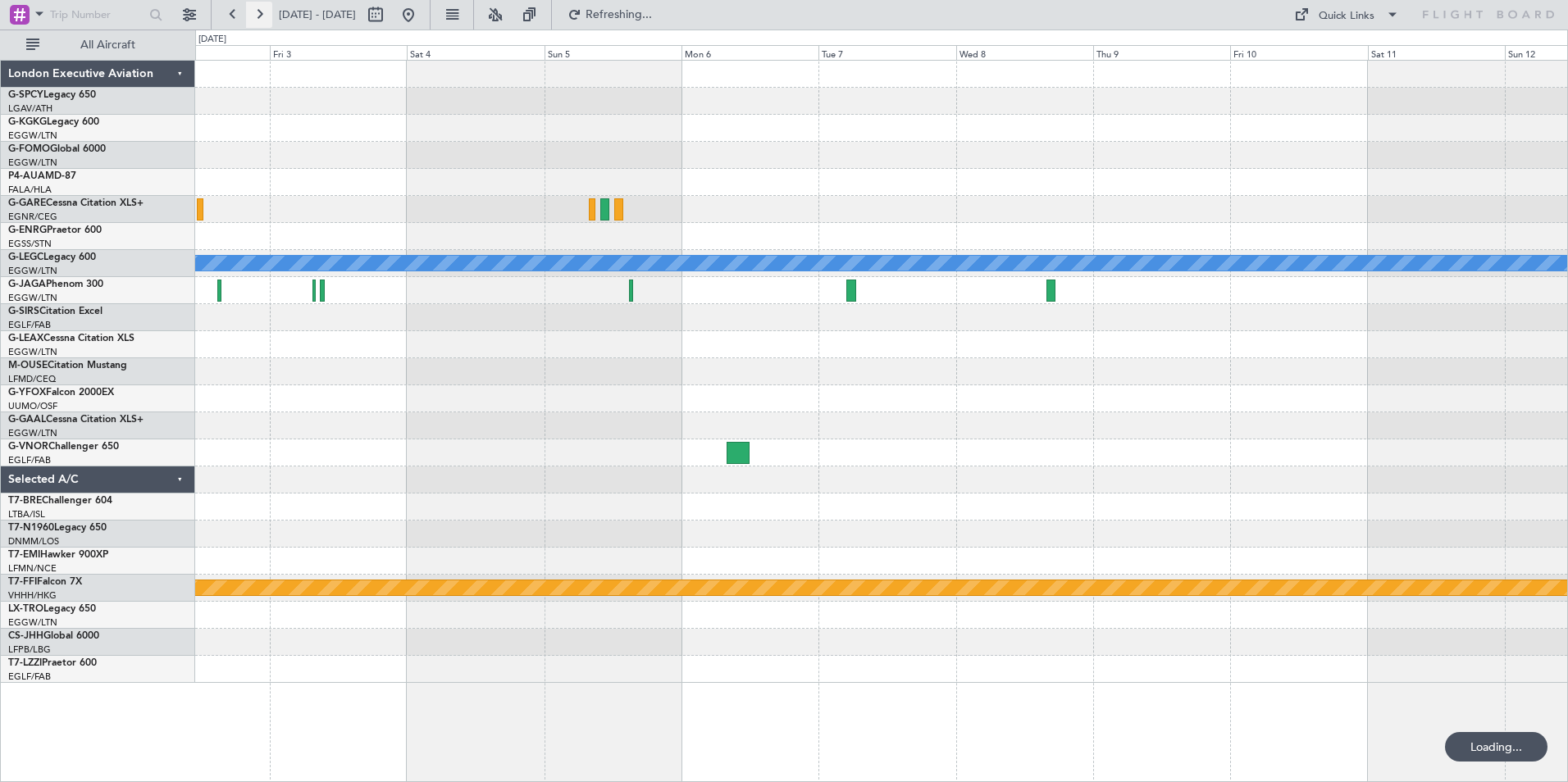
click at [258, 13] on button at bounding box center [259, 15] width 26 height 26
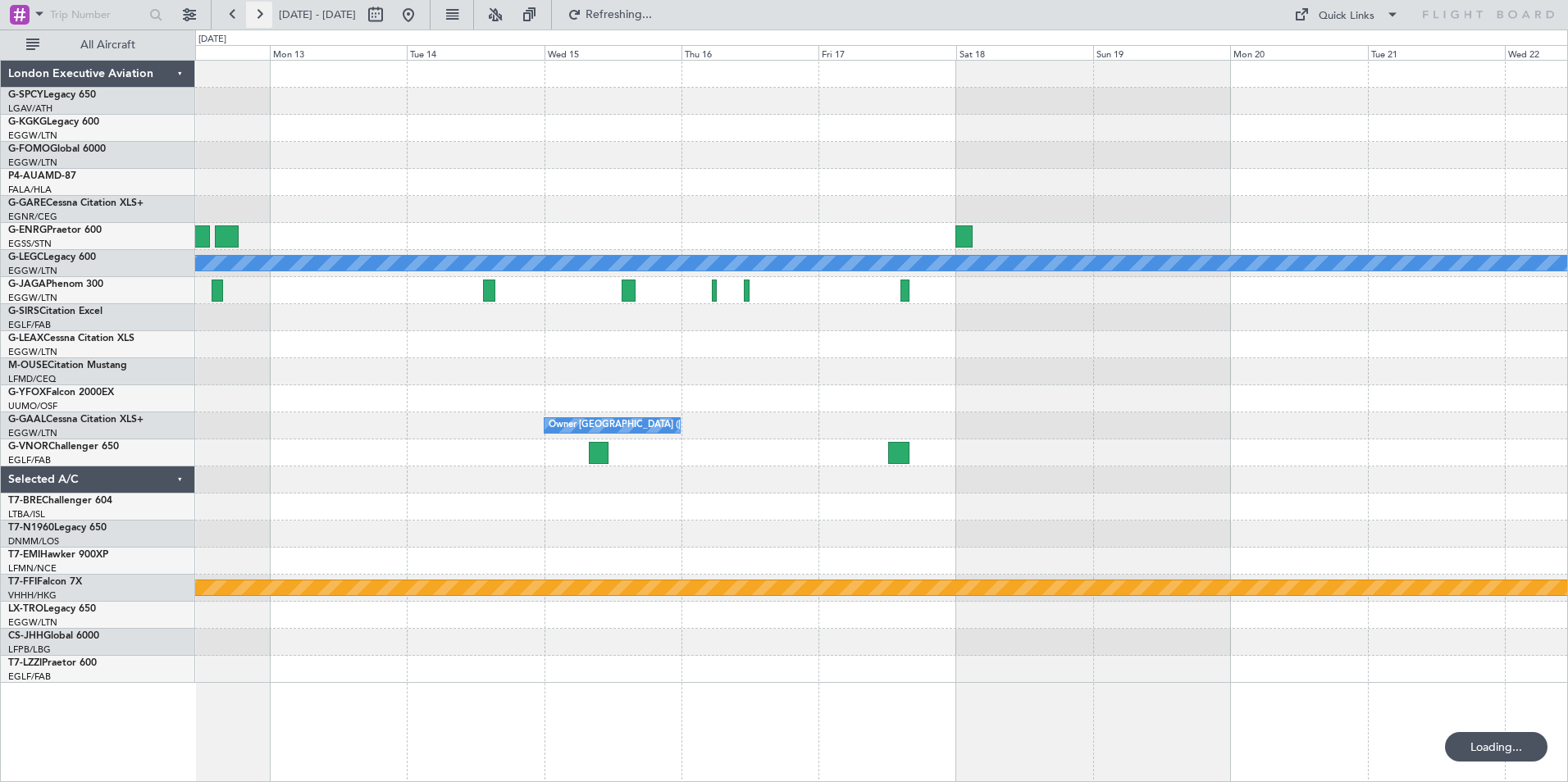
click at [258, 13] on button at bounding box center [259, 15] width 26 height 26
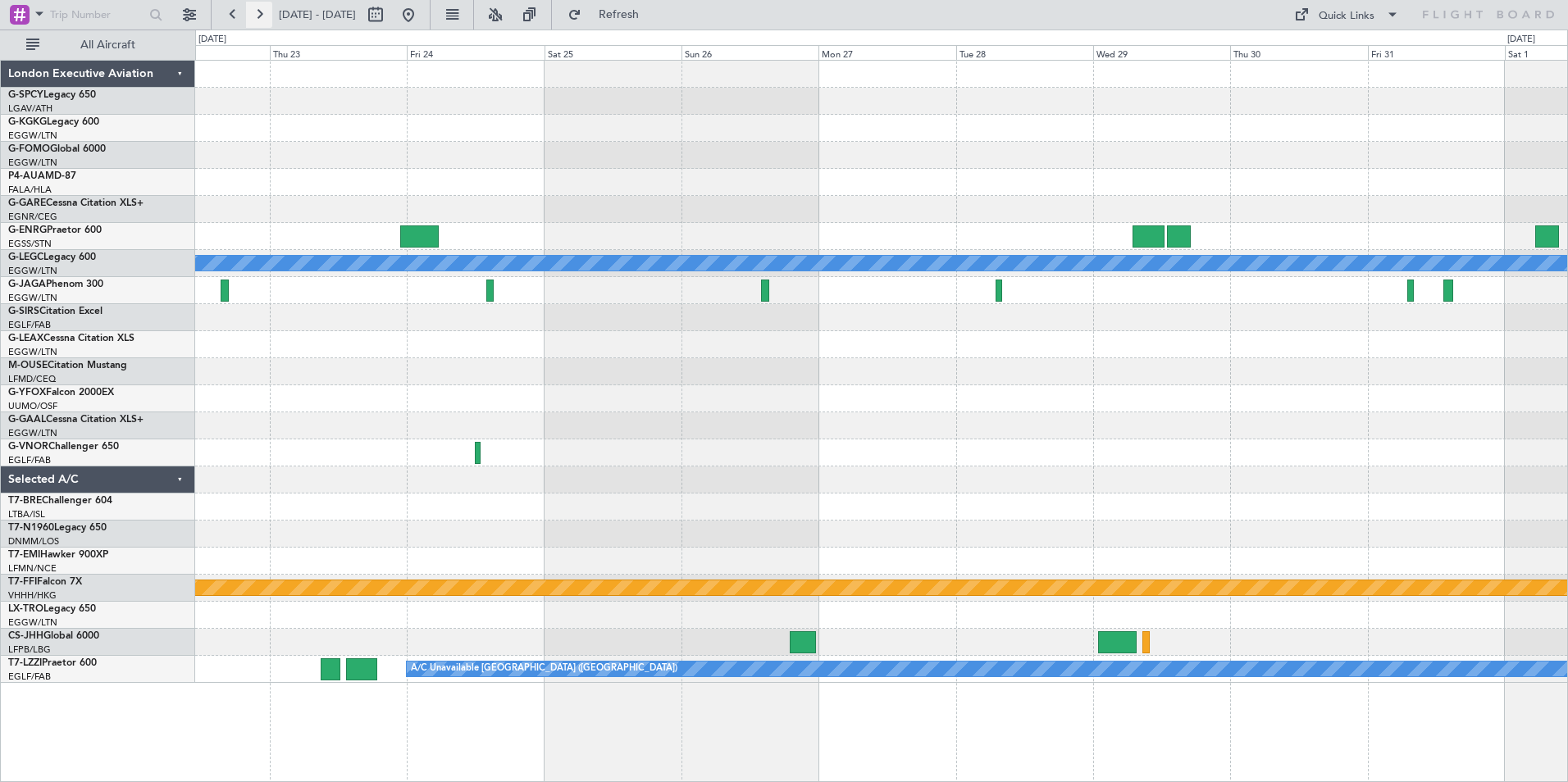
click at [259, 18] on button at bounding box center [259, 15] width 26 height 26
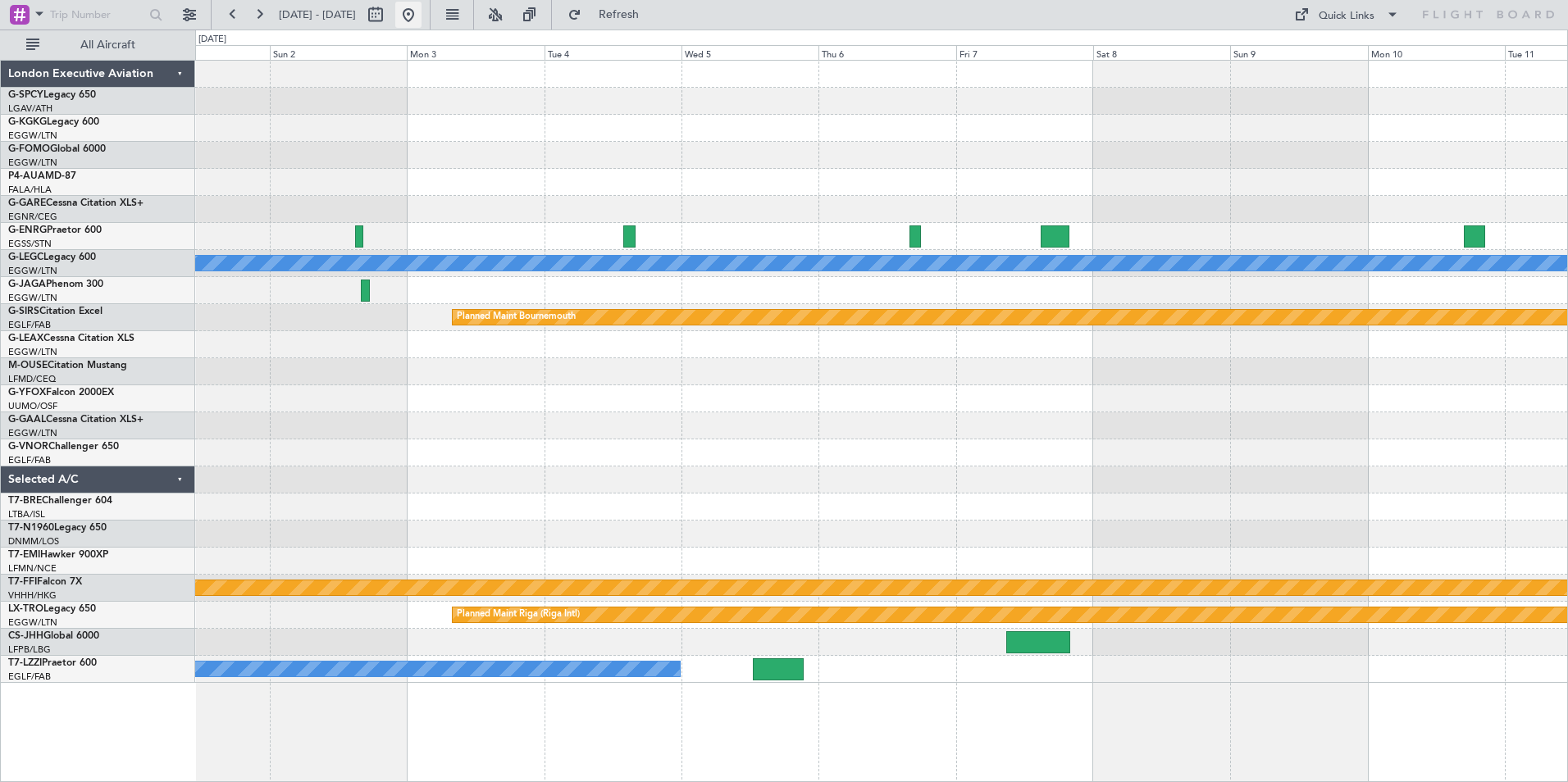
click at [422, 12] on button at bounding box center [408, 15] width 26 height 26
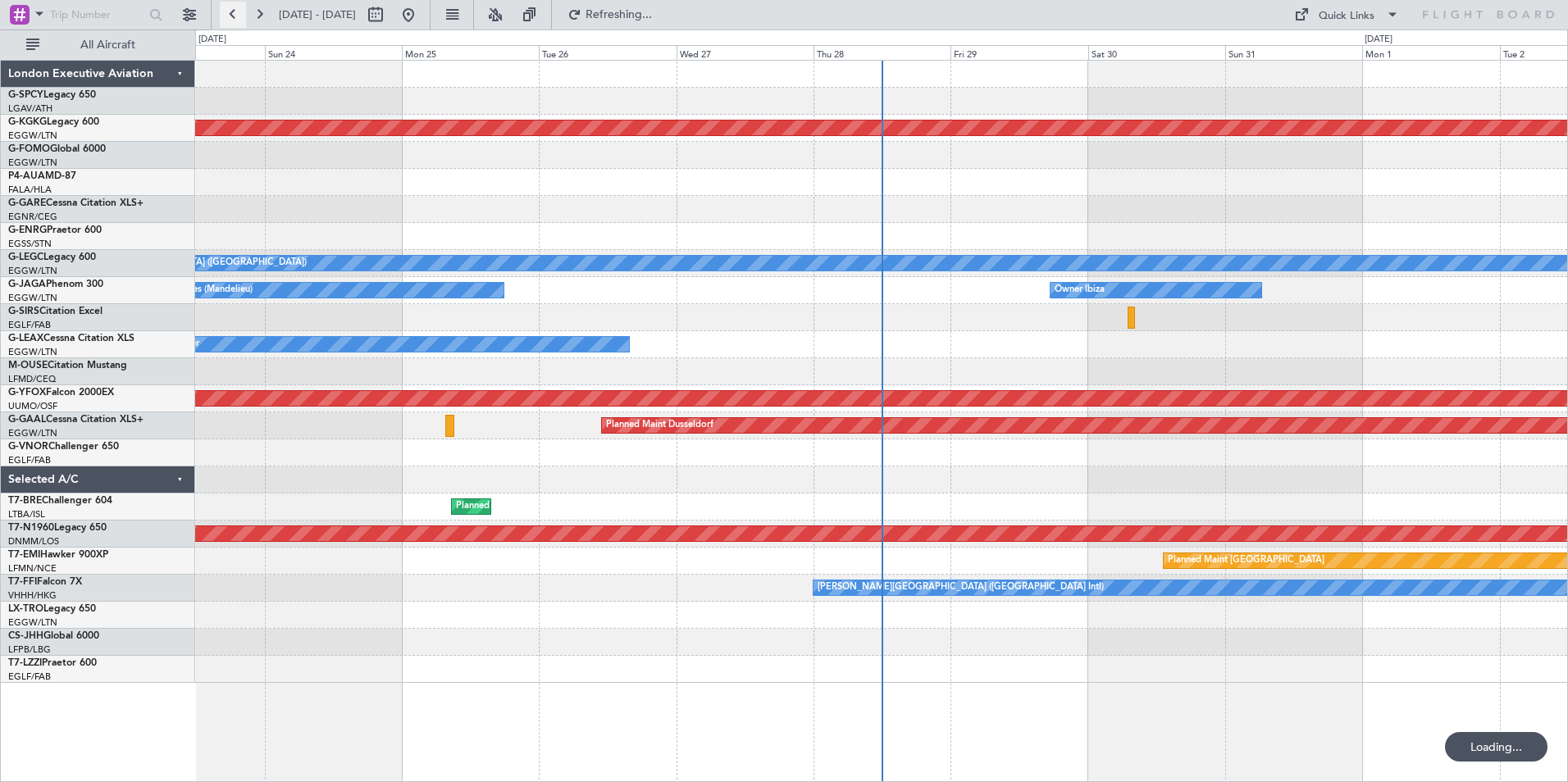
click at [234, 19] on button at bounding box center [232, 15] width 26 height 26
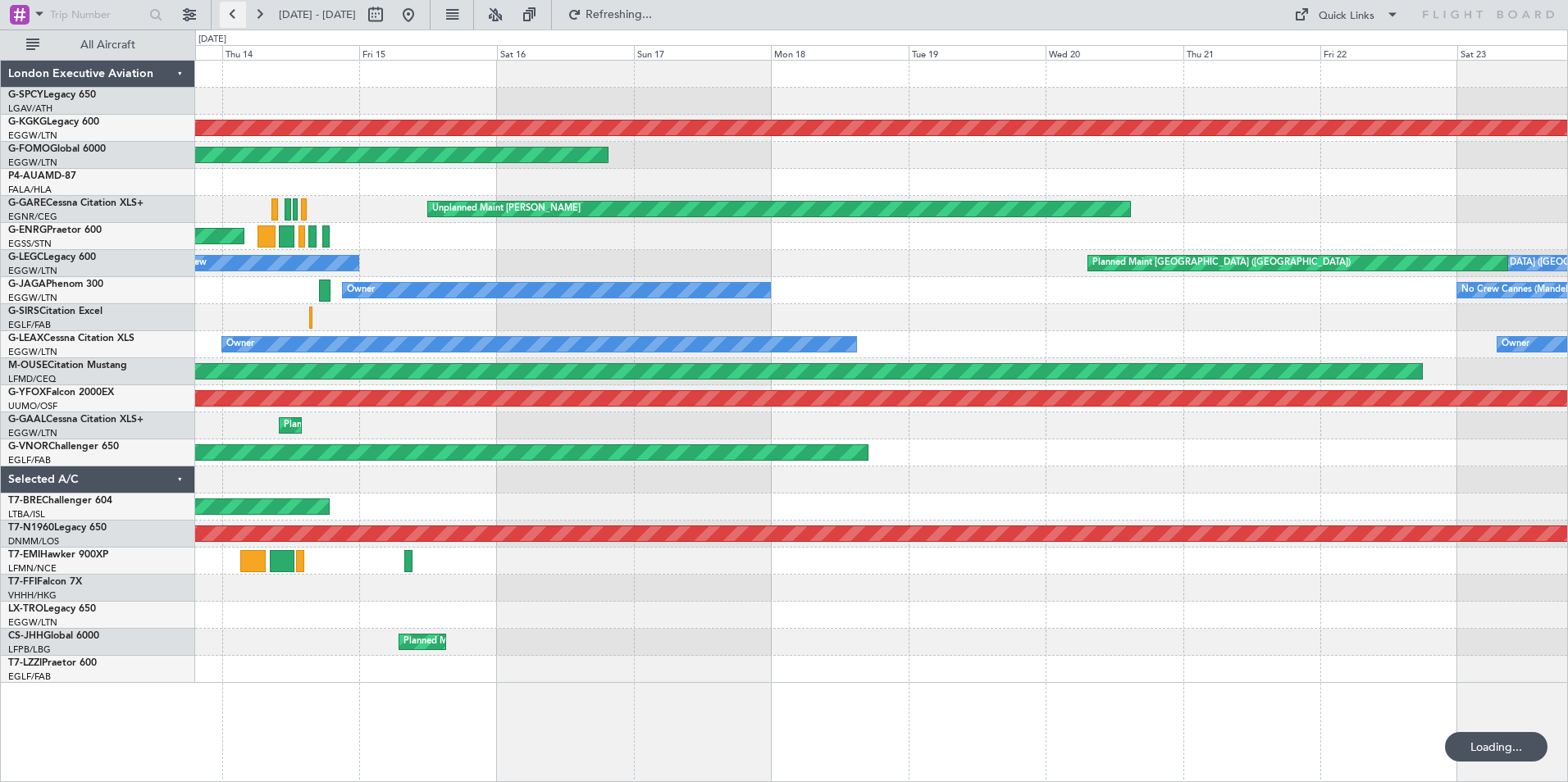
click at [234, 19] on button at bounding box center [232, 15] width 26 height 26
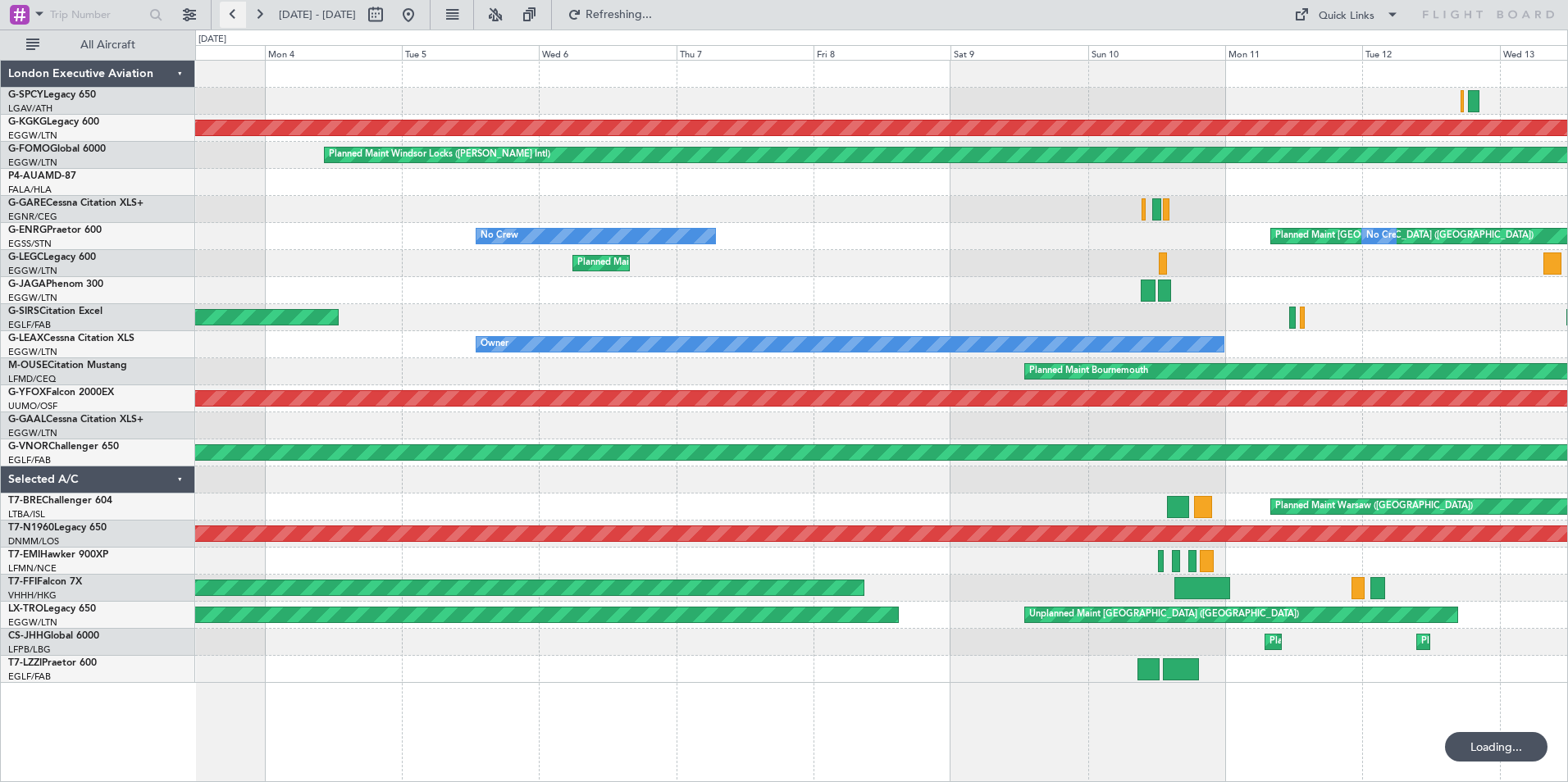
click at [234, 19] on button at bounding box center [232, 15] width 26 height 26
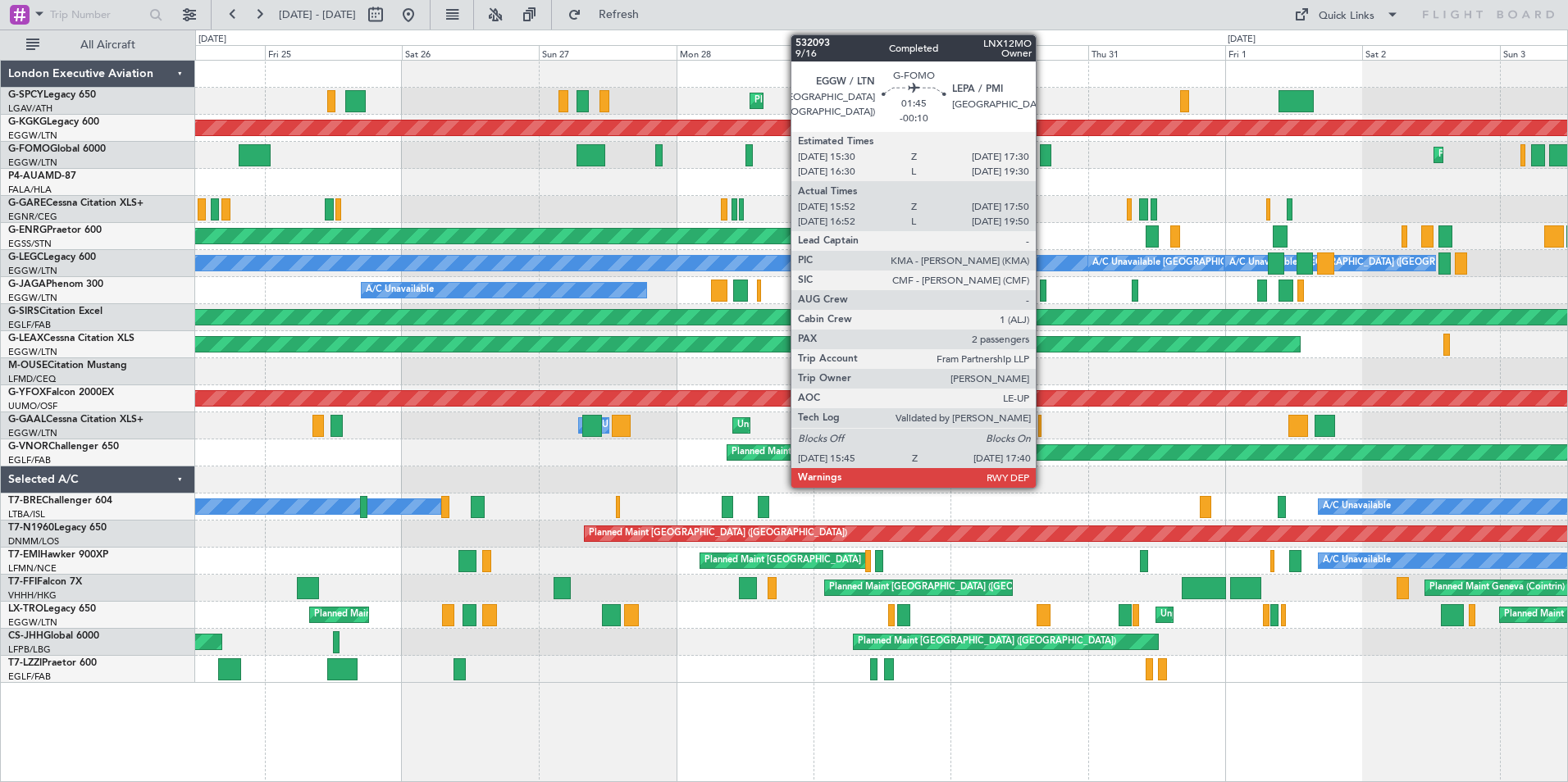
click at [1043, 159] on div at bounding box center [1045, 155] width 12 height 22
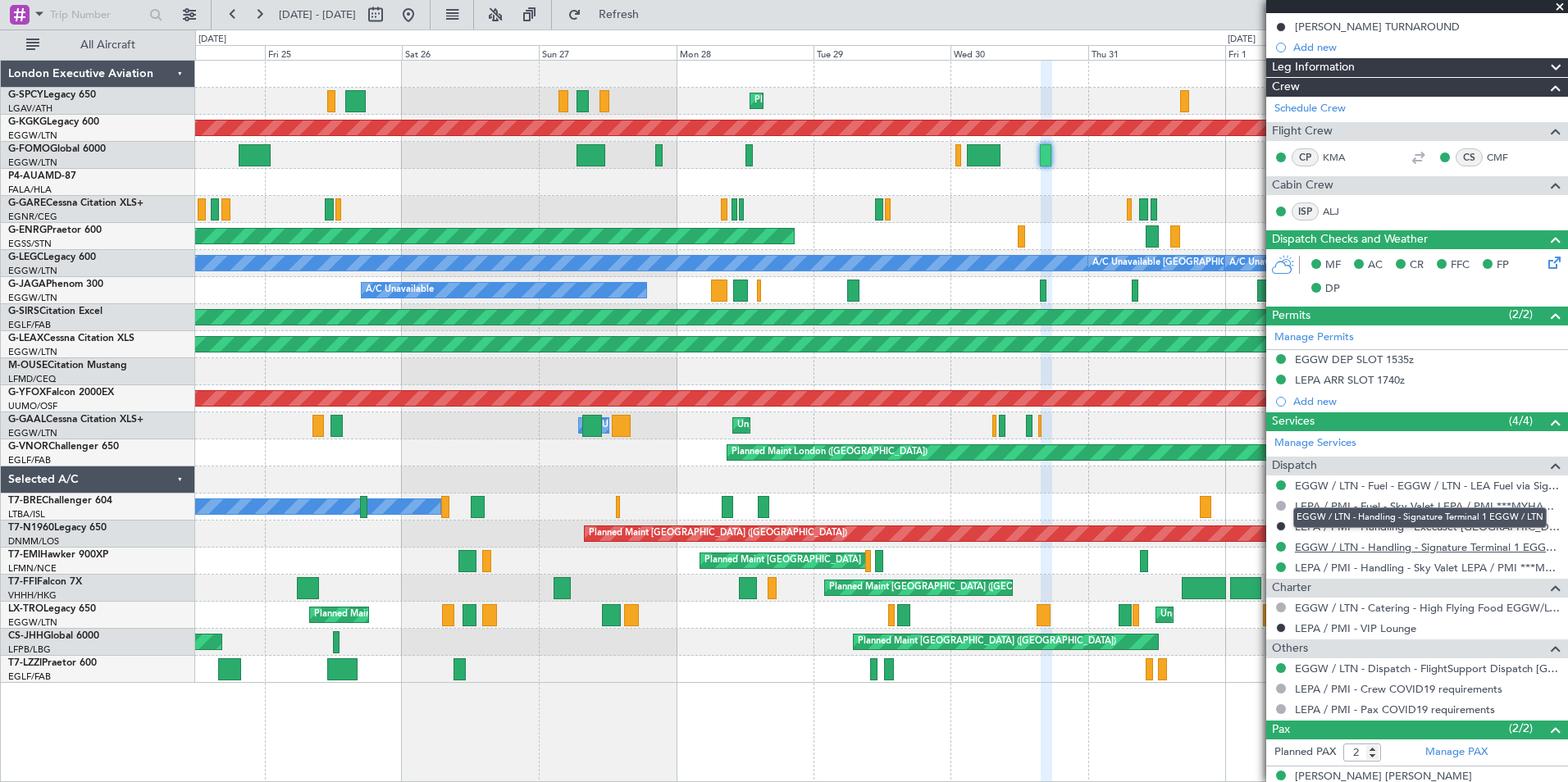
scroll to position [201, 0]
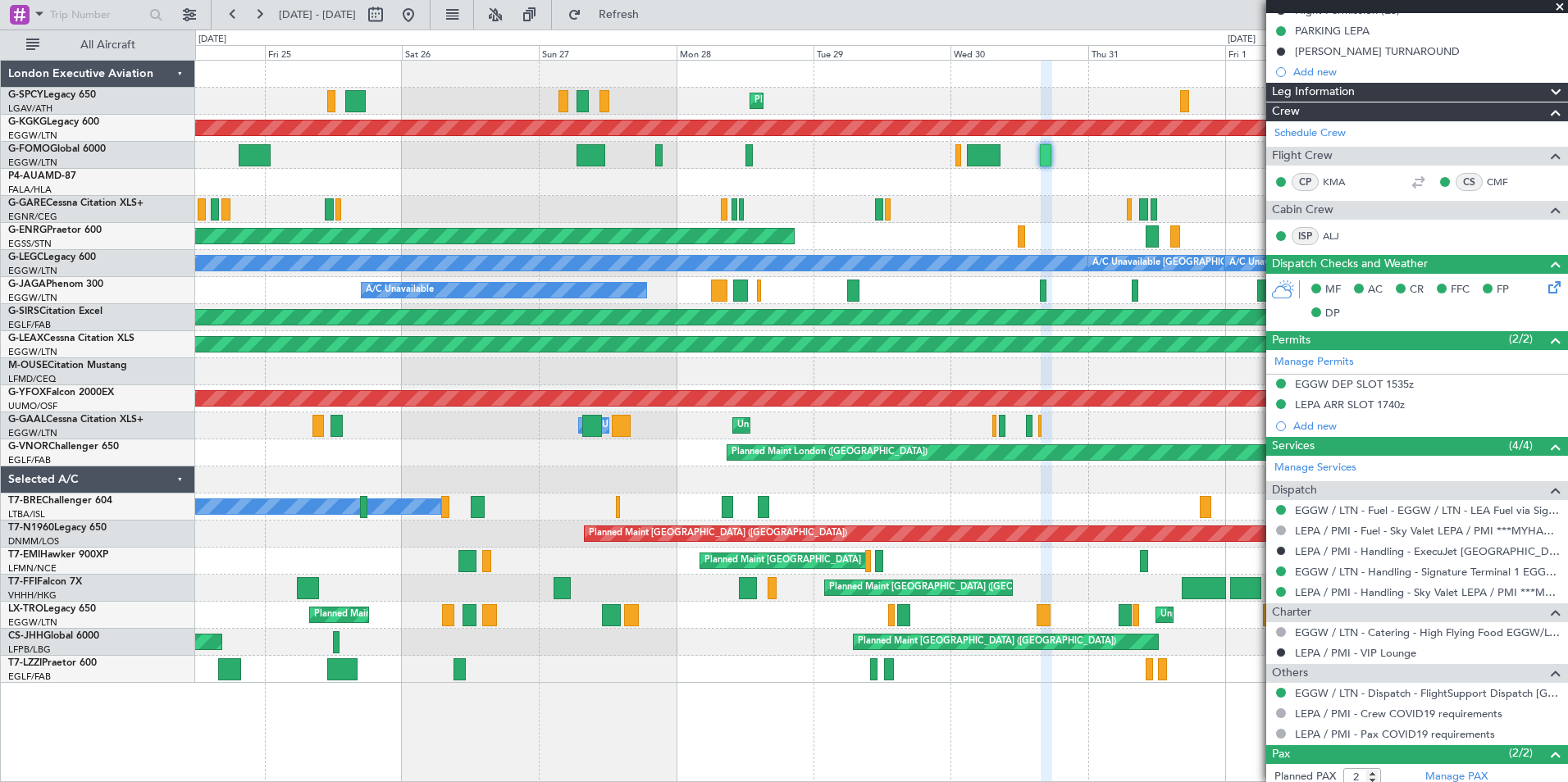
click at [1566, 4] on span at bounding box center [1560, 7] width 16 height 15
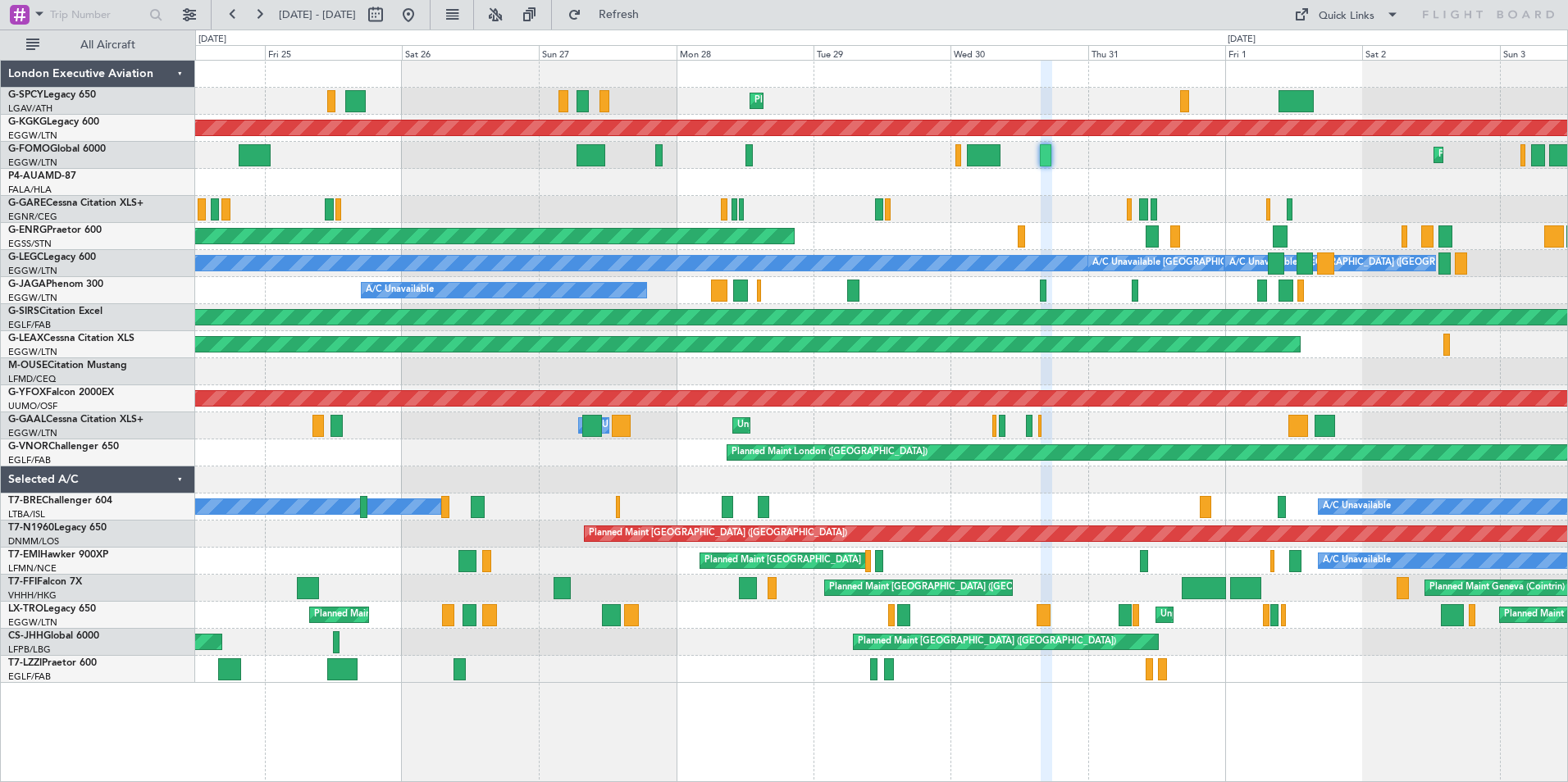
type input "0"
click at [255, 11] on button at bounding box center [259, 15] width 26 height 26
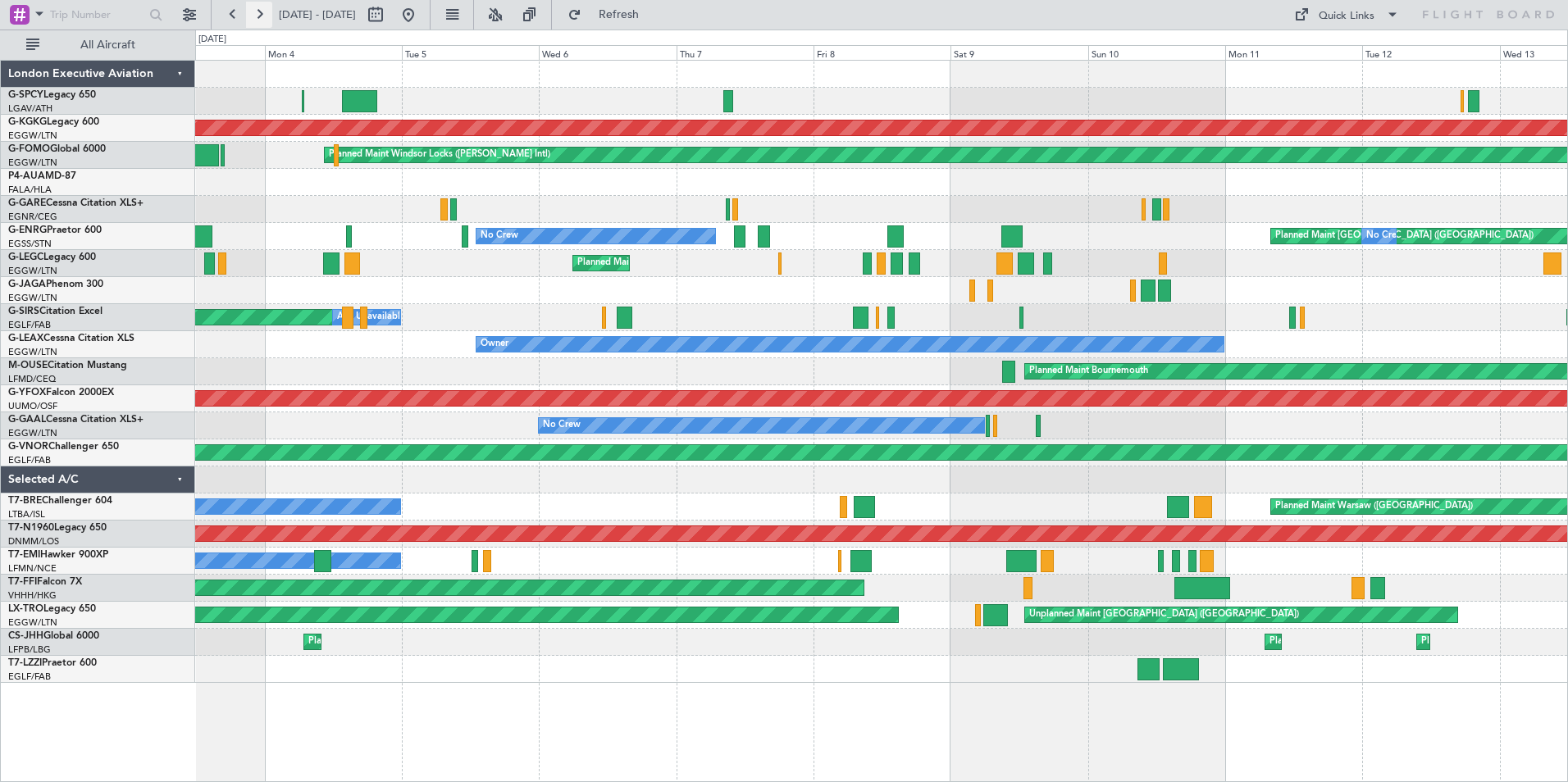
click at [256, 16] on button at bounding box center [259, 15] width 26 height 26
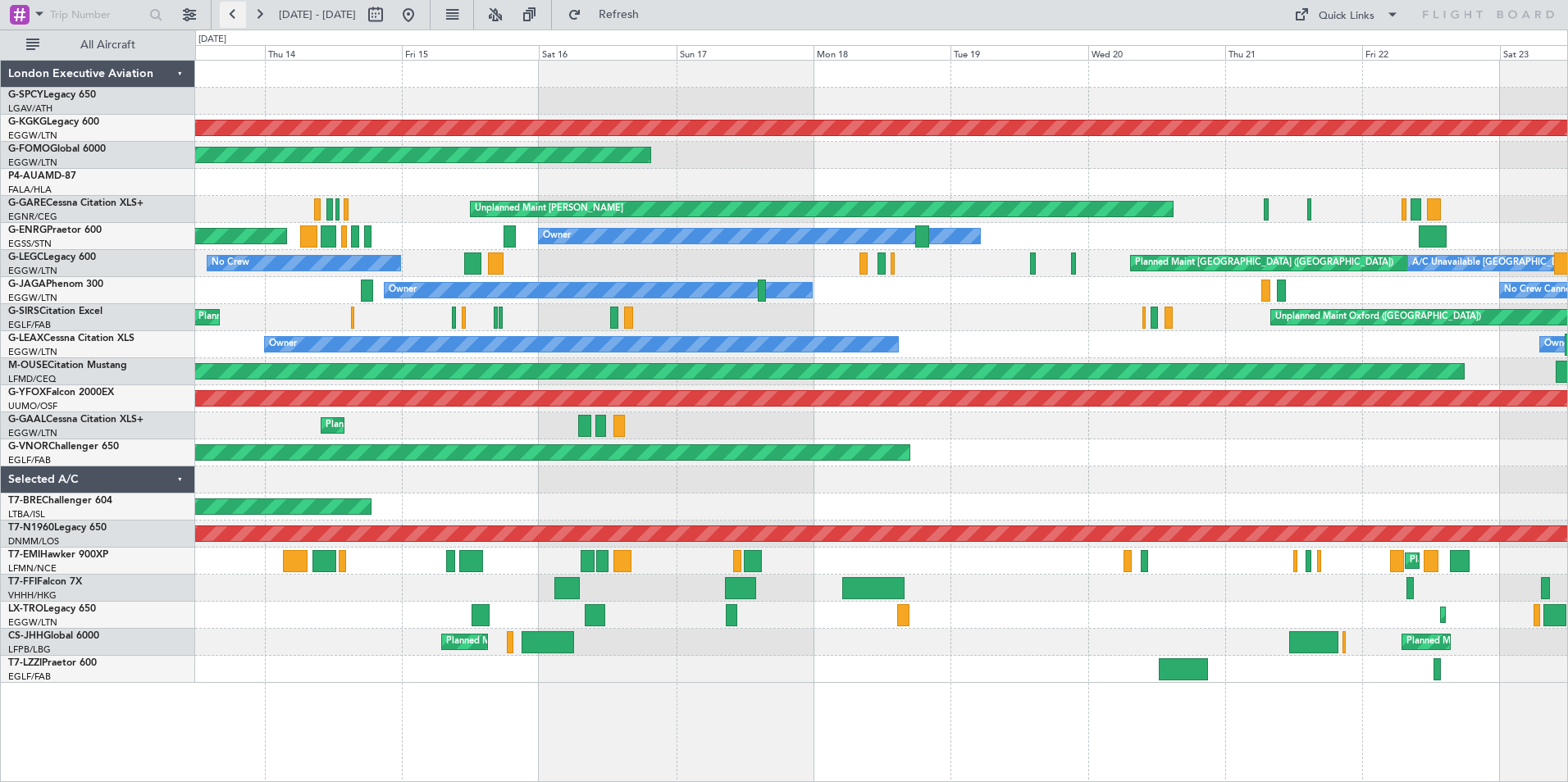
click at [236, 16] on button at bounding box center [232, 15] width 26 height 26
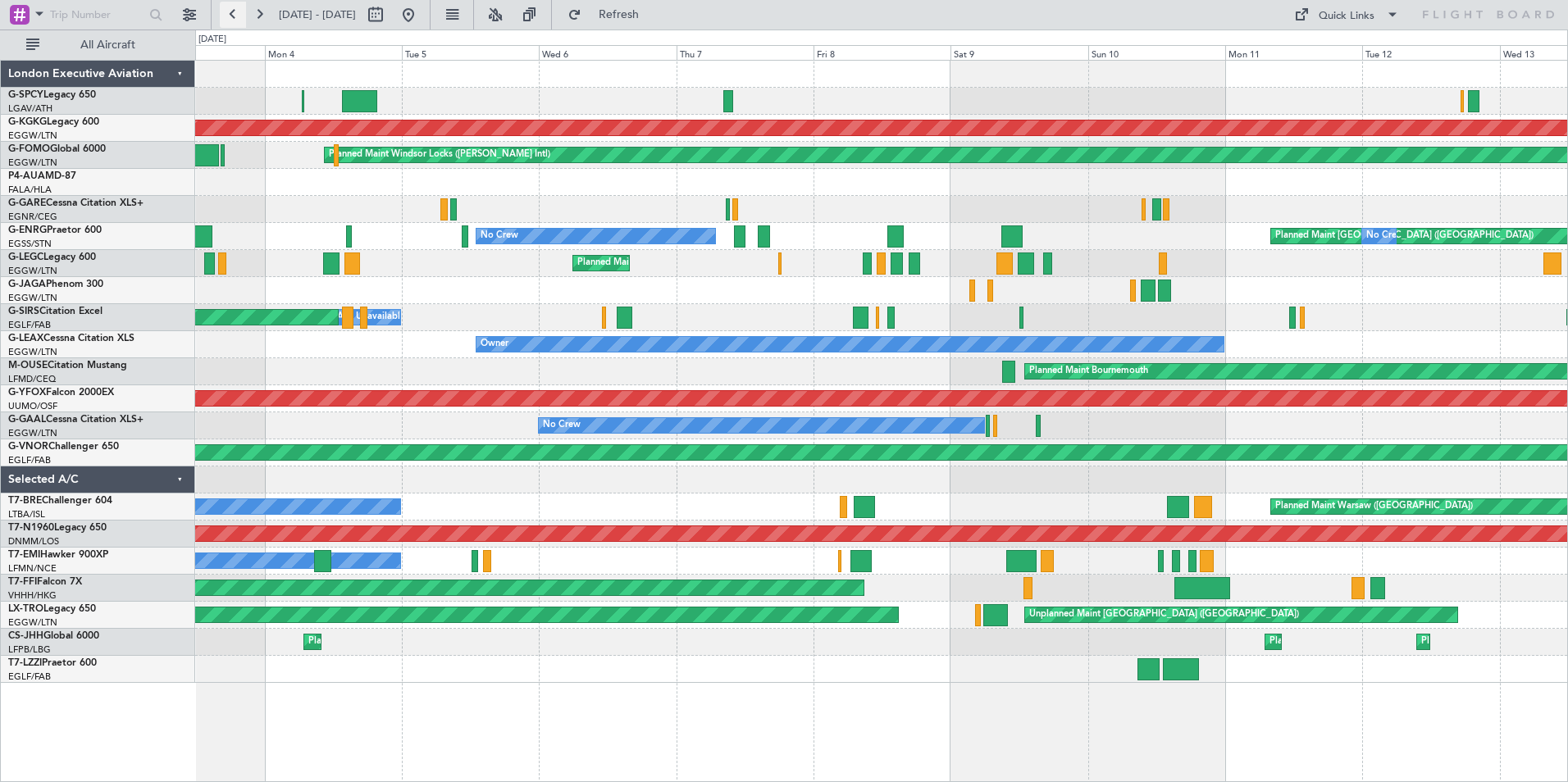
click at [236, 16] on button at bounding box center [232, 15] width 26 height 26
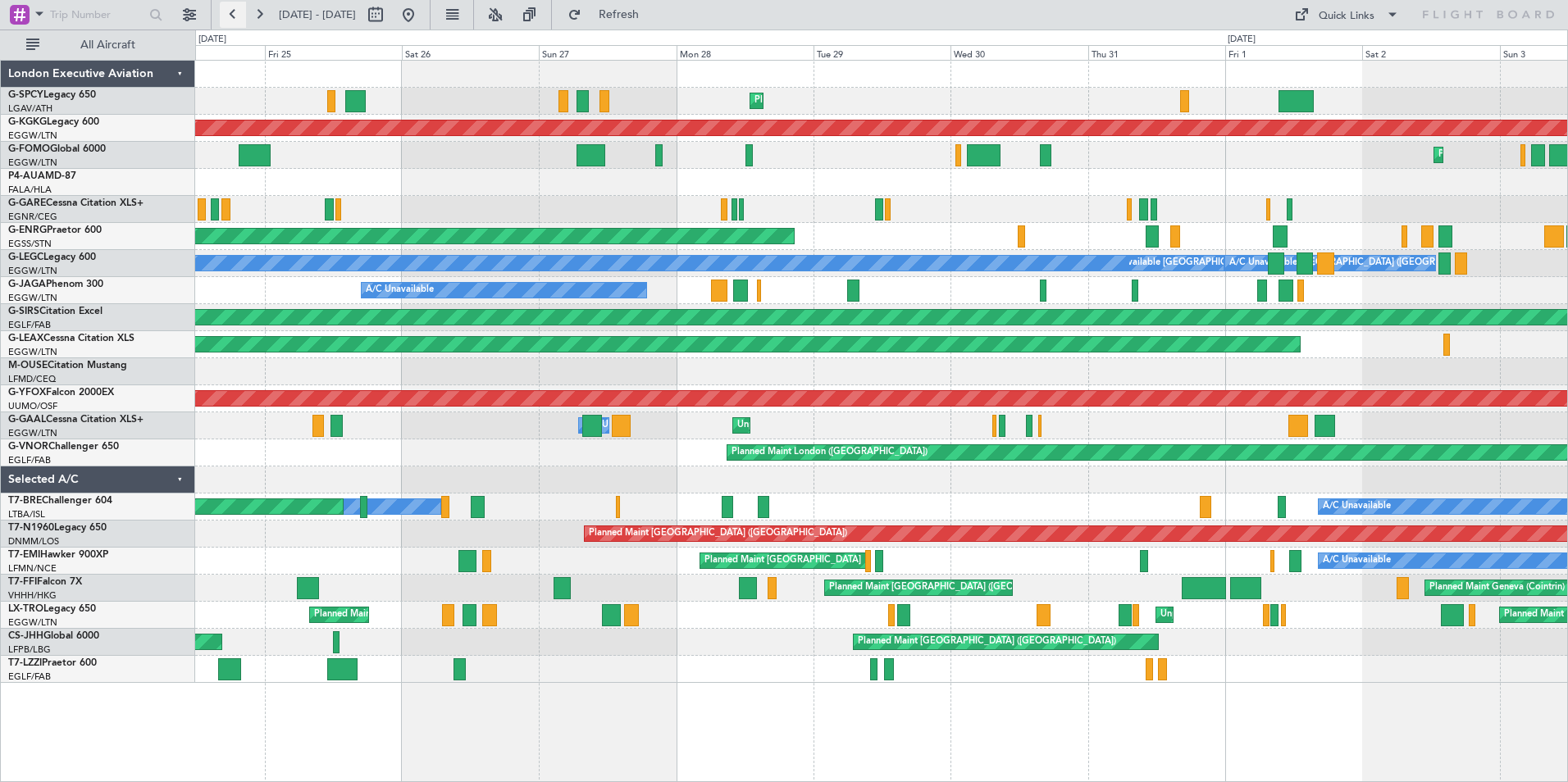
click at [236, 16] on button at bounding box center [232, 15] width 26 height 26
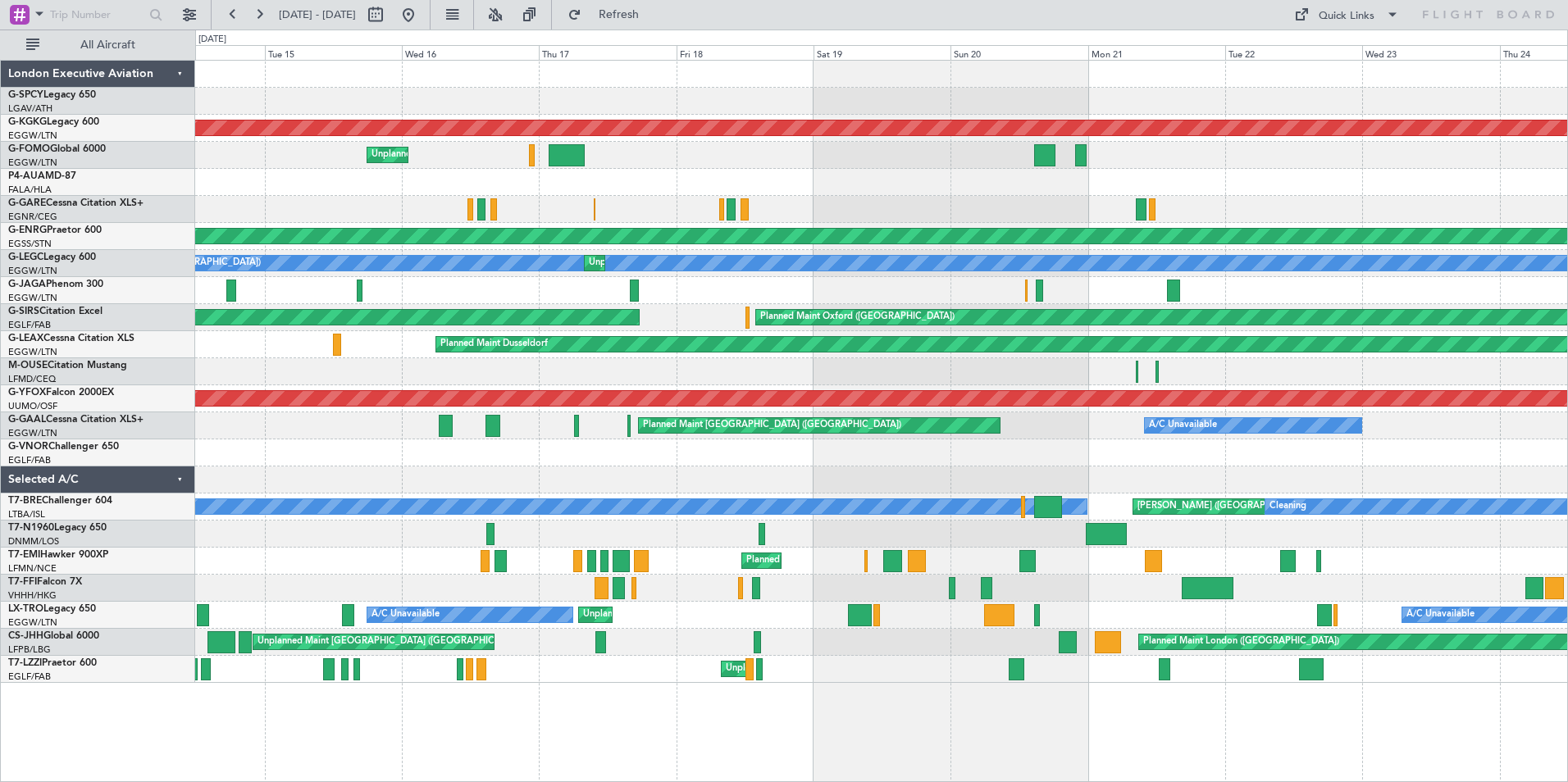
click at [422, 9] on button at bounding box center [408, 15] width 26 height 26
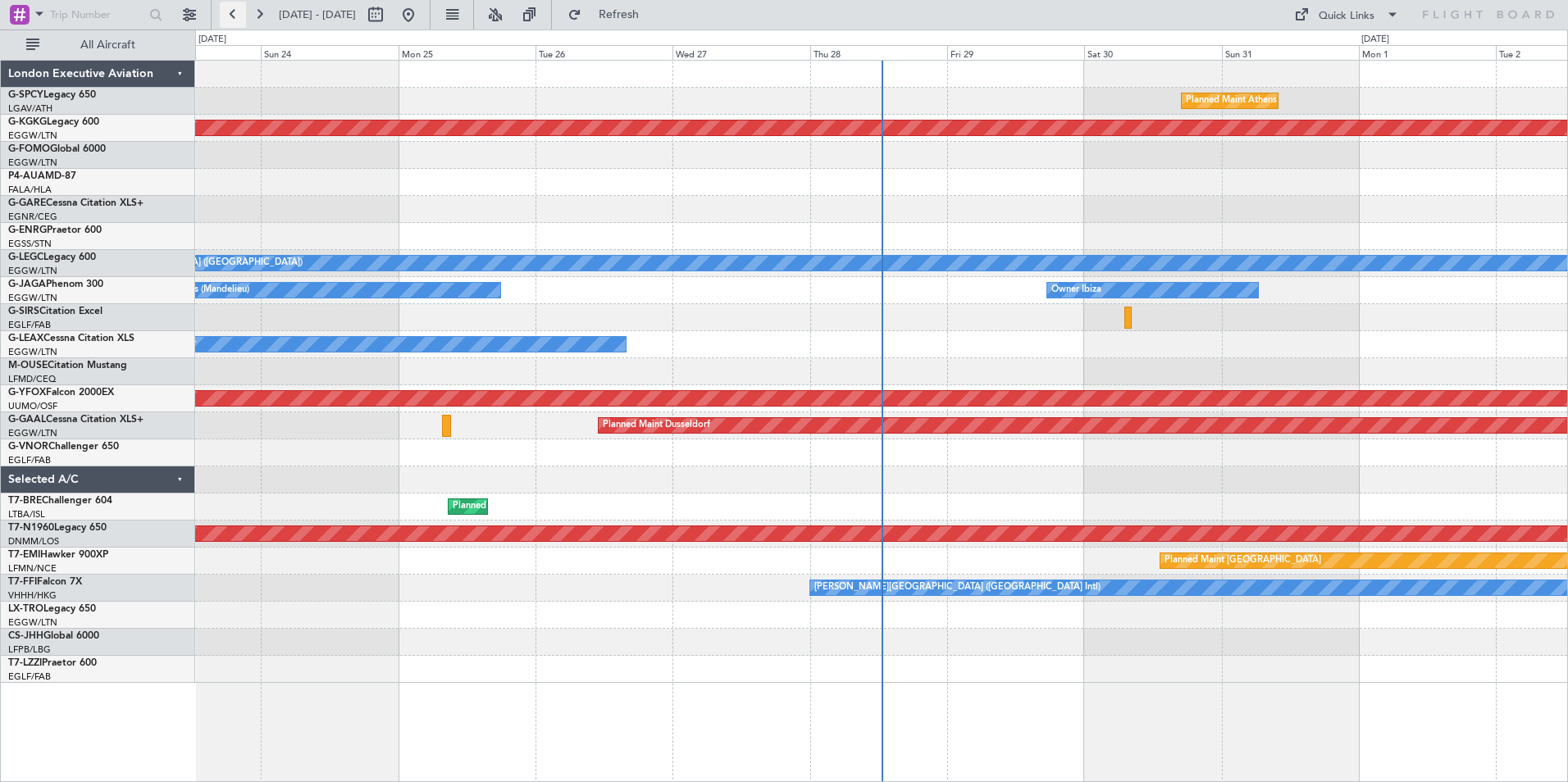
click at [233, 17] on button at bounding box center [232, 15] width 26 height 26
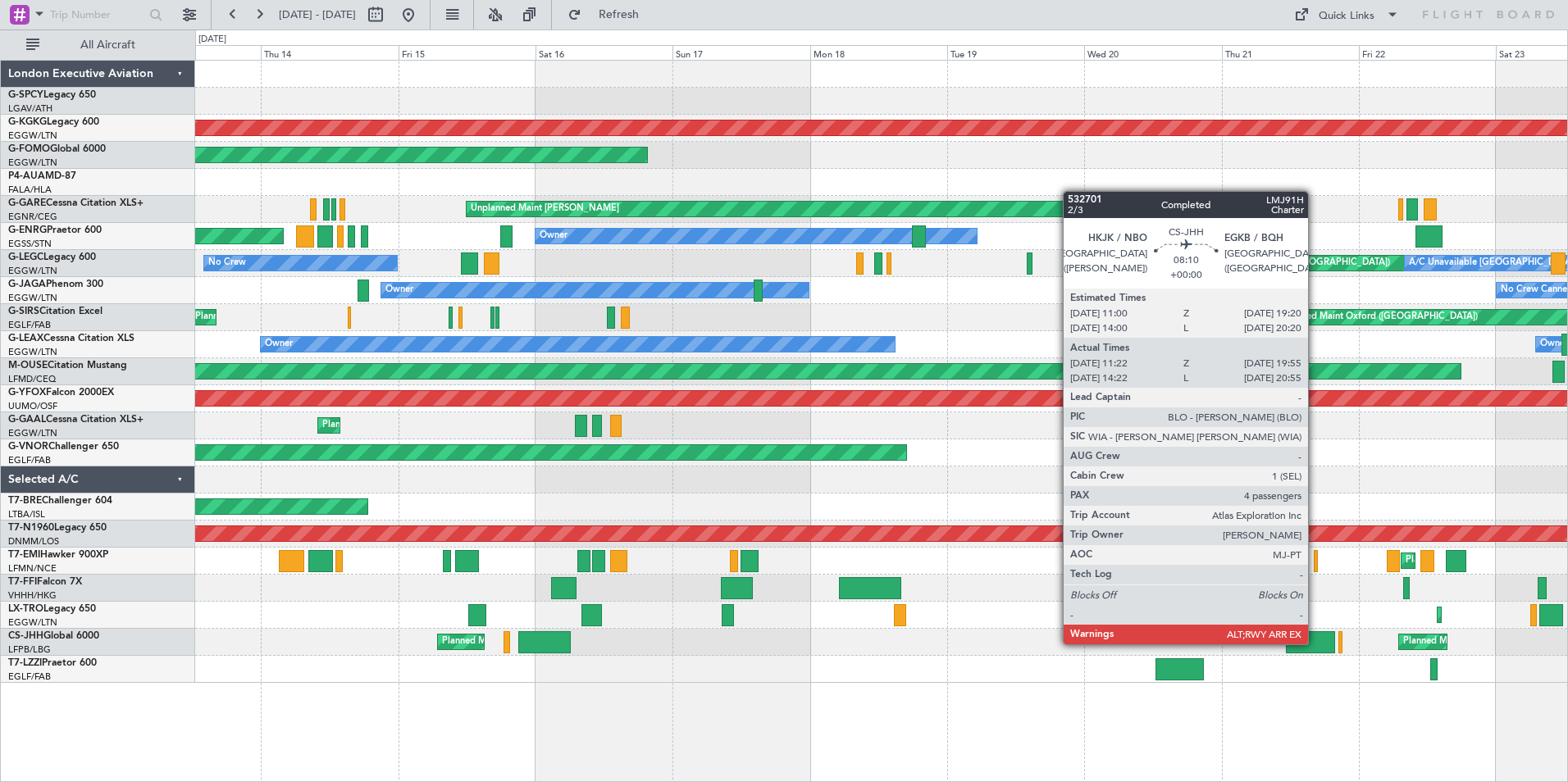
click at [1315, 643] on div at bounding box center [1310, 643] width 49 height 22
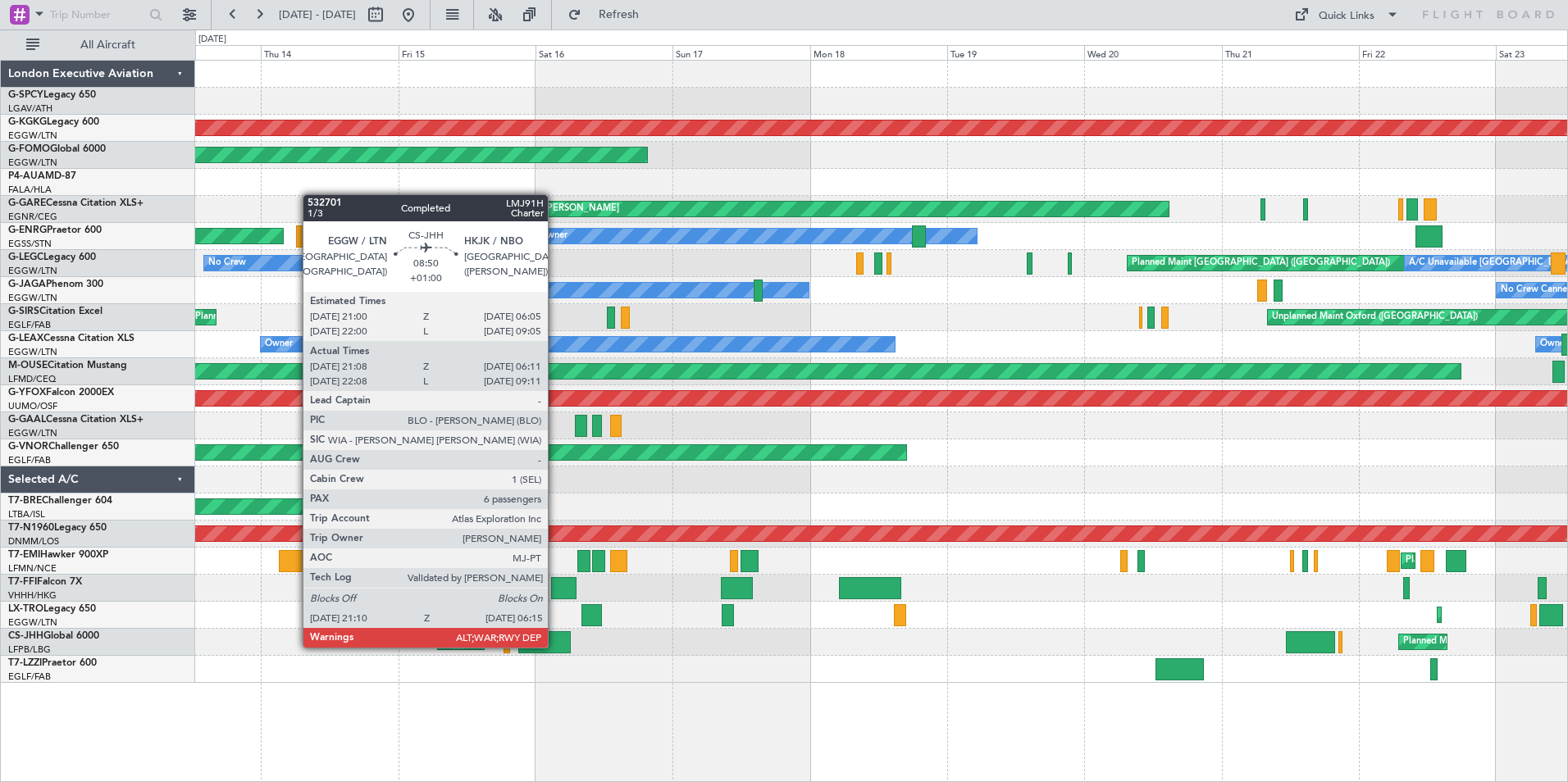
click at [555, 646] on div at bounding box center [545, 643] width 53 height 22
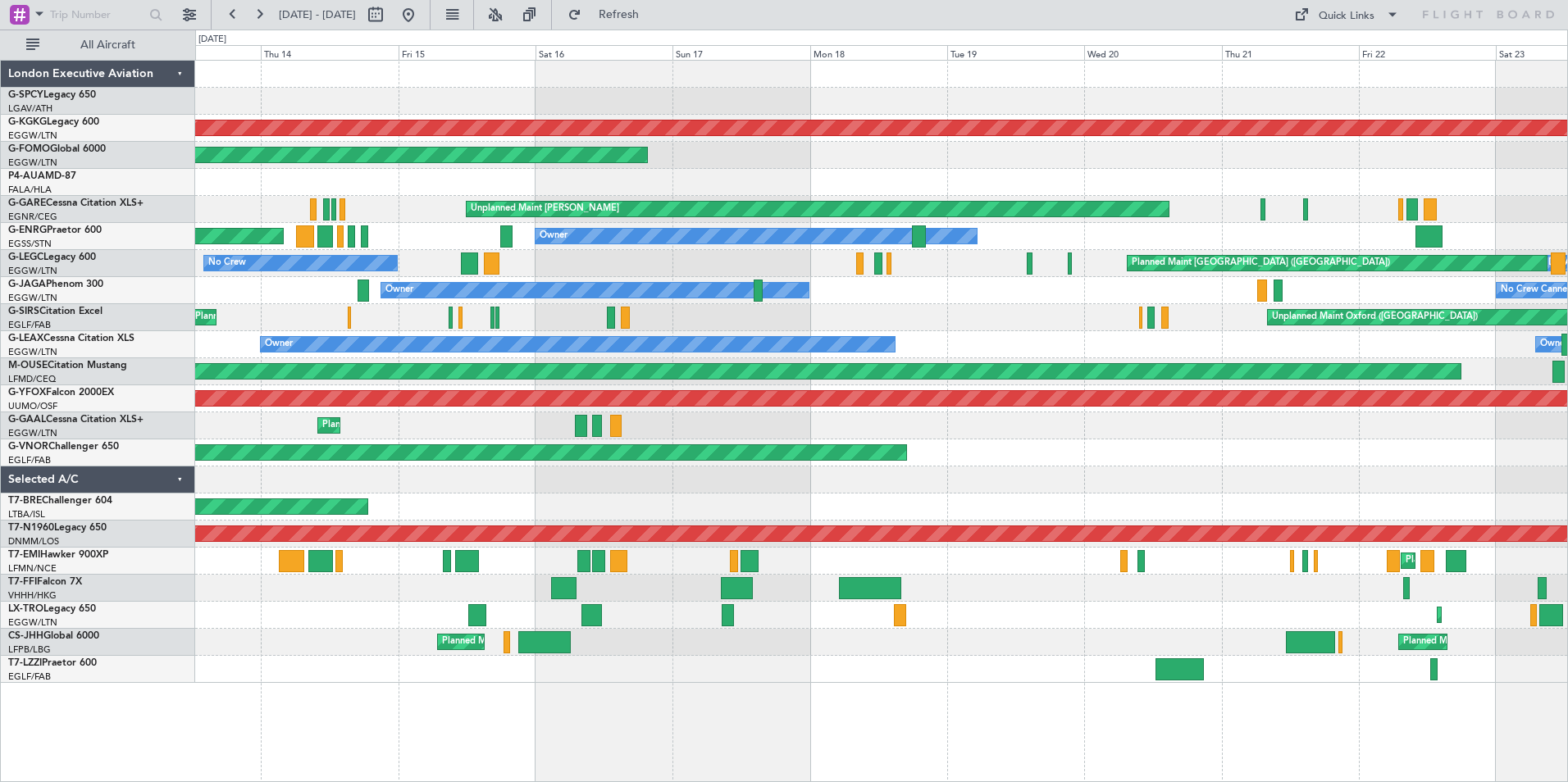
click at [1341, 643] on div "Planned Maint Paris (Le Bourget) Planned Maint London (Luton) Planned Maint Par…" at bounding box center [880, 643] width 1371 height 27
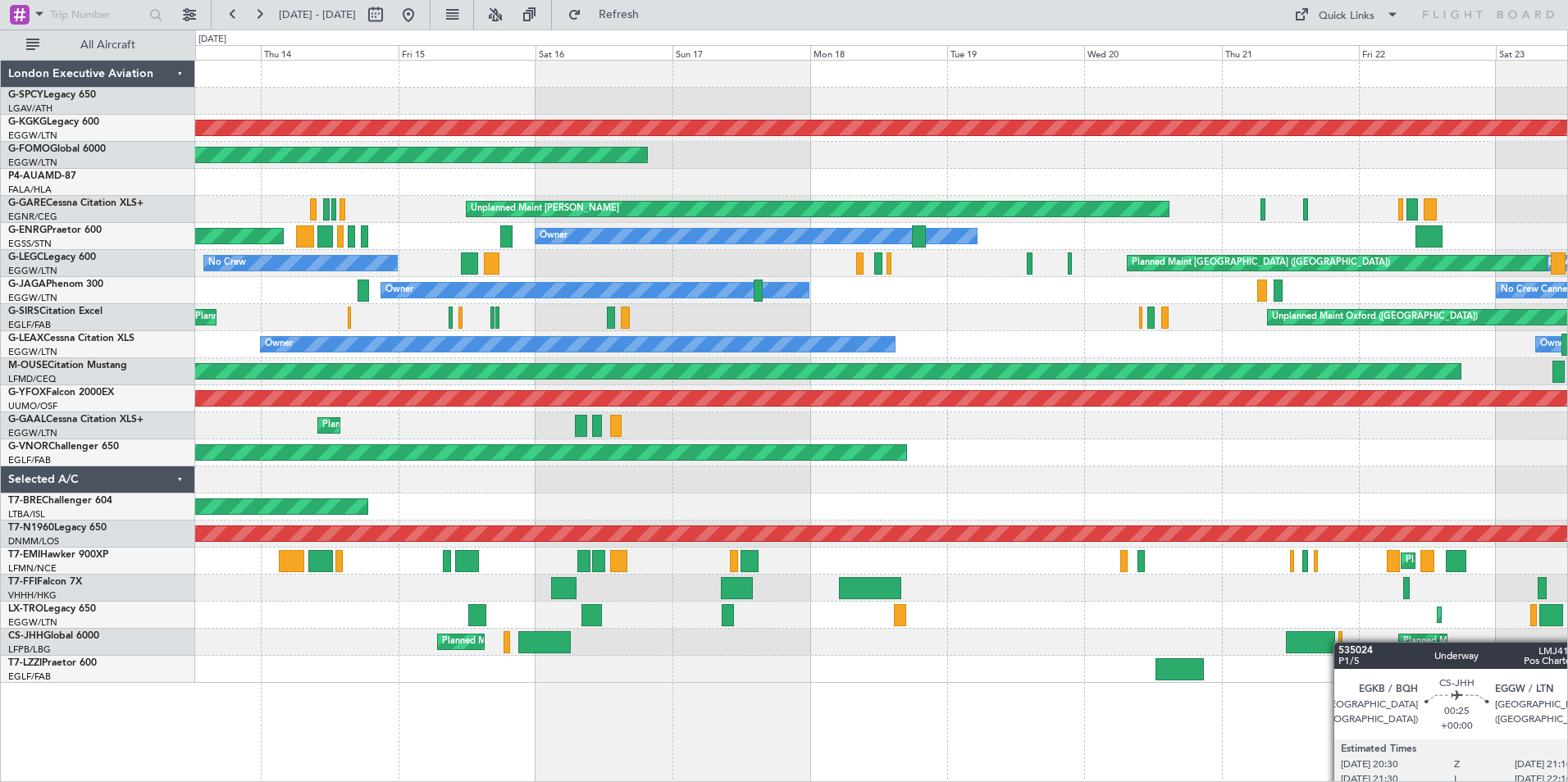
click at [1341, 643] on div at bounding box center [1340, 643] width 4 height 22
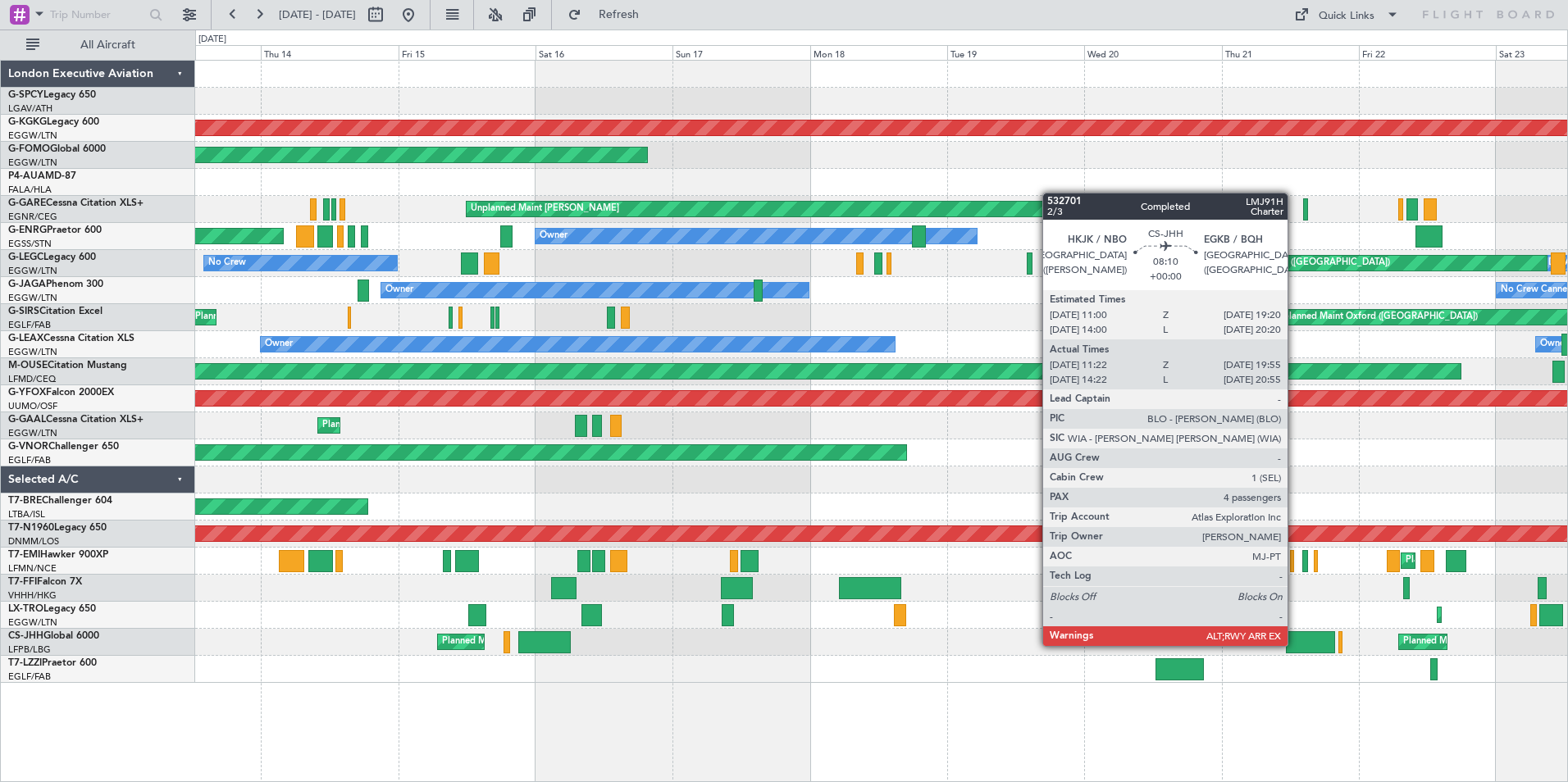
click at [1295, 644] on div at bounding box center [1310, 643] width 49 height 22
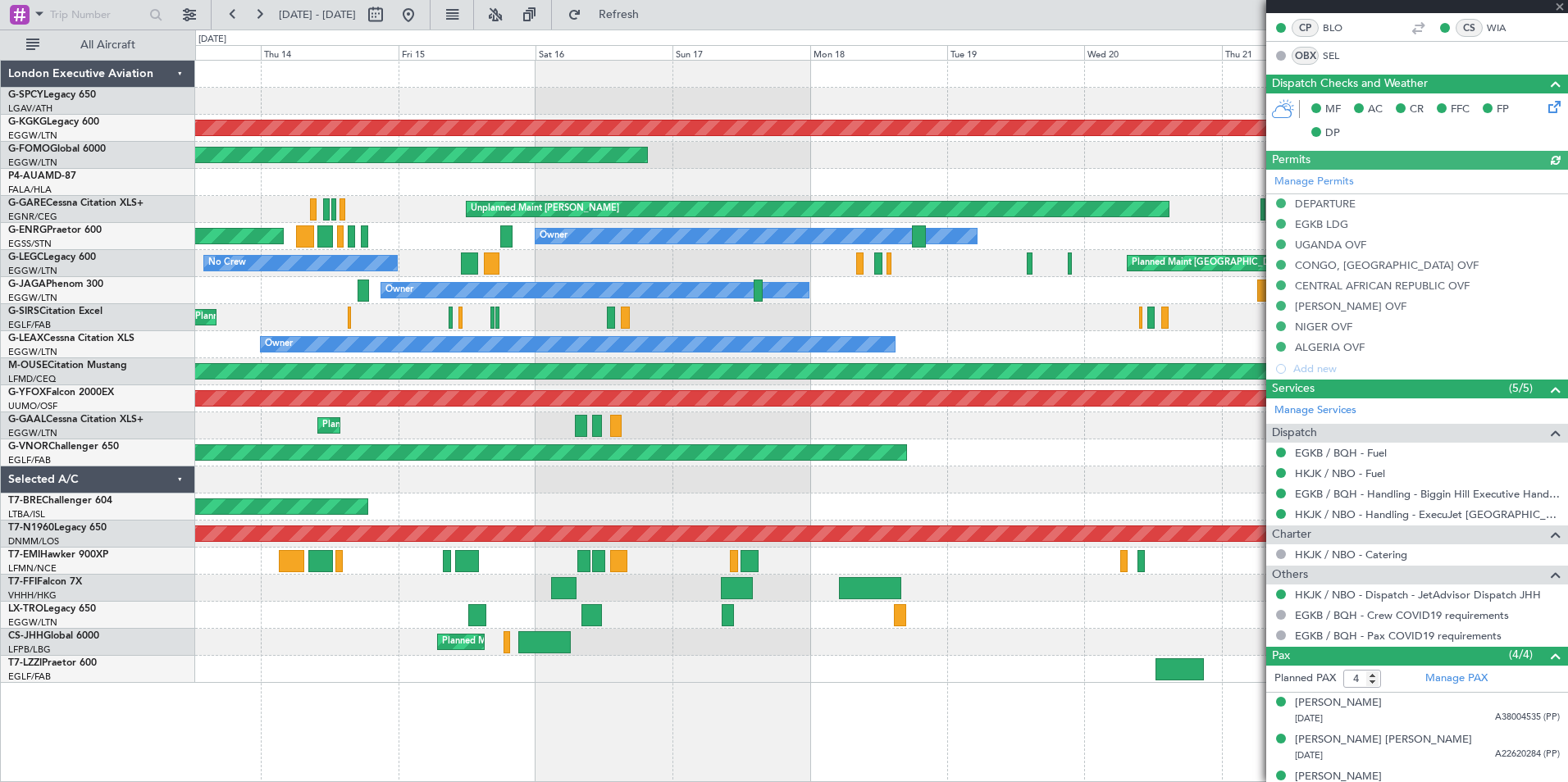
scroll to position [475, 0]
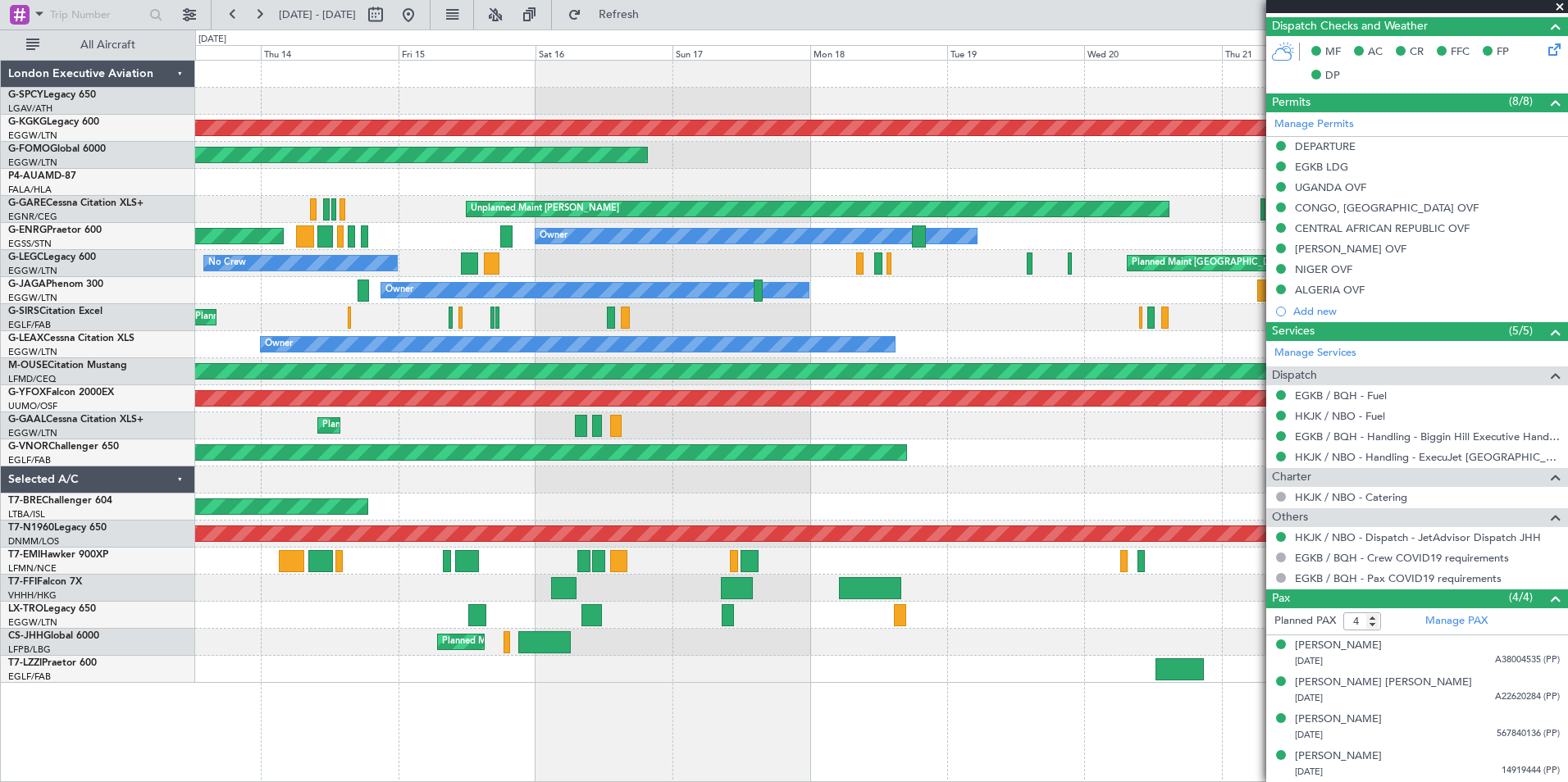
click at [1556, 5] on span at bounding box center [1560, 7] width 16 height 15
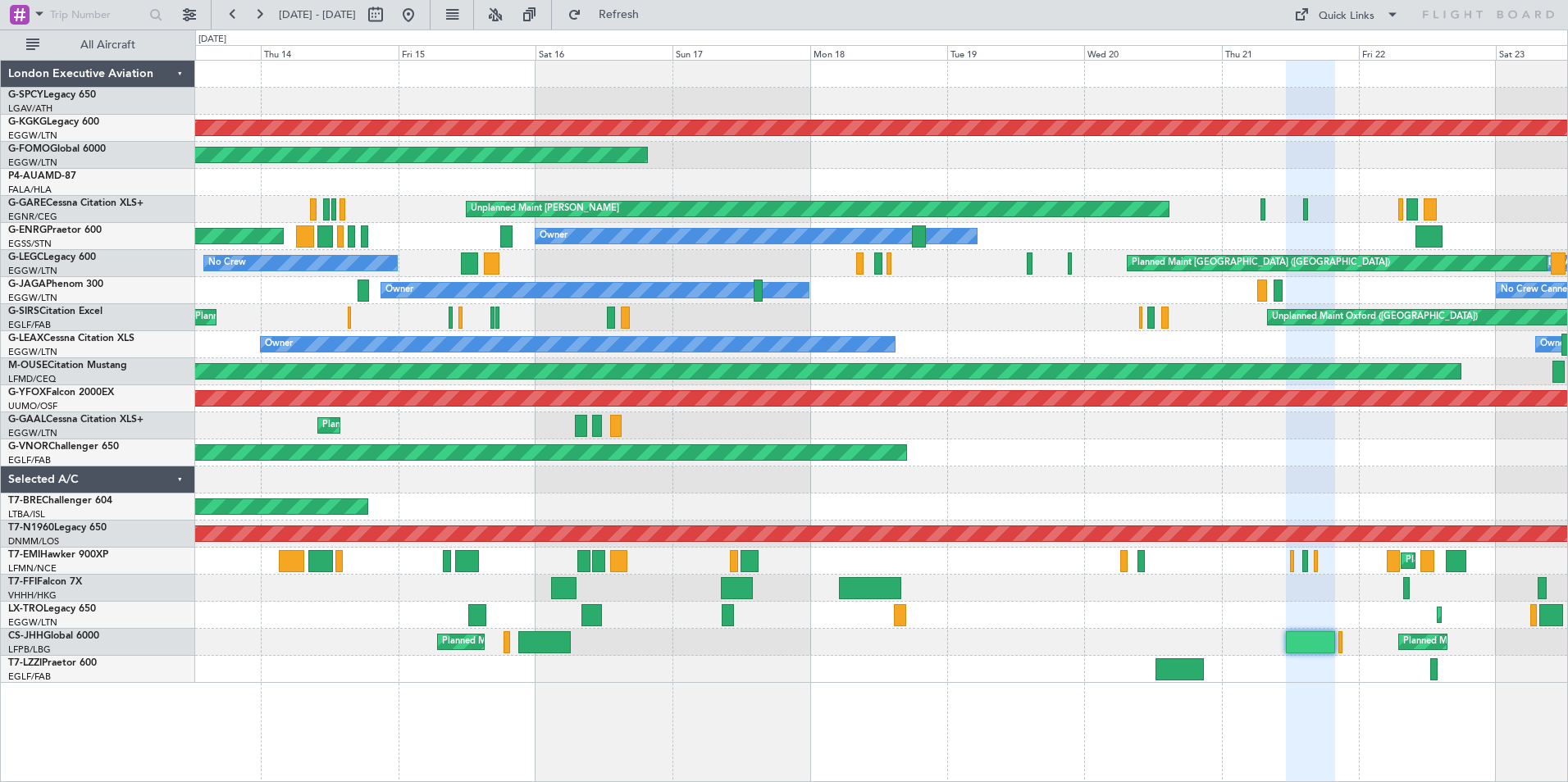
type input "0"
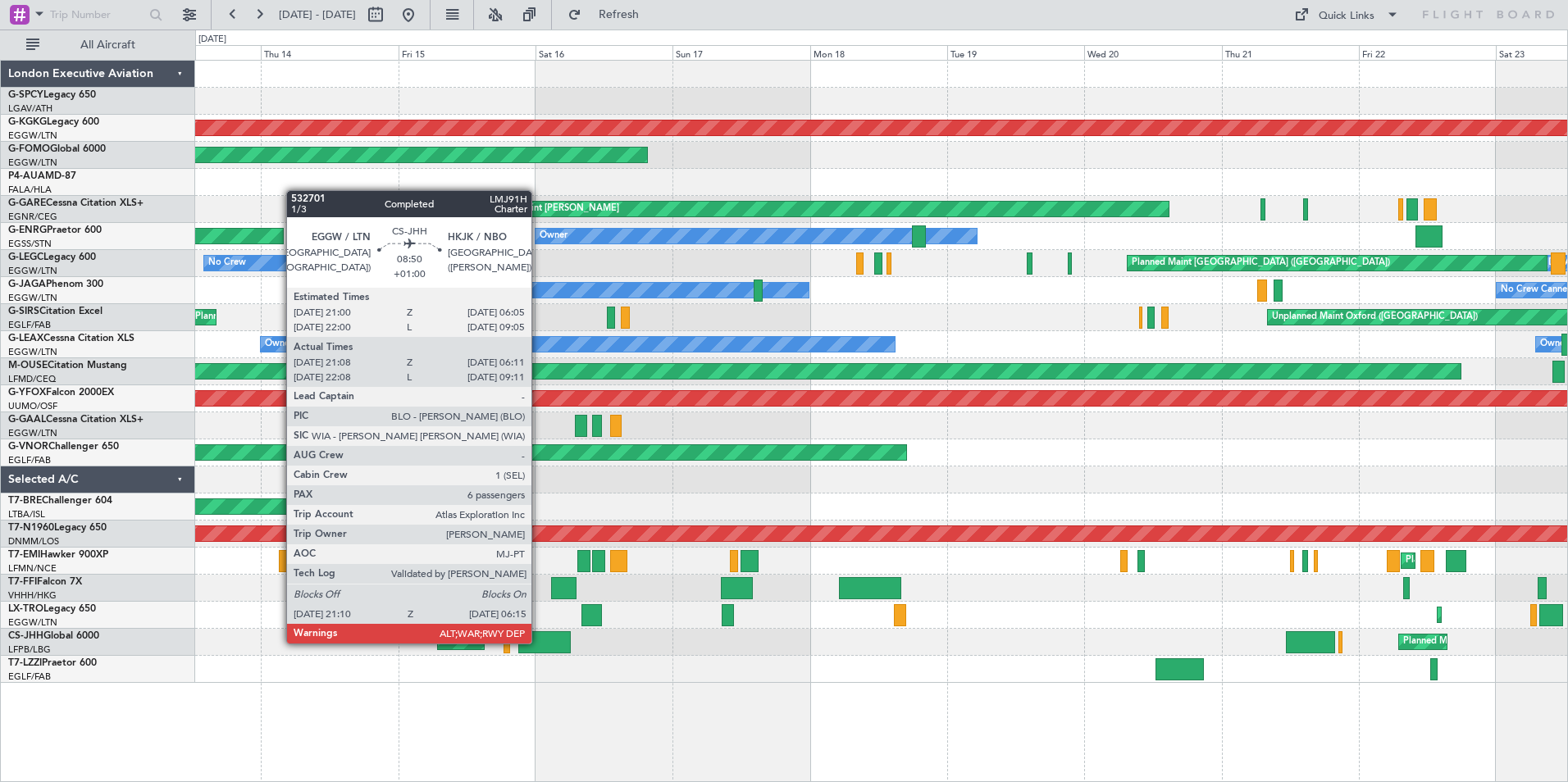
click at [538, 643] on div at bounding box center [545, 643] width 53 height 22
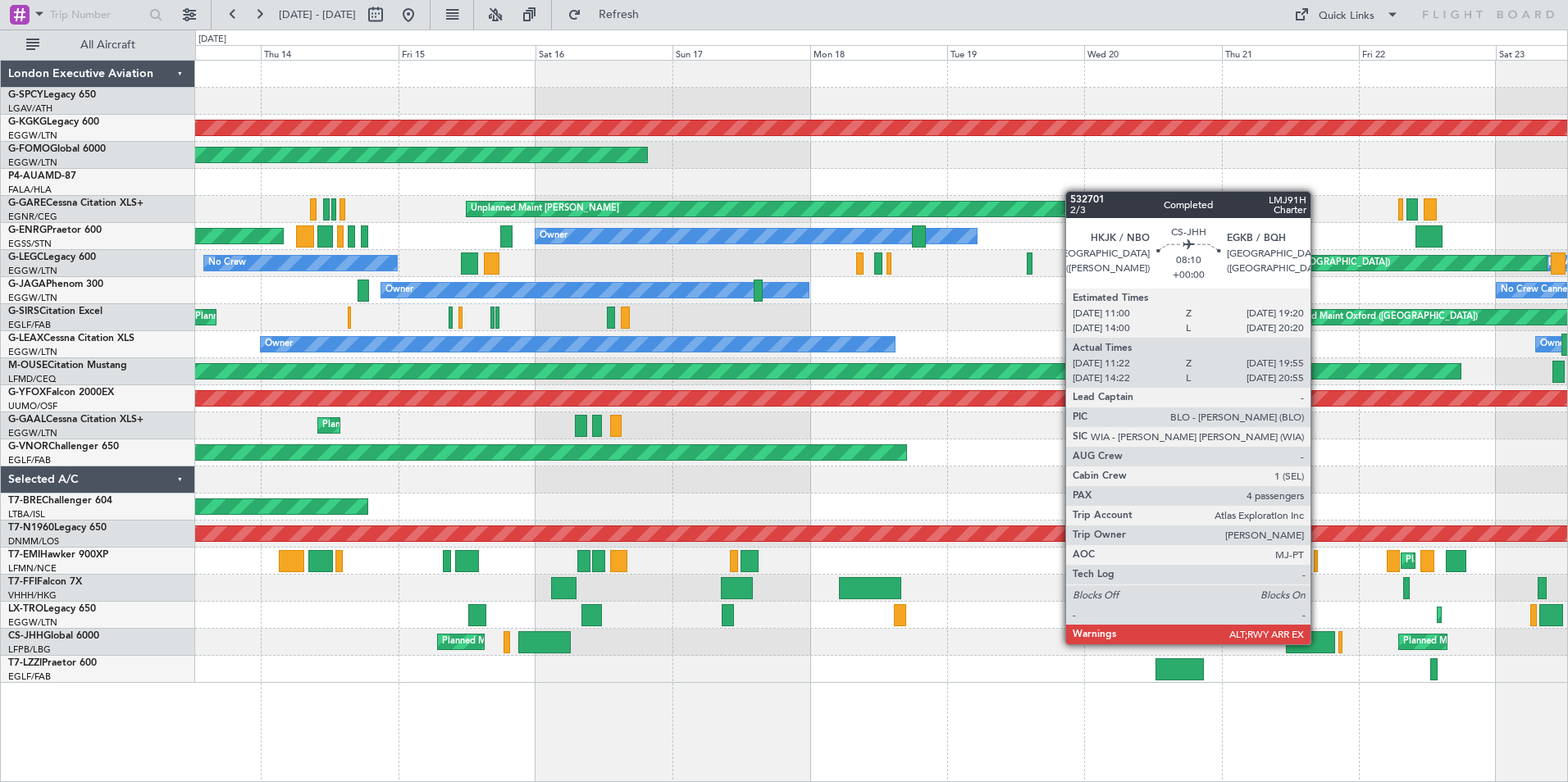
click at [1317, 643] on div at bounding box center [1310, 643] width 49 height 22
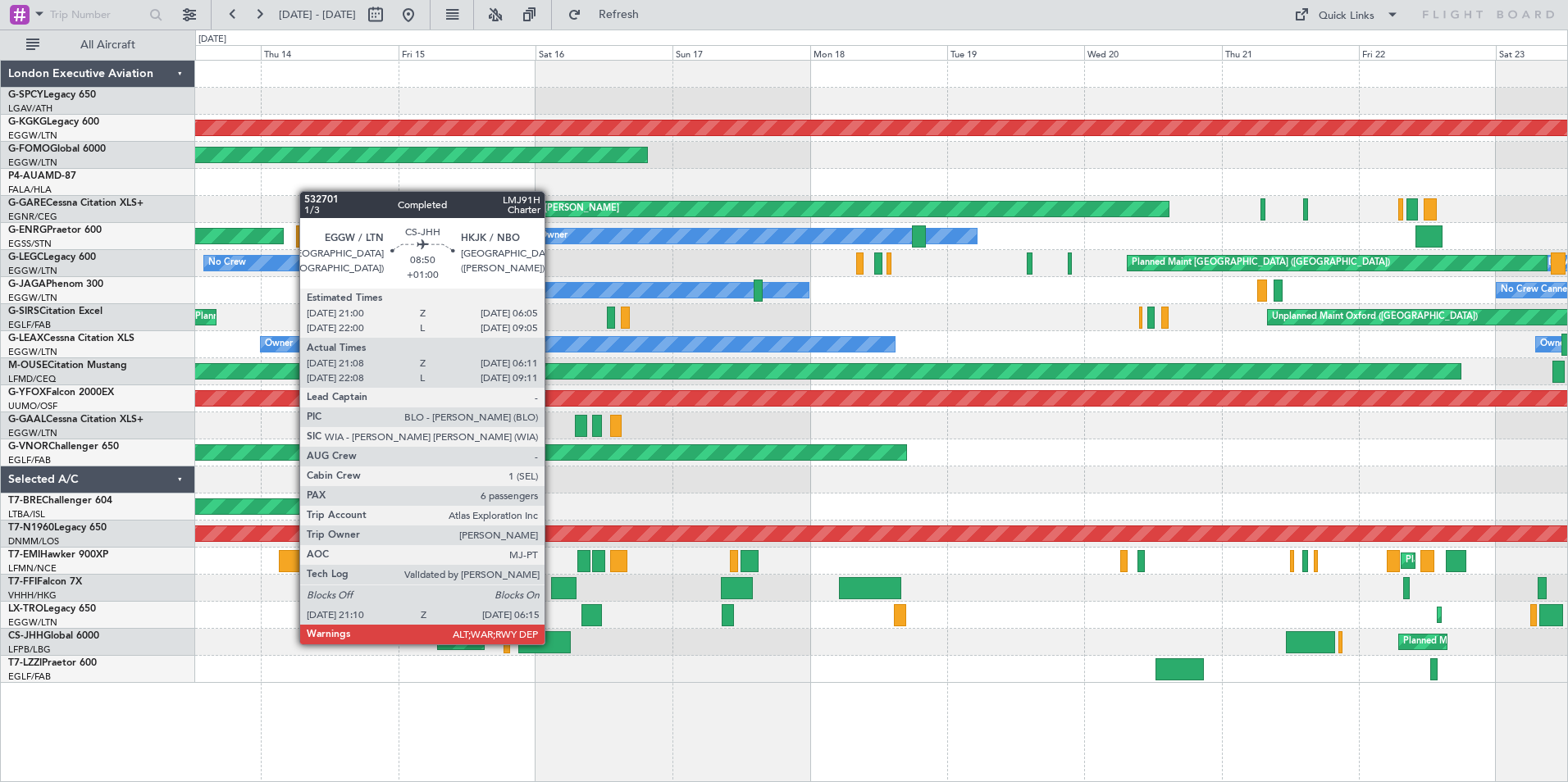
click at [552, 643] on div at bounding box center [545, 643] width 53 height 22
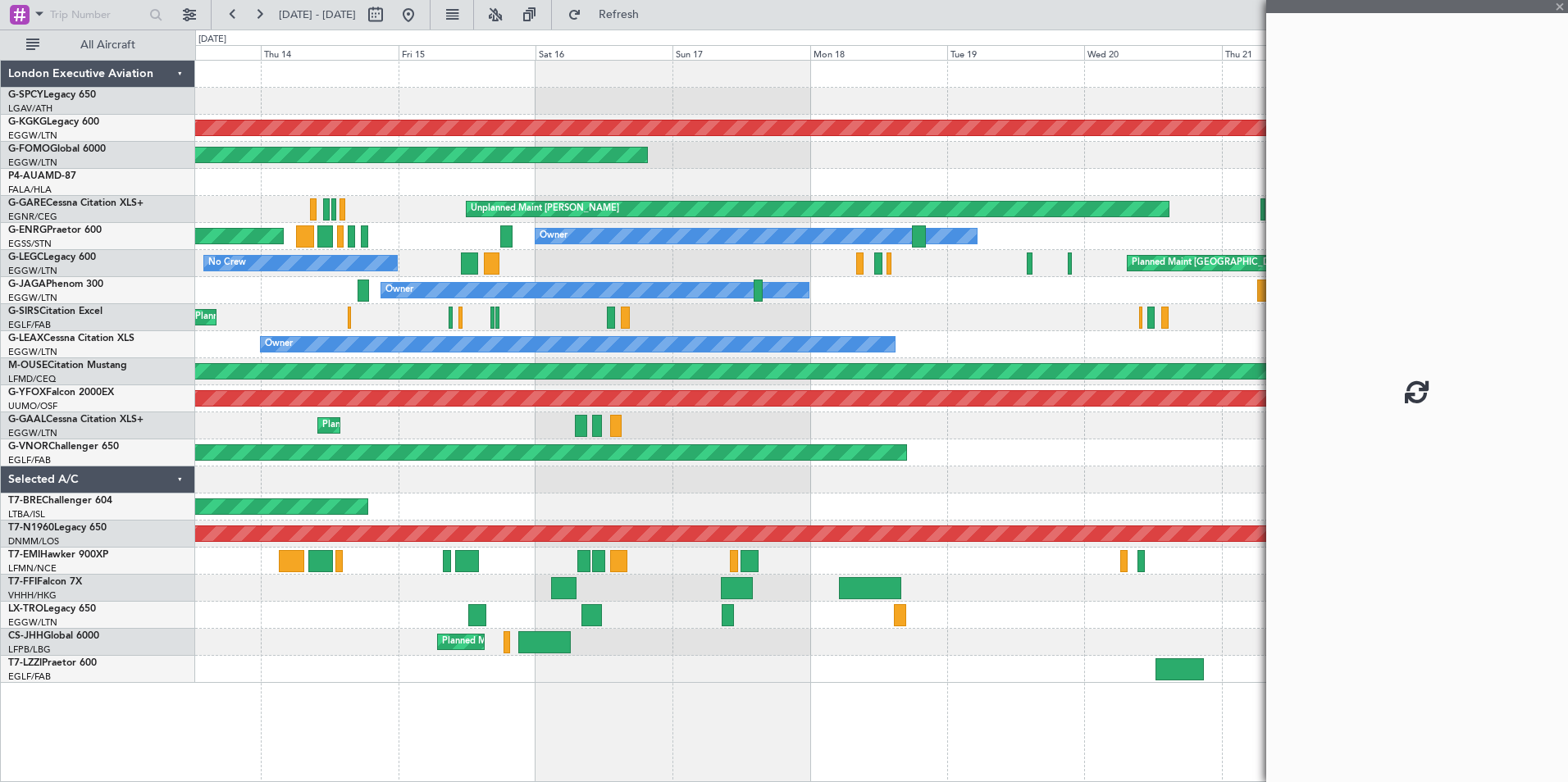
click at [552, 643] on div at bounding box center [545, 643] width 53 height 22
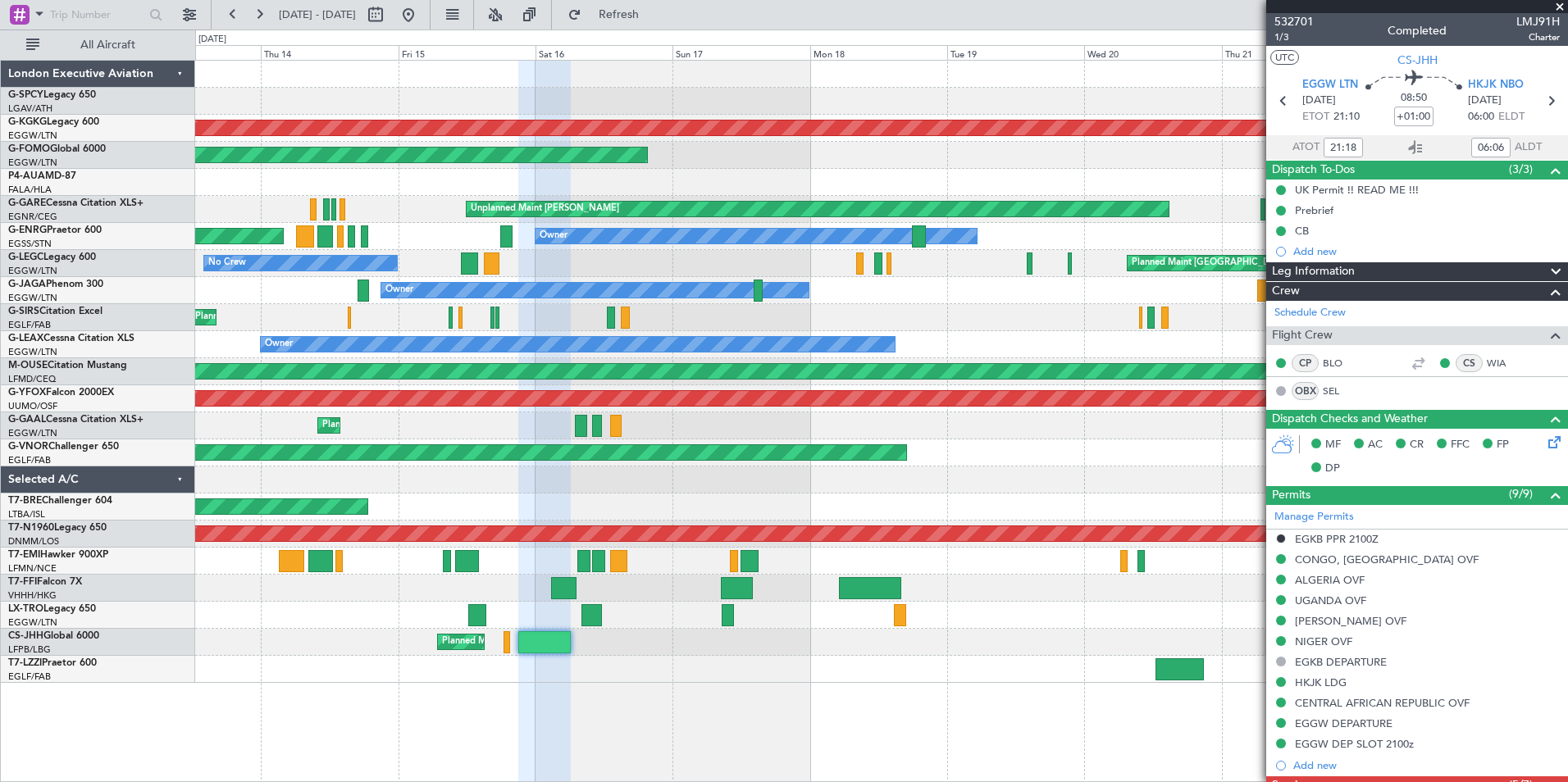
click at [1557, 6] on span at bounding box center [1560, 7] width 16 height 15
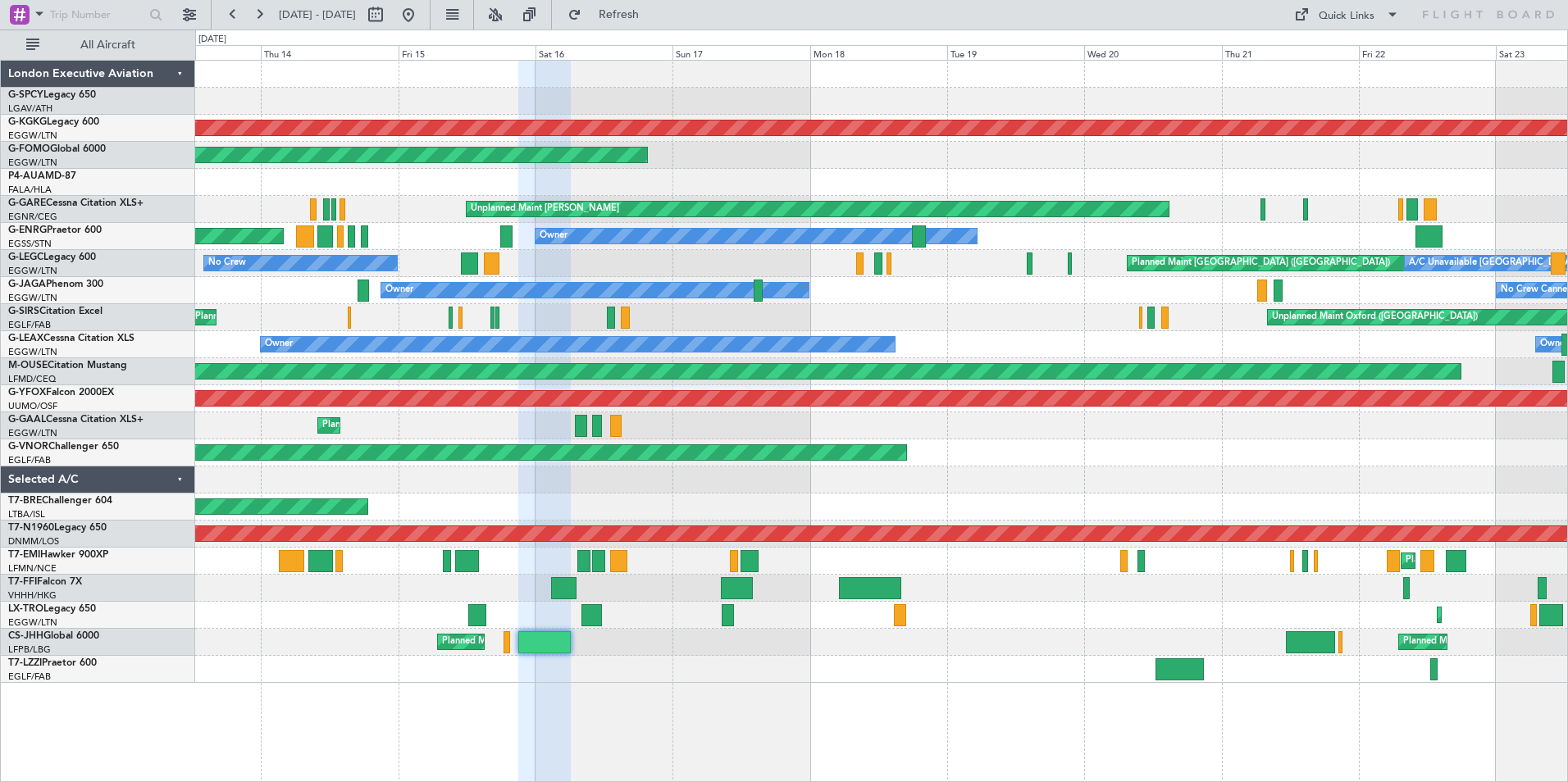
type input "0"
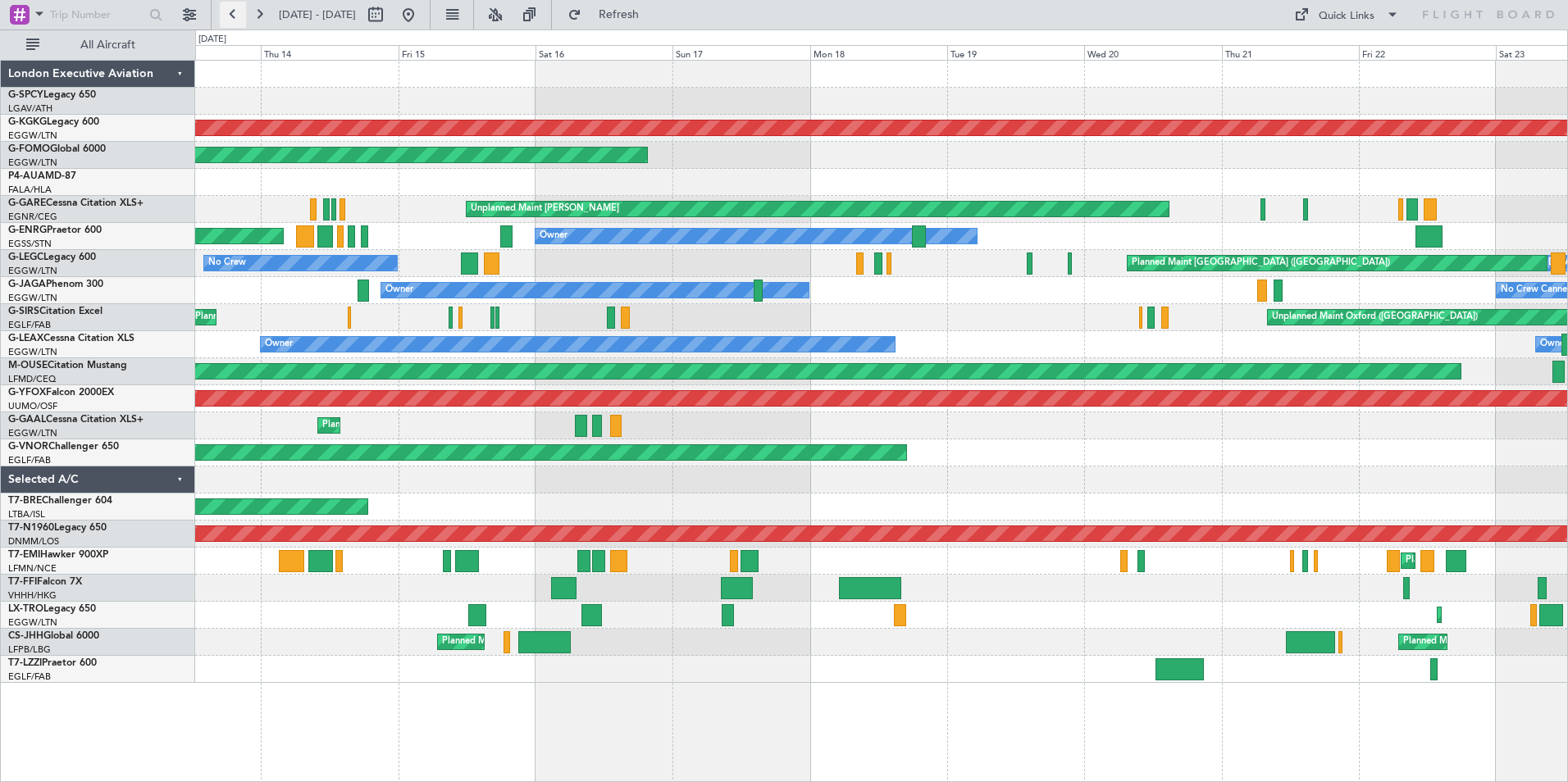
click at [237, 15] on button at bounding box center [232, 15] width 26 height 26
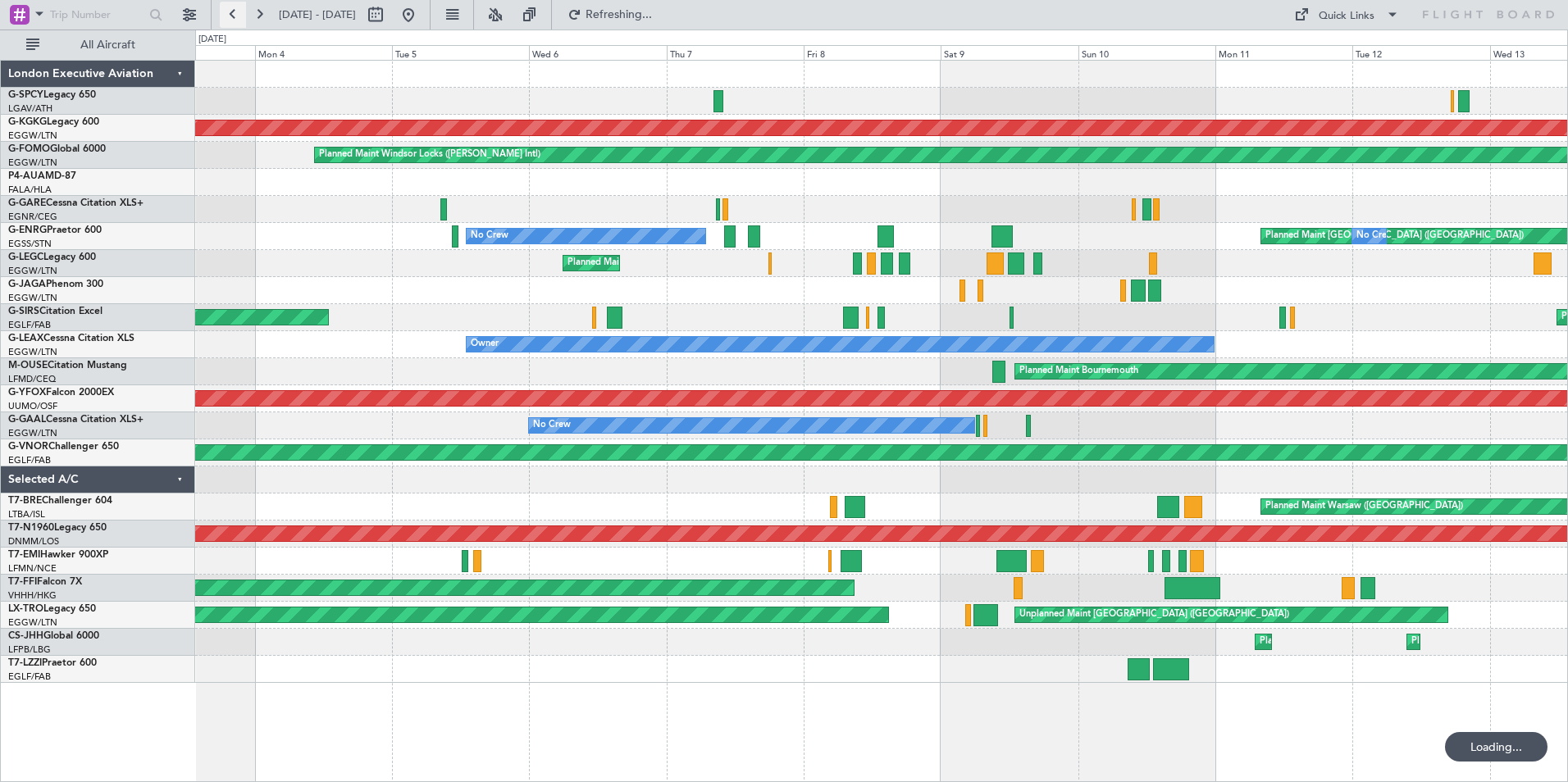
click at [237, 15] on button at bounding box center [232, 15] width 26 height 26
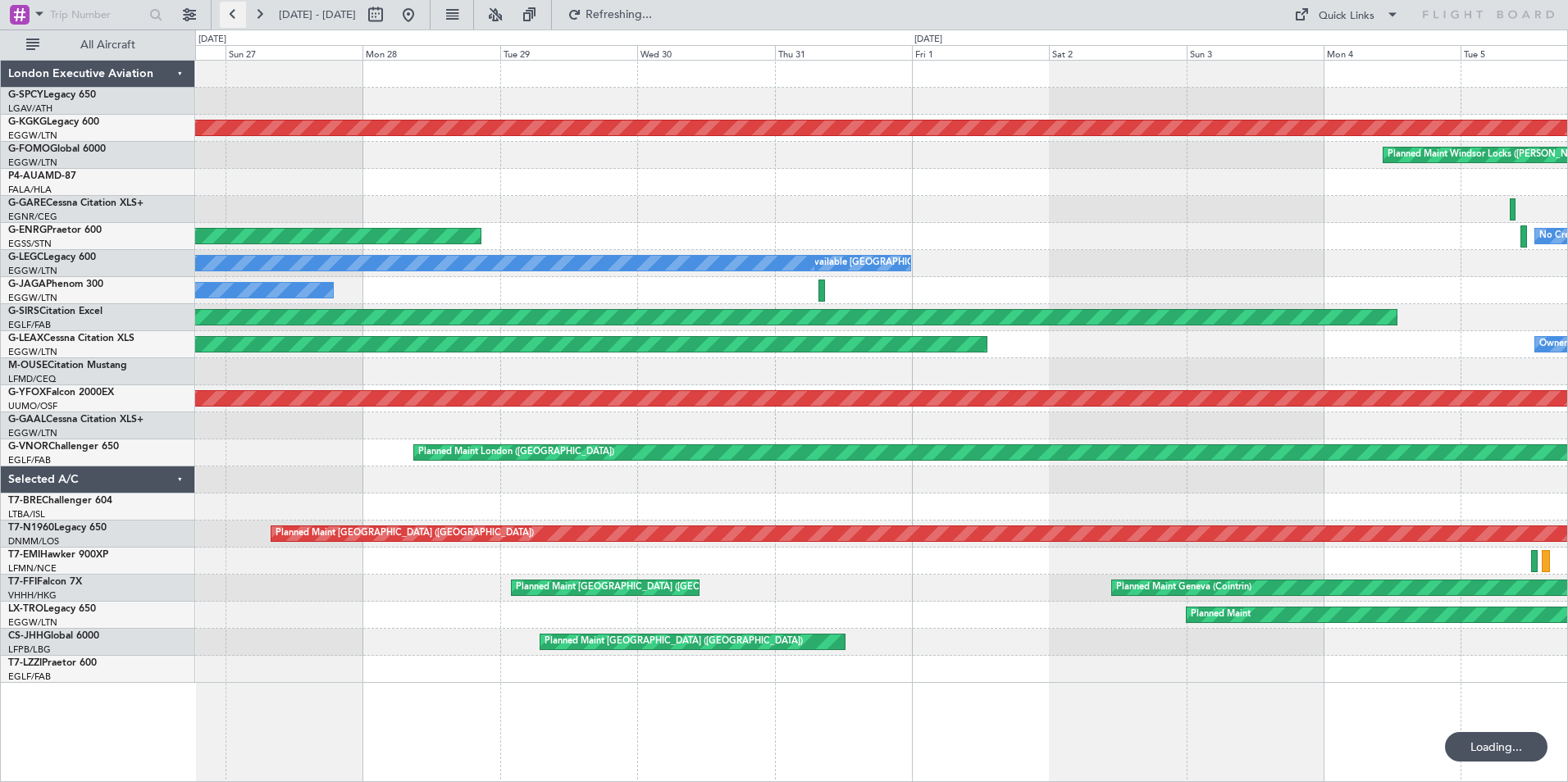
click at [237, 15] on button at bounding box center [232, 15] width 26 height 26
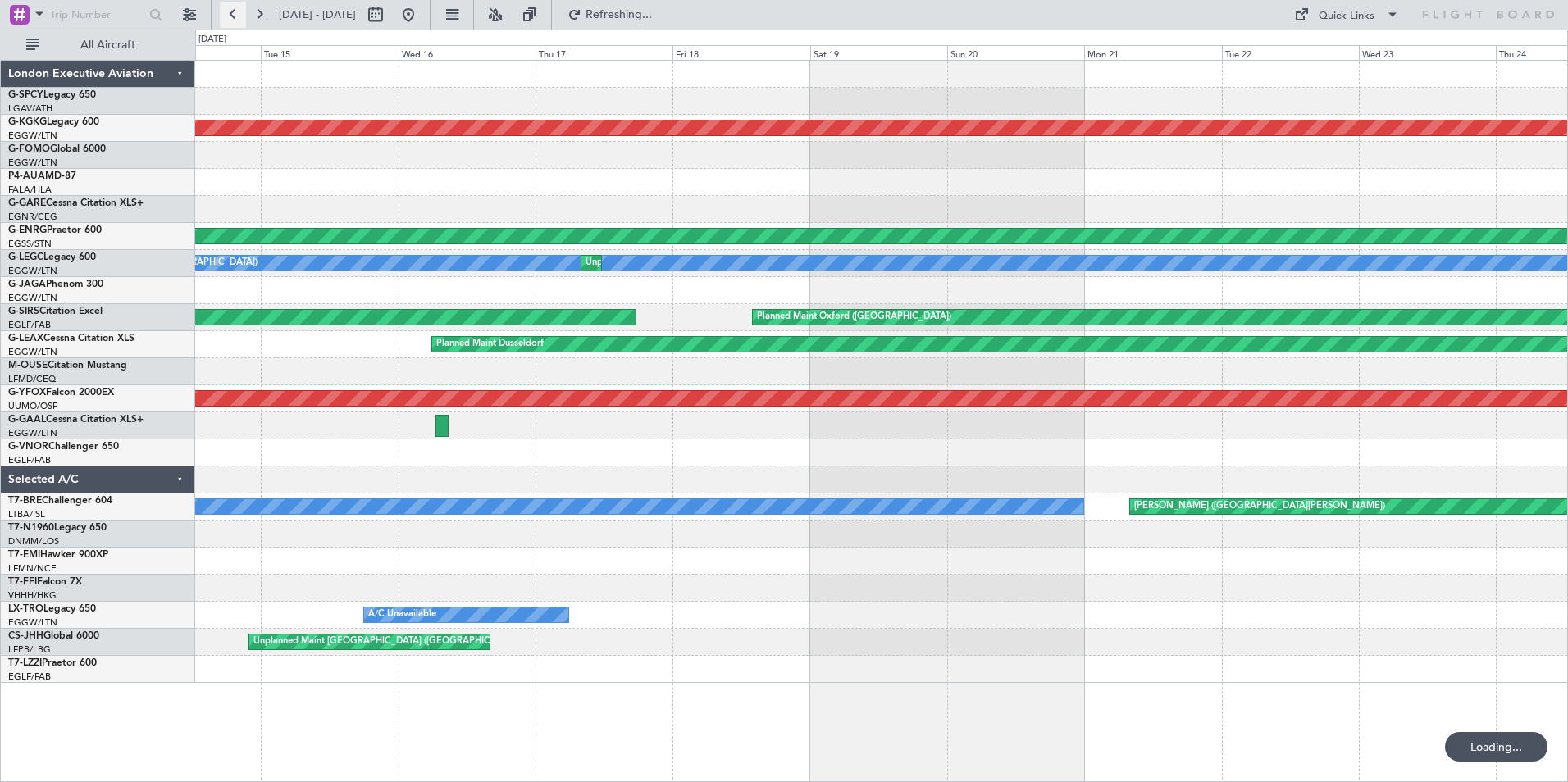
click at [237, 15] on button at bounding box center [232, 15] width 26 height 26
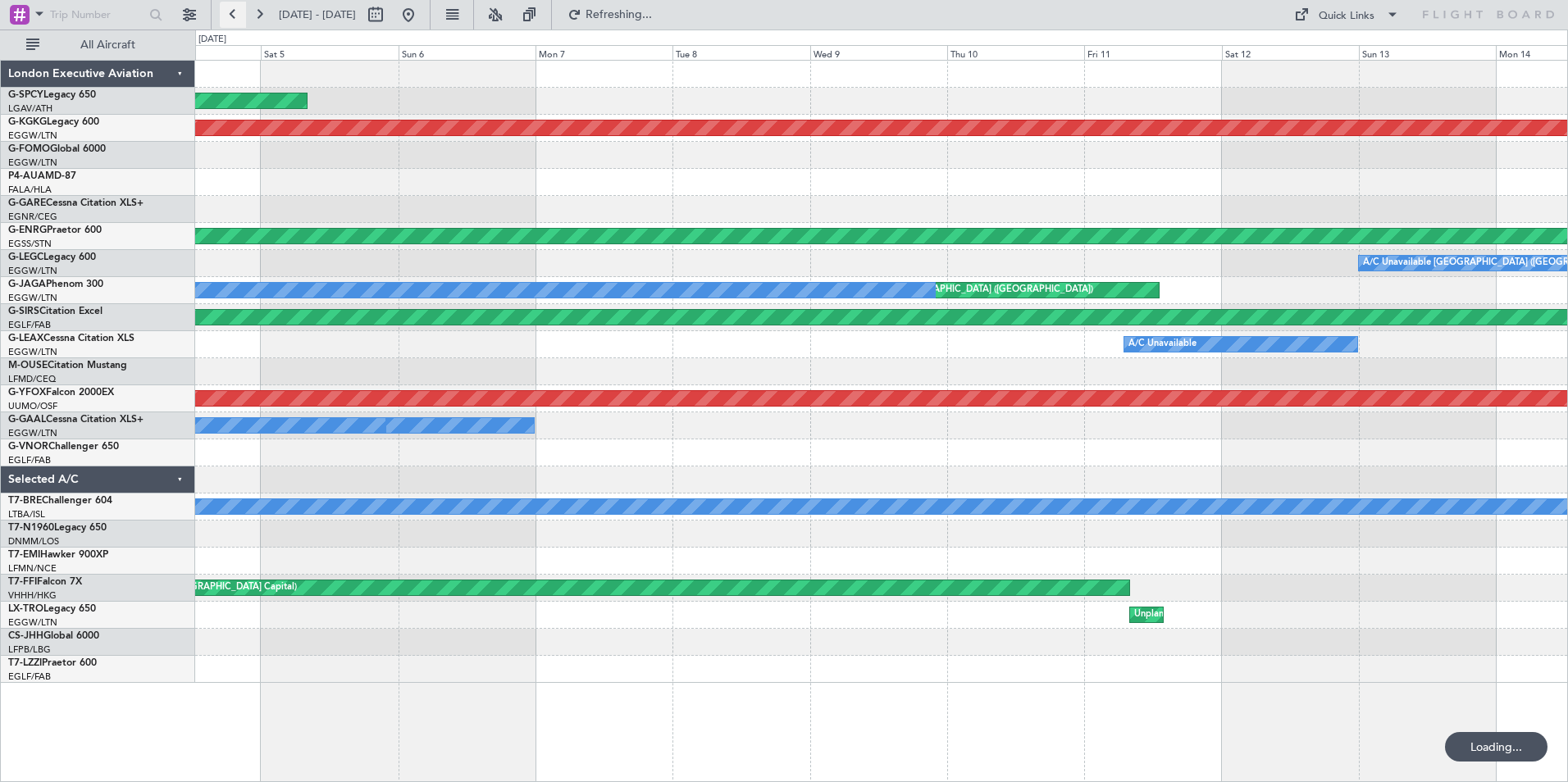
click at [238, 15] on button at bounding box center [232, 15] width 26 height 26
